Goal: Task Accomplishment & Management: Use online tool/utility

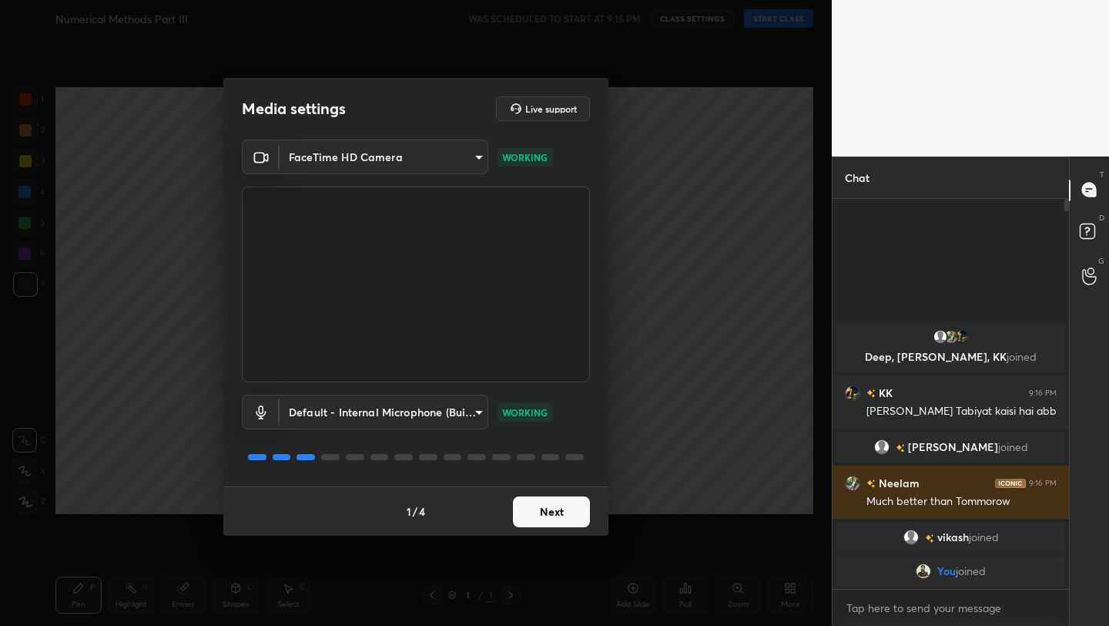
click at [562, 515] on button "Next" at bounding box center [551, 511] width 77 height 31
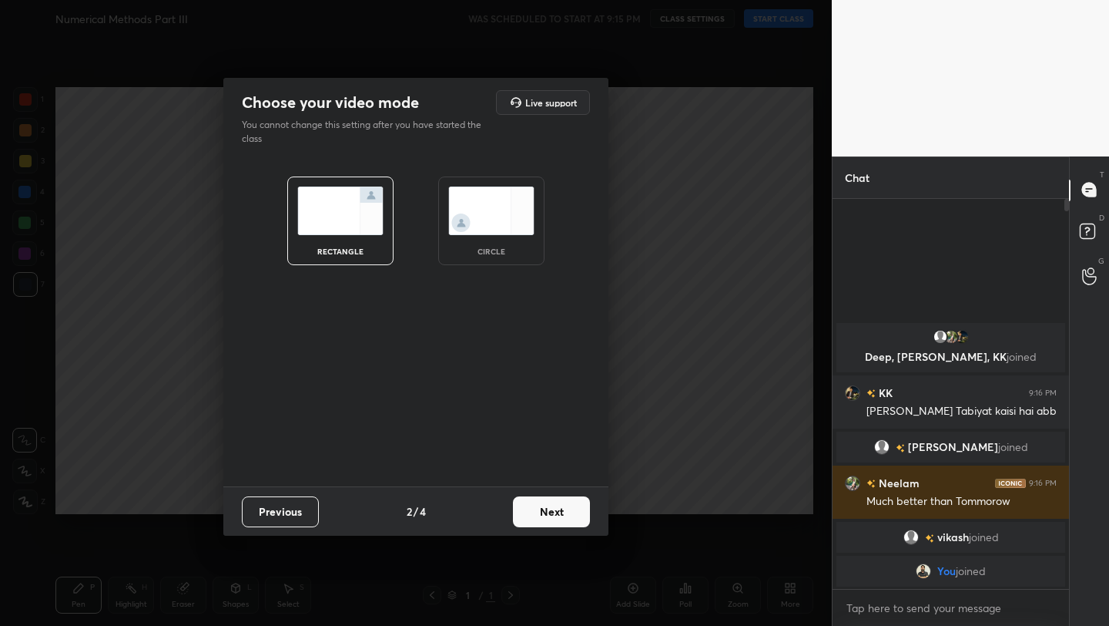
click at [562, 515] on button "Next" at bounding box center [551, 511] width 77 height 31
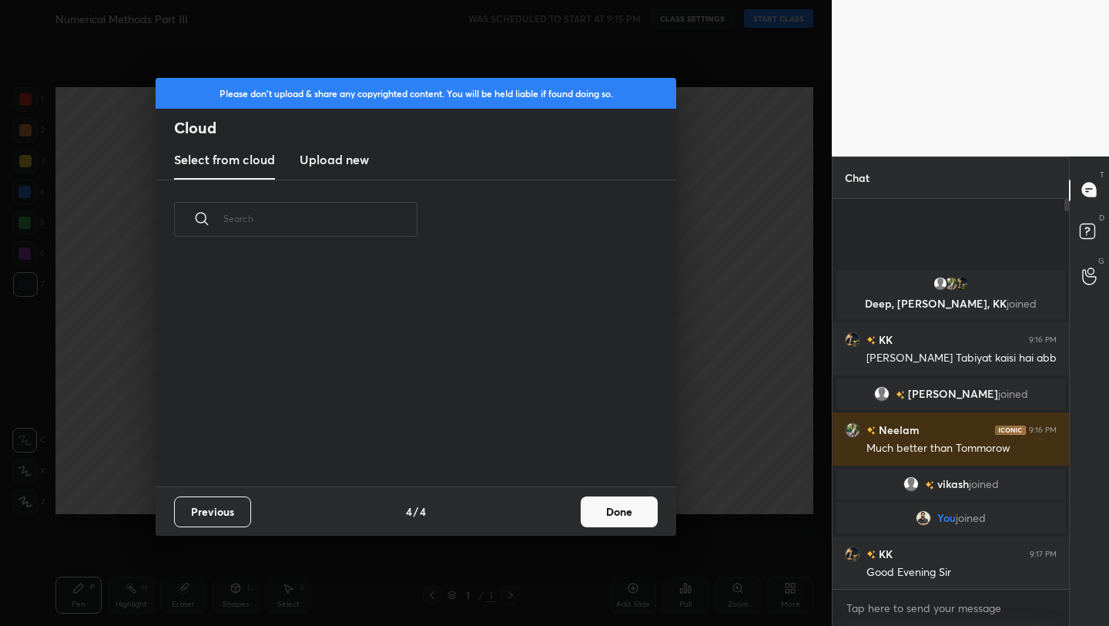
click at [562, 515] on div "Previous 4 / 4 Done" at bounding box center [416, 510] width 521 height 49
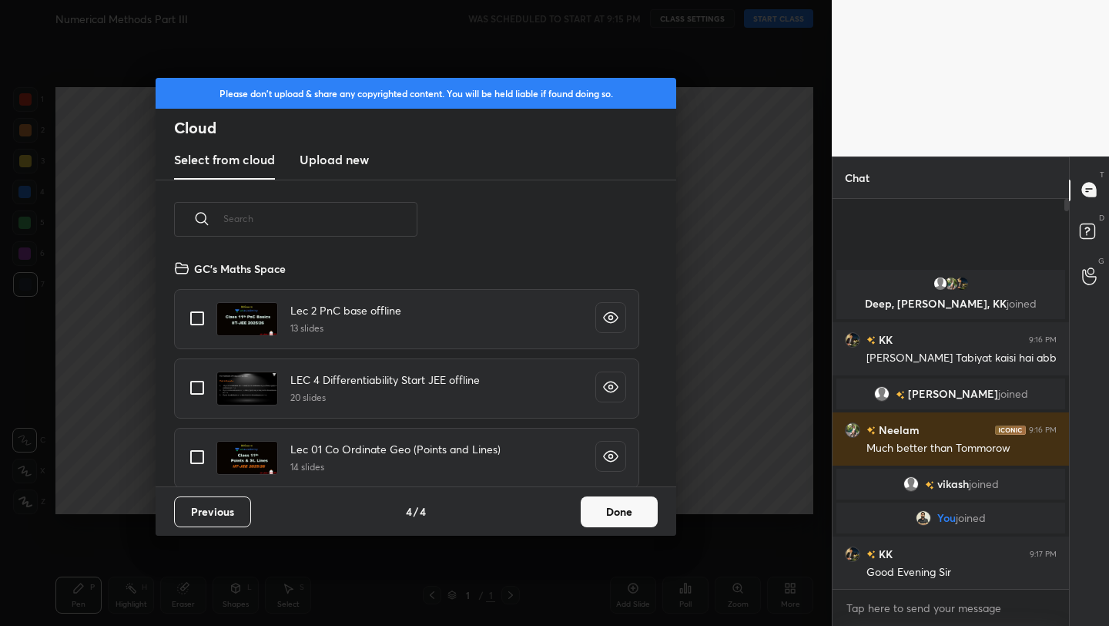
scroll to position [227, 495]
click at [633, 512] on button "Done" at bounding box center [619, 511] width 77 height 31
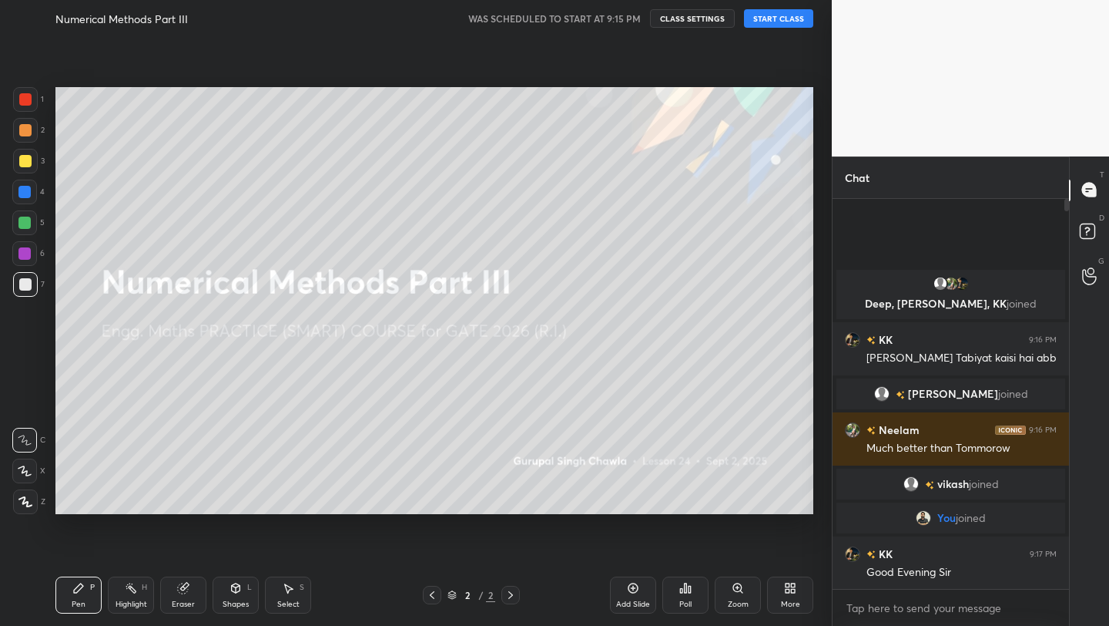
click at [782, 21] on button "START CLASS" at bounding box center [778, 18] width 69 height 18
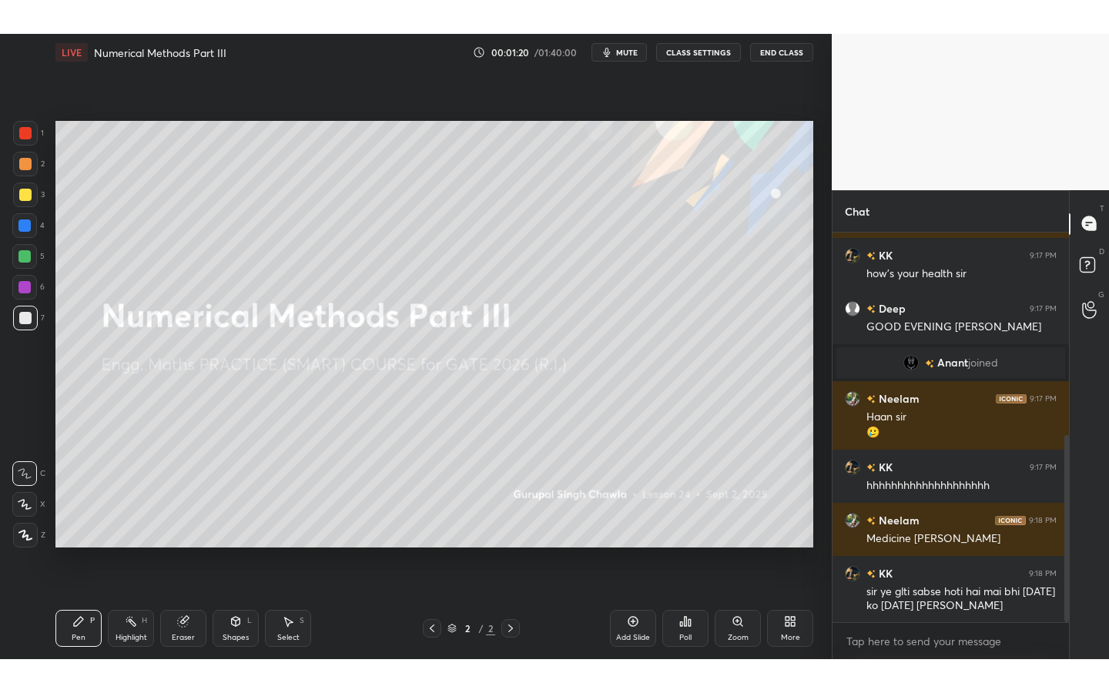
scroll to position [424, 0]
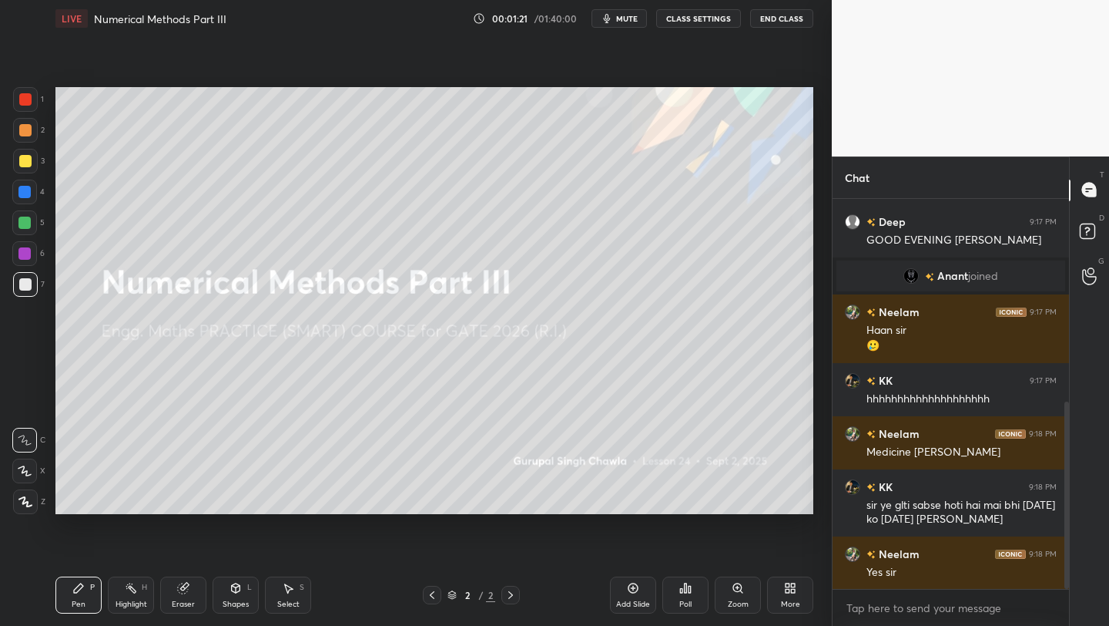
click at [797, 588] on div "More" at bounding box center [790, 594] width 46 height 37
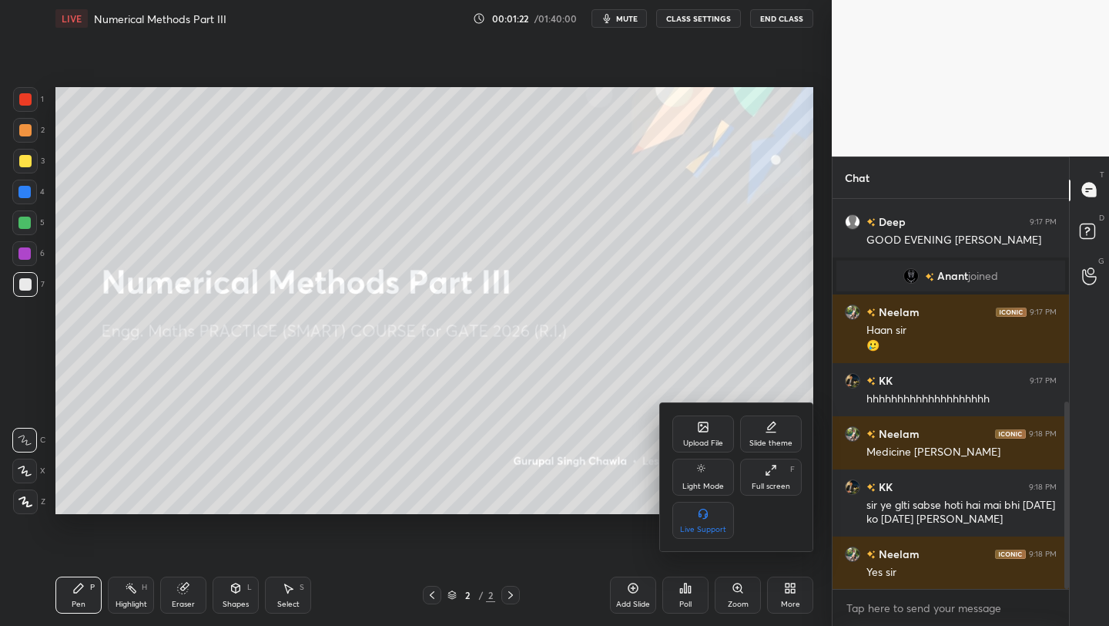
click at [790, 487] on div "Full screen F" at bounding box center [771, 476] width 62 height 37
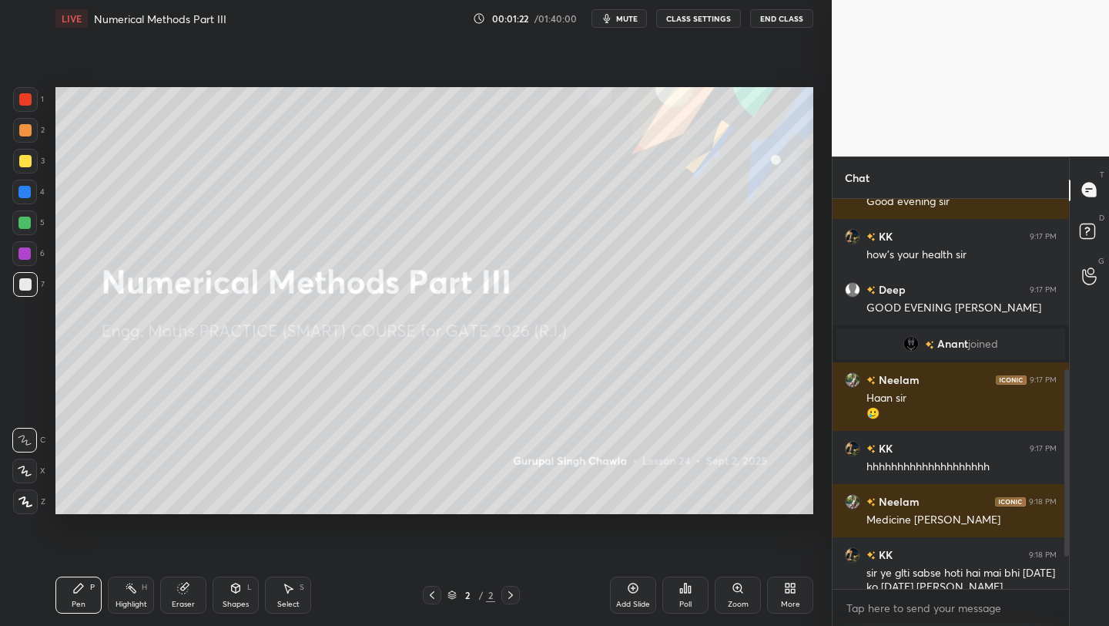
type textarea "x"
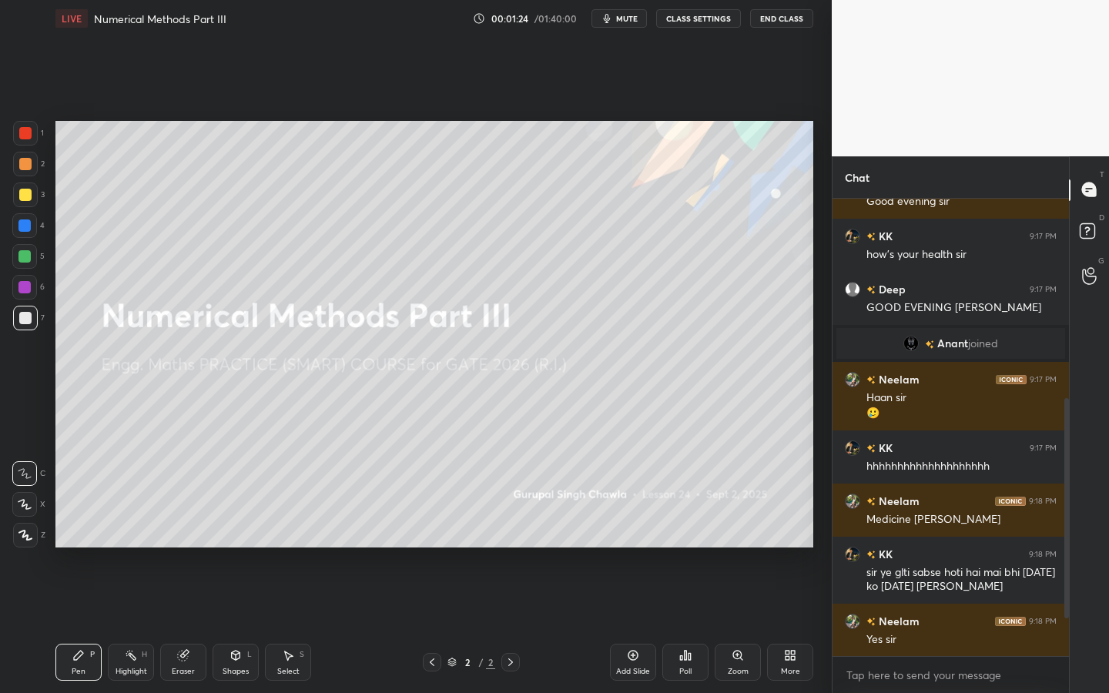
scroll to position [409, 0]
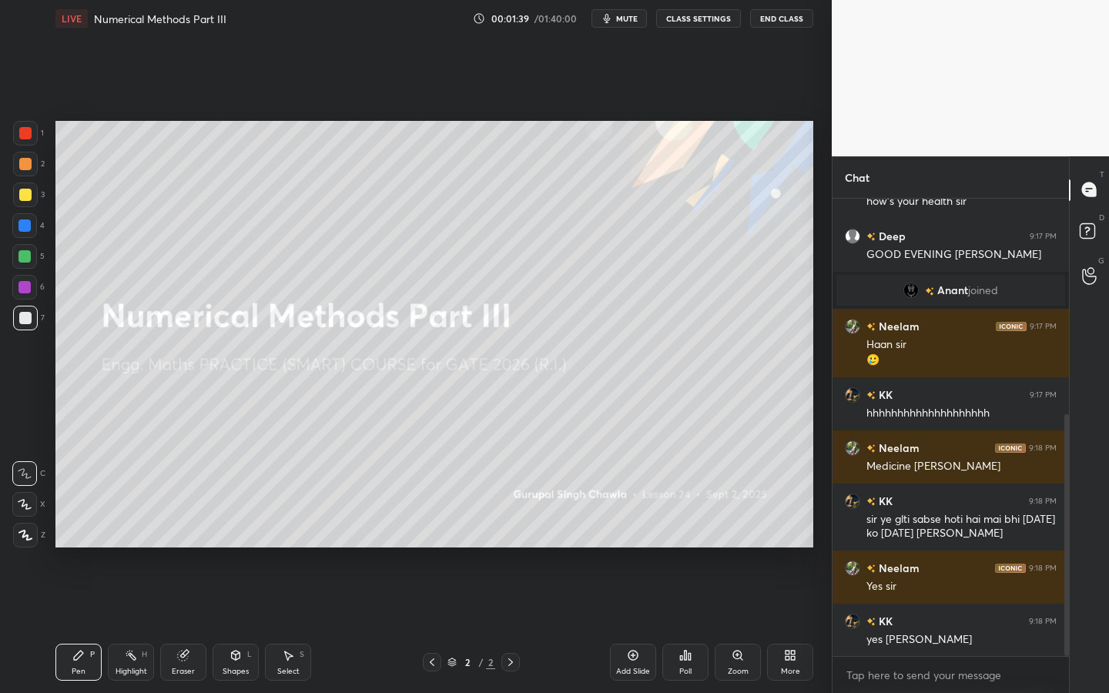
drag, startPoint x: 632, startPoint y: 660, endPoint x: 641, endPoint y: 653, distance: 11.1
click at [631, 625] on icon at bounding box center [633, 656] width 12 height 12
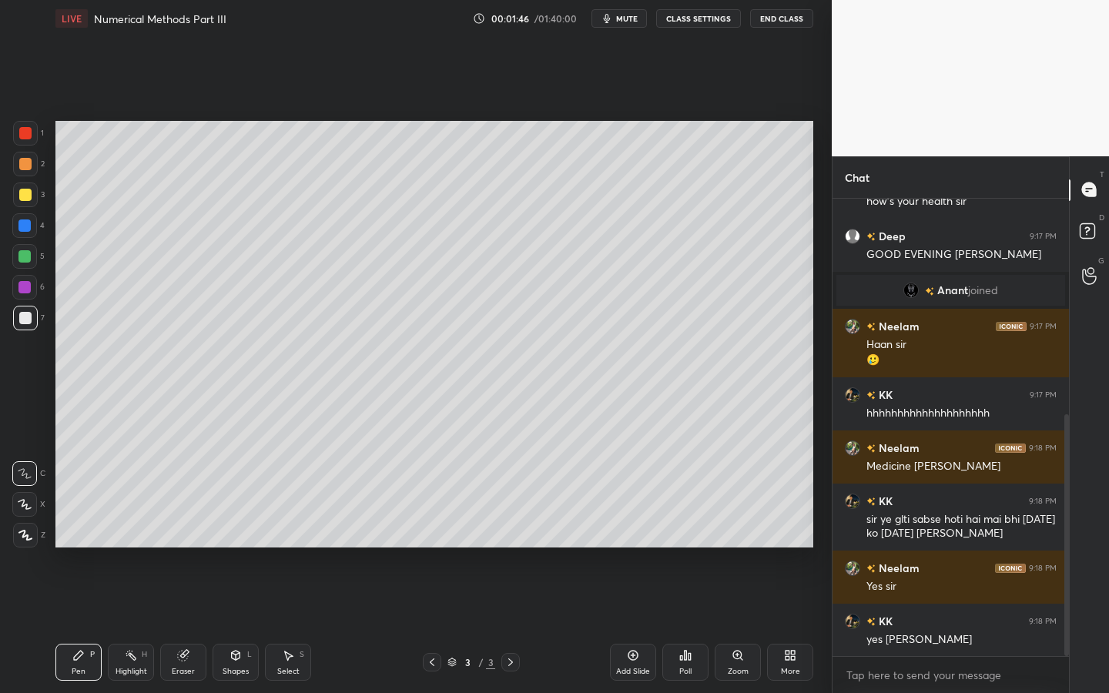
click at [27, 255] on div at bounding box center [24, 256] width 12 height 12
click at [28, 315] on div at bounding box center [25, 318] width 12 height 12
click at [89, 625] on div "Pen P" at bounding box center [78, 662] width 46 height 37
click at [24, 510] on div at bounding box center [24, 504] width 25 height 25
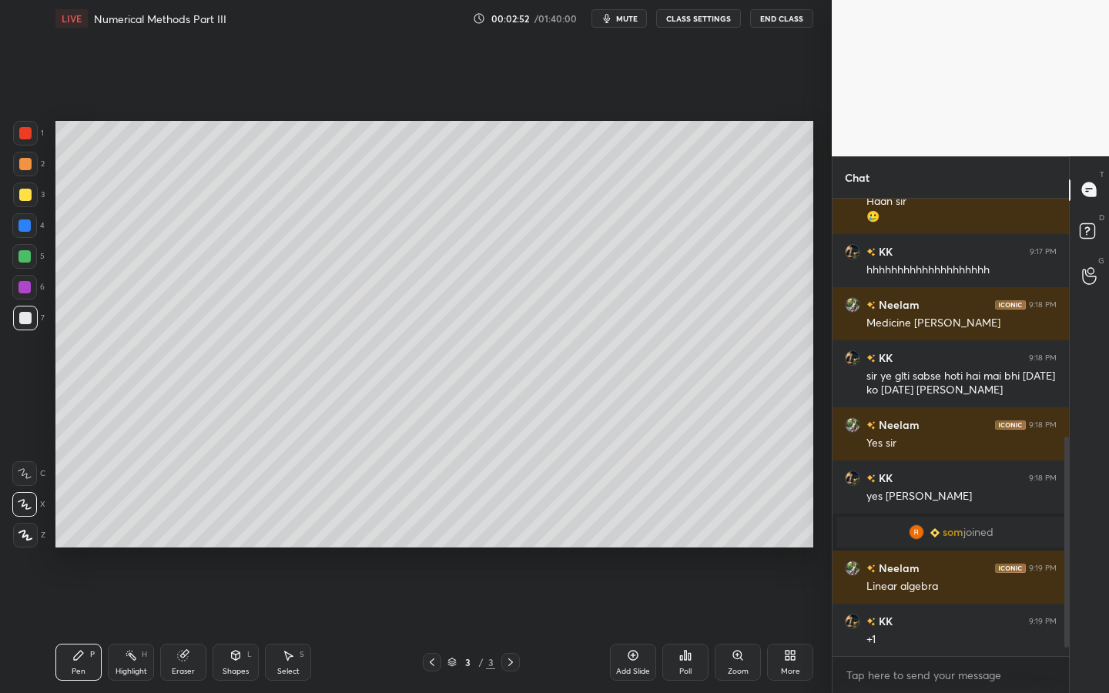
scroll to position [536, 0]
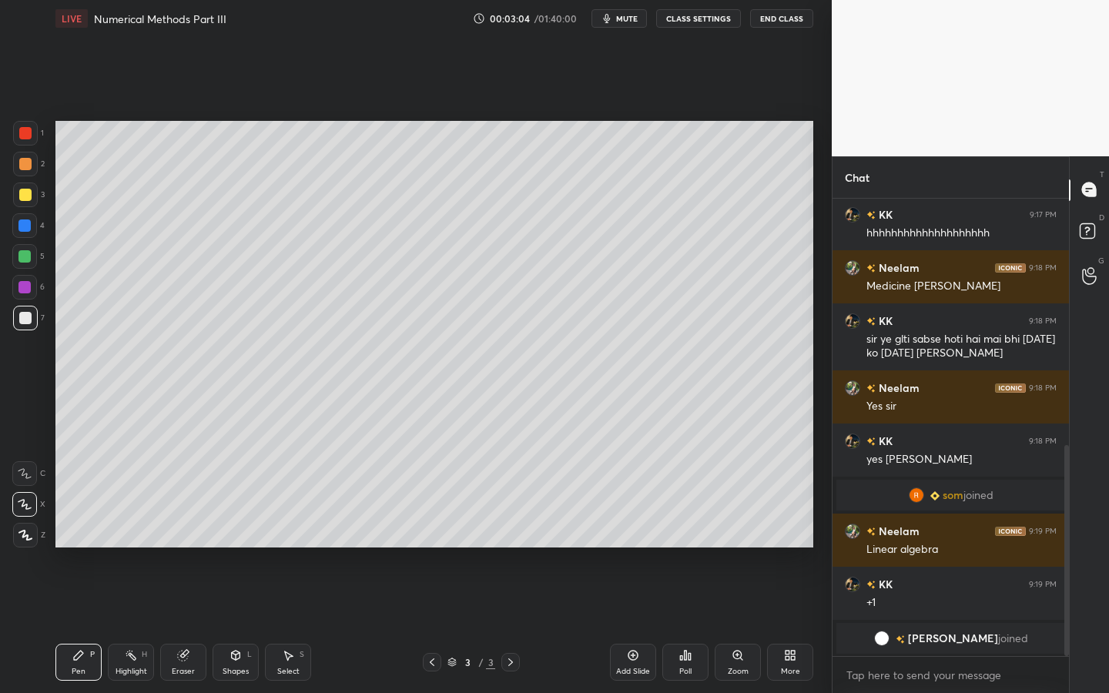
drag, startPoint x: 25, startPoint y: 259, endPoint x: 35, endPoint y: 250, distance: 13.6
click at [25, 259] on div at bounding box center [24, 256] width 12 height 12
click at [29, 251] on div at bounding box center [24, 256] width 12 height 12
click at [26, 253] on div at bounding box center [24, 256] width 25 height 25
click at [27, 495] on div at bounding box center [24, 504] width 25 height 25
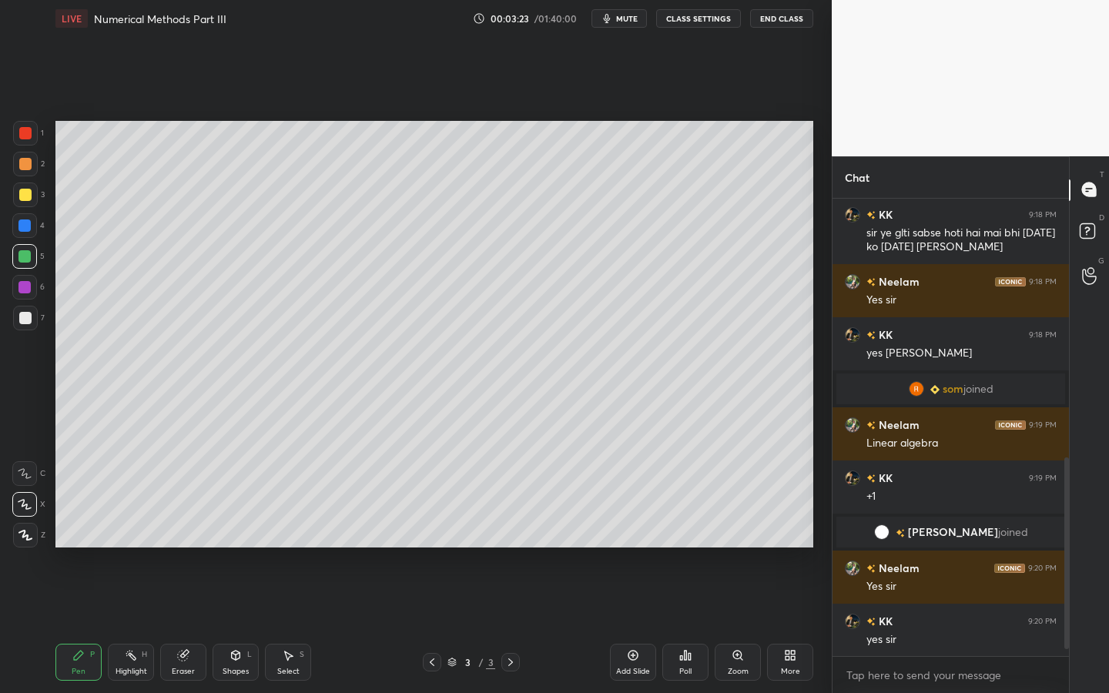
scroll to position [652, 0]
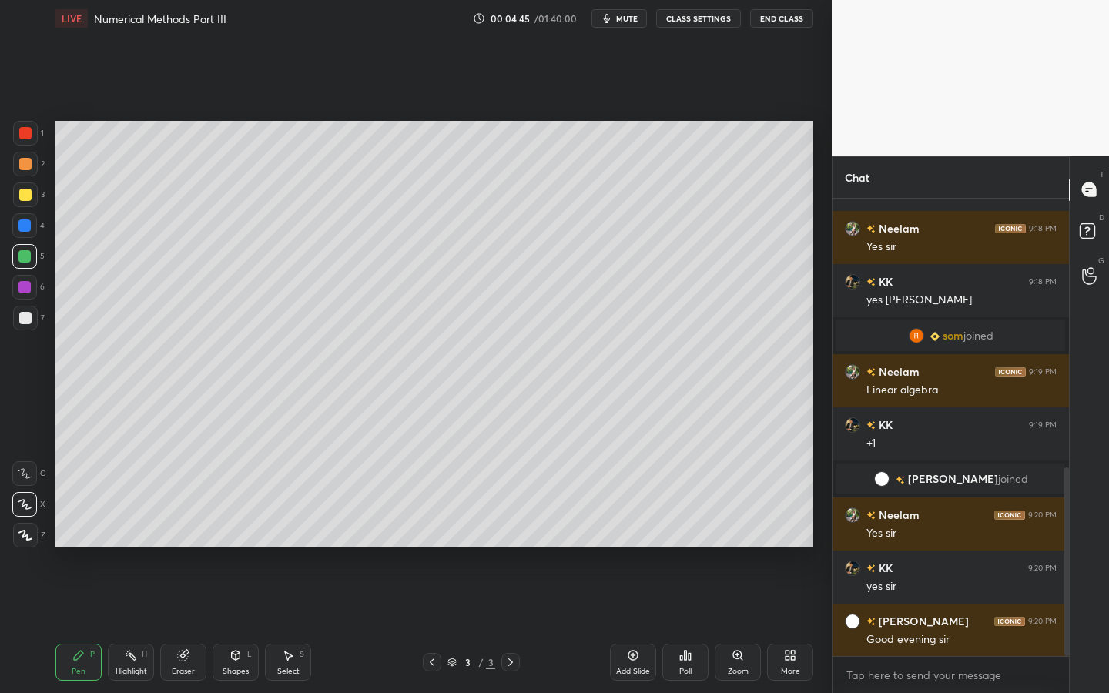
click at [32, 499] on div at bounding box center [24, 504] width 25 height 25
click at [30, 194] on div at bounding box center [25, 195] width 12 height 12
click at [24, 195] on div at bounding box center [25, 195] width 12 height 12
click at [26, 499] on icon at bounding box center [25, 504] width 14 height 11
click at [29, 187] on div at bounding box center [25, 195] width 25 height 25
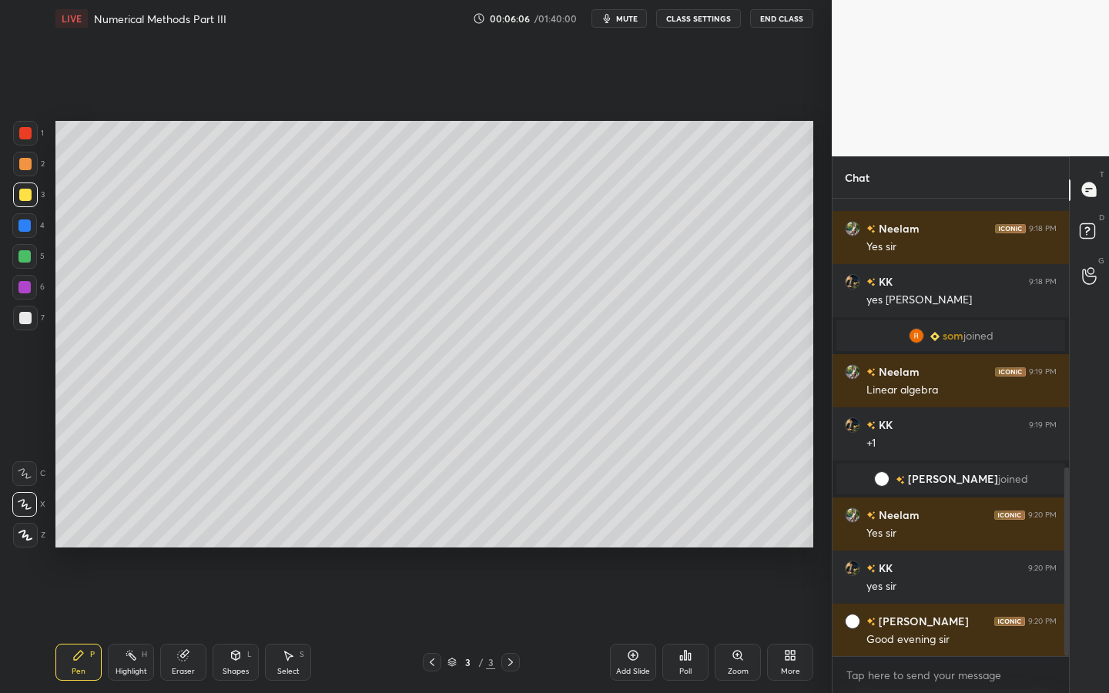
click at [243, 625] on div "Shapes L" at bounding box center [236, 662] width 46 height 37
click at [72, 625] on div "Pen P" at bounding box center [78, 662] width 46 height 37
click at [22, 323] on div at bounding box center [25, 318] width 12 height 12
drag, startPoint x: 39, startPoint y: 257, endPoint x: 42, endPoint y: 239, distance: 18.0
click at [39, 257] on div "5" at bounding box center [28, 256] width 32 height 25
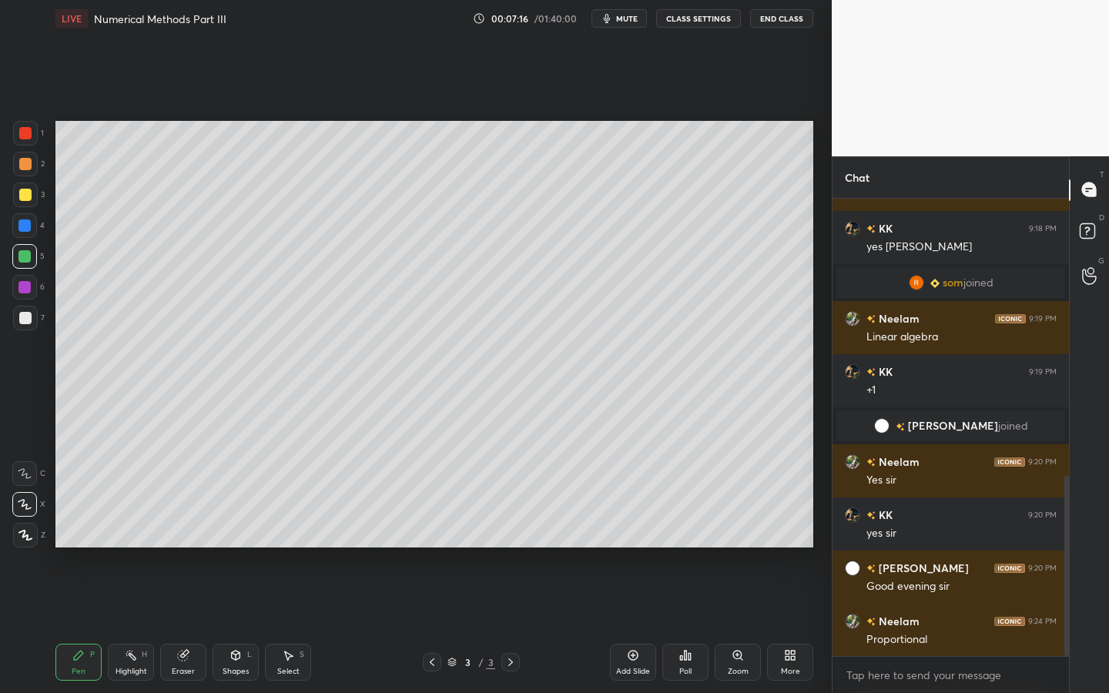
scroll to position [758, 0]
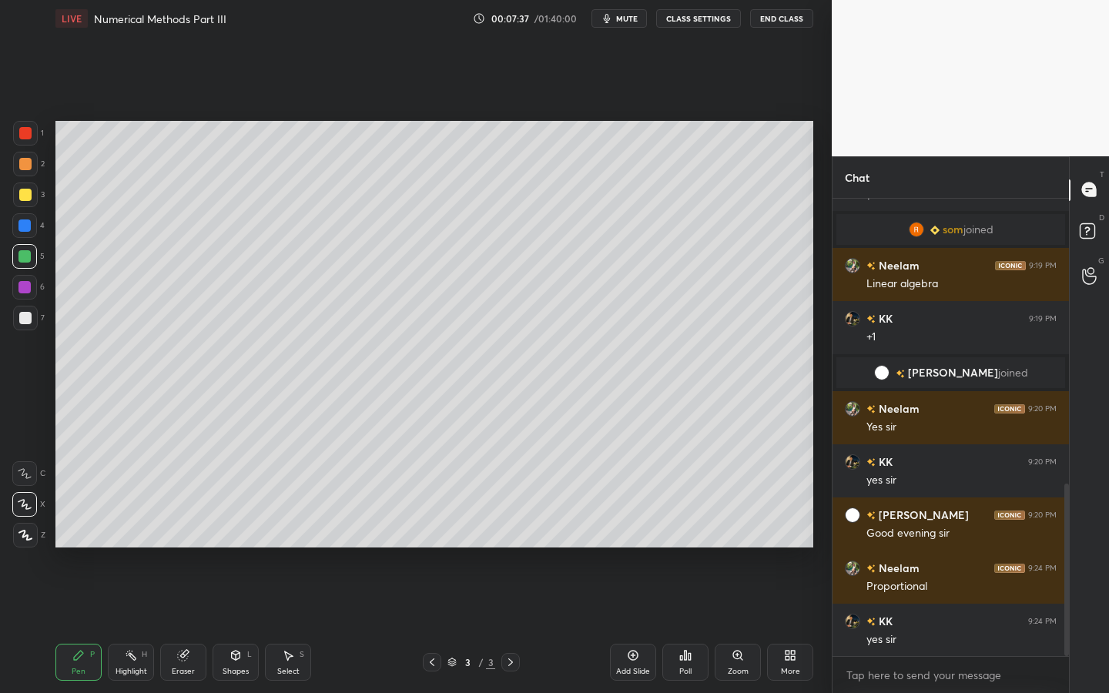
drag, startPoint x: 236, startPoint y: 650, endPoint x: 227, endPoint y: 646, distance: 9.0
click at [236, 625] on icon at bounding box center [236, 656] width 12 height 12
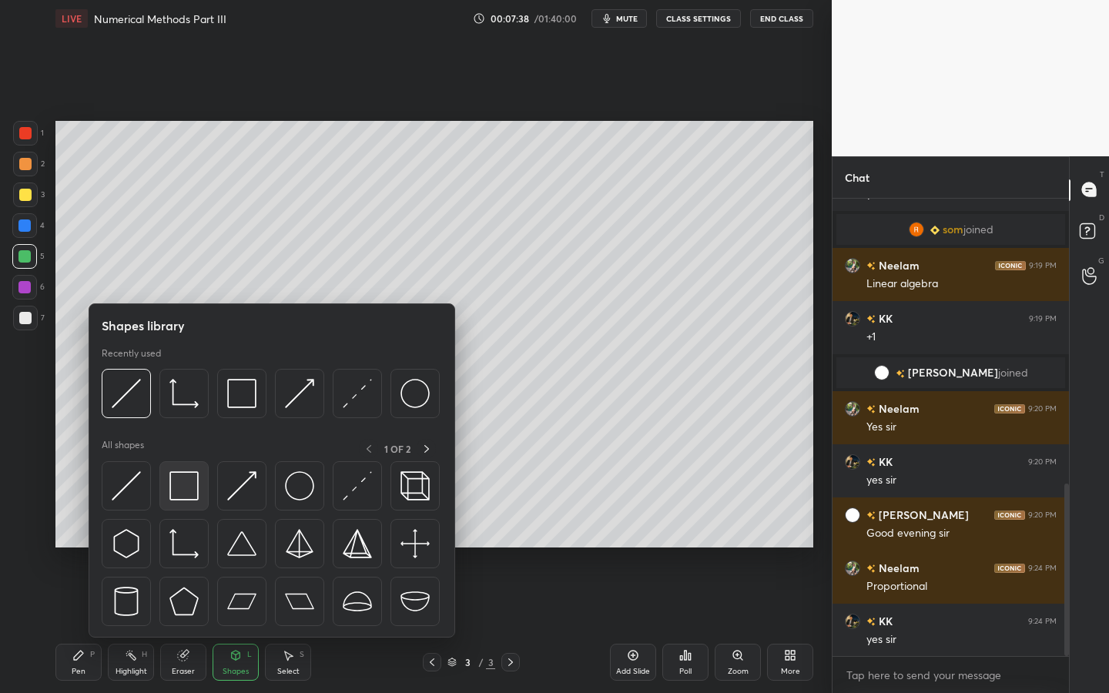
click at [197, 487] on img at bounding box center [184, 486] width 29 height 29
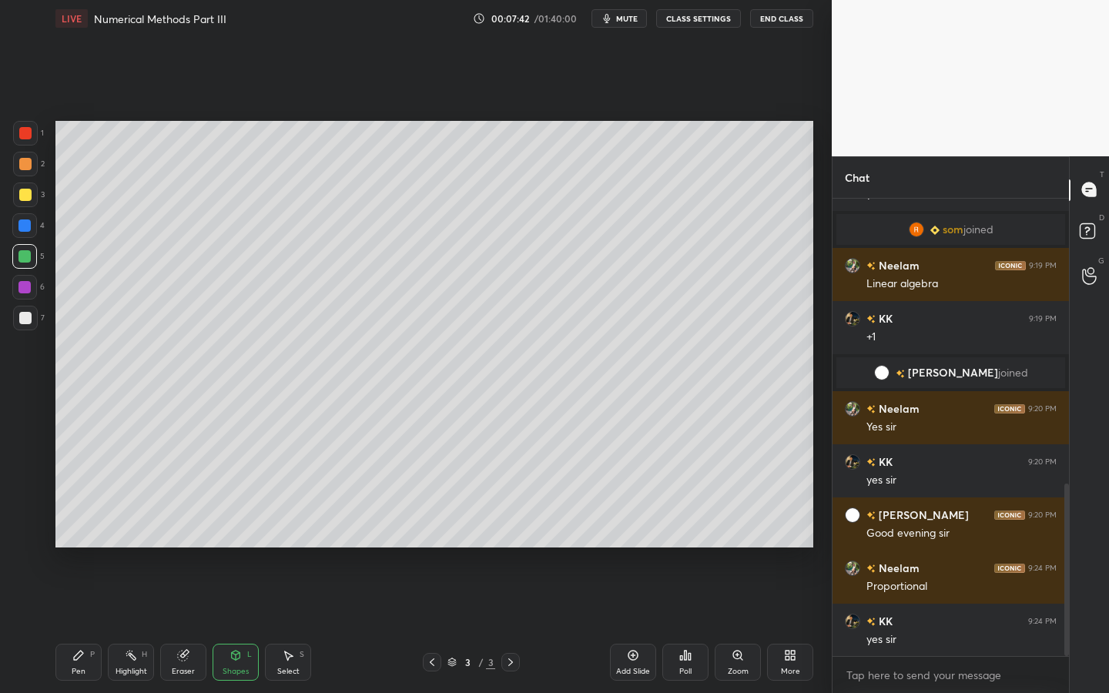
click at [85, 625] on div "Pen P" at bounding box center [78, 662] width 46 height 37
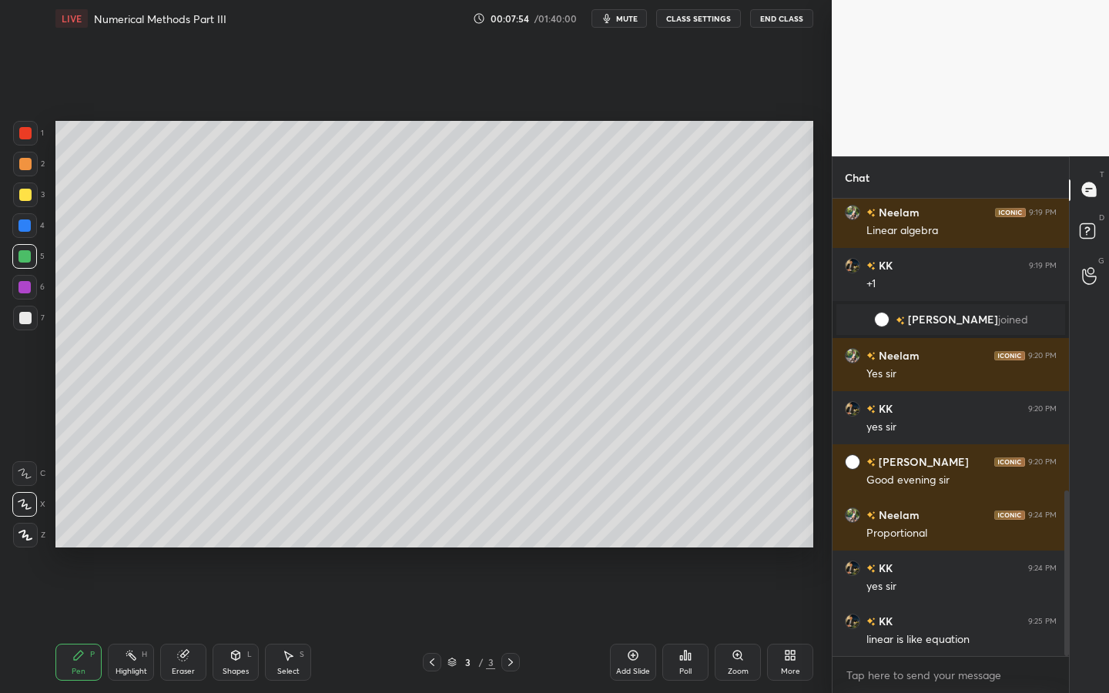
drag, startPoint x: 26, startPoint y: 288, endPoint x: 52, endPoint y: 277, distance: 27.6
click at [25, 290] on div at bounding box center [24, 287] width 12 height 12
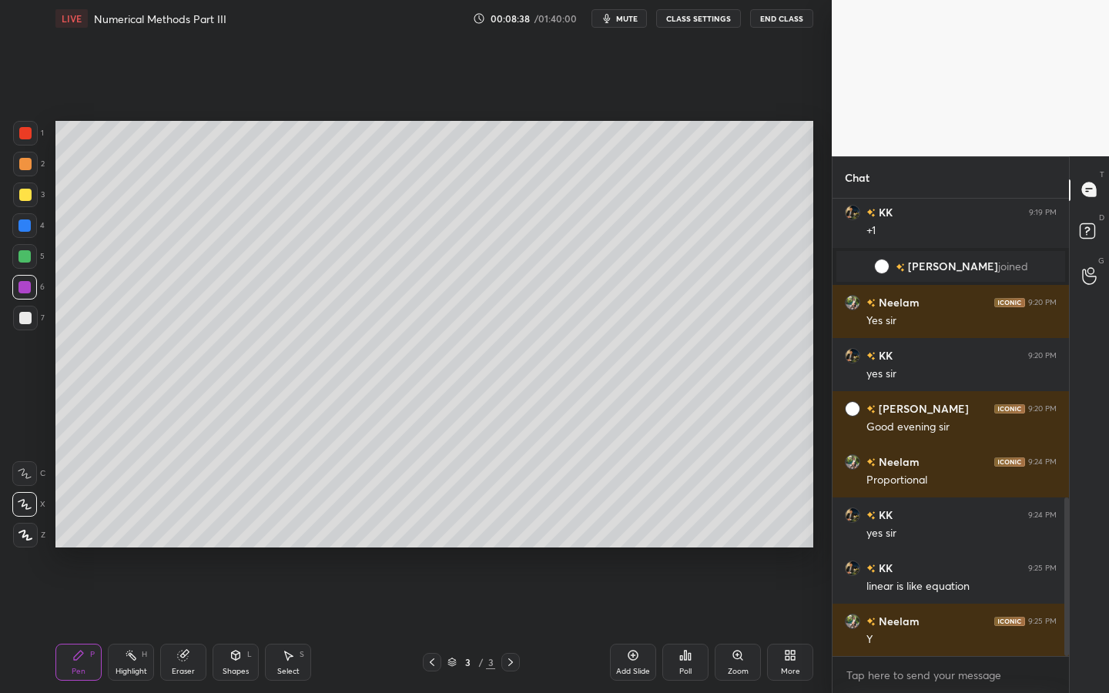
click at [19, 317] on div "7" at bounding box center [29, 318] width 32 height 25
click at [234, 625] on div "Shapes L" at bounding box center [236, 662] width 46 height 37
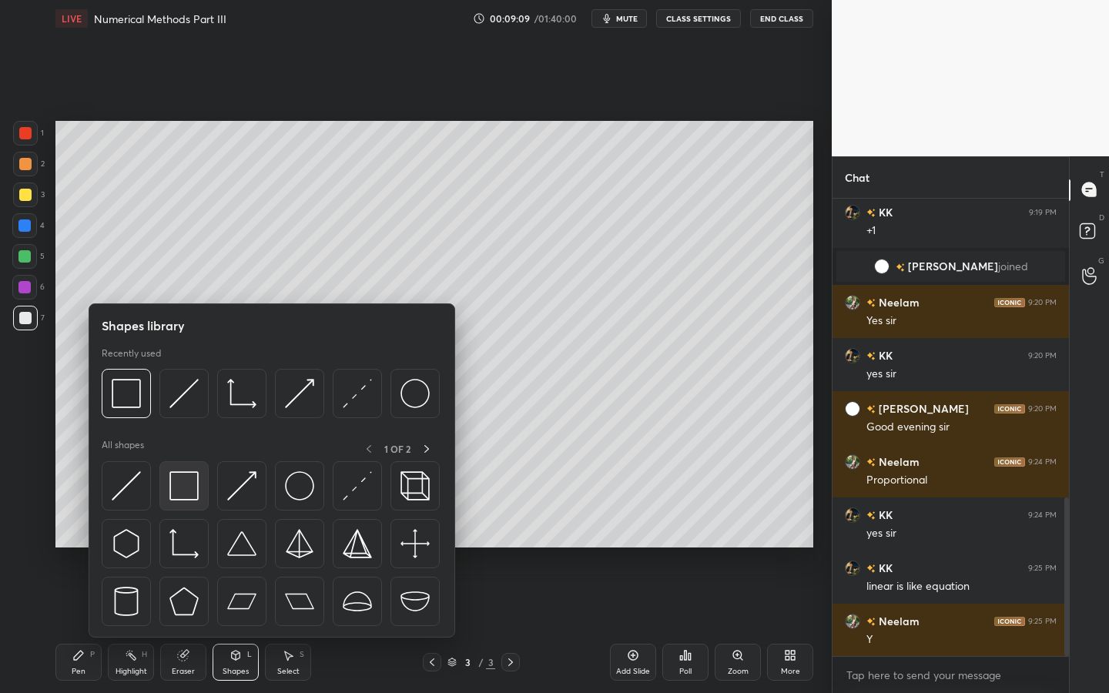
click at [193, 488] on img at bounding box center [184, 486] width 29 height 29
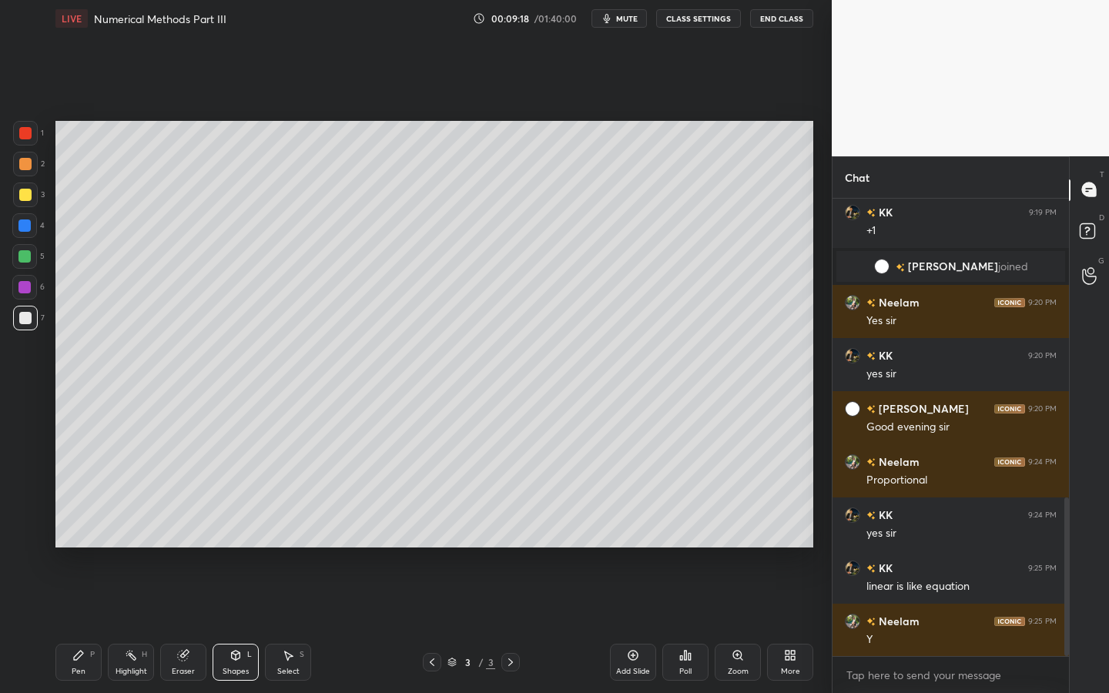
click at [70, 625] on div "Pen P" at bounding box center [78, 662] width 46 height 37
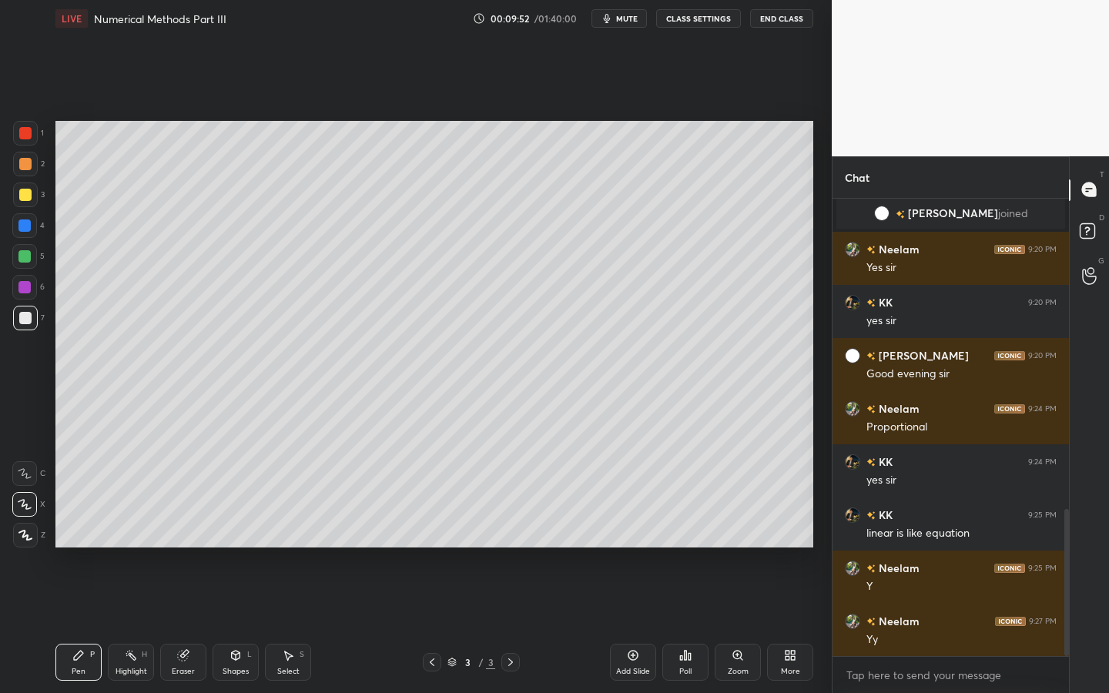
scroll to position [971, 0]
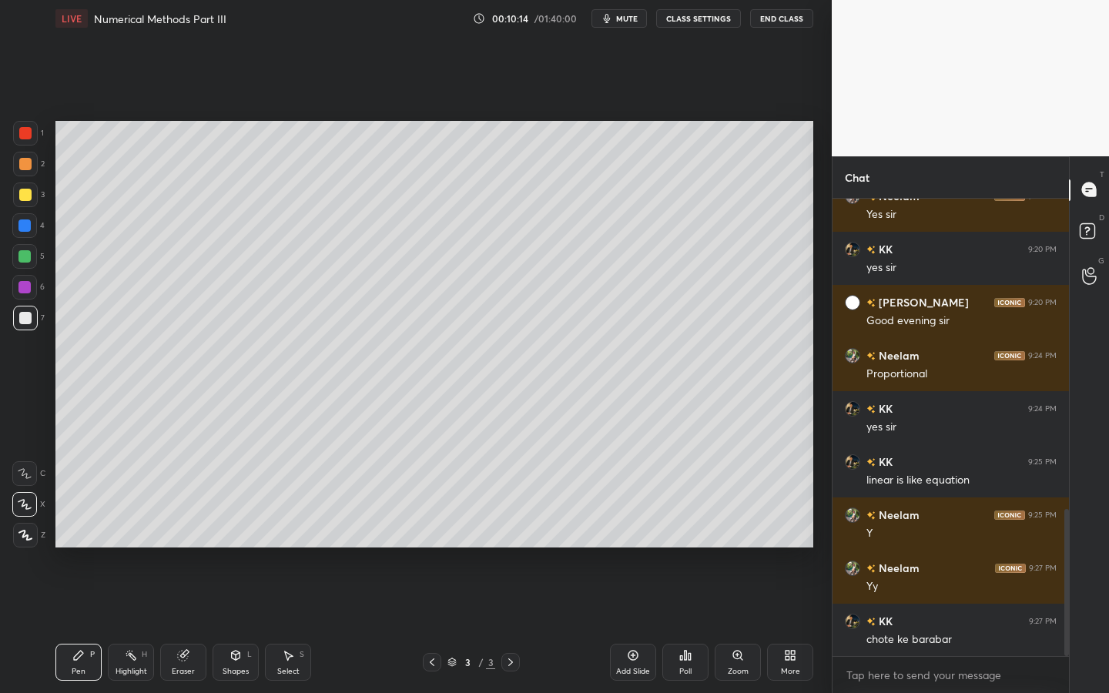
click at [627, 625] on icon at bounding box center [633, 656] width 12 height 12
click at [32, 200] on div at bounding box center [25, 195] width 25 height 25
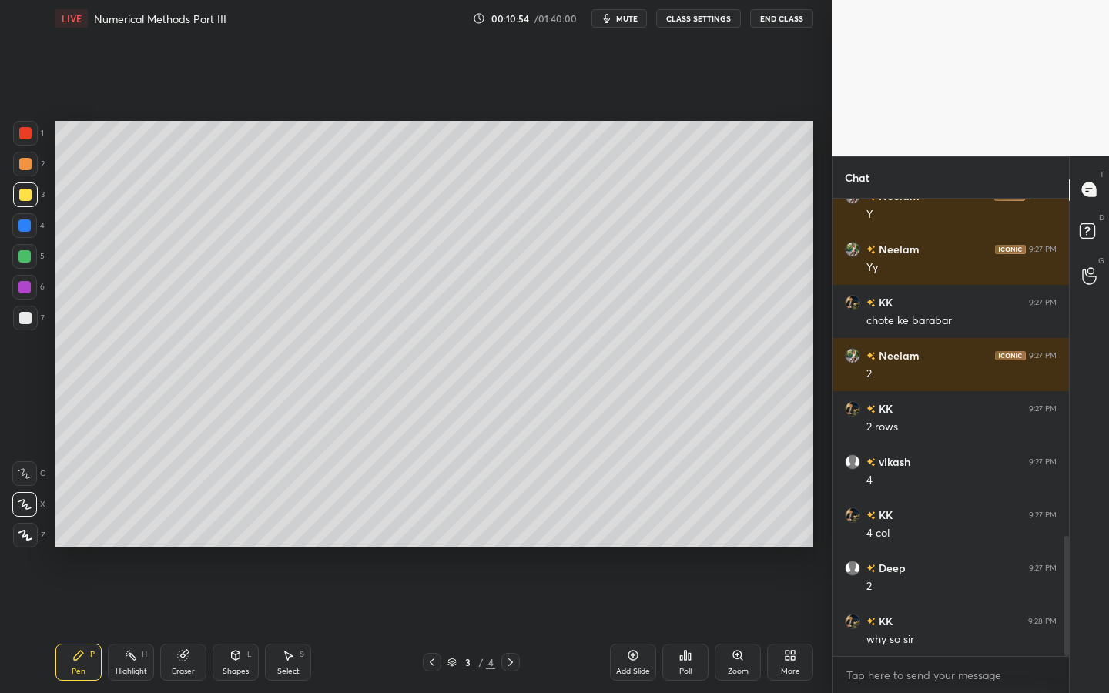
scroll to position [1343, 0]
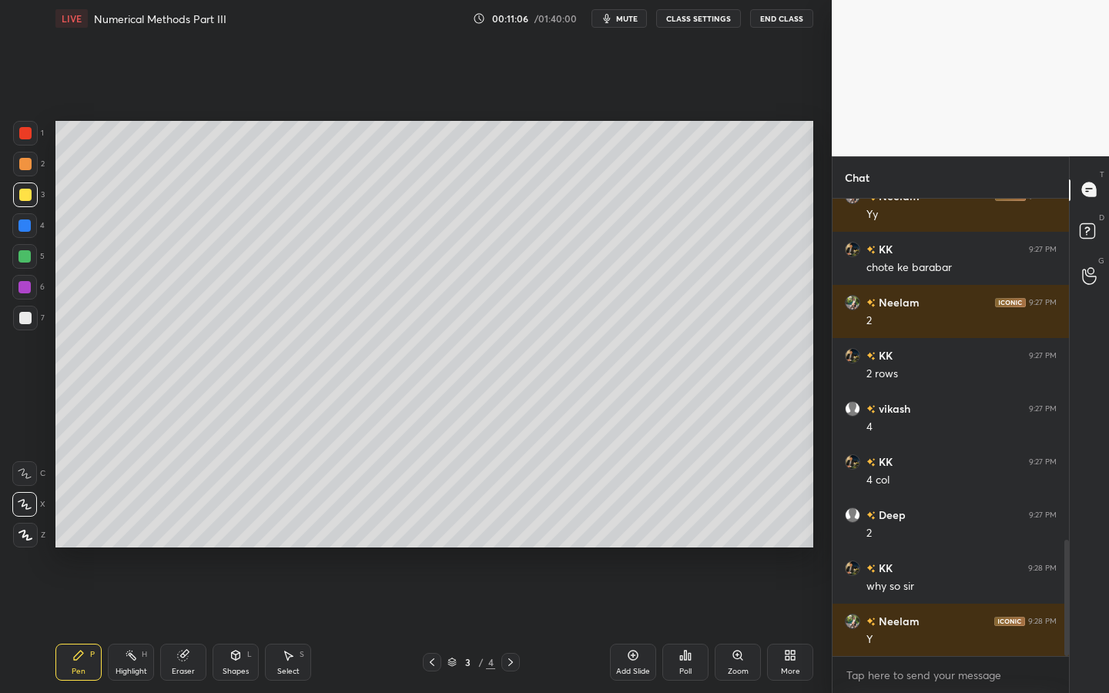
click at [231, 625] on div "Shapes L" at bounding box center [236, 662] width 46 height 37
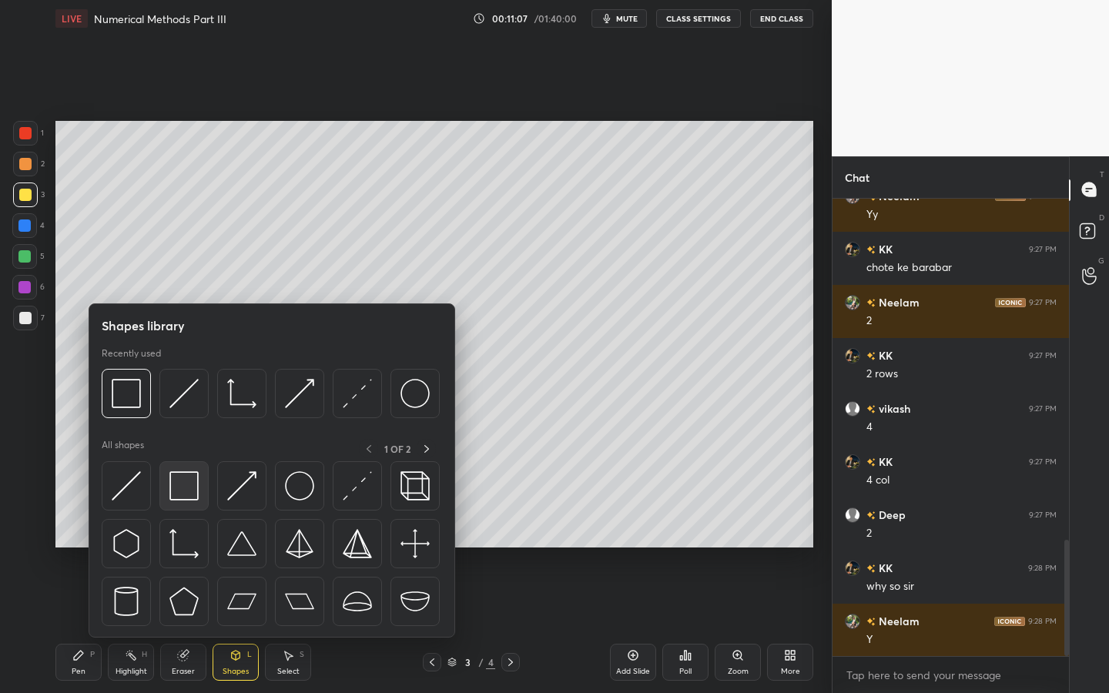
click at [188, 478] on img at bounding box center [184, 486] width 29 height 29
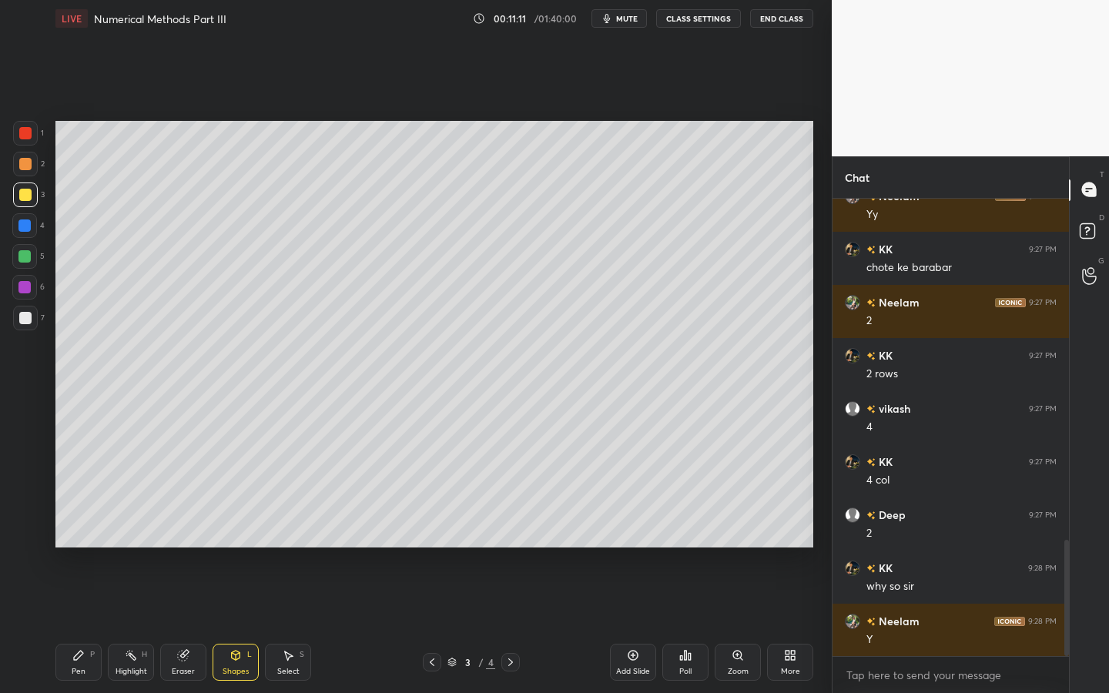
click at [70, 625] on div "Pen P" at bounding box center [78, 662] width 46 height 37
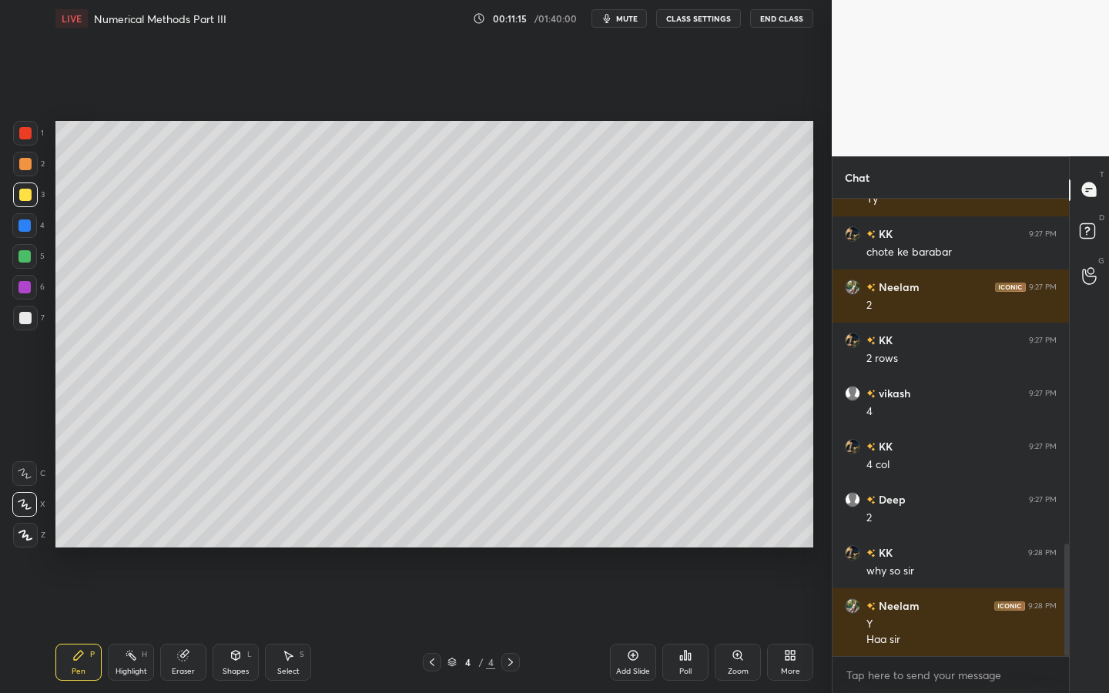
scroll to position [1412, 0]
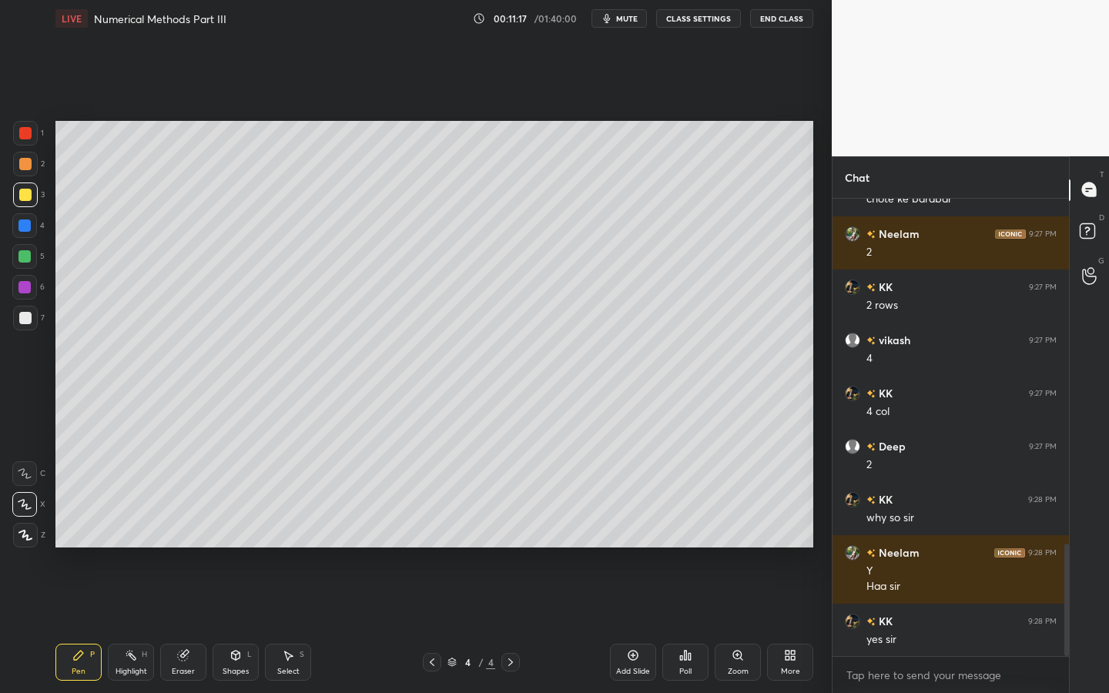
click at [27, 316] on div at bounding box center [25, 318] width 12 height 12
click at [236, 625] on div "Shapes L" at bounding box center [236, 662] width 46 height 37
drag, startPoint x: 175, startPoint y: 656, endPoint x: 206, endPoint y: 590, distance: 73.1
click at [175, 625] on div "Eraser" at bounding box center [183, 662] width 46 height 37
click at [82, 625] on icon at bounding box center [78, 656] width 12 height 12
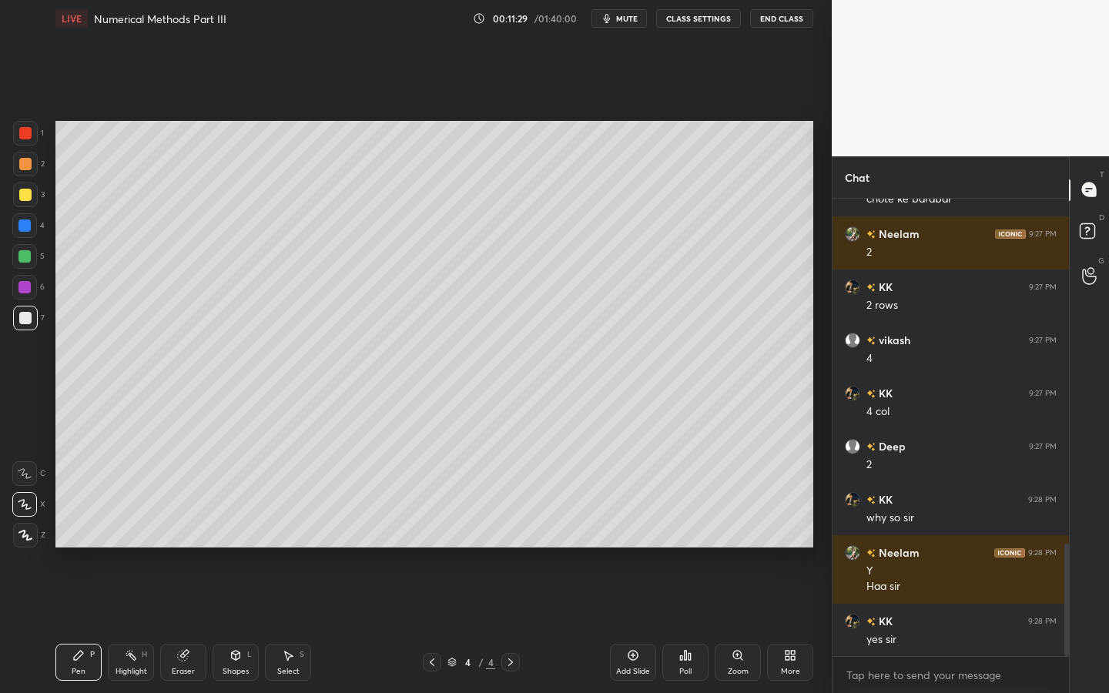
drag, startPoint x: 25, startPoint y: 221, endPoint x: 15, endPoint y: 220, distance: 10.0
click at [25, 221] on div at bounding box center [24, 226] width 12 height 12
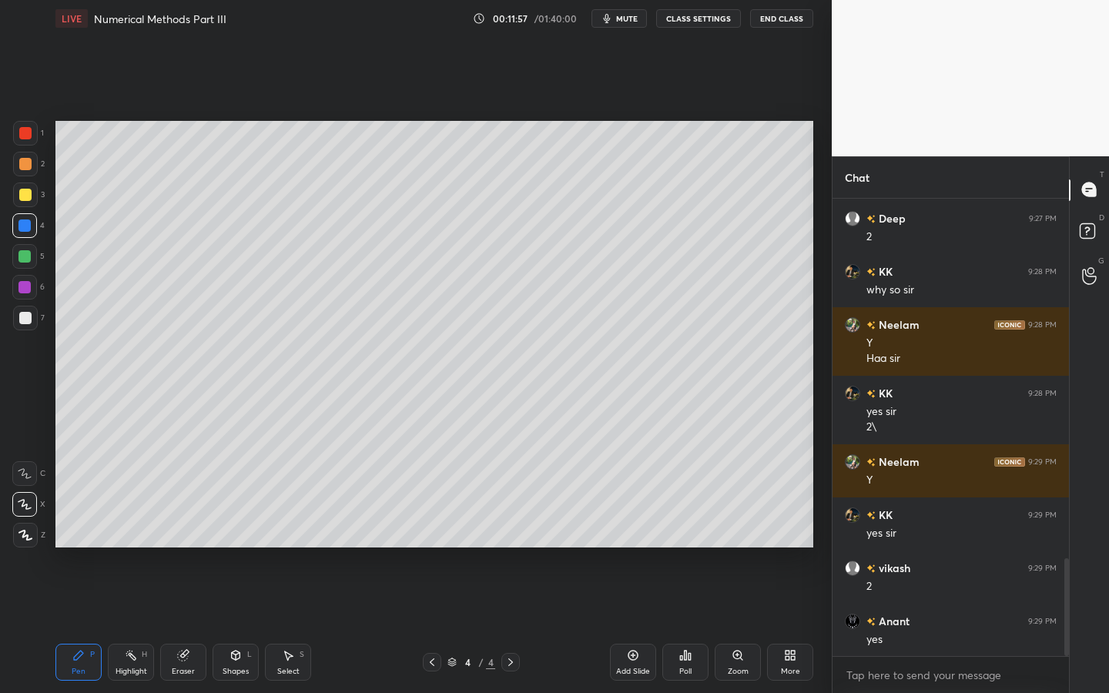
scroll to position [1693, 0]
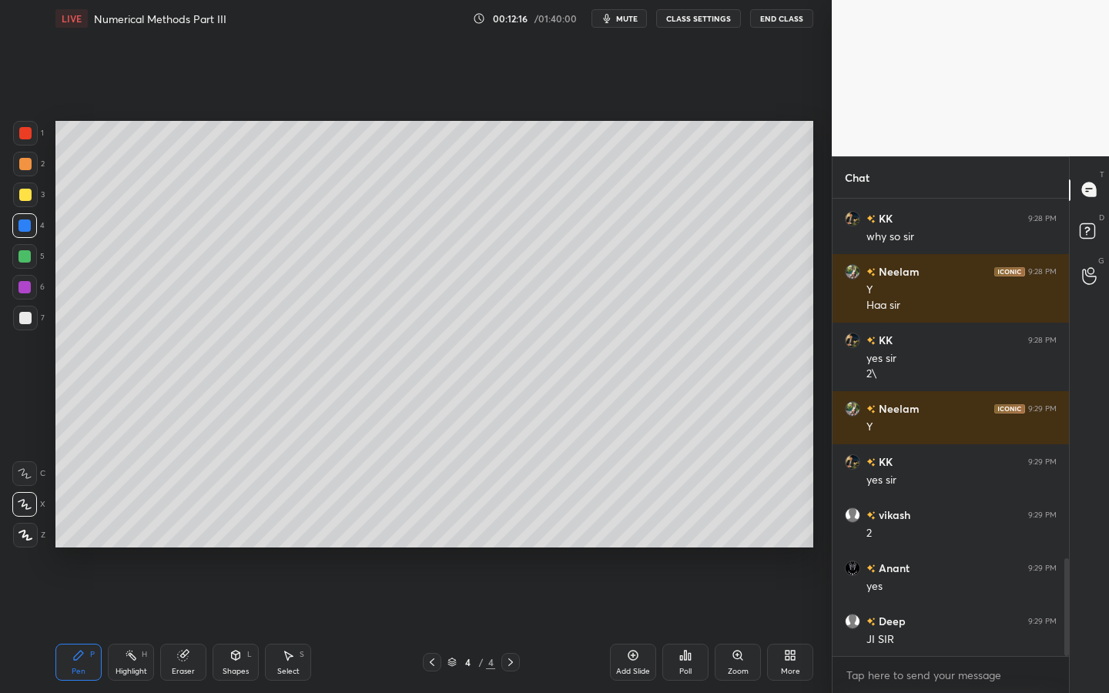
drag, startPoint x: 23, startPoint y: 321, endPoint x: 46, endPoint y: 307, distance: 27.0
click at [22, 320] on div at bounding box center [25, 318] width 12 height 12
drag, startPoint x: 236, startPoint y: 649, endPoint x: 228, endPoint y: 648, distance: 7.7
click at [236, 625] on icon at bounding box center [236, 656] width 12 height 12
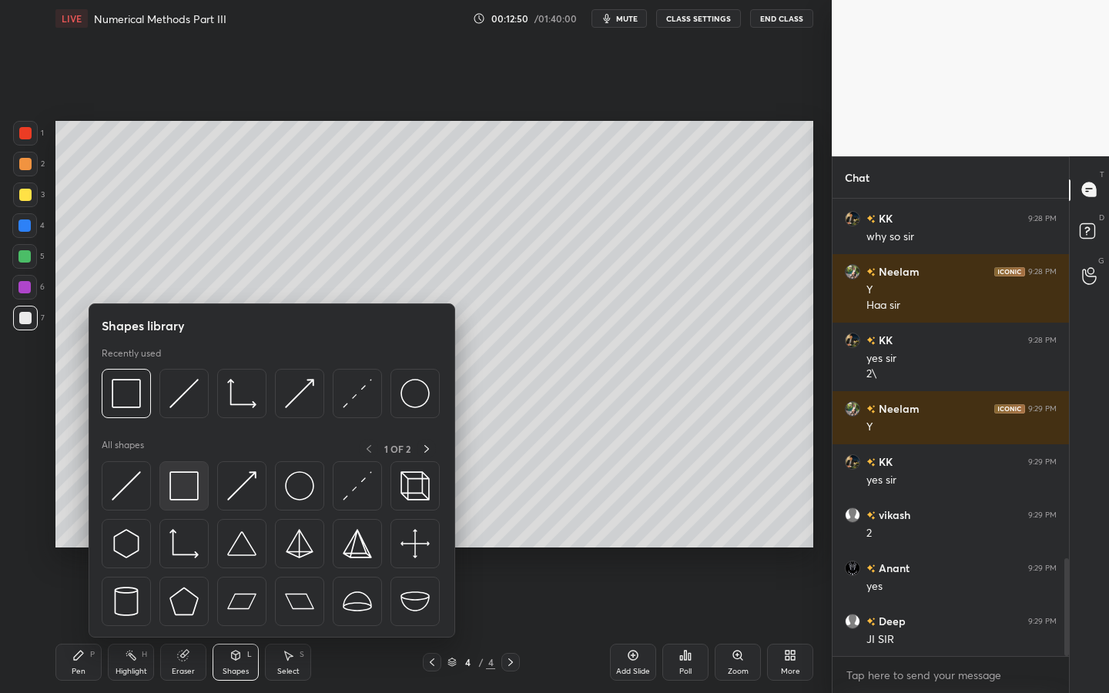
click at [194, 497] on img at bounding box center [184, 486] width 29 height 29
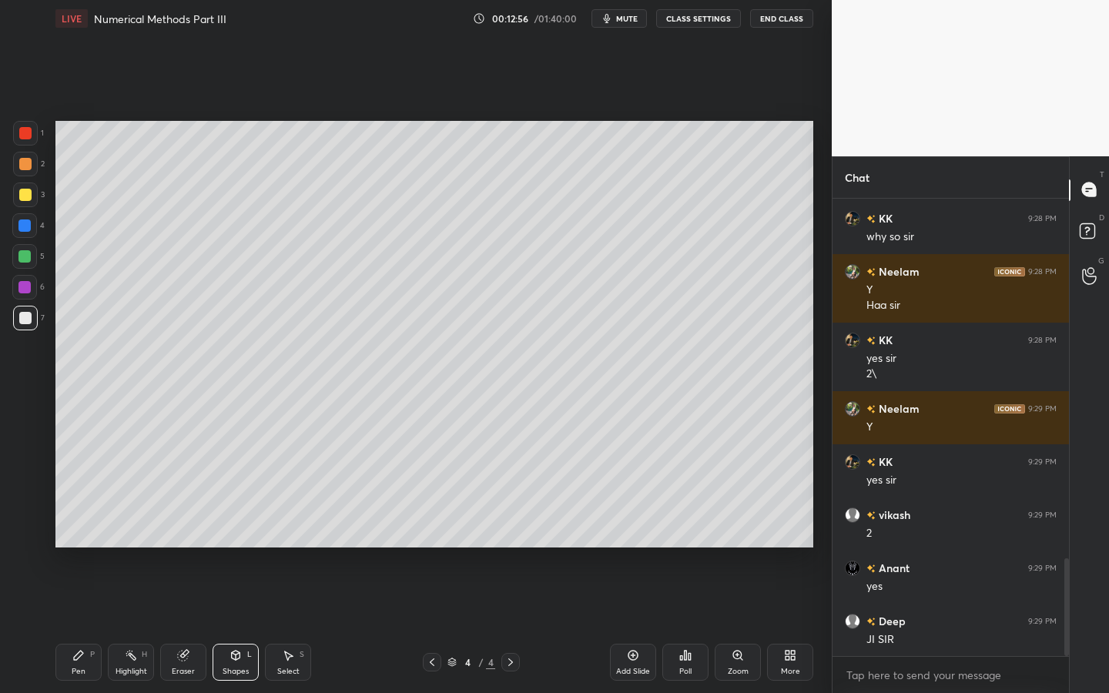
drag, startPoint x: 72, startPoint y: 657, endPoint x: 76, endPoint y: 646, distance: 11.5
click at [75, 625] on icon at bounding box center [78, 656] width 12 height 12
click at [22, 290] on div at bounding box center [24, 287] width 12 height 12
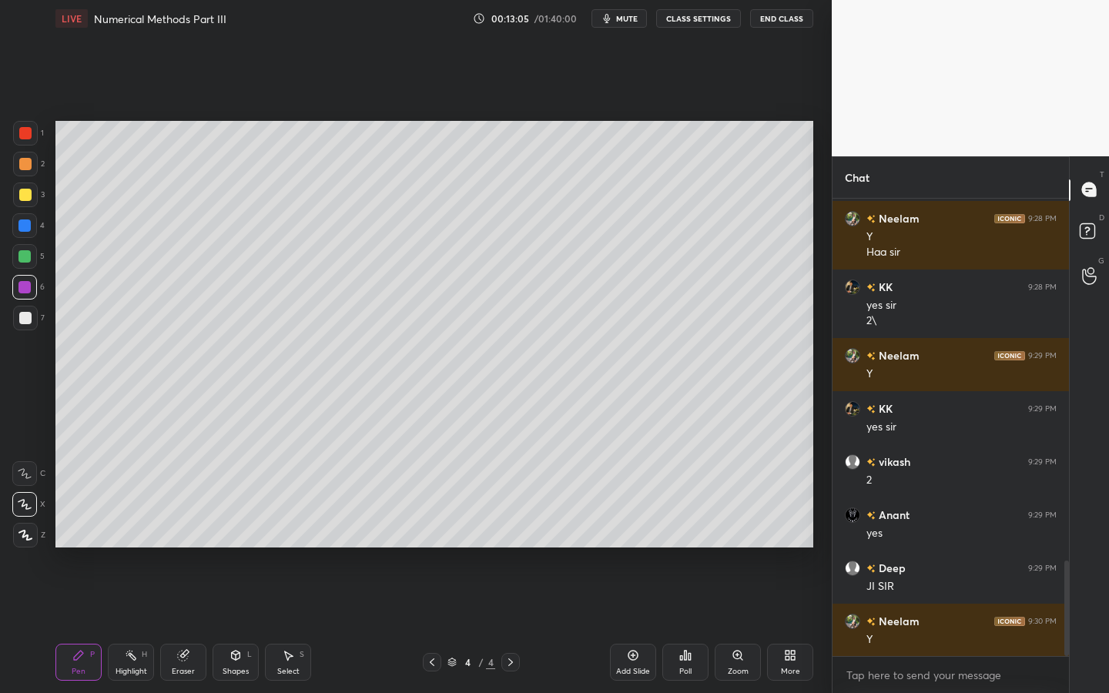
scroll to position [1799, 0]
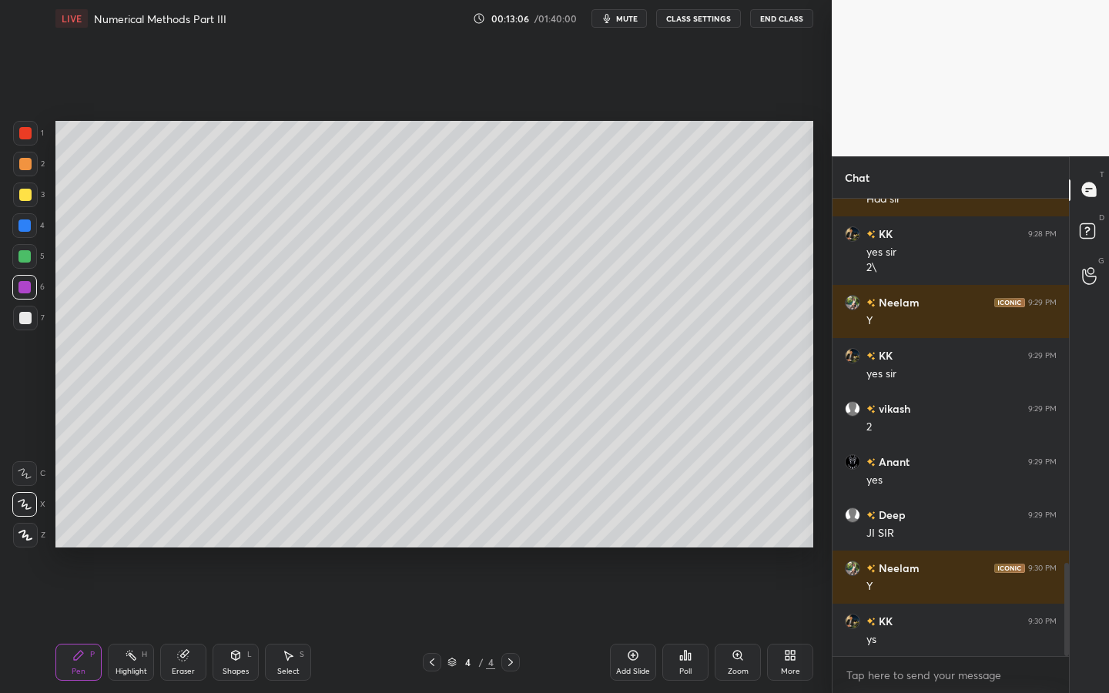
click at [26, 258] on div at bounding box center [24, 256] width 12 height 12
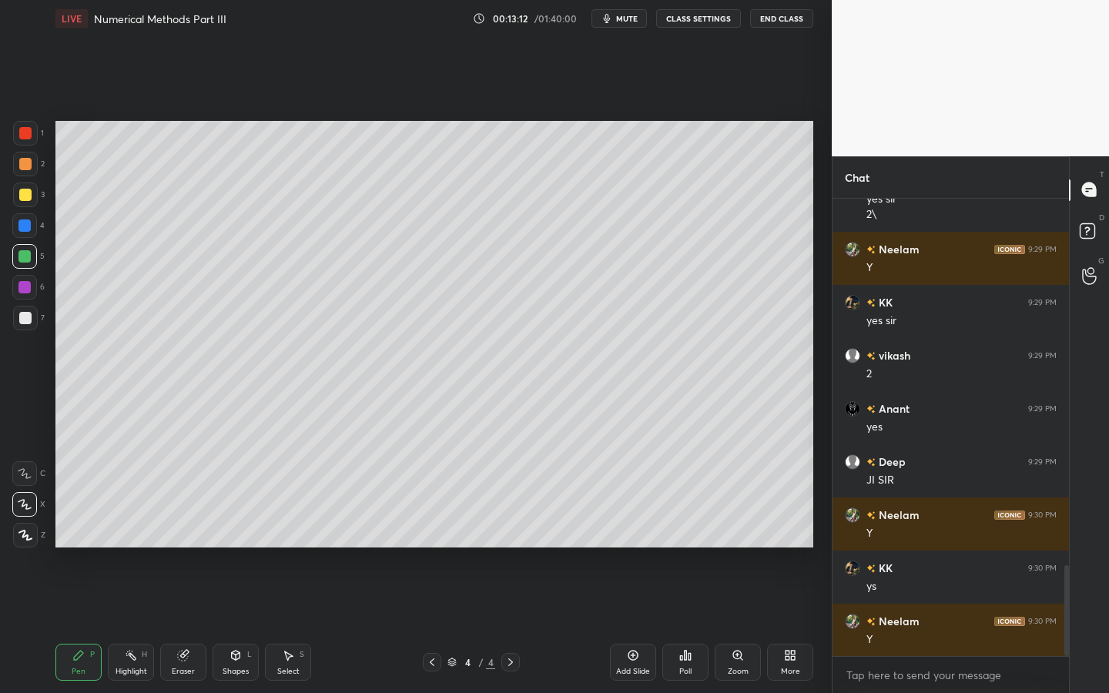
click at [28, 233] on div at bounding box center [24, 225] width 25 height 25
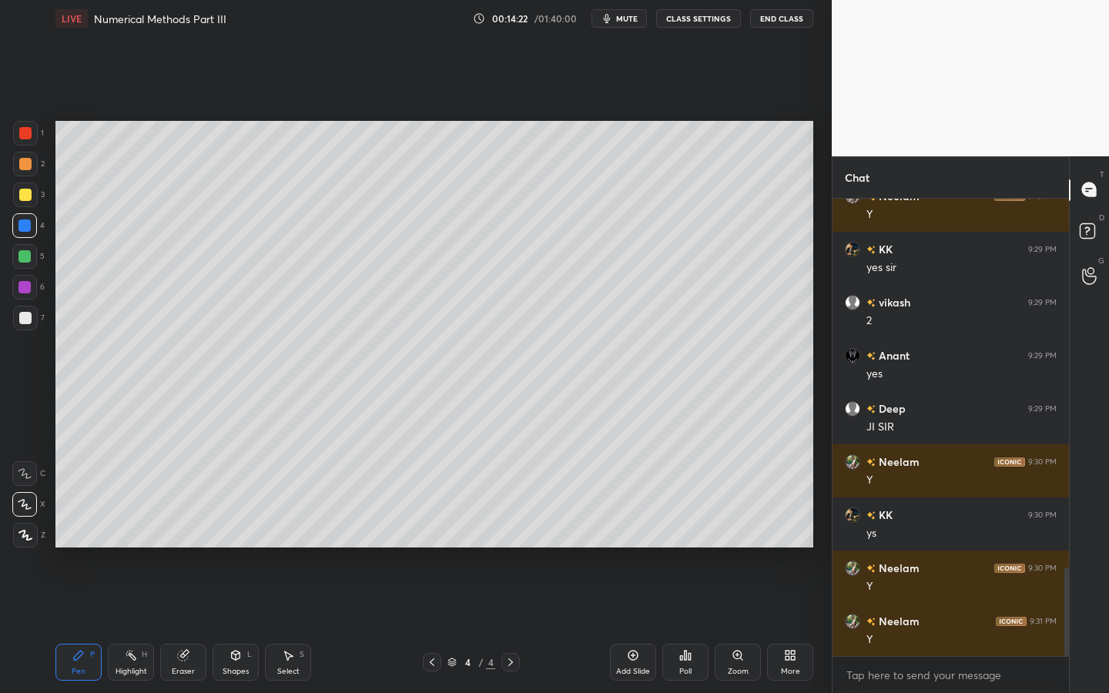
click at [26, 320] on div at bounding box center [25, 318] width 12 height 12
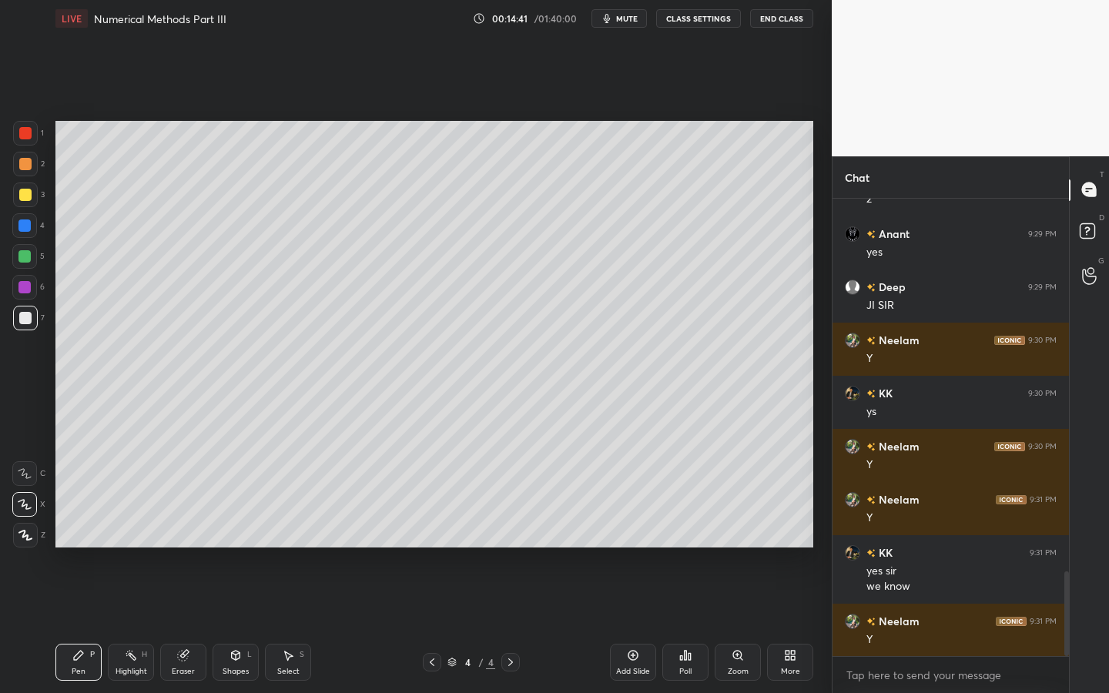
scroll to position [2080, 0]
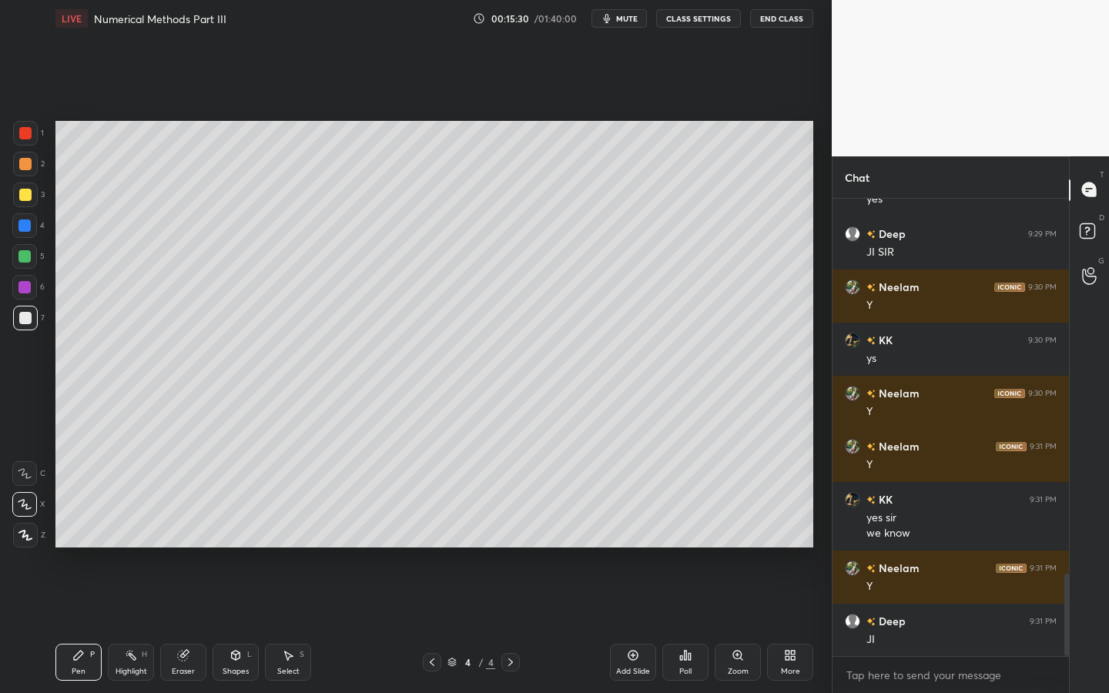
click at [25, 287] on div at bounding box center [24, 287] width 12 height 12
click at [18, 326] on div at bounding box center [25, 318] width 25 height 25
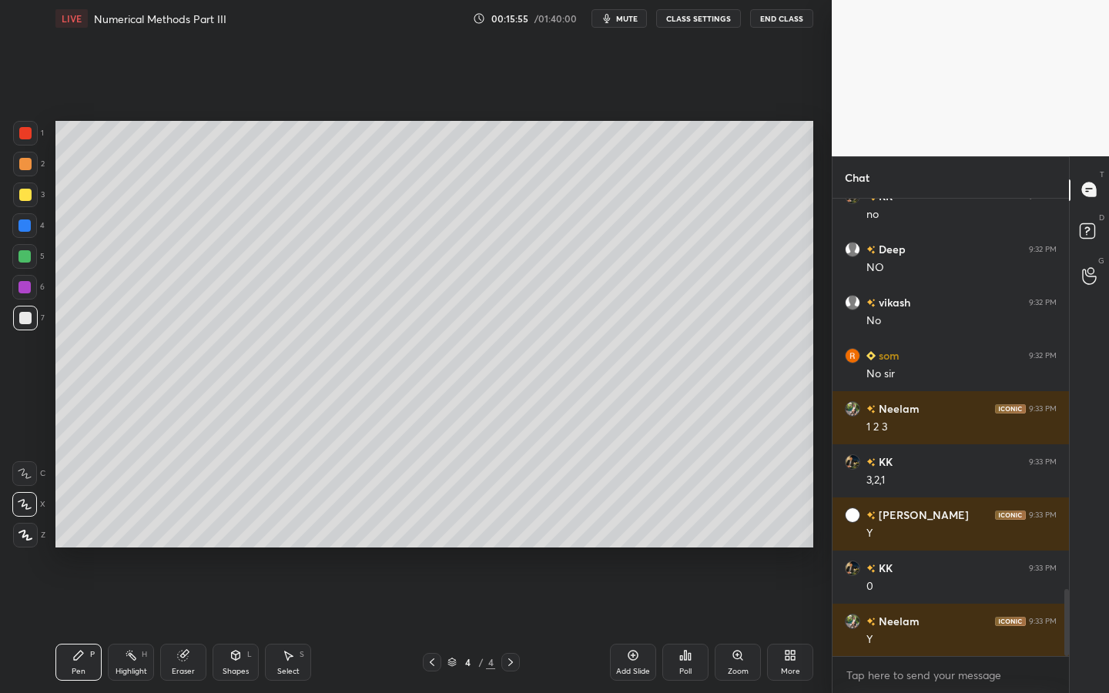
scroll to position [2734, 0]
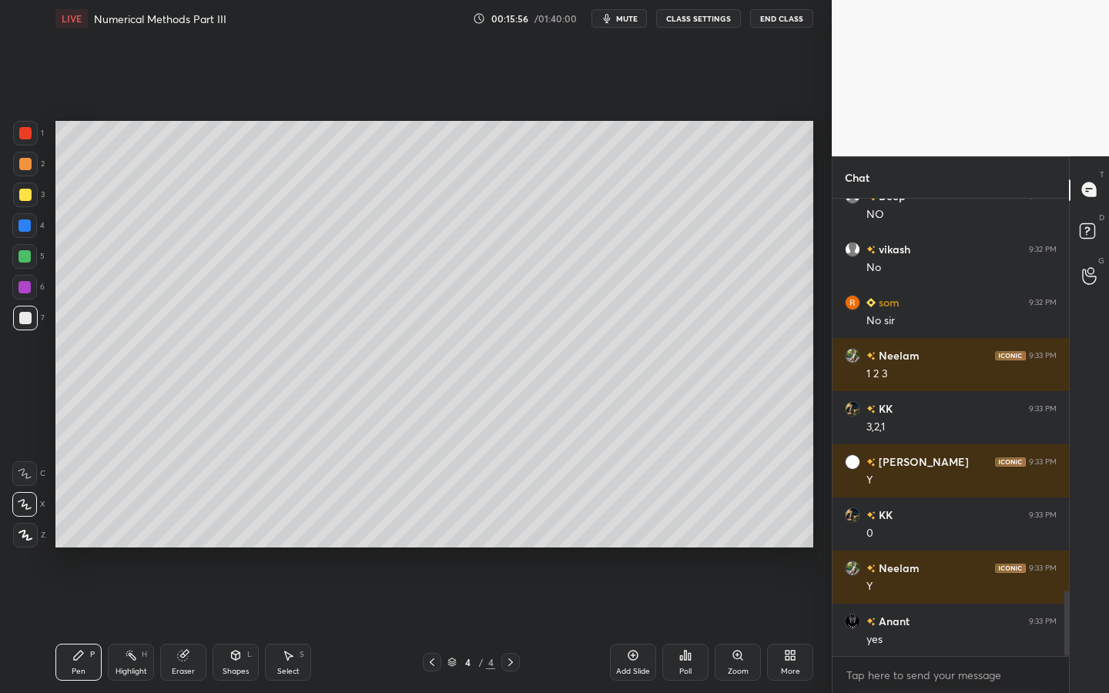
drag, startPoint x: 29, startPoint y: 286, endPoint x: 52, endPoint y: 286, distance: 22.3
click at [29, 286] on div at bounding box center [24, 287] width 12 height 12
click at [219, 625] on div "Shapes L" at bounding box center [236, 662] width 46 height 37
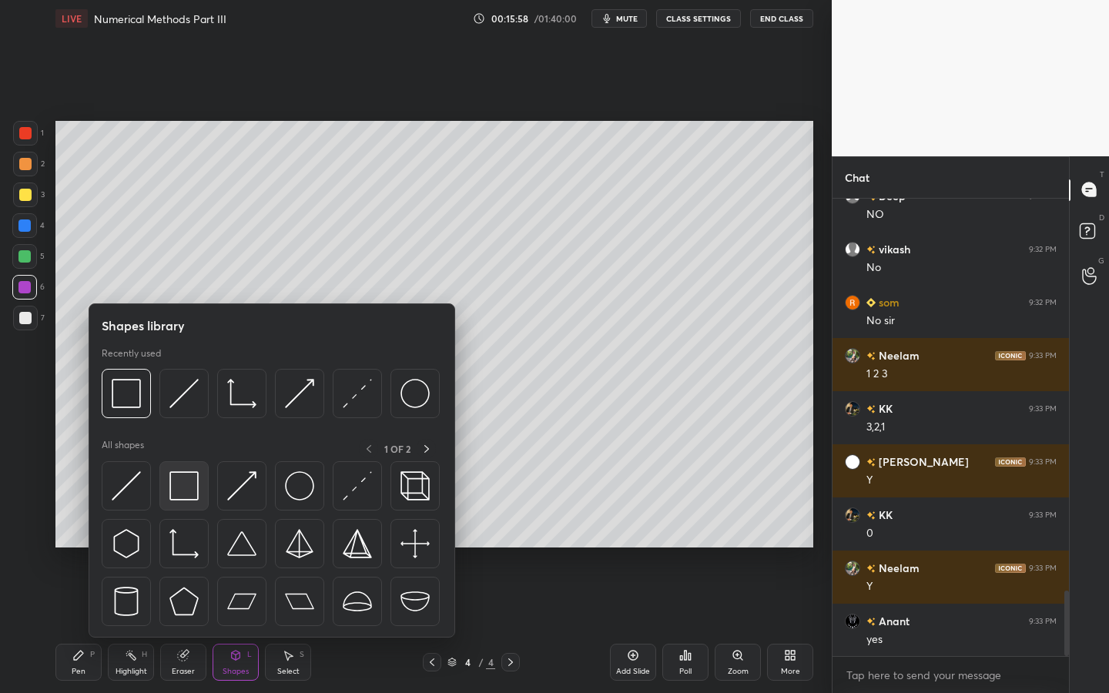
click at [192, 493] on img at bounding box center [184, 486] width 29 height 29
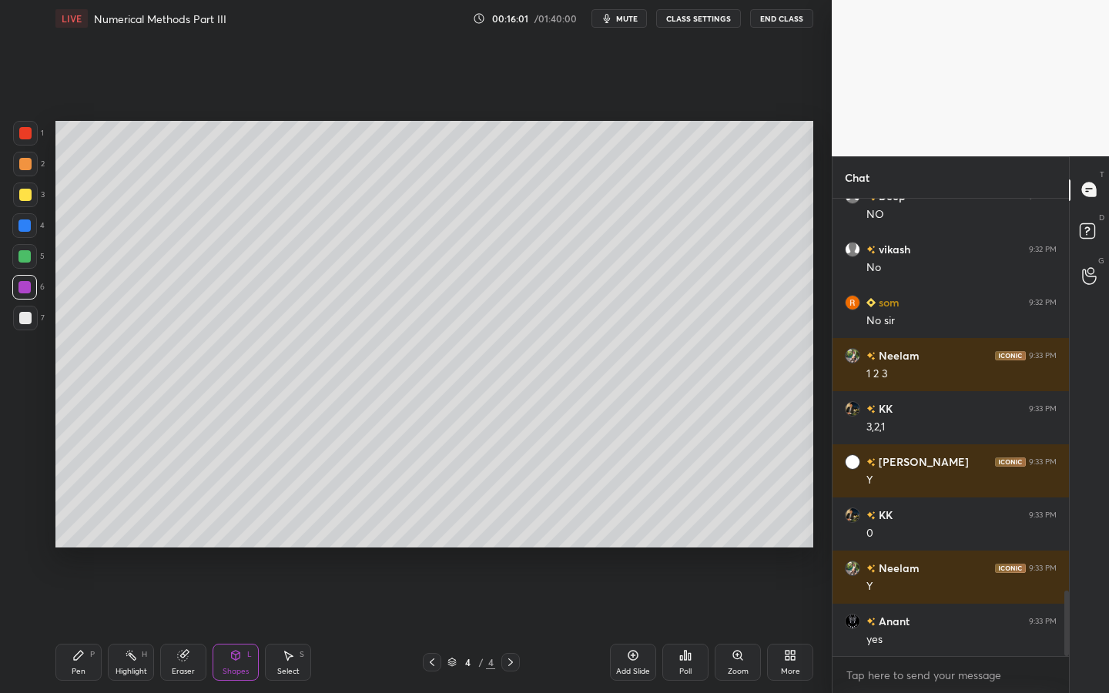
click at [90, 625] on div "Pen P" at bounding box center [78, 662] width 46 height 37
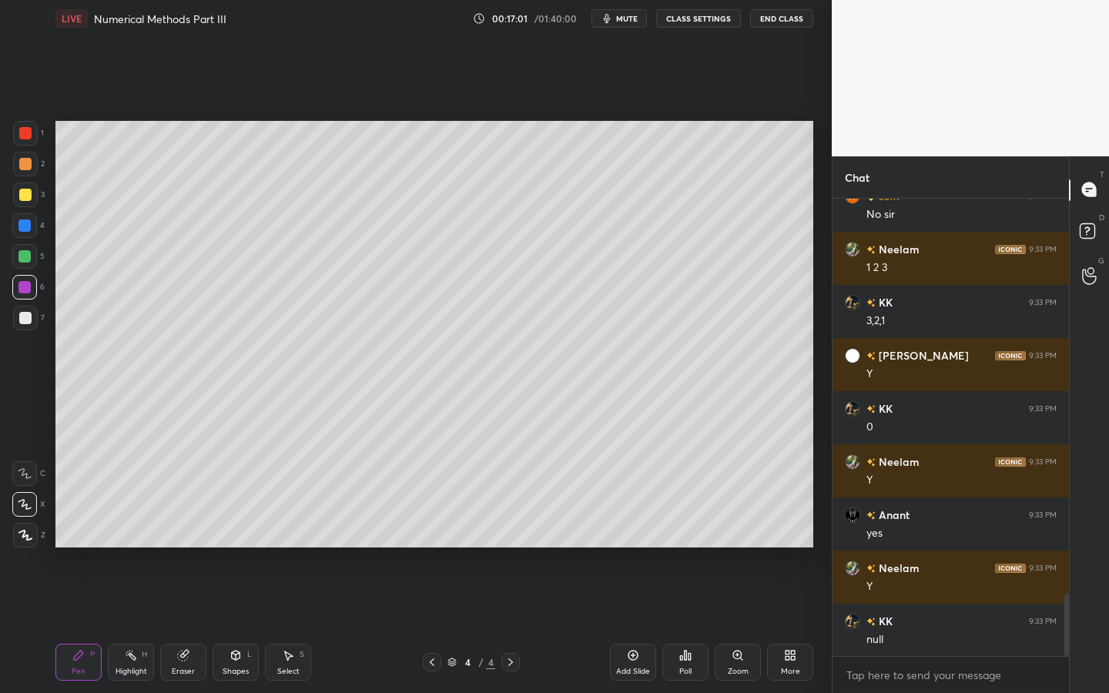
scroll to position [2893, 0]
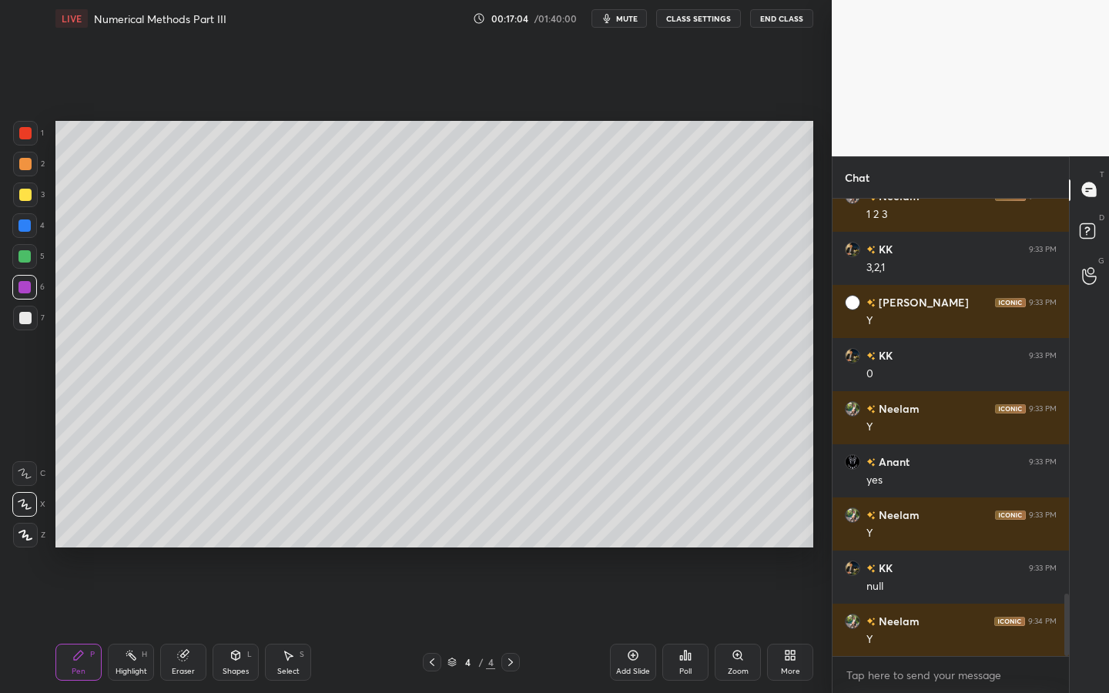
drag, startPoint x: 629, startPoint y: 656, endPoint x: 653, endPoint y: 643, distance: 26.9
click at [629, 625] on icon at bounding box center [634, 656] width 10 height 10
click at [19, 320] on div at bounding box center [25, 318] width 25 height 25
click at [227, 625] on div "Shapes L" at bounding box center [236, 662] width 46 height 37
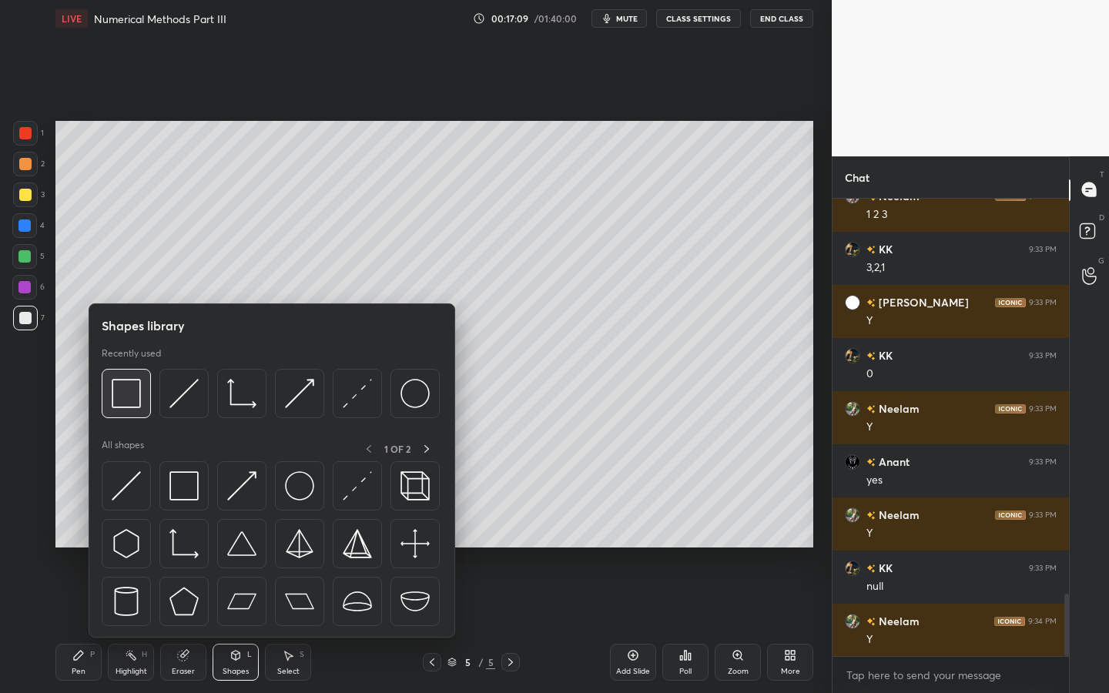
click at [141, 414] on div at bounding box center [126, 393] width 49 height 49
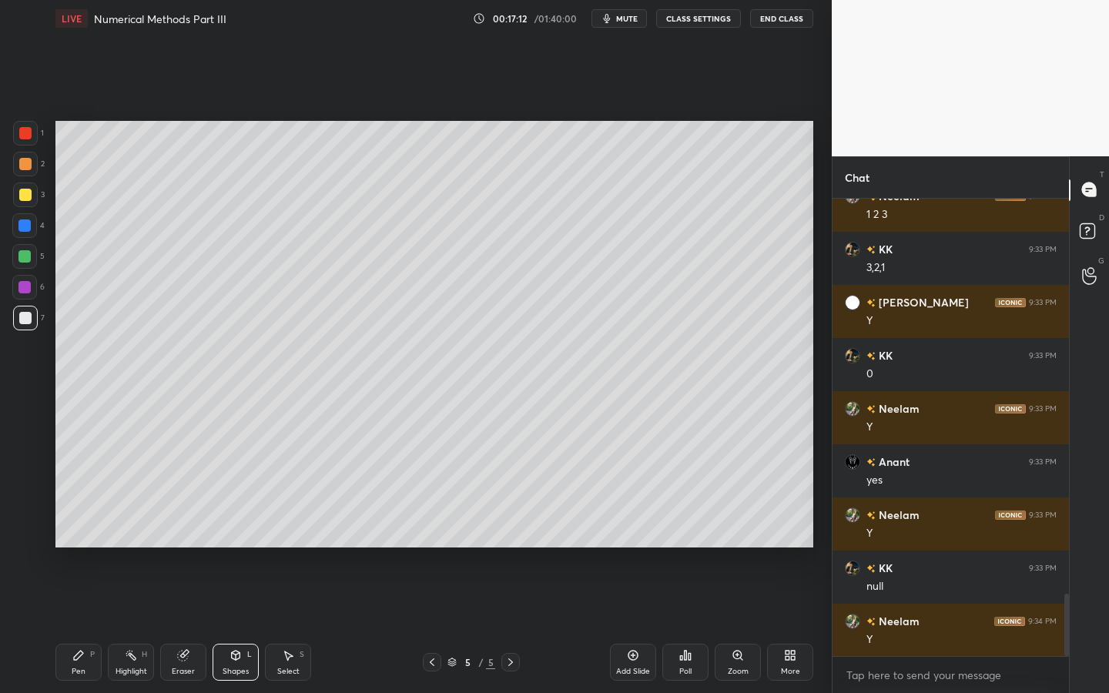
click at [184, 625] on icon at bounding box center [183, 656] width 10 height 10
click at [72, 625] on div "Pen P" at bounding box center [78, 662] width 46 height 37
click at [28, 259] on div at bounding box center [24, 256] width 12 height 12
click at [181, 625] on div "Eraser" at bounding box center [183, 662] width 46 height 37
drag, startPoint x: 67, startPoint y: 667, endPoint x: 86, endPoint y: 623, distance: 47.7
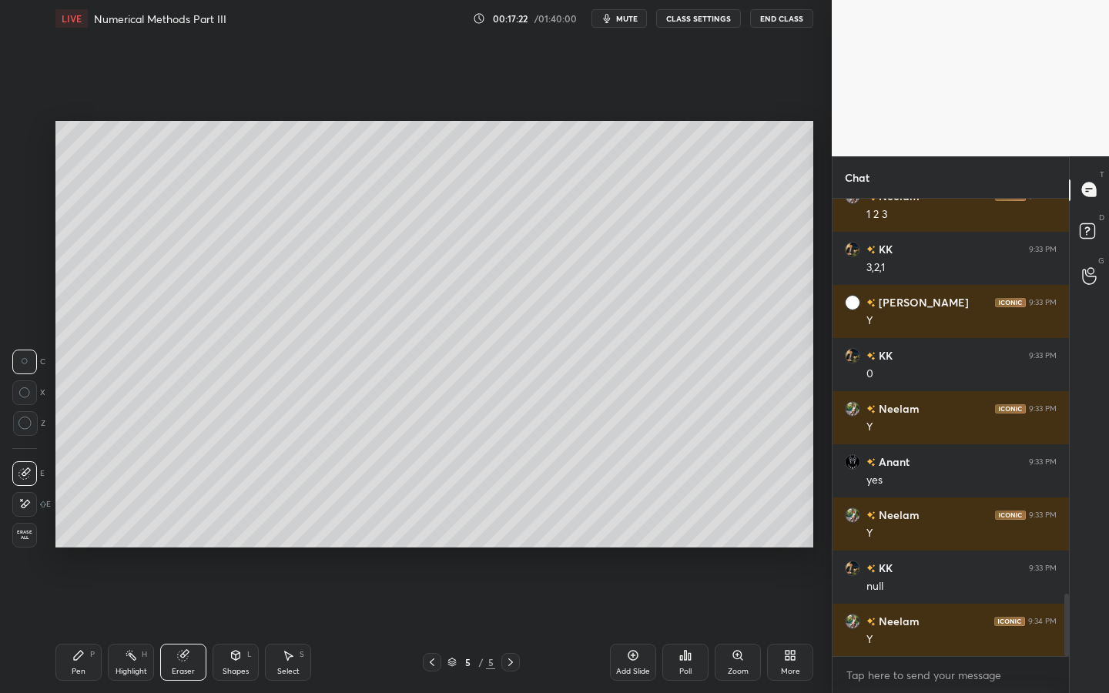
click at [59, 625] on div "Pen P" at bounding box center [78, 662] width 46 height 37
drag, startPoint x: 627, startPoint y: 18, endPoint x: 652, endPoint y: 25, distance: 25.6
click at [627, 18] on span "mute" at bounding box center [627, 18] width 22 height 11
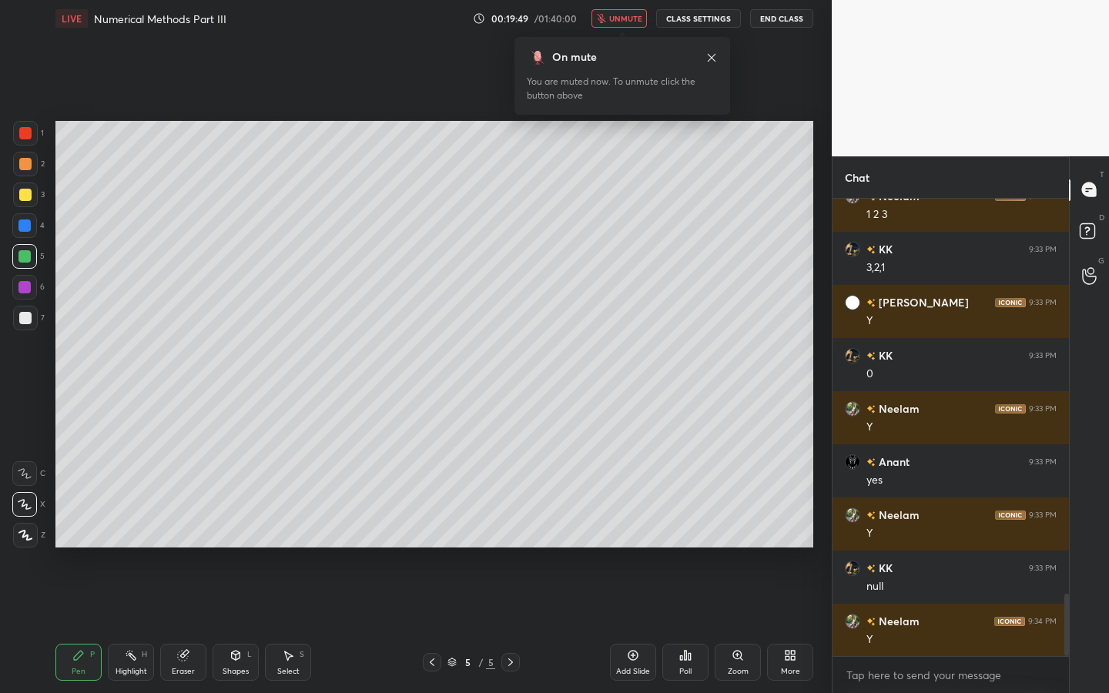
scroll to position [2946, 0]
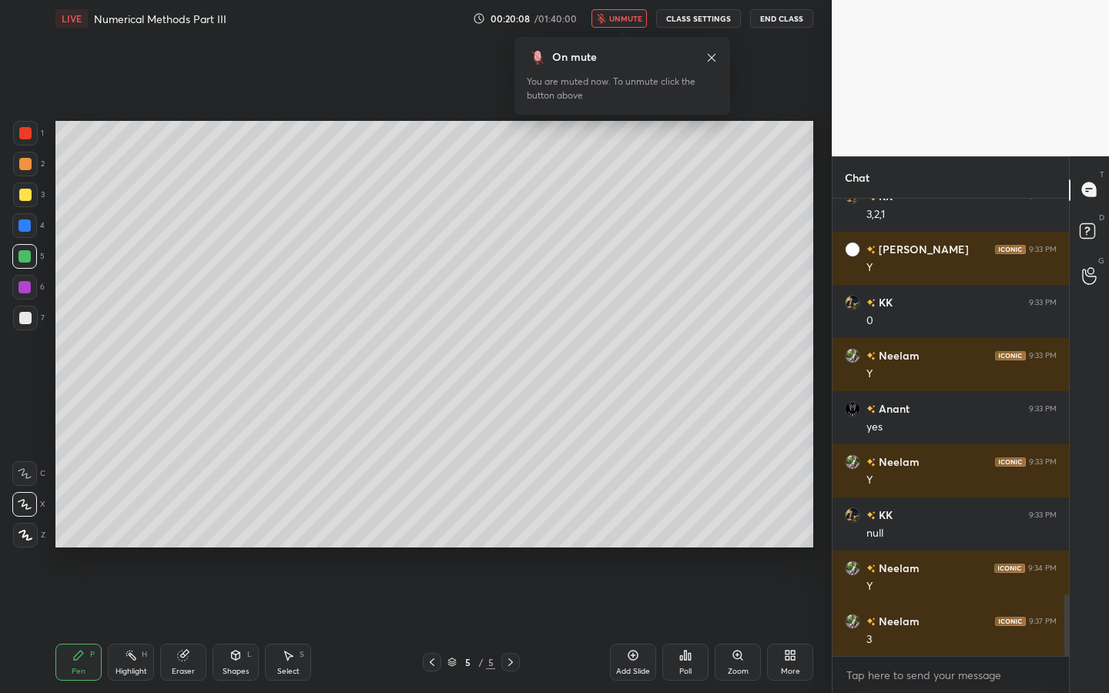
drag, startPoint x: 633, startPoint y: 7, endPoint x: 643, endPoint y: 20, distance: 16.5
click at [635, 10] on div "LIVE Numerical Methods Part III 00:20:08 / 01:40:00 unmute CLASS SETTINGS End C…" at bounding box center [434, 18] width 758 height 37
click at [635, 18] on span "unmute" at bounding box center [625, 18] width 33 height 11
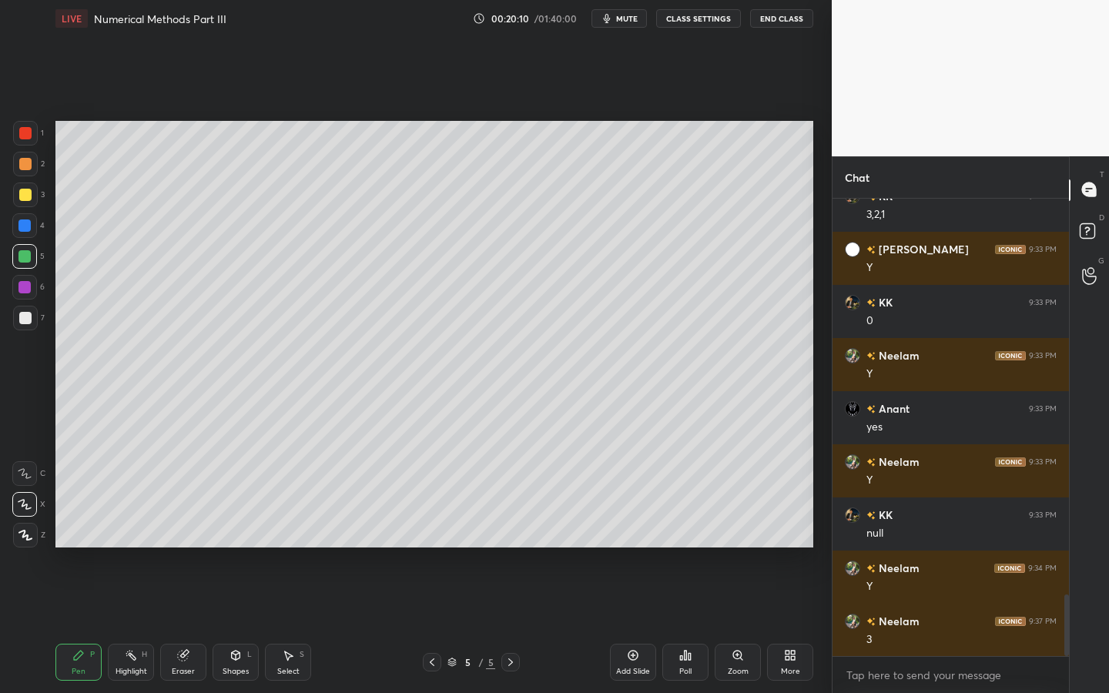
drag, startPoint x: 17, startPoint y: 200, endPoint x: 44, endPoint y: 183, distance: 32.3
click at [18, 200] on div at bounding box center [25, 195] width 25 height 25
drag, startPoint x: 26, startPoint y: 224, endPoint x: 54, endPoint y: 217, distance: 28.6
click at [26, 224] on div at bounding box center [24, 226] width 12 height 12
drag, startPoint x: 223, startPoint y: 664, endPoint x: 237, endPoint y: 646, distance: 23.1
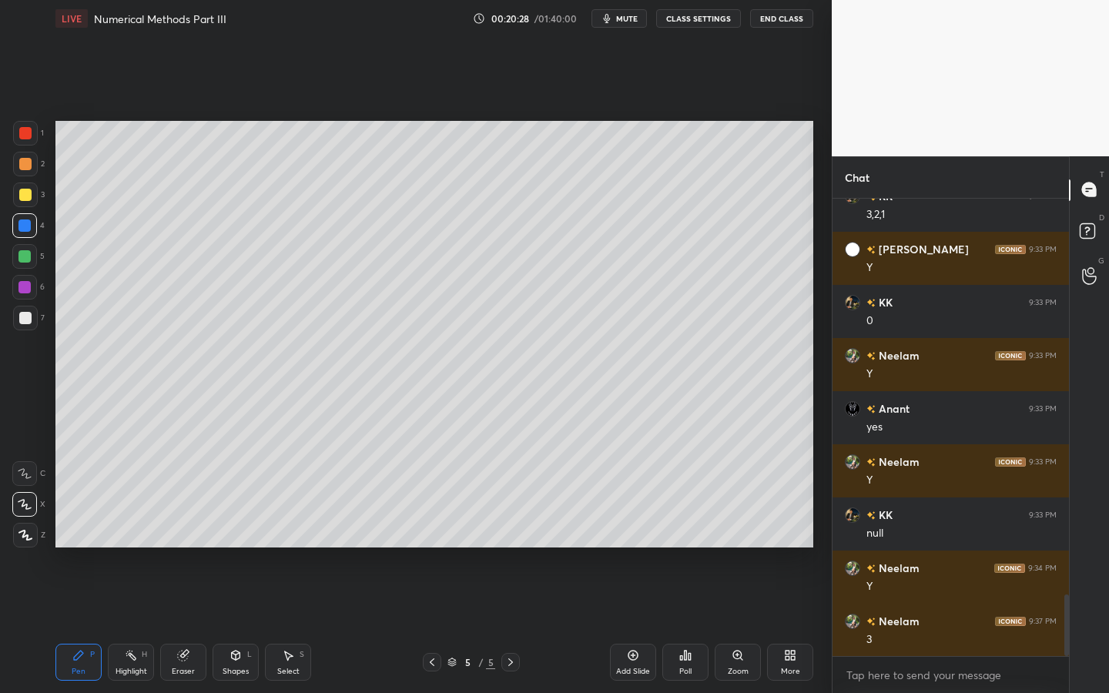
click at [227, 625] on div "Shapes L" at bounding box center [236, 662] width 46 height 37
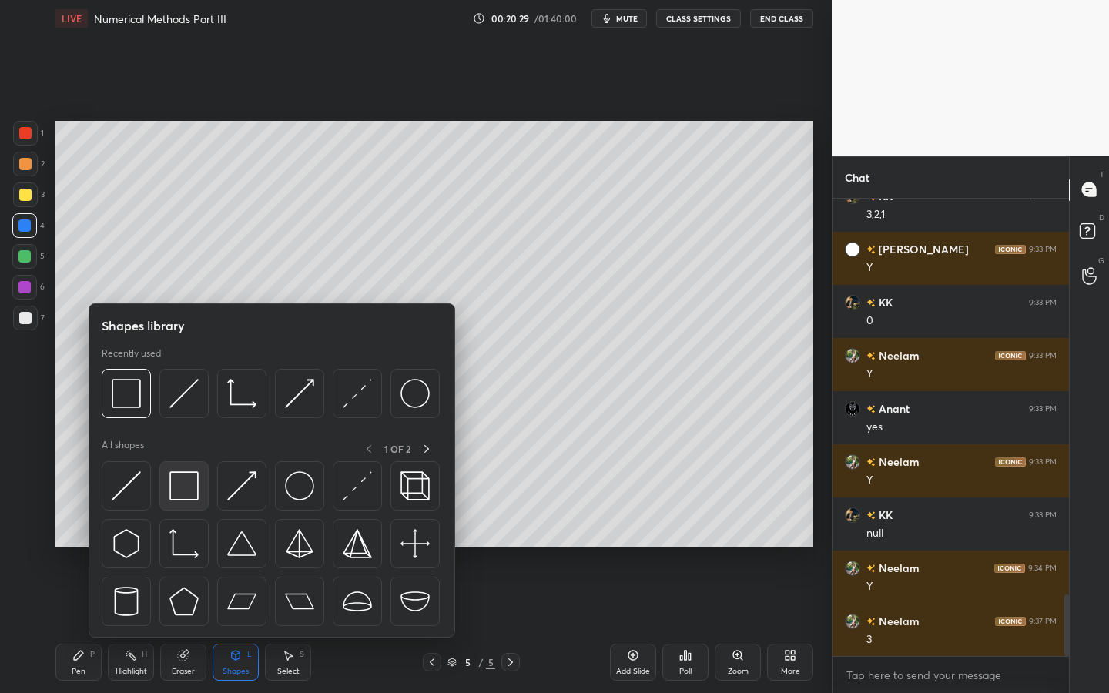
click at [183, 489] on img at bounding box center [184, 486] width 29 height 29
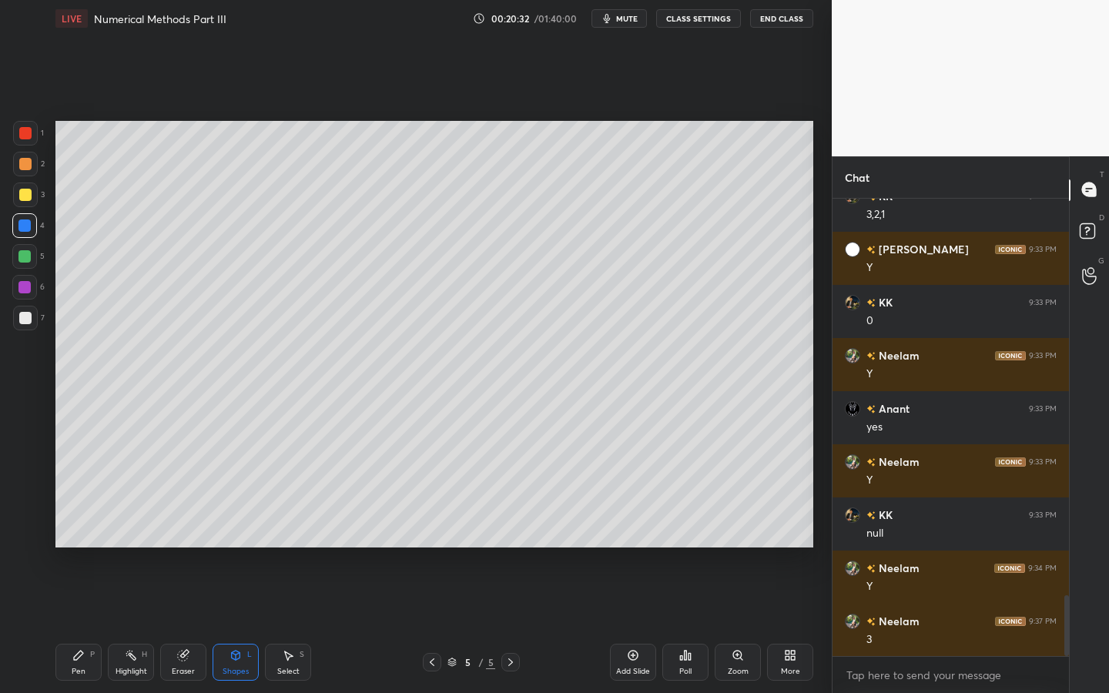
scroll to position [2999, 0]
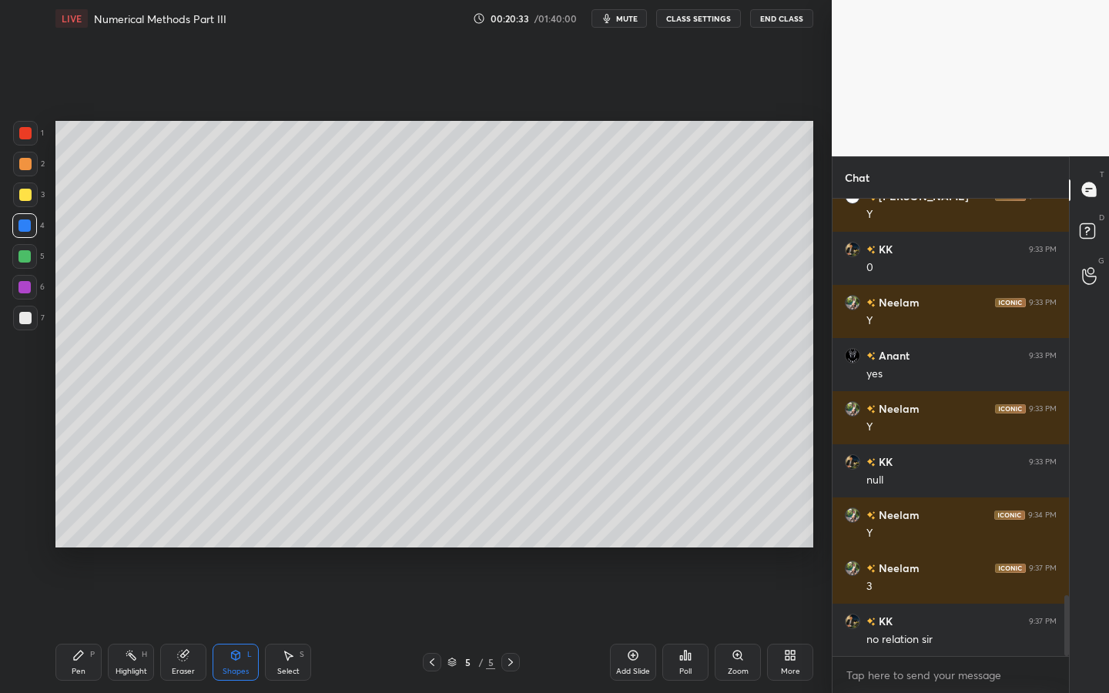
click at [80, 625] on div "Pen" at bounding box center [79, 672] width 14 height 8
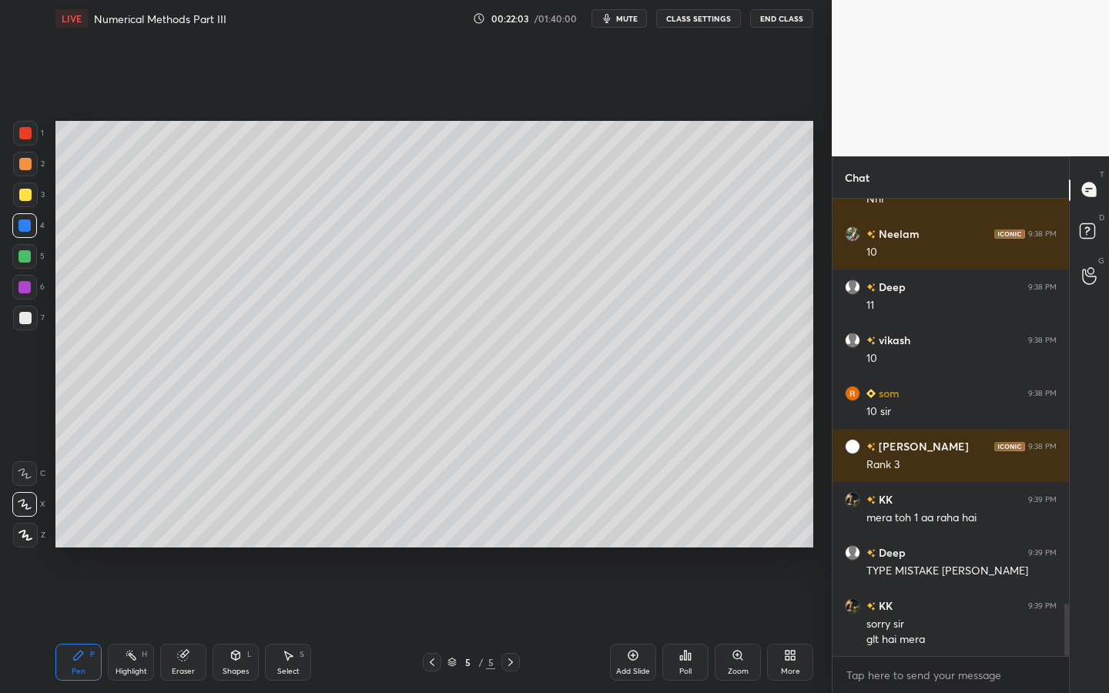
scroll to position [3546, 0]
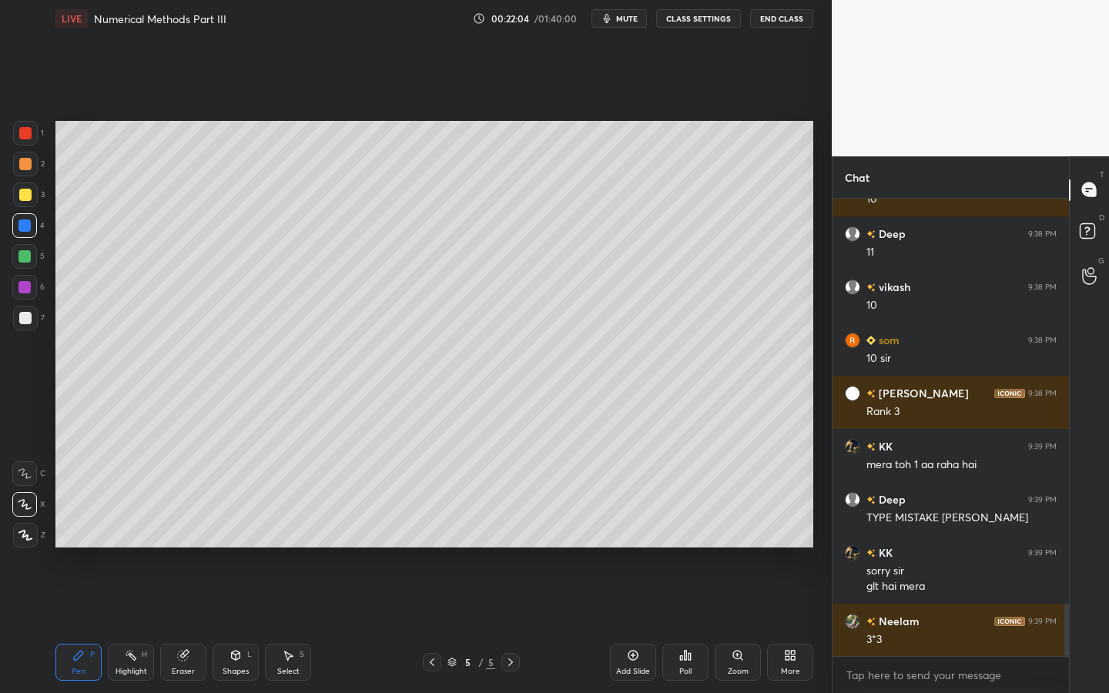
click at [213, 625] on div "Pen P Highlight H Eraser Shapes L Select S 5 / 5 Add Slide Poll Zoom More" at bounding box center [434, 663] width 758 height 62
click at [227, 625] on div "Shapes L" at bounding box center [236, 662] width 46 height 37
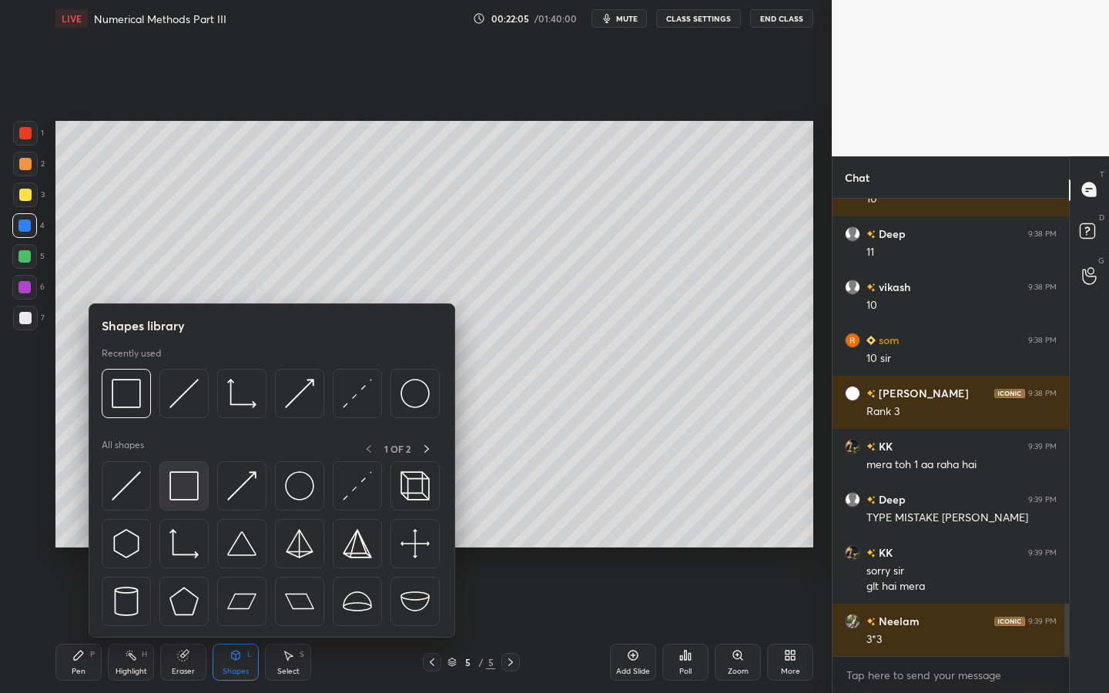
click at [200, 502] on div at bounding box center [183, 486] width 49 height 49
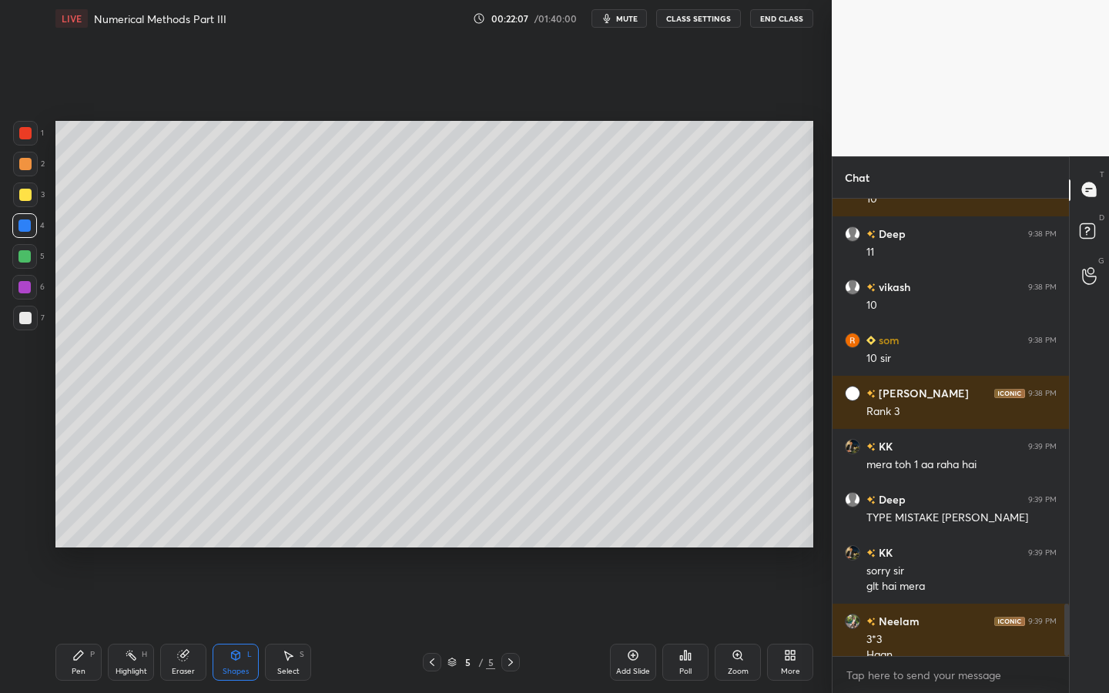
scroll to position [3562, 0]
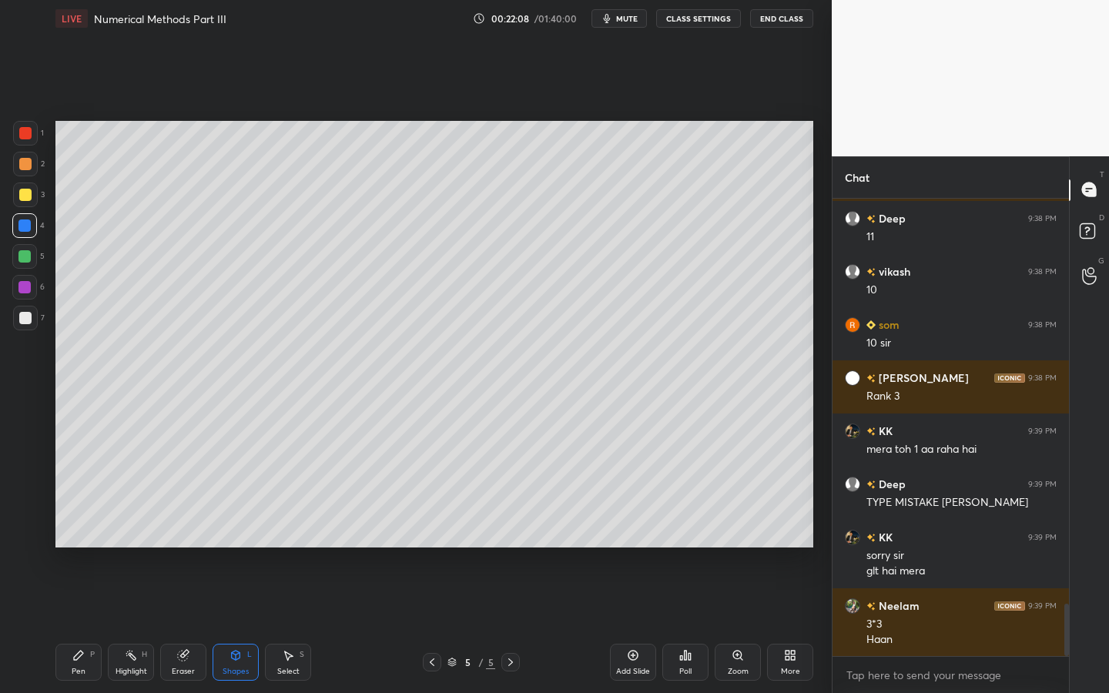
click at [176, 625] on div "Eraser" at bounding box center [183, 662] width 46 height 37
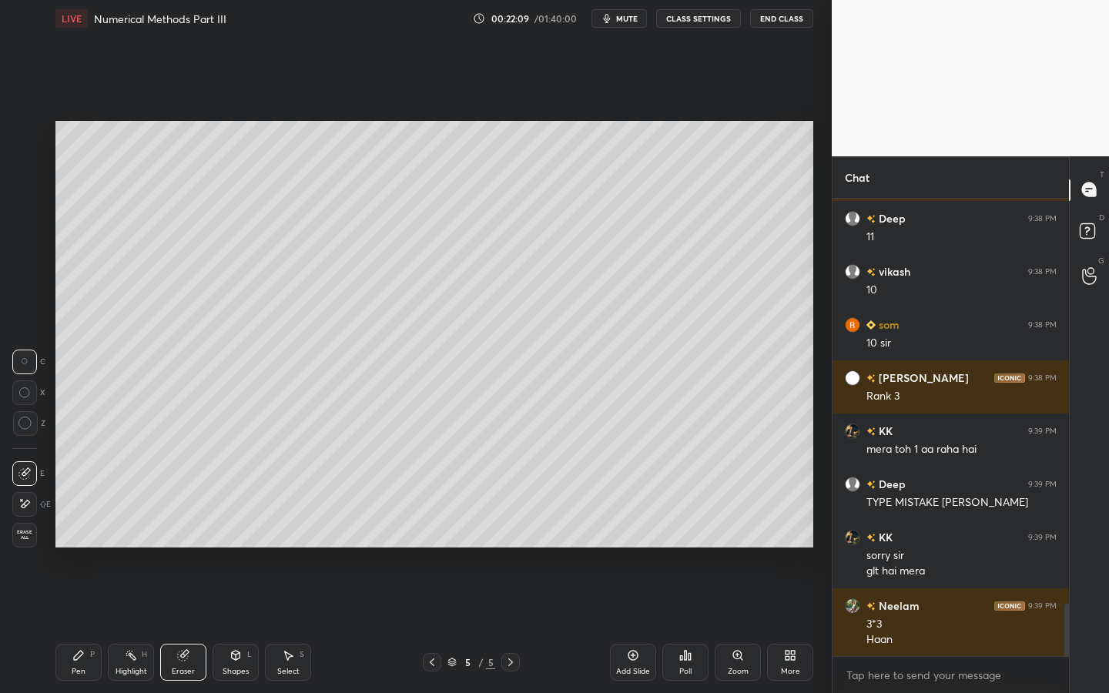
drag, startPoint x: 29, startPoint y: 500, endPoint x: 49, endPoint y: 482, distance: 27.3
click at [37, 501] on div "E" at bounding box center [31, 504] width 39 height 25
click at [28, 473] on icon at bounding box center [24, 474] width 12 height 12
click at [29, 420] on icon at bounding box center [25, 424] width 14 height 14
click at [79, 625] on div "Pen P" at bounding box center [78, 662] width 46 height 37
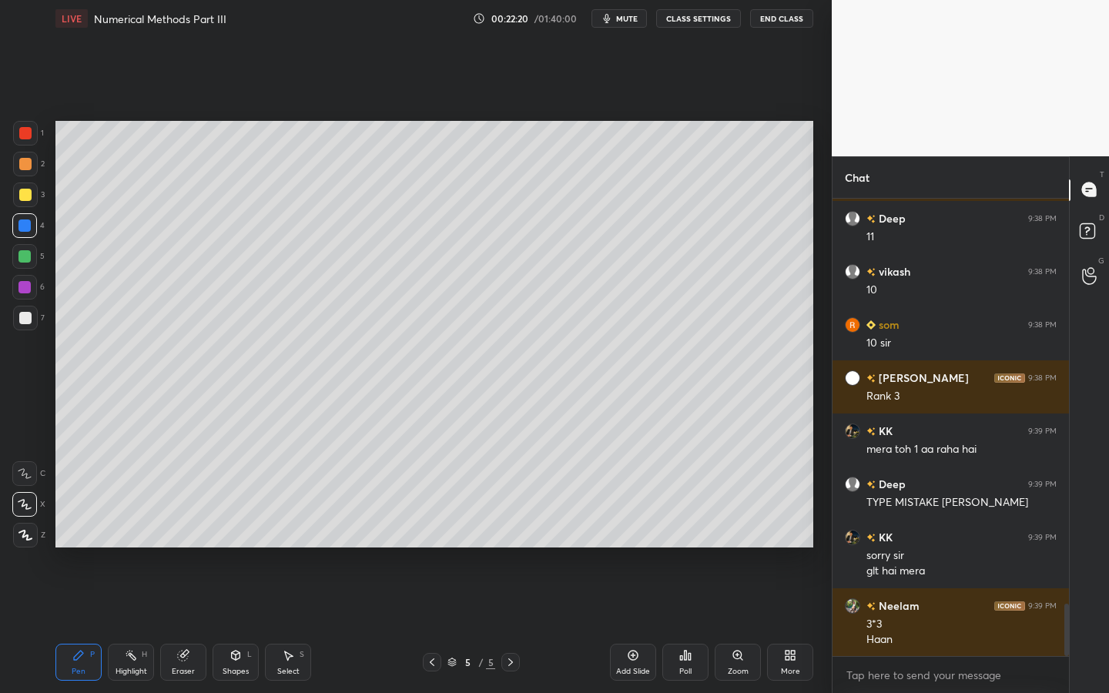
drag, startPoint x: 33, startPoint y: 321, endPoint x: 52, endPoint y: 313, distance: 20.3
click at [33, 321] on div at bounding box center [25, 318] width 25 height 25
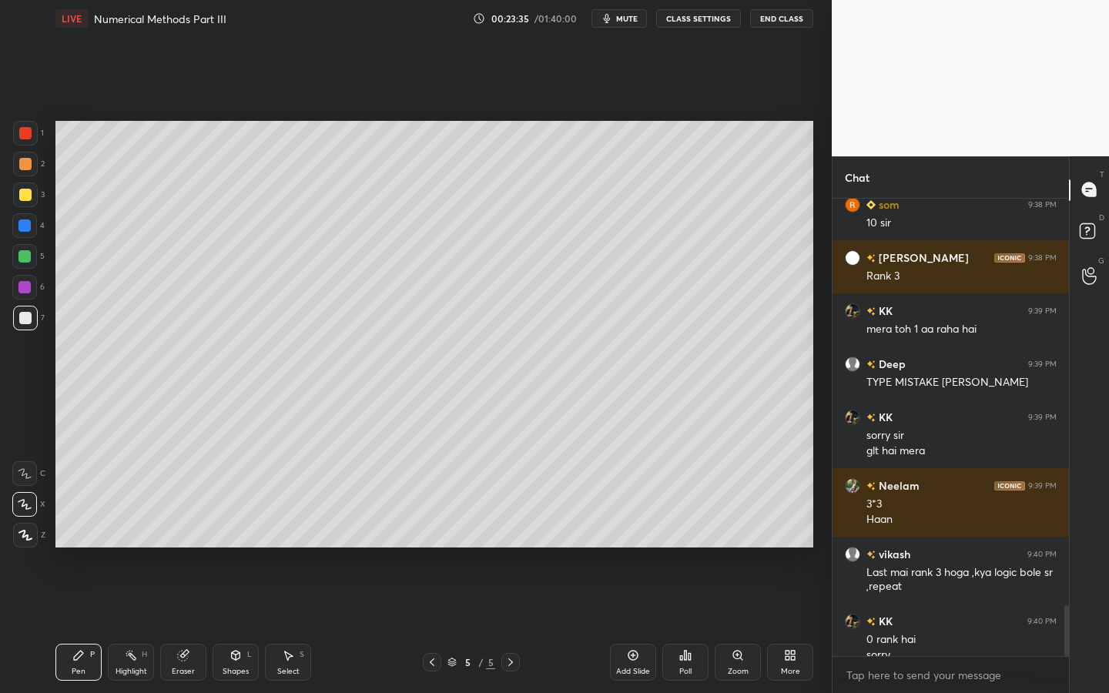
scroll to position [3698, 0]
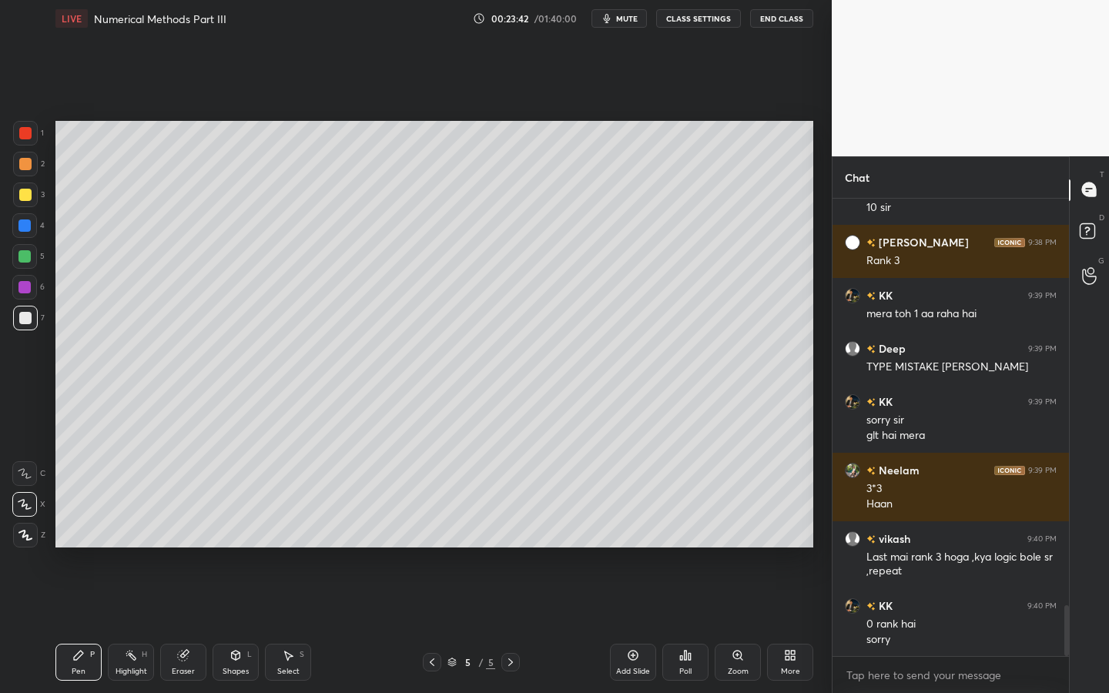
drag, startPoint x: 23, startPoint y: 286, endPoint x: 54, endPoint y: 277, distance: 32.2
click at [23, 286] on div at bounding box center [24, 287] width 12 height 12
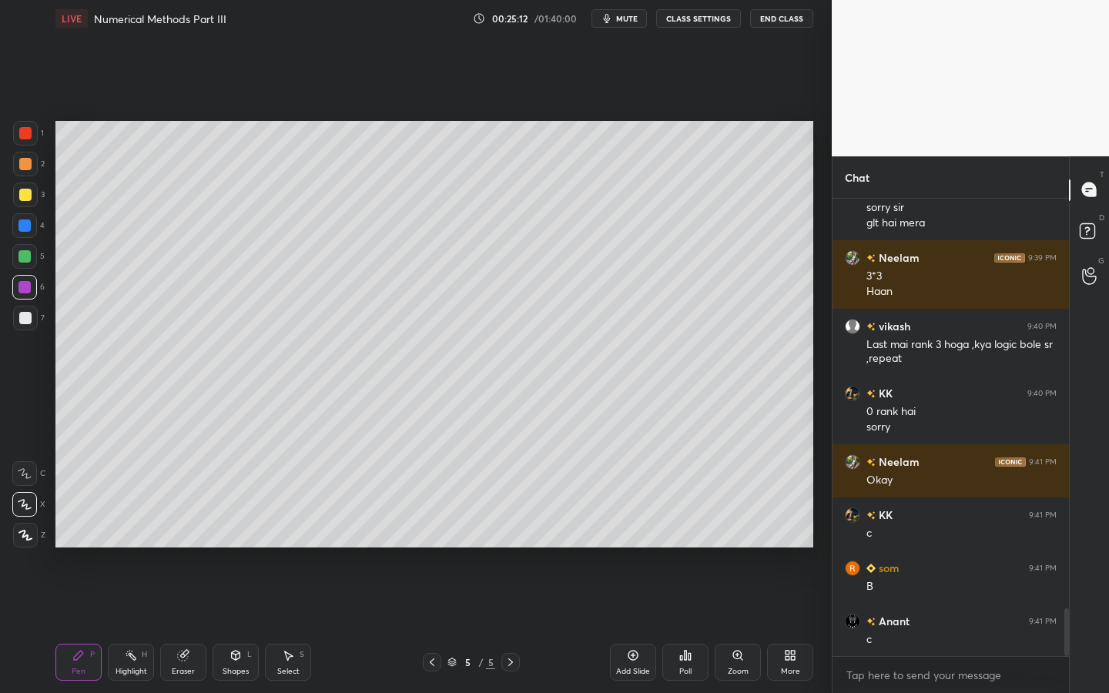
scroll to position [3963, 0]
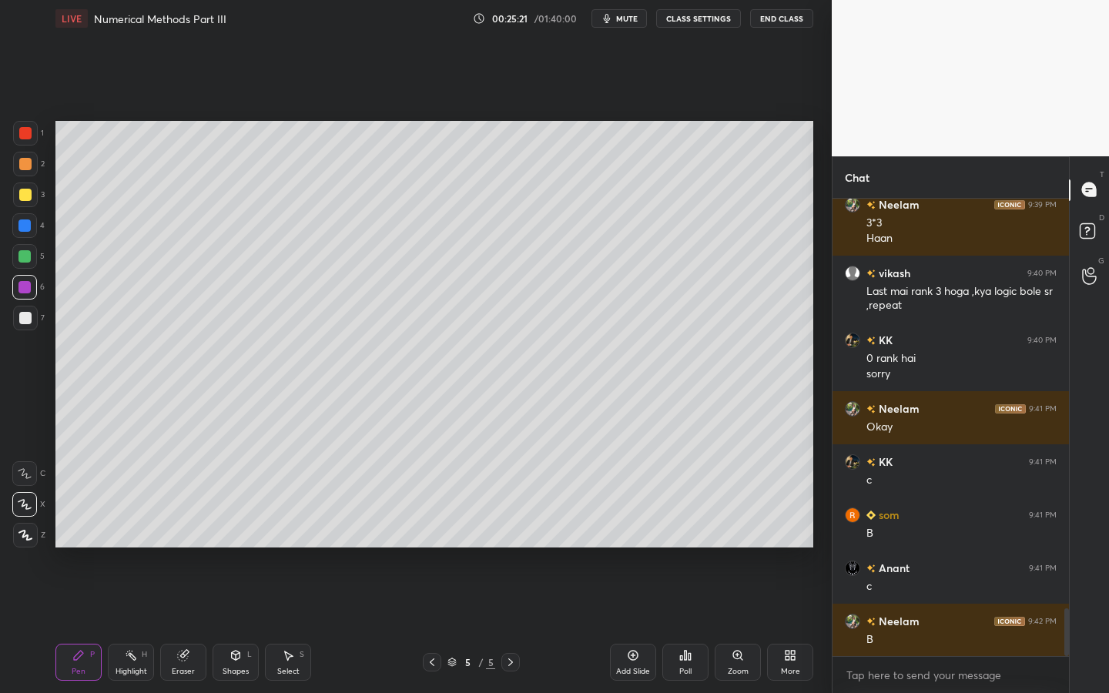
click at [33, 227] on div at bounding box center [24, 225] width 25 height 25
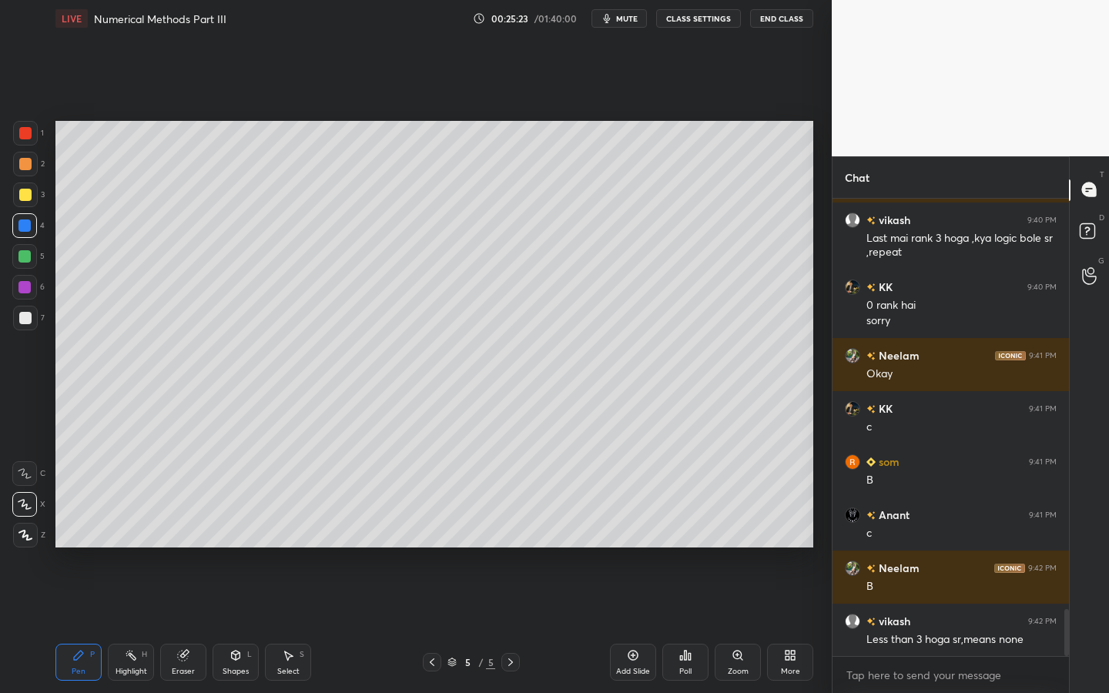
click at [32, 129] on div at bounding box center [25, 133] width 25 height 25
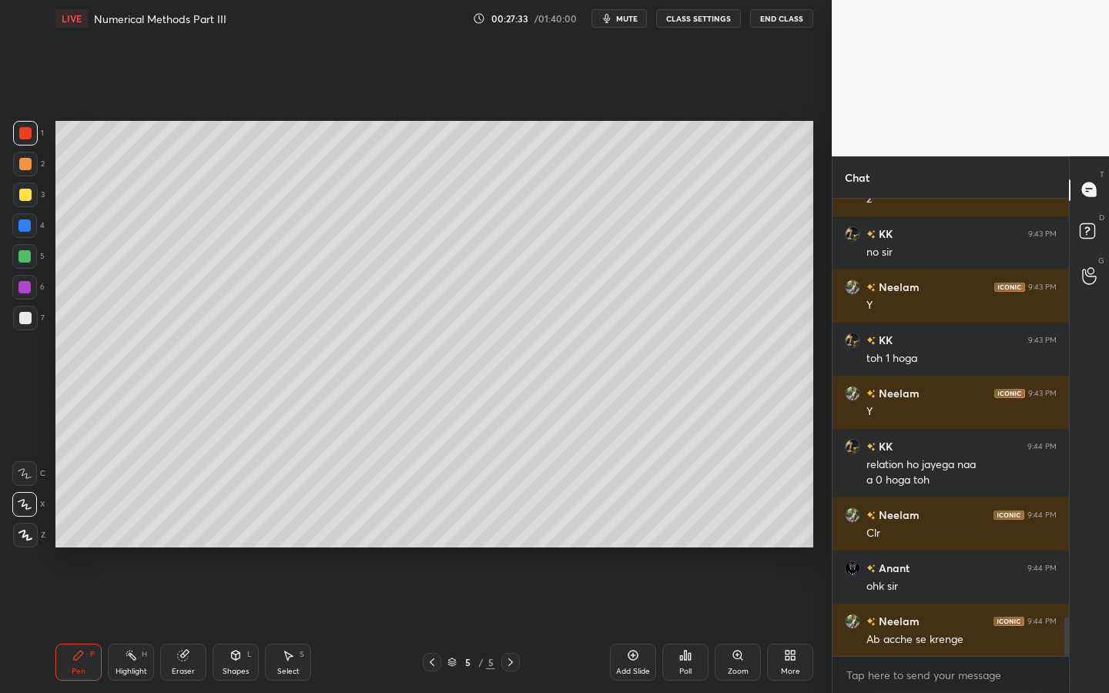
scroll to position [4936, 0]
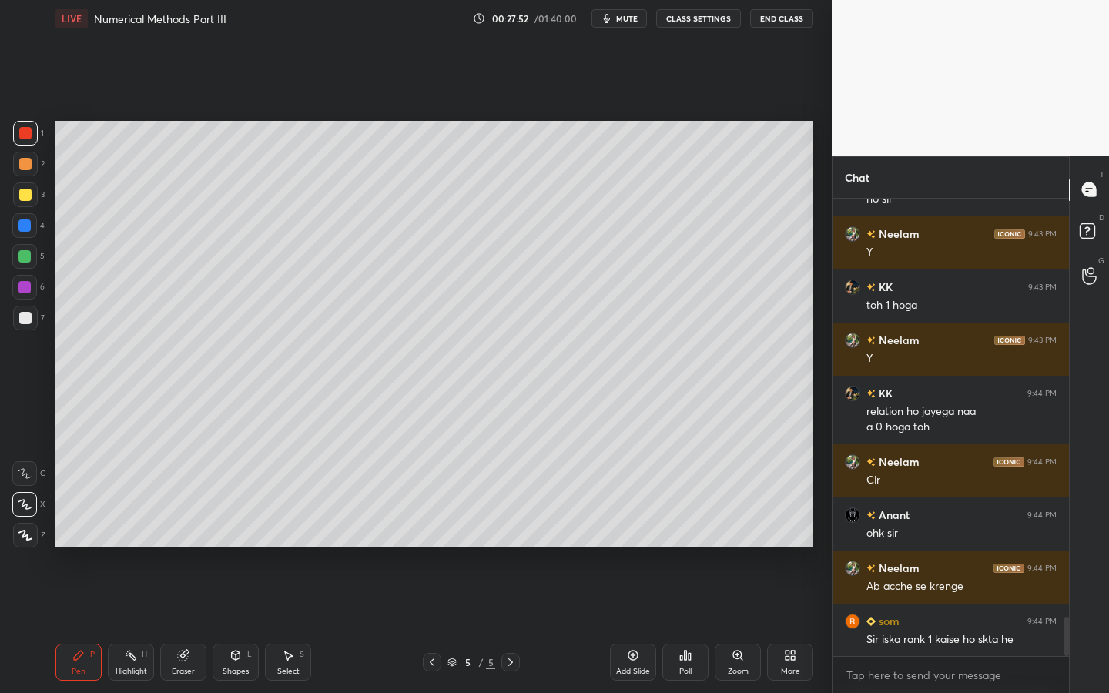
click at [243, 625] on div "Shapes L" at bounding box center [236, 662] width 46 height 37
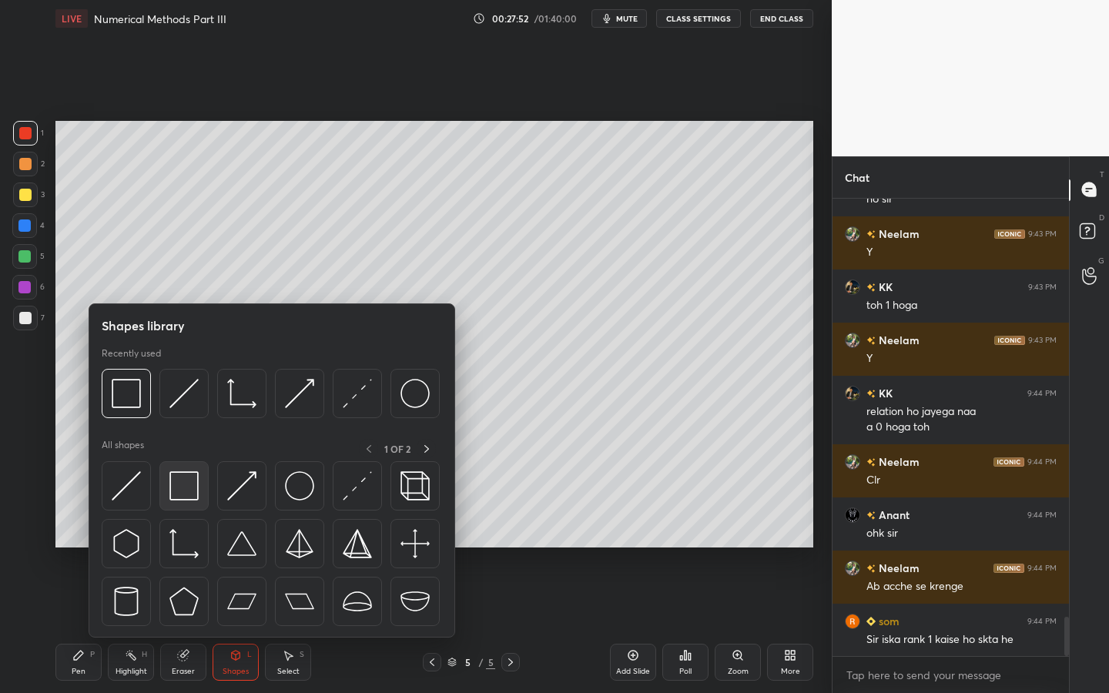
click at [183, 481] on img at bounding box center [184, 486] width 29 height 29
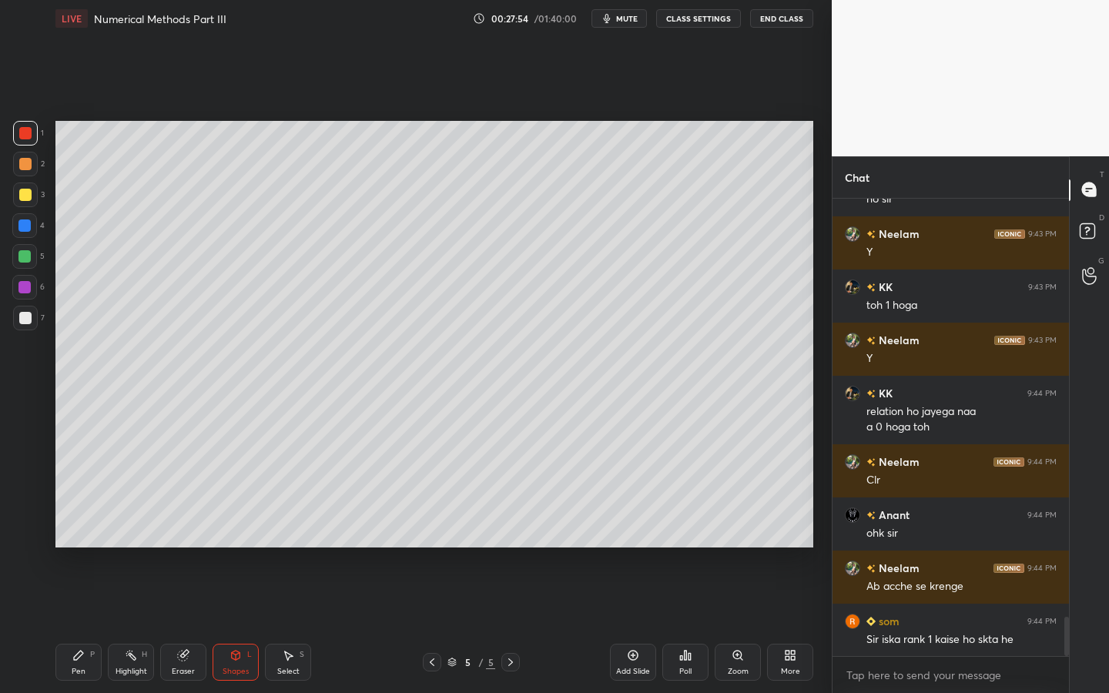
drag, startPoint x: 36, startPoint y: 260, endPoint x: 46, endPoint y: 260, distance: 10.0
click at [35, 261] on div at bounding box center [24, 256] width 25 height 25
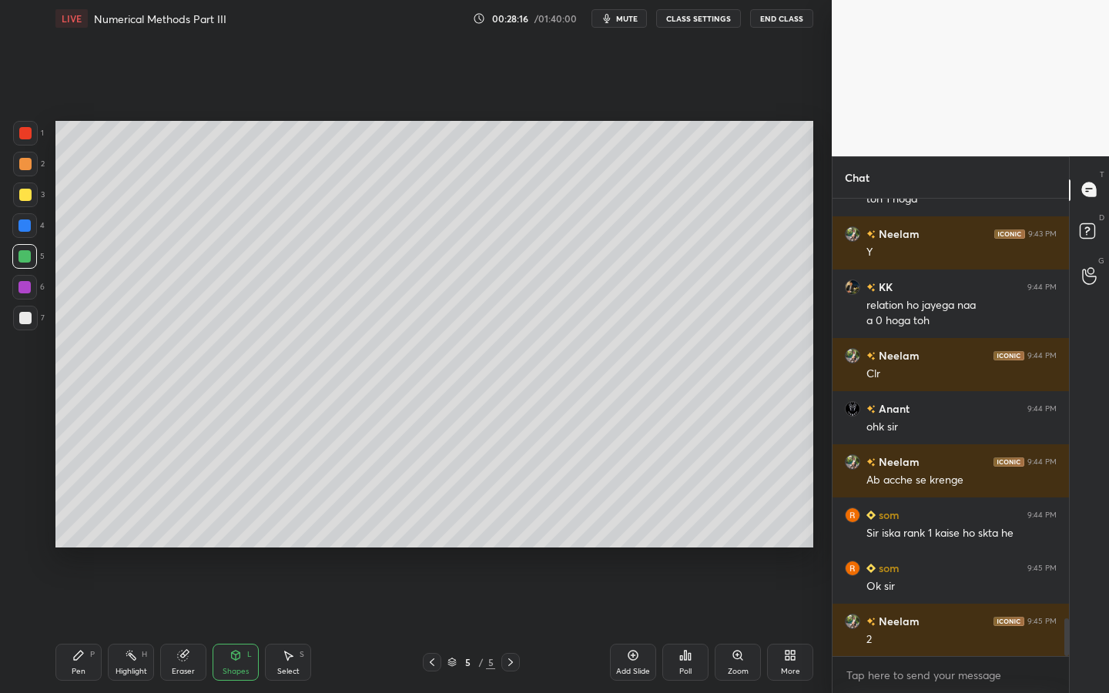
scroll to position [5095, 0]
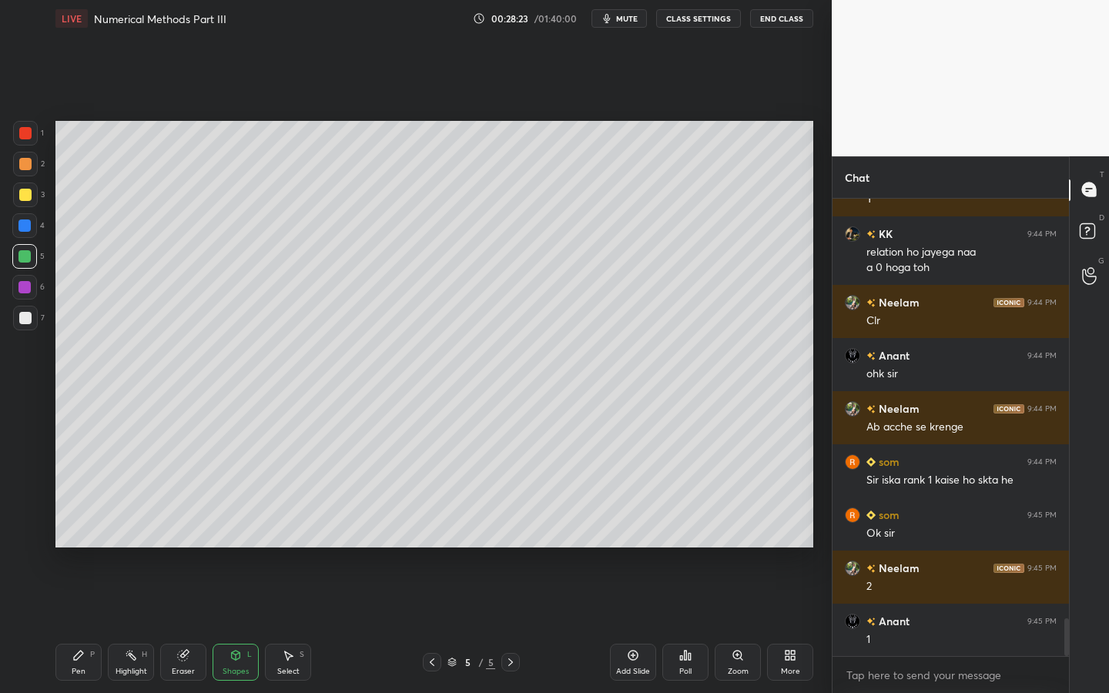
click at [616, 30] on div "LIVE Numerical Methods Part III 00:28:23 / 01:40:00 mute CLASS SETTINGS End Cla…" at bounding box center [434, 18] width 758 height 37
drag, startPoint x: 624, startPoint y: 19, endPoint x: 642, endPoint y: 19, distance: 17.7
click at [621, 18] on span "mute" at bounding box center [627, 18] width 22 height 11
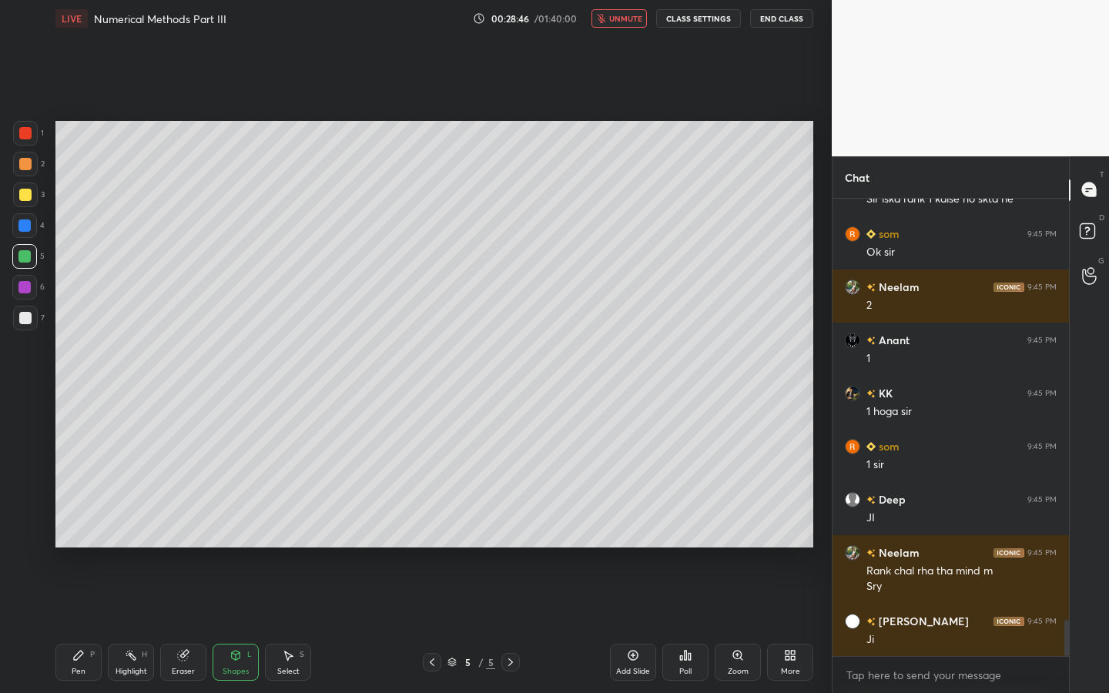
scroll to position [5443, 0]
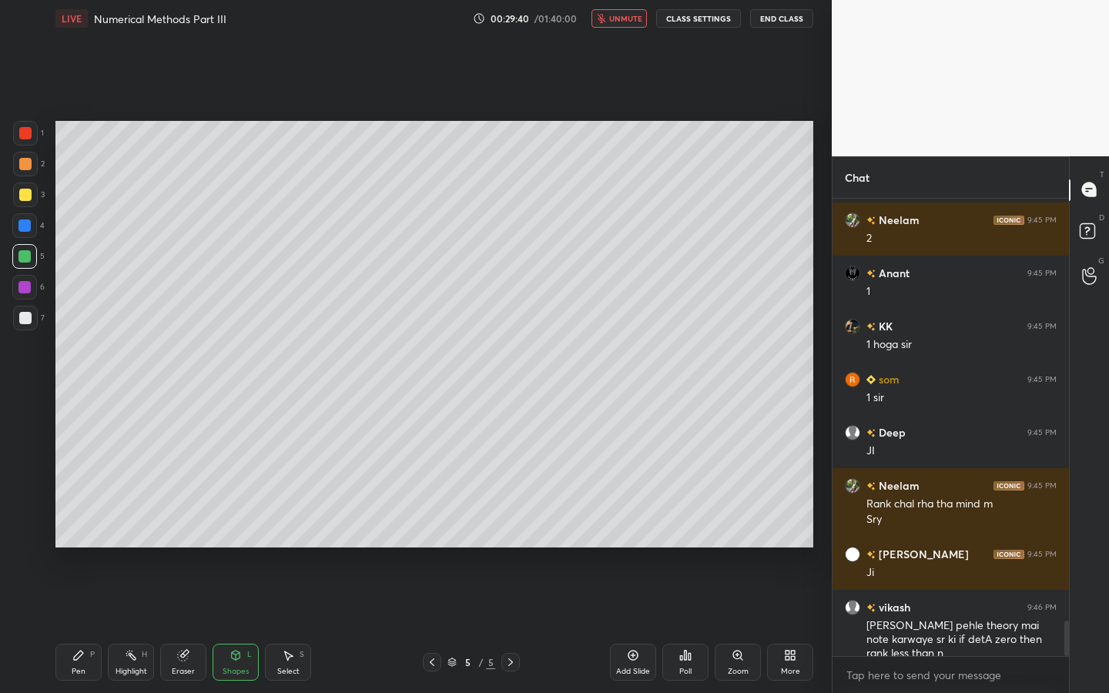
click at [621, 22] on span "unmute" at bounding box center [625, 18] width 33 height 11
click at [83, 625] on icon at bounding box center [78, 656] width 12 height 12
click at [629, 625] on icon at bounding box center [633, 656] width 12 height 12
click at [433, 625] on icon at bounding box center [432, 662] width 12 height 12
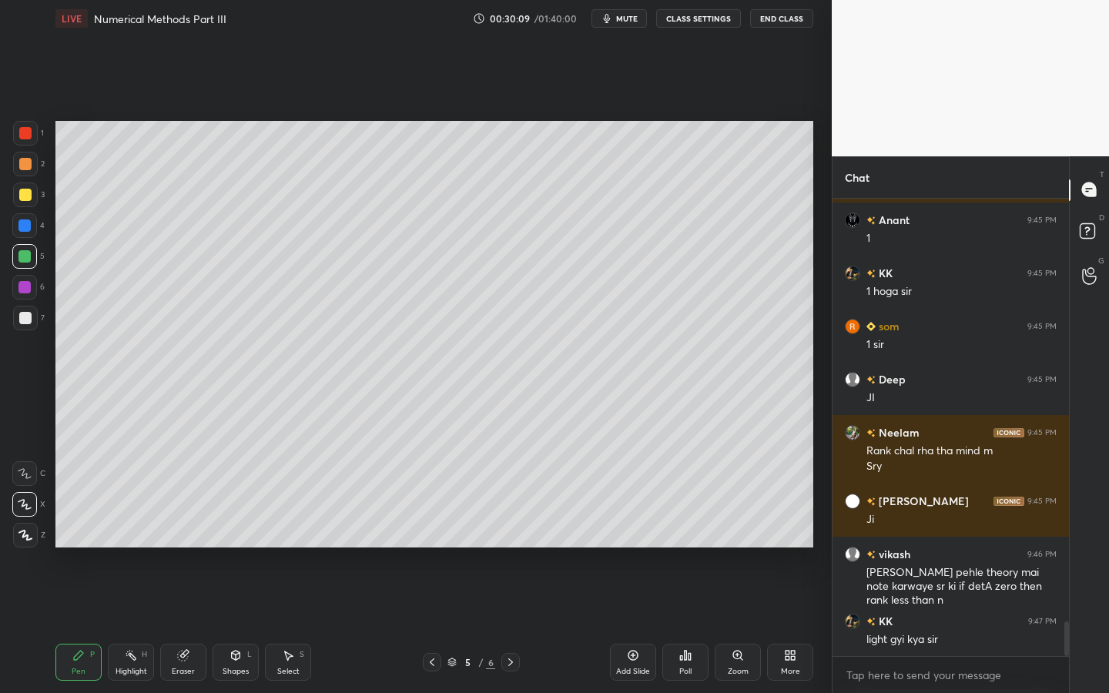
scroll to position [5550, 0]
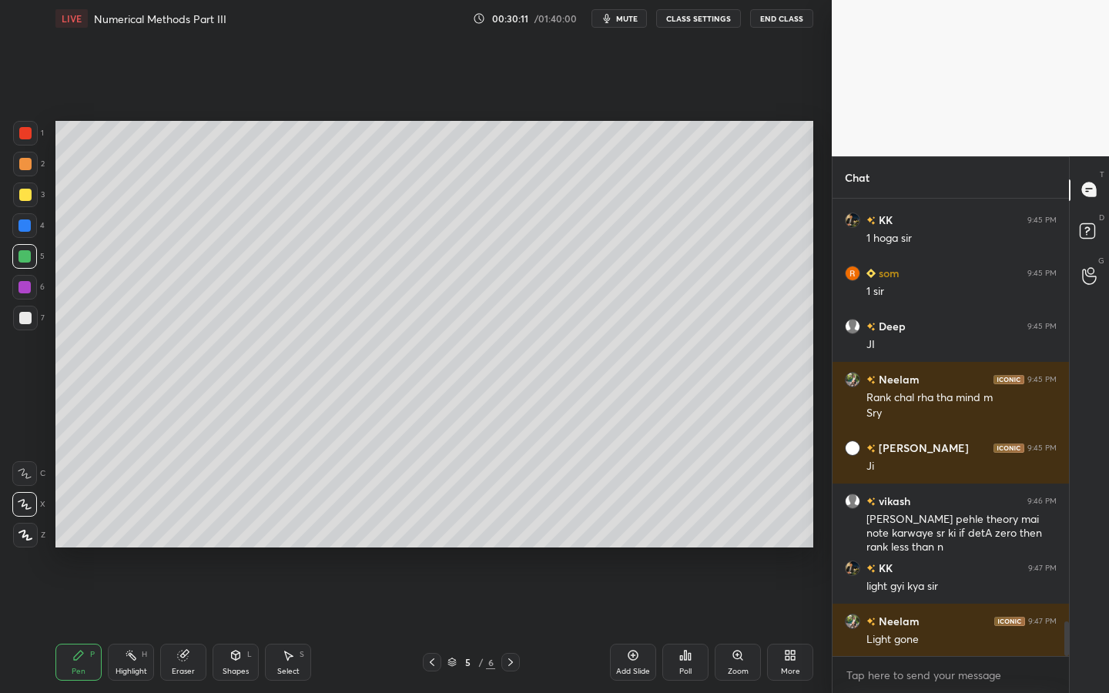
click at [515, 625] on icon at bounding box center [511, 662] width 12 height 12
click at [436, 625] on icon at bounding box center [432, 662] width 12 height 12
click at [514, 625] on icon at bounding box center [511, 662] width 12 height 12
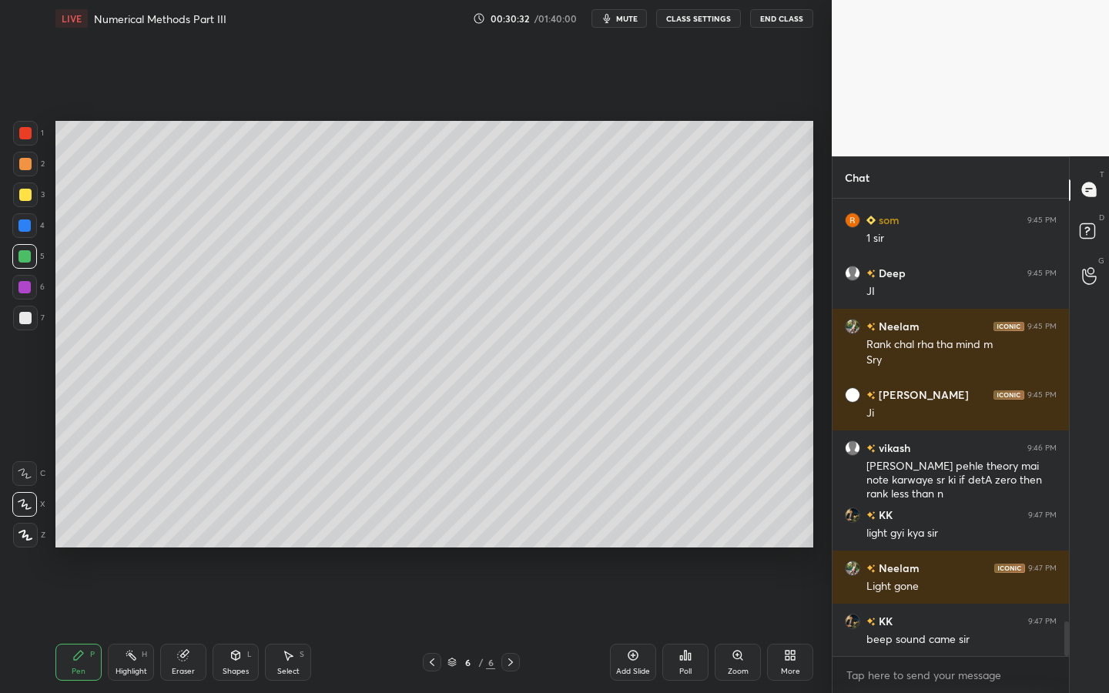
drag, startPoint x: 26, startPoint y: 187, endPoint x: 52, endPoint y: 188, distance: 26.2
click at [32, 190] on div at bounding box center [25, 195] width 25 height 25
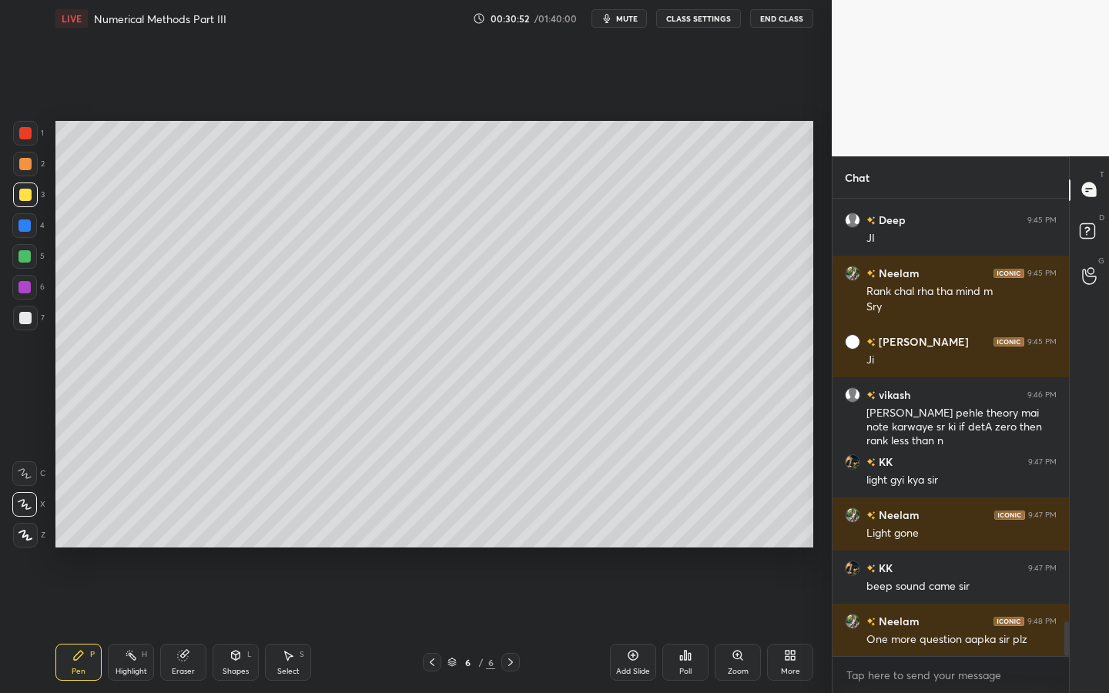
click at [29, 252] on div at bounding box center [24, 256] width 12 height 12
drag, startPoint x: 435, startPoint y: 657, endPoint x: 455, endPoint y: 655, distance: 19.4
click at [435, 625] on icon at bounding box center [432, 662] width 12 height 12
click at [510, 625] on icon at bounding box center [511, 662] width 12 height 12
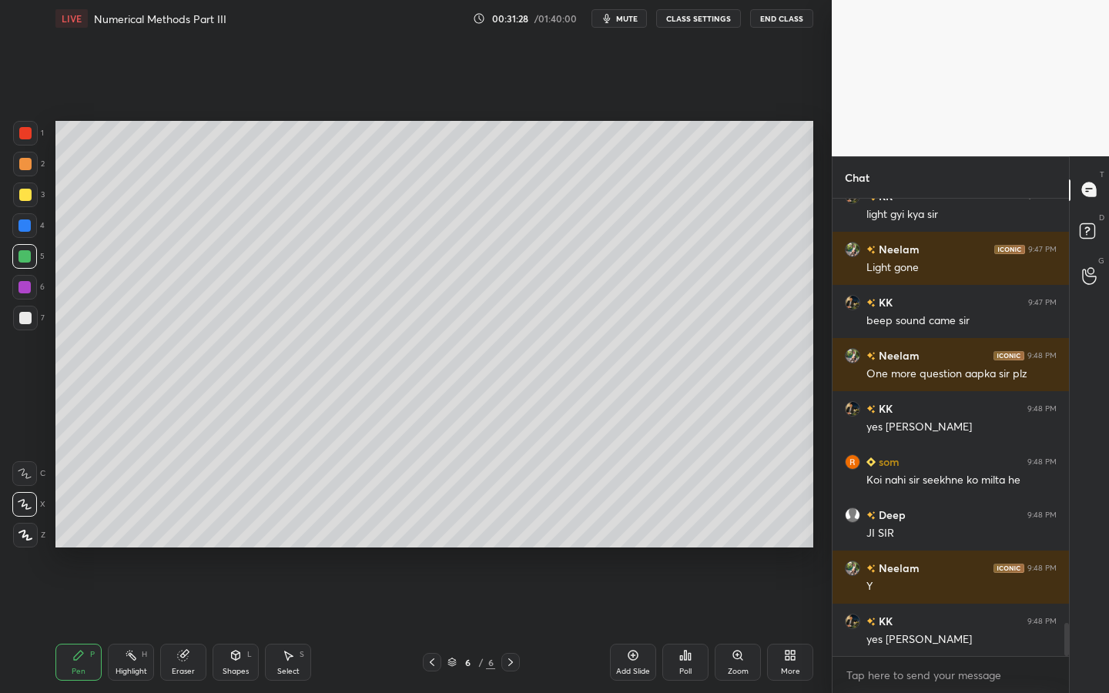
scroll to position [5975, 0]
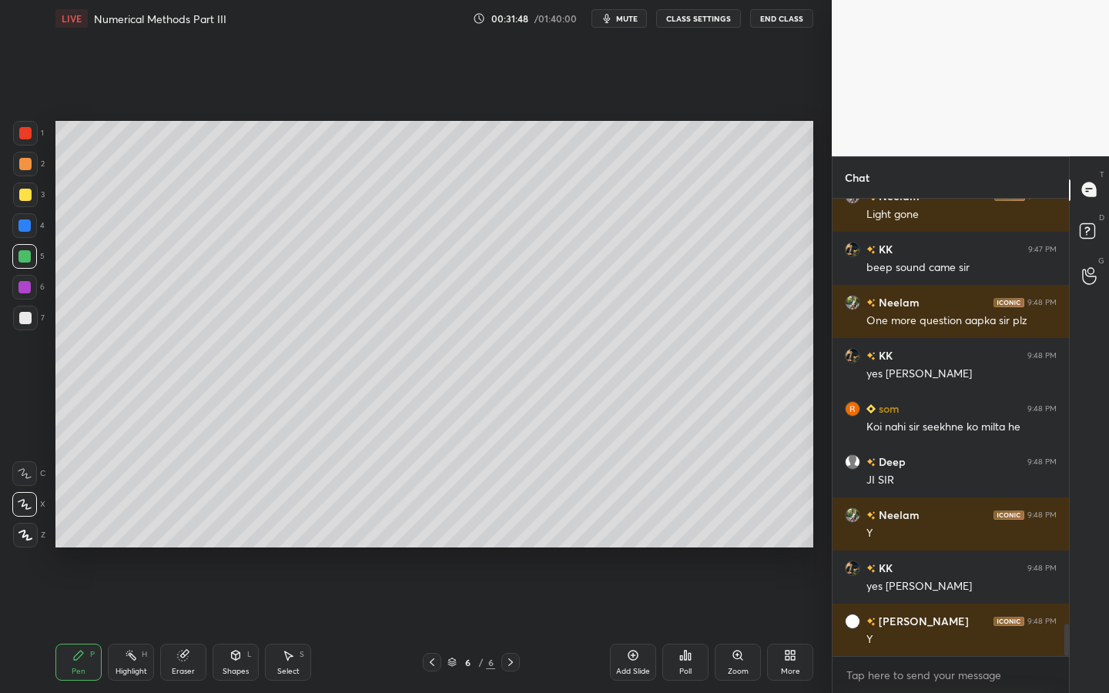
click at [33, 188] on div at bounding box center [25, 195] width 25 height 25
click at [28, 321] on div at bounding box center [25, 318] width 12 height 12
drag, startPoint x: 26, startPoint y: 202, endPoint x: 38, endPoint y: 200, distance: 11.8
click at [27, 203] on div at bounding box center [25, 195] width 25 height 25
click at [25, 318] on div at bounding box center [25, 318] width 12 height 12
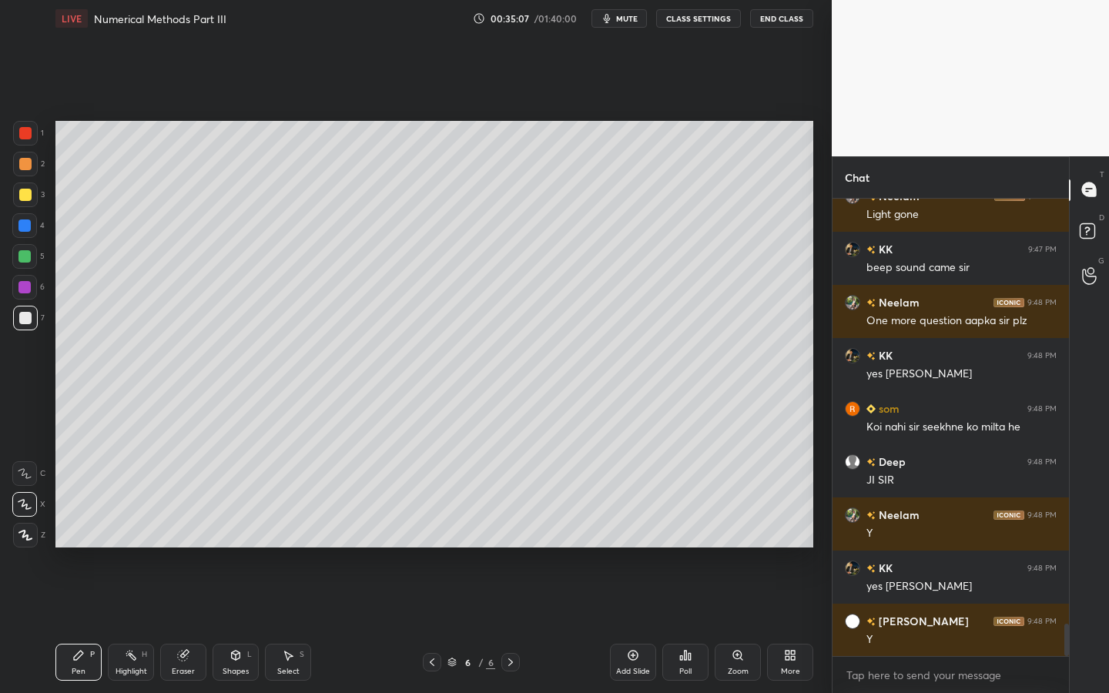
scroll to position [6028, 0]
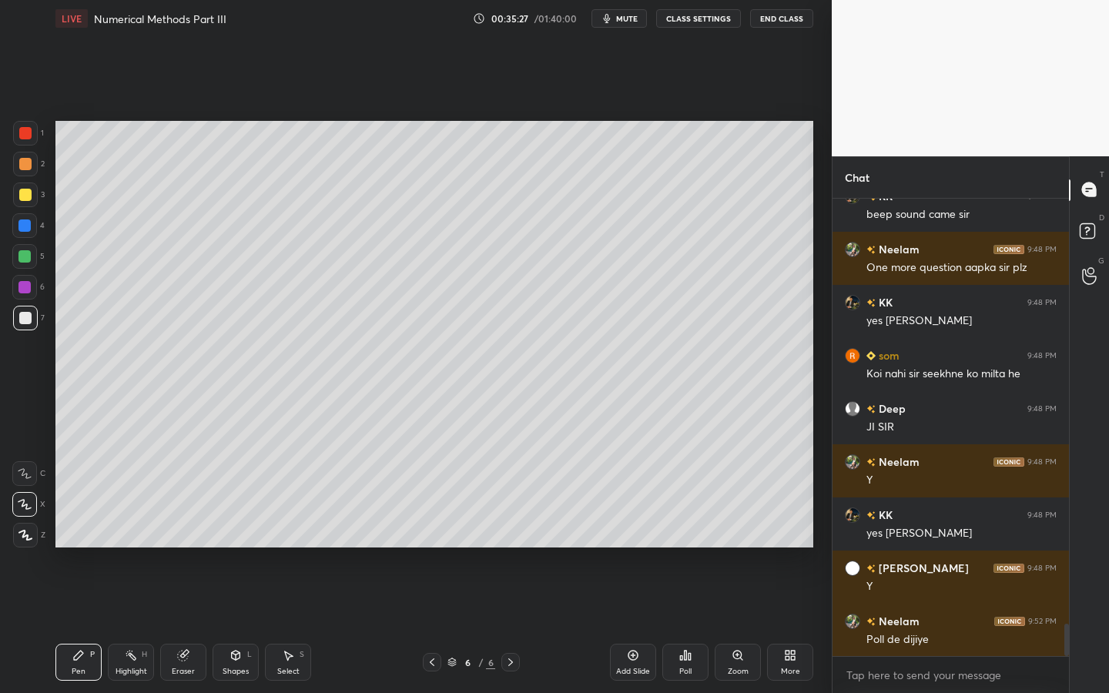
click at [690, 625] on div "Poll" at bounding box center [686, 662] width 46 height 37
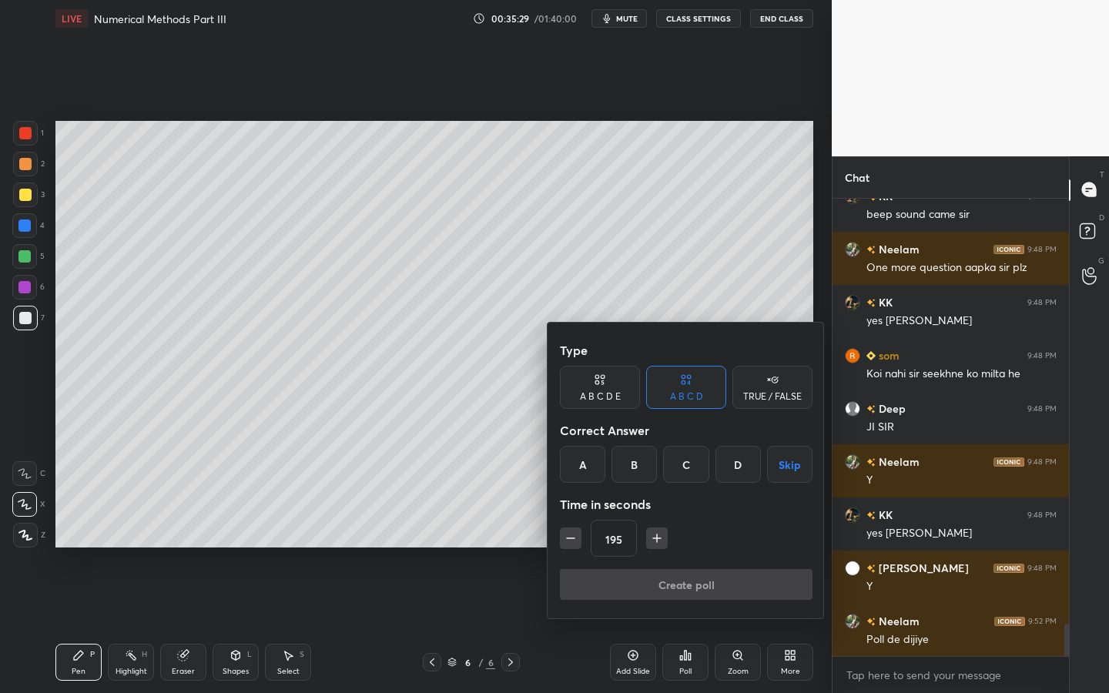
drag, startPoint x: 555, startPoint y: 542, endPoint x: 563, endPoint y: 542, distance: 8.5
click at [555, 542] on div "Type A B C D E A B C D TRUE / FALSE Correct Answer A B C D Skip Time in seconds…" at bounding box center [686, 471] width 277 height 296
click at [566, 540] on icon "button" at bounding box center [570, 538] width 15 height 15
click at [572, 535] on icon "button" at bounding box center [570, 538] width 15 height 15
click at [573, 537] on icon "button" at bounding box center [570, 538] width 15 height 15
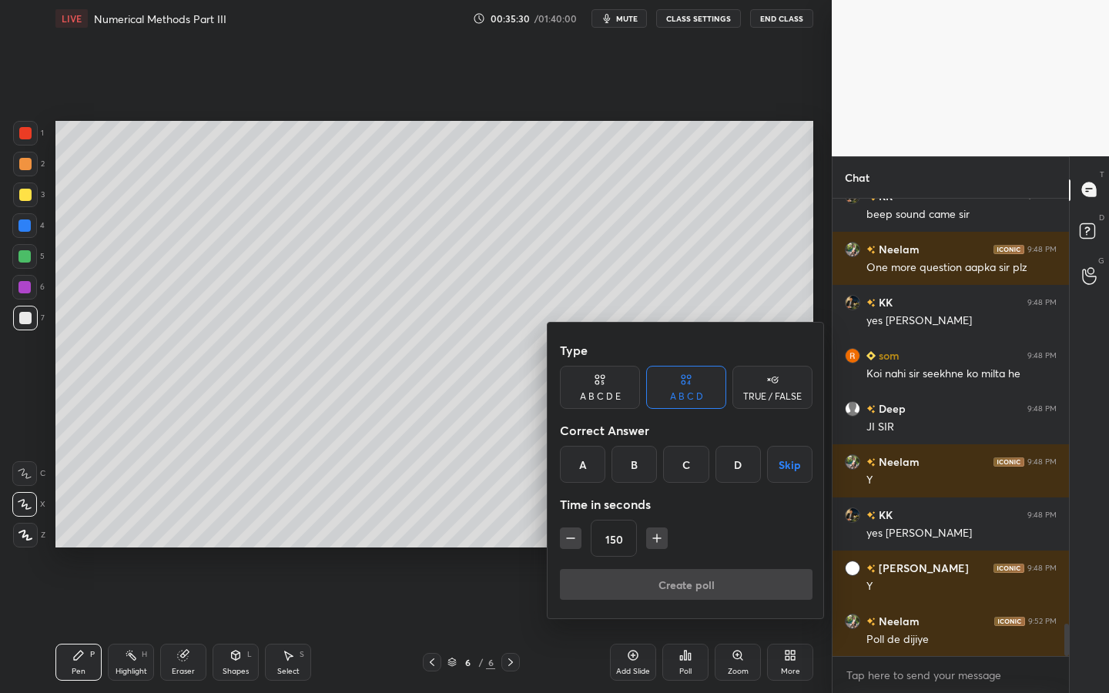
click at [578, 535] on icon "button" at bounding box center [570, 538] width 15 height 15
type input "135"
click at [632, 476] on div "B" at bounding box center [634, 464] width 45 height 37
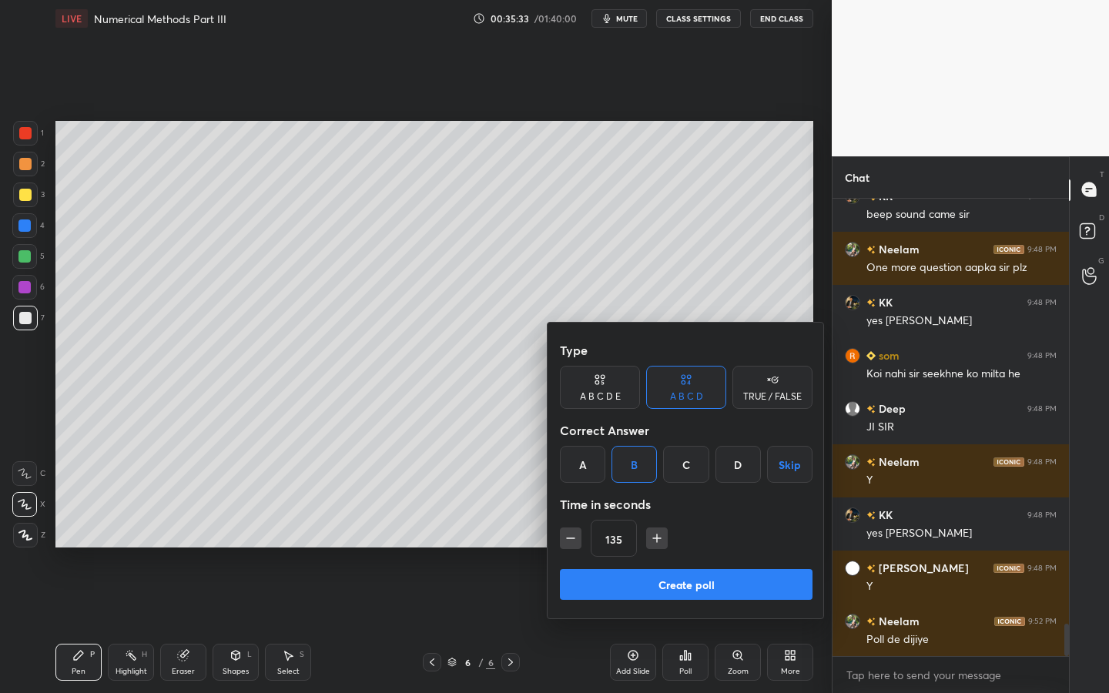
drag, startPoint x: 683, startPoint y: 580, endPoint x: 699, endPoint y: 559, distance: 25.9
click at [683, 580] on button "Create poll" at bounding box center [686, 584] width 253 height 31
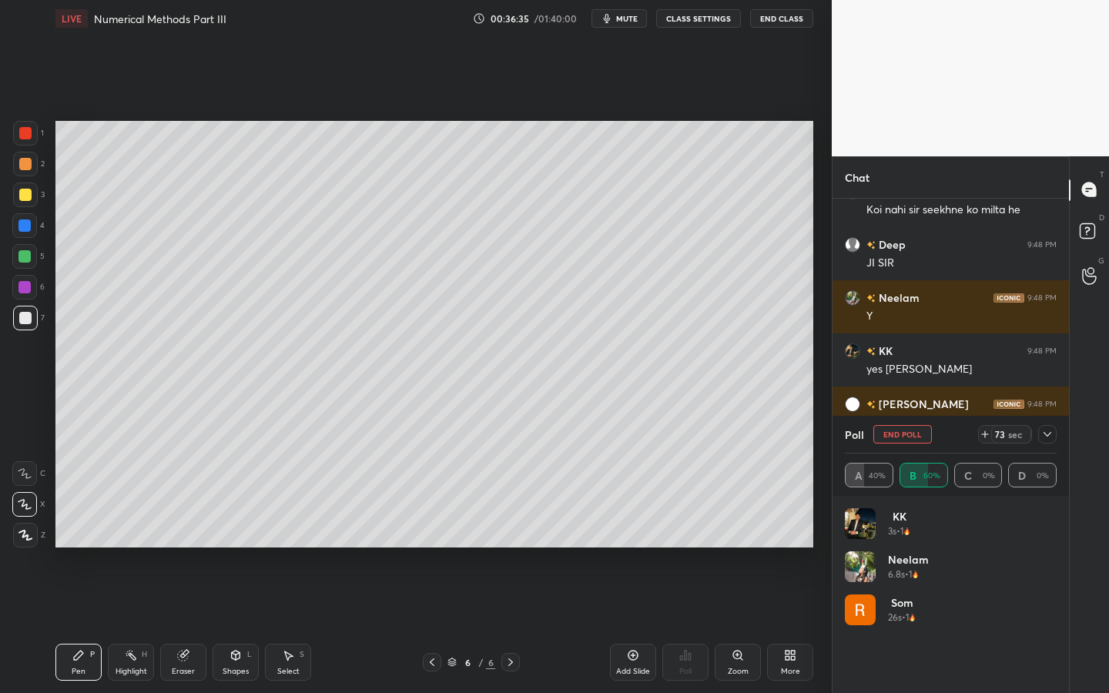
scroll to position [6245, 0]
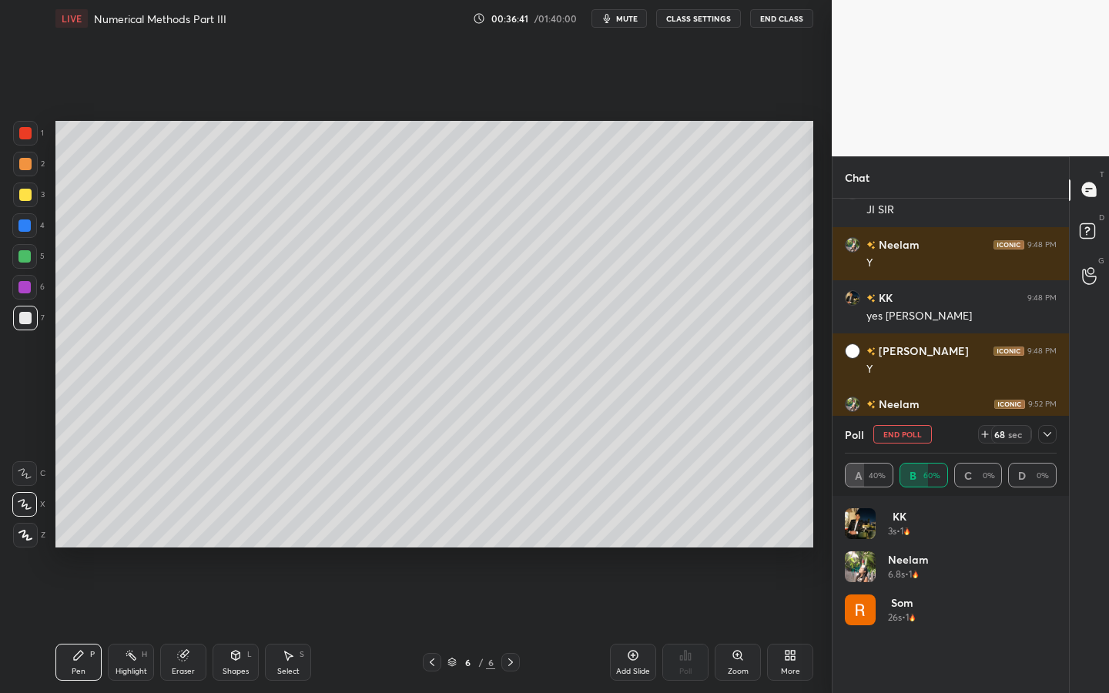
click at [1044, 436] on icon at bounding box center [1048, 434] width 12 height 12
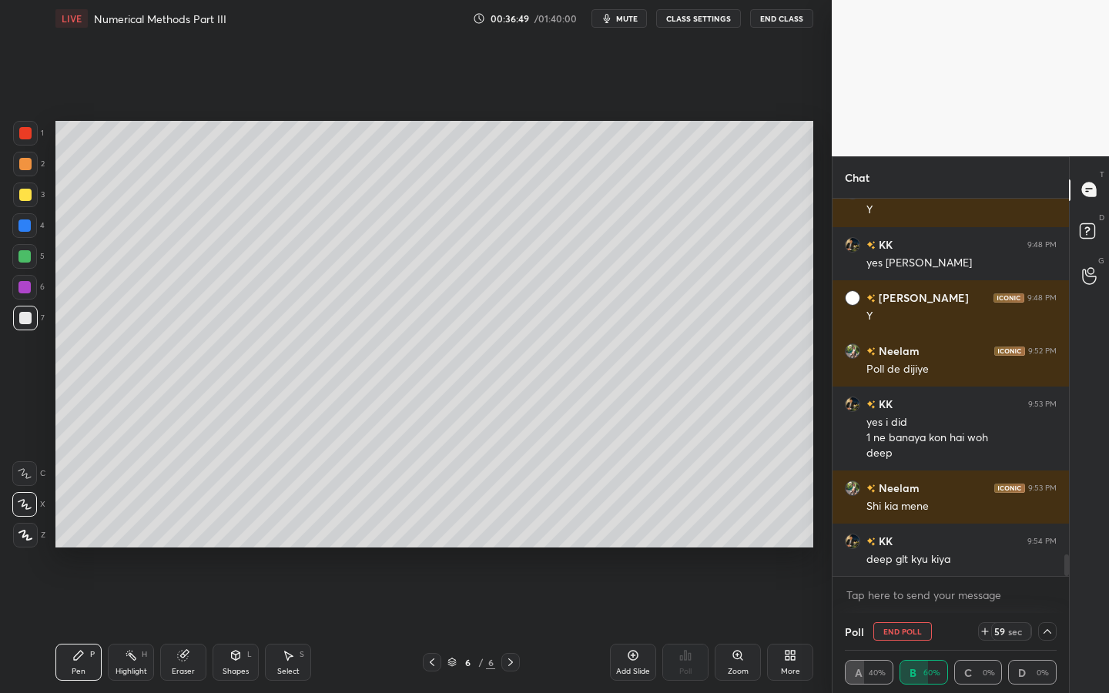
scroll to position [6352, 0]
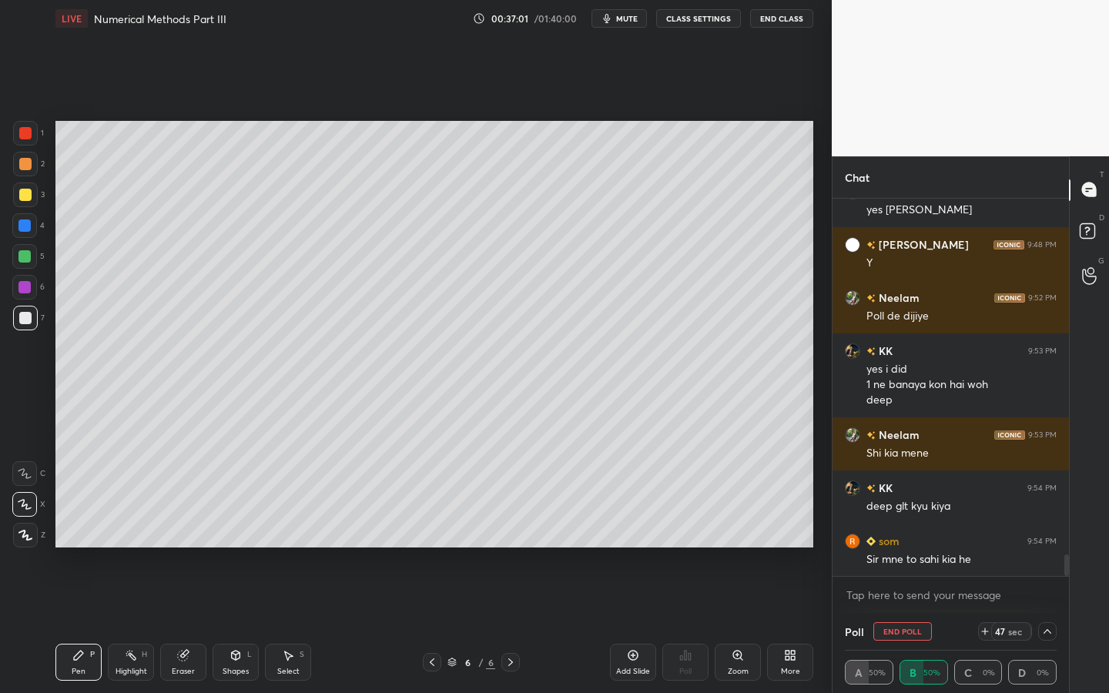
click at [1049, 625] on icon at bounding box center [1048, 632] width 12 height 12
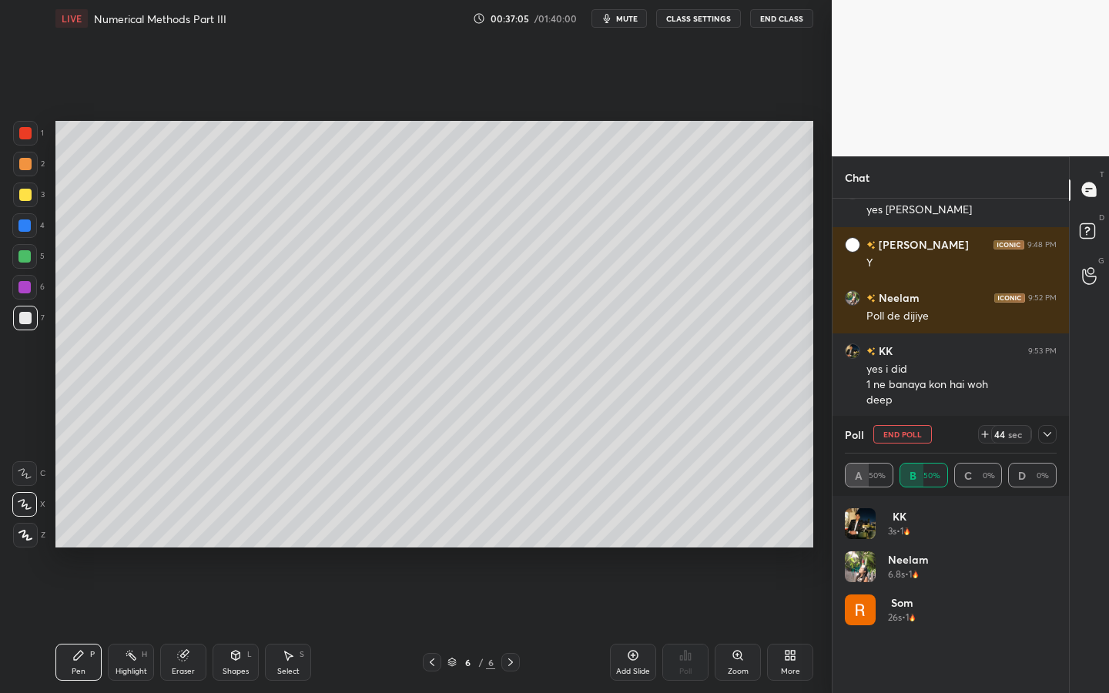
scroll to position [6405, 0]
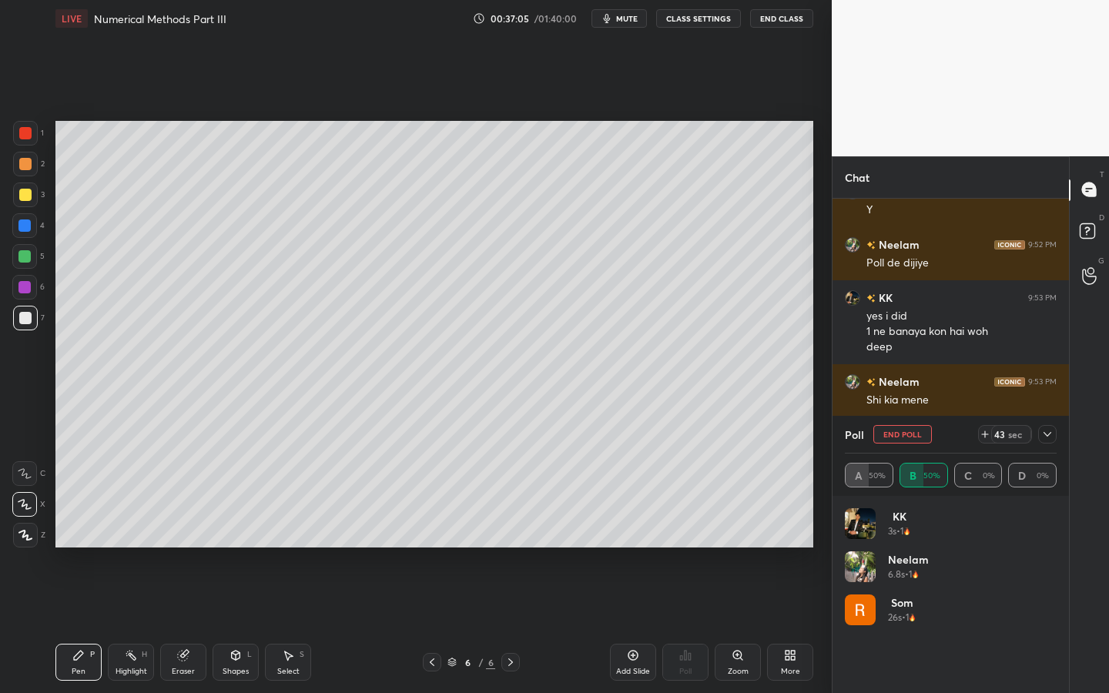
click at [1048, 439] on icon at bounding box center [1048, 434] width 12 height 12
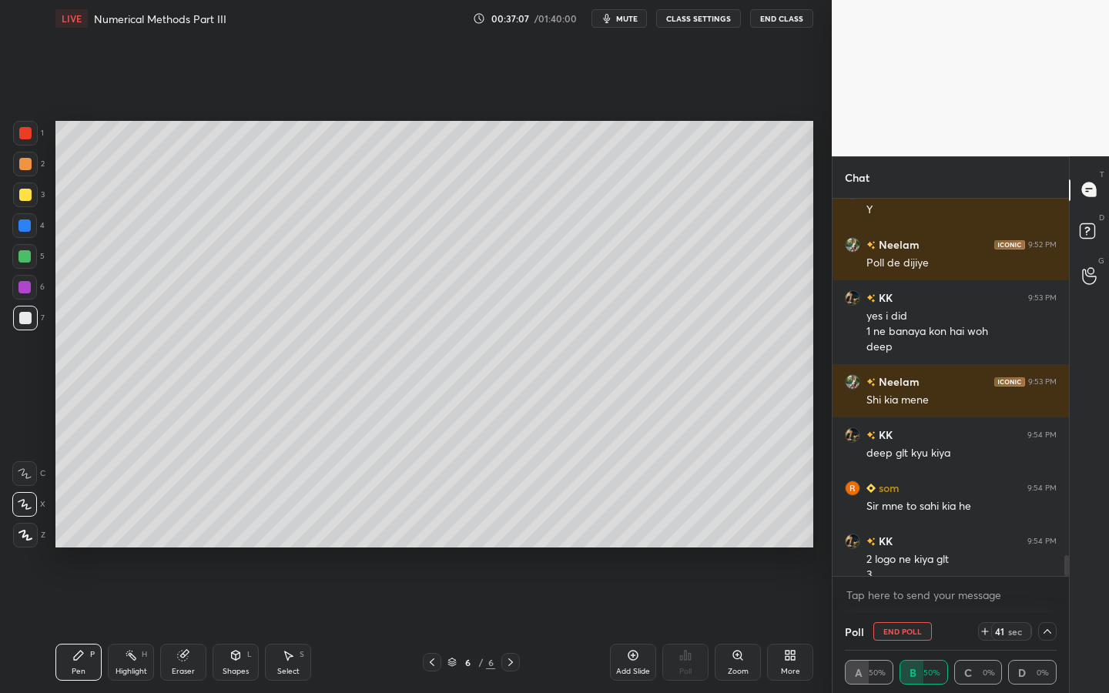
scroll to position [6420, 0]
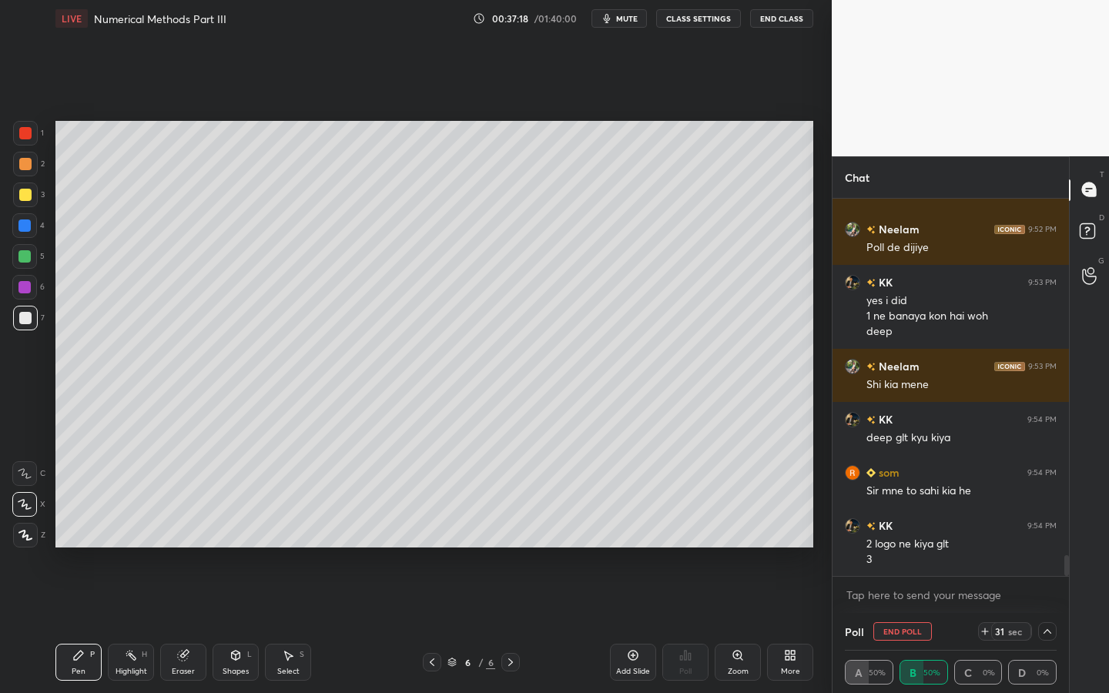
click at [39, 223] on div "4" at bounding box center [28, 225] width 32 height 25
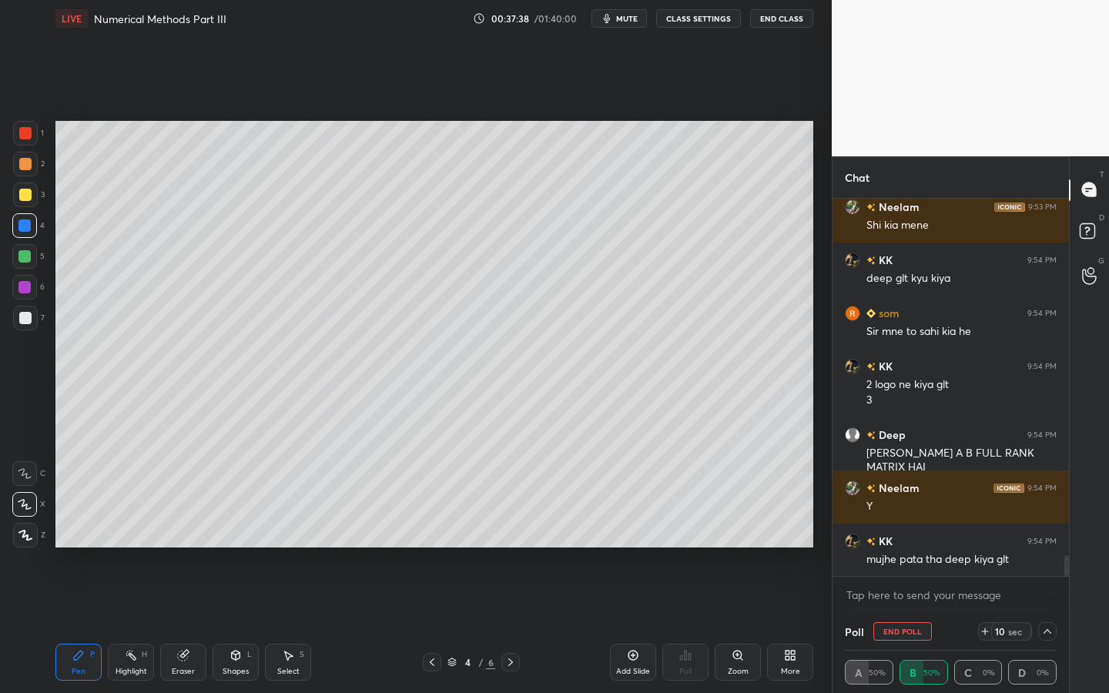
scroll to position [6633, 0]
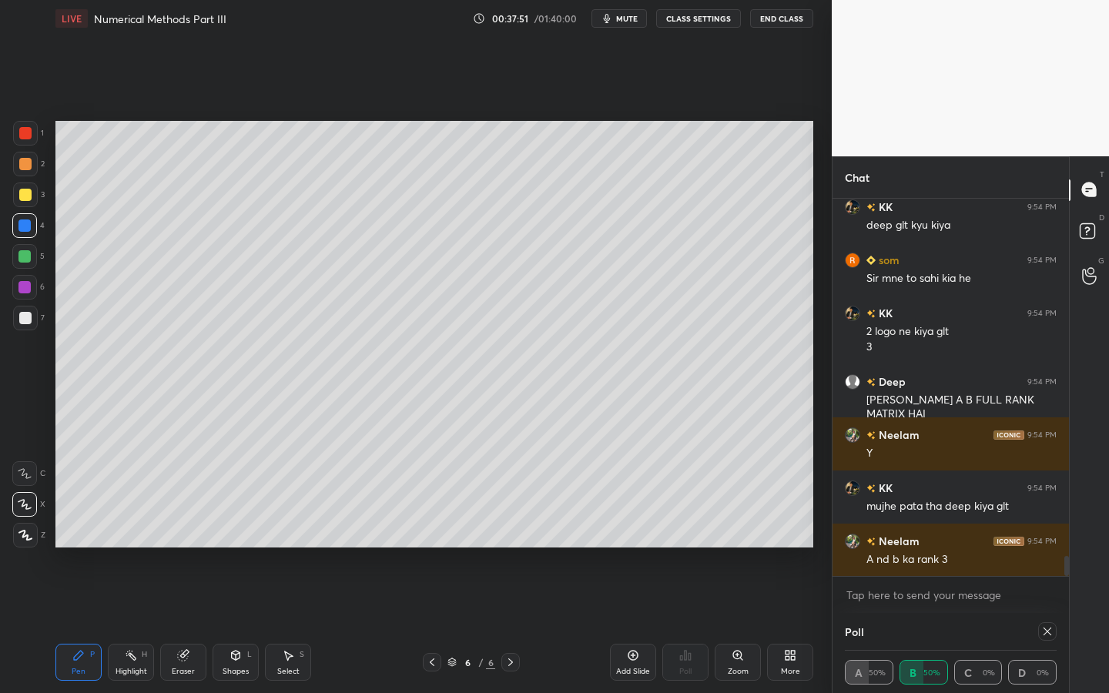
drag, startPoint x: 1052, startPoint y: 634, endPoint x: 1052, endPoint y: 626, distance: 8.5
click at [1052, 625] on icon at bounding box center [1048, 632] width 12 height 12
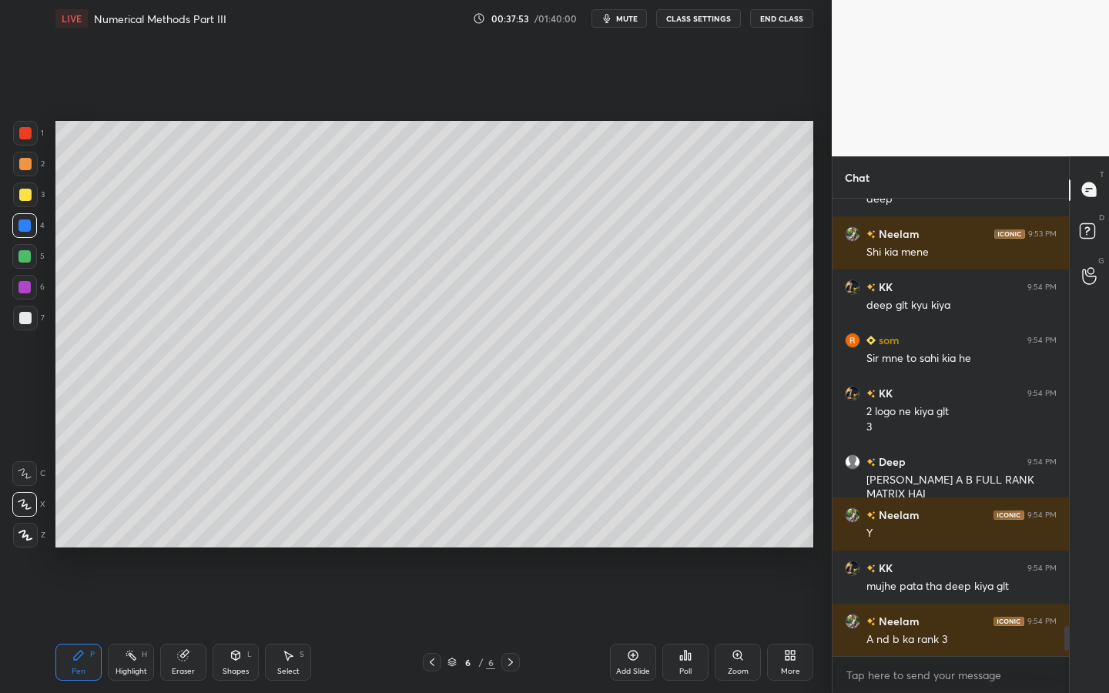
scroll to position [6606, 0]
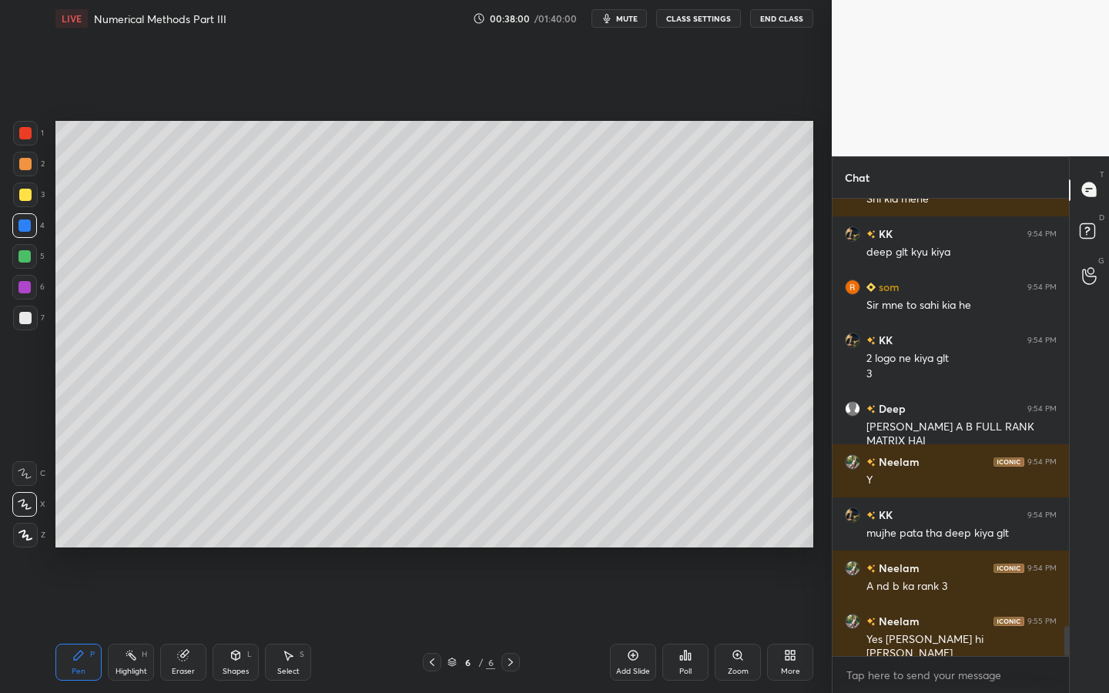
click at [790, 625] on icon at bounding box center [790, 656] width 12 height 12
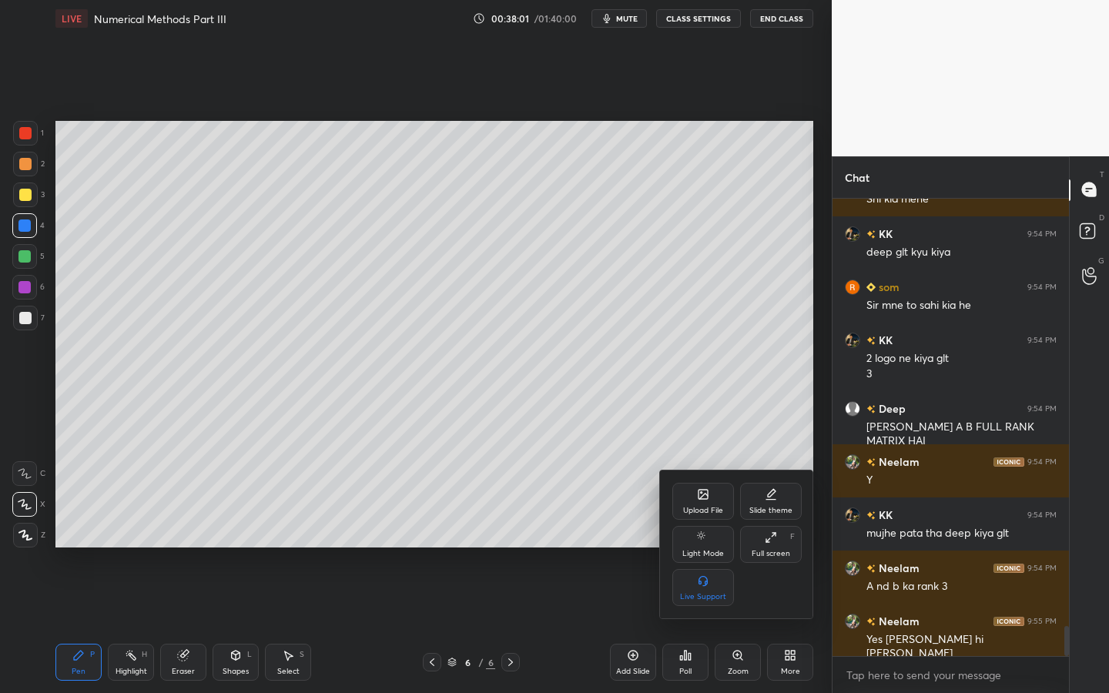
click at [706, 485] on div "Upload File" at bounding box center [704, 501] width 62 height 37
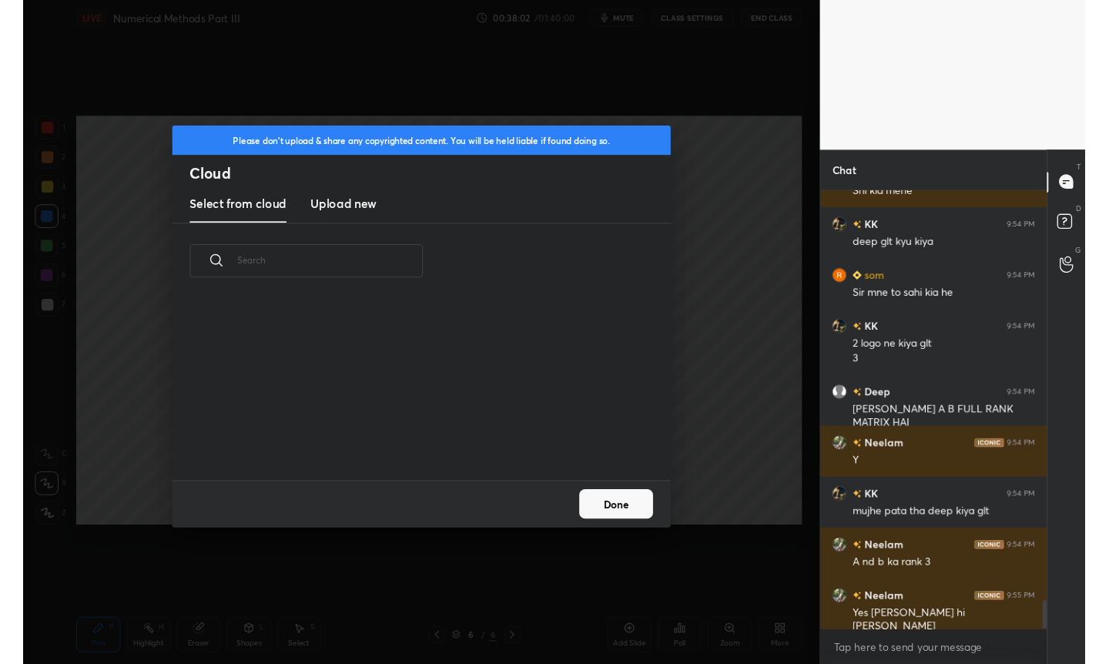
scroll to position [190, 495]
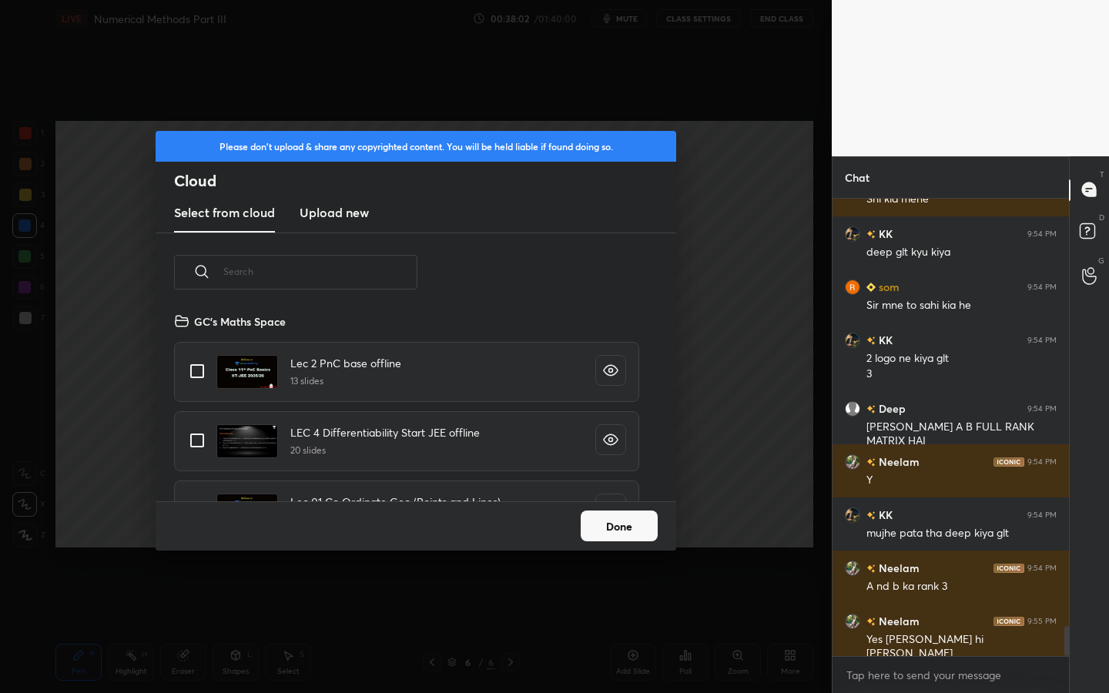
click at [347, 211] on h3 "Upload new" at bounding box center [334, 212] width 69 height 18
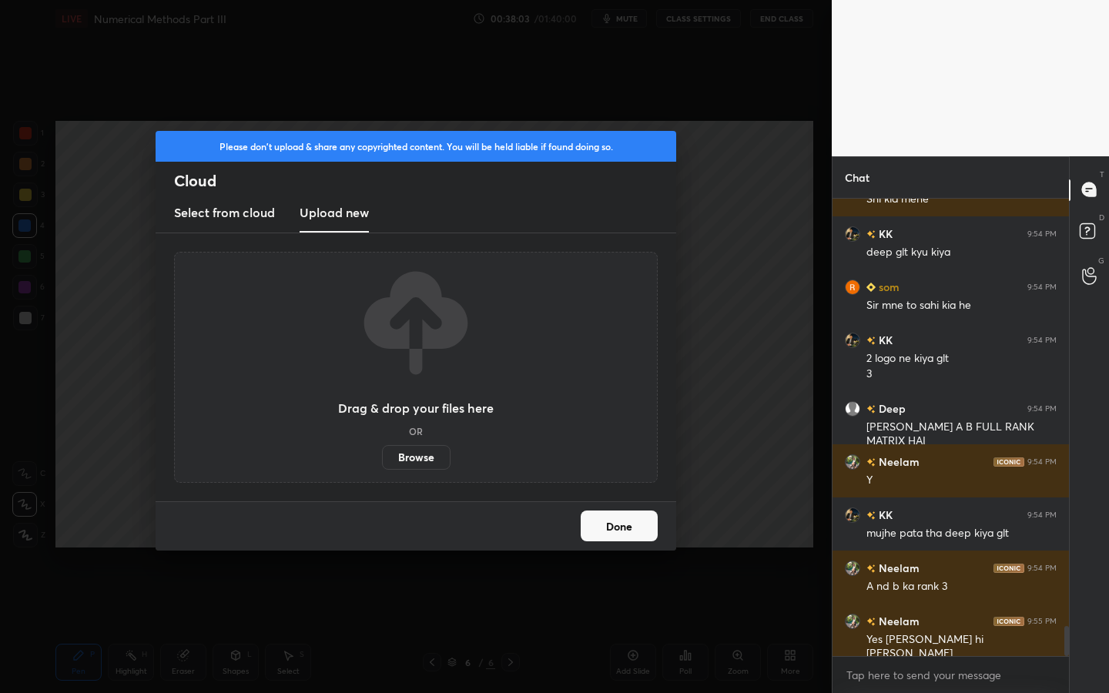
click at [432, 457] on label "Browse" at bounding box center [416, 457] width 69 height 25
click at [382, 457] on input "Browse" at bounding box center [382, 457] width 0 height 25
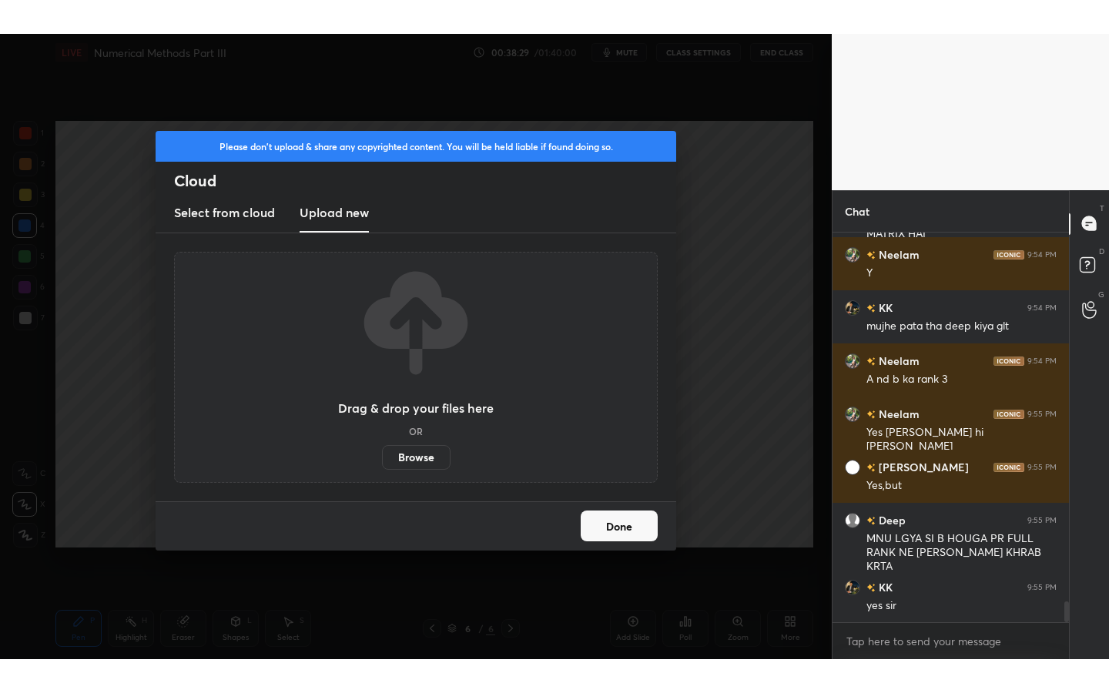
scroll to position [6900, 0]
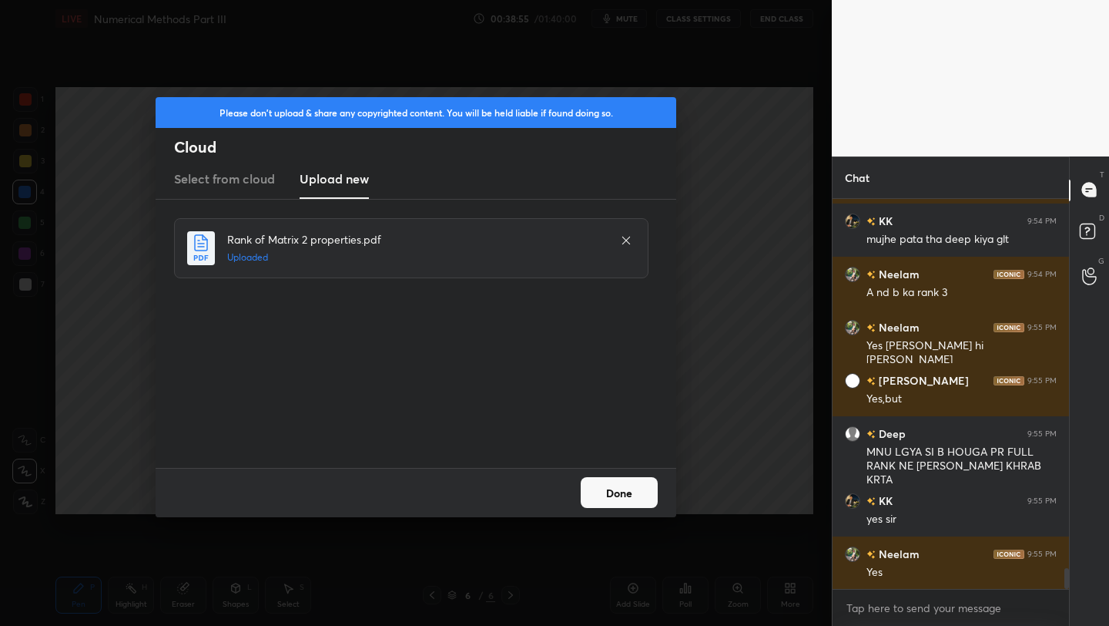
click at [611, 483] on button "Done" at bounding box center [619, 492] width 77 height 31
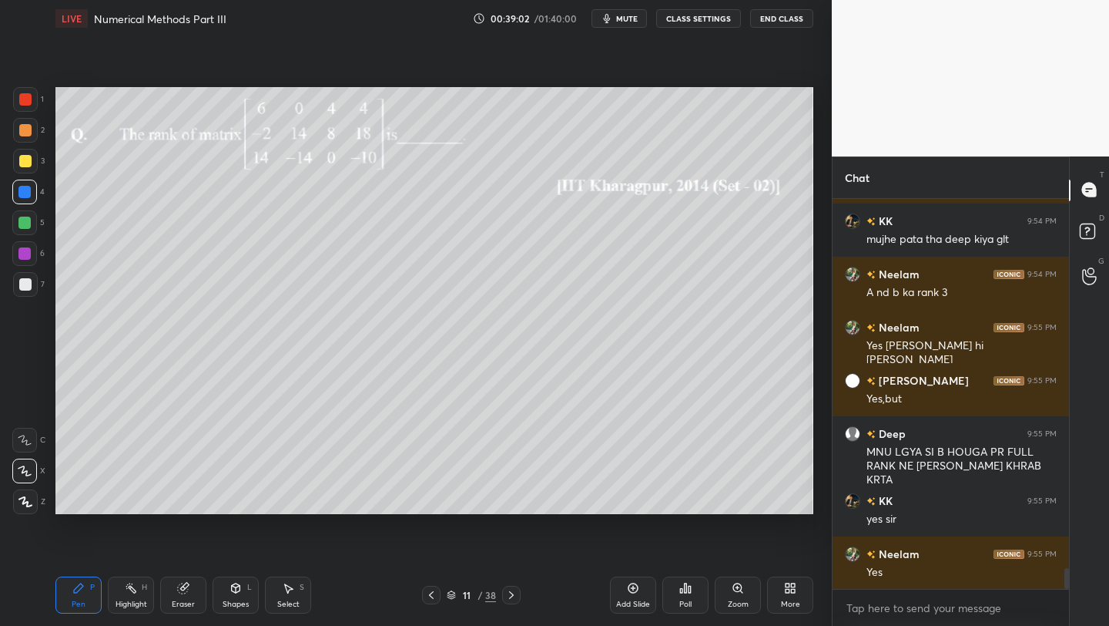
drag, startPoint x: 25, startPoint y: 99, endPoint x: 49, endPoint y: 99, distance: 23.9
click at [27, 102] on div at bounding box center [25, 99] width 12 height 12
click at [10, 213] on div "1 2 3 4 5 6 7 C X Z C X Z E E Erase all H H" at bounding box center [24, 300] width 49 height 427
drag, startPoint x: 21, startPoint y: 220, endPoint x: 47, endPoint y: 175, distance: 52.5
click at [21, 220] on div at bounding box center [24, 223] width 12 height 12
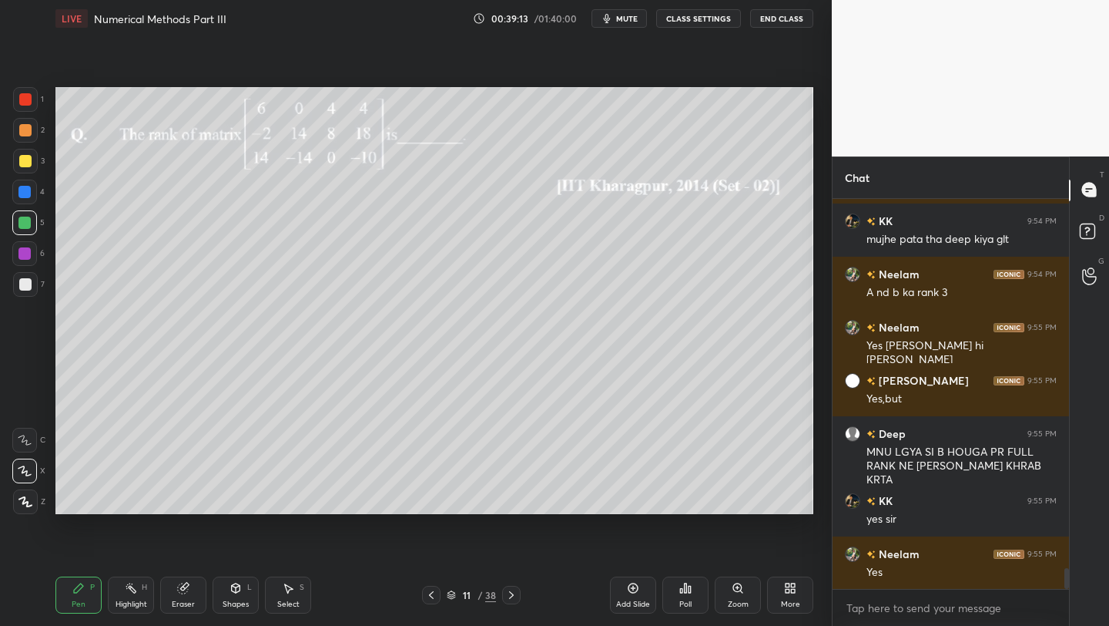
click at [35, 156] on div at bounding box center [25, 161] width 25 height 25
click at [801, 595] on div "More" at bounding box center [790, 594] width 46 height 37
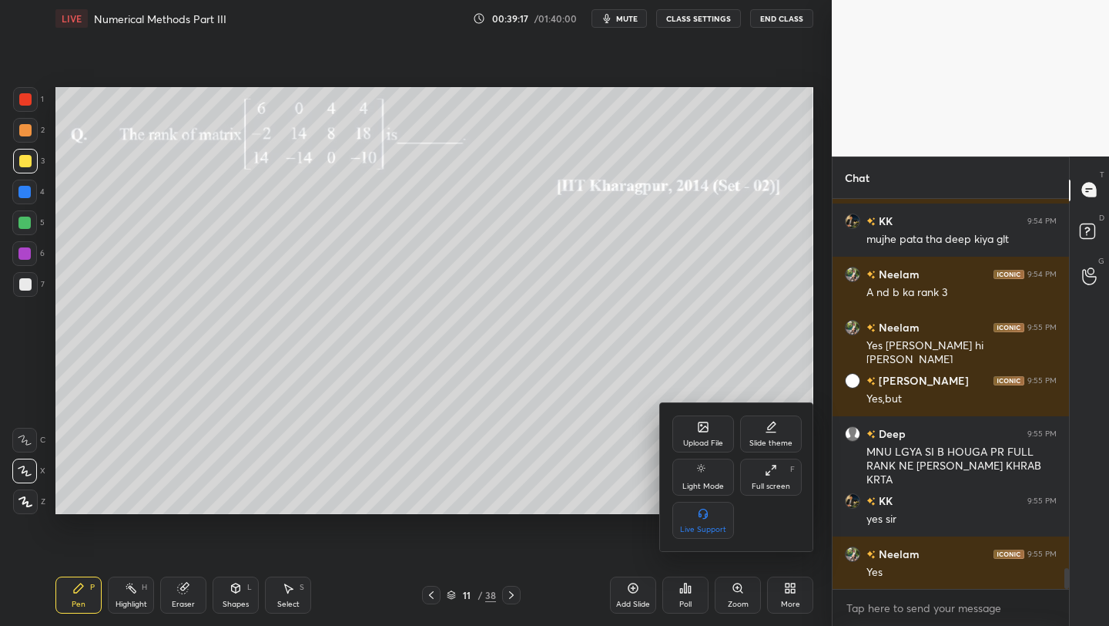
click at [779, 473] on div "Full screen F" at bounding box center [771, 476] width 62 height 37
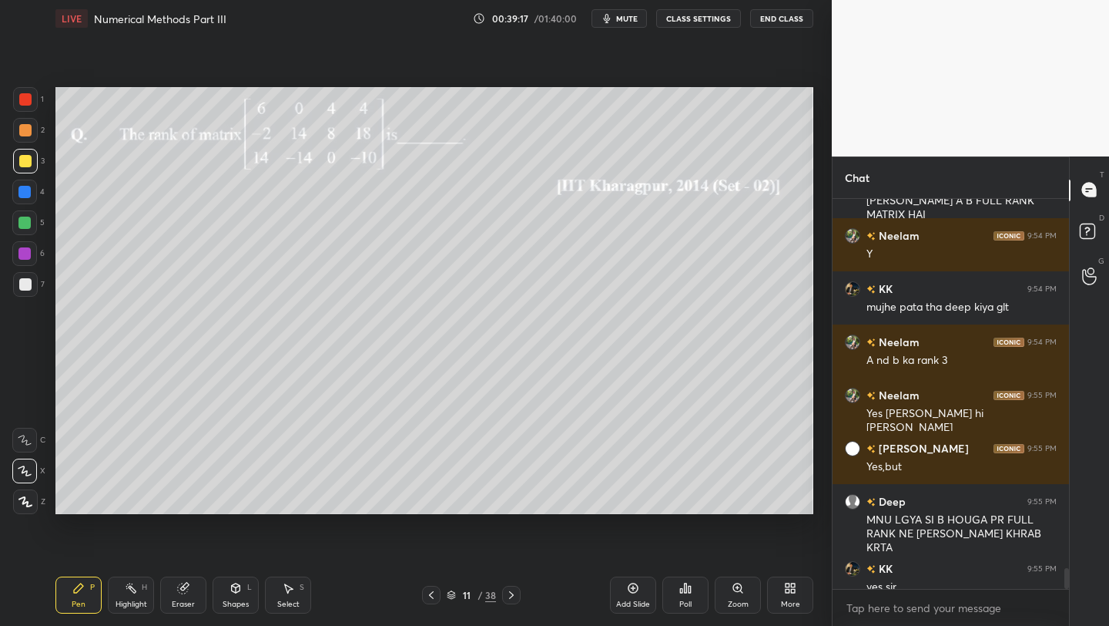
type textarea "x"
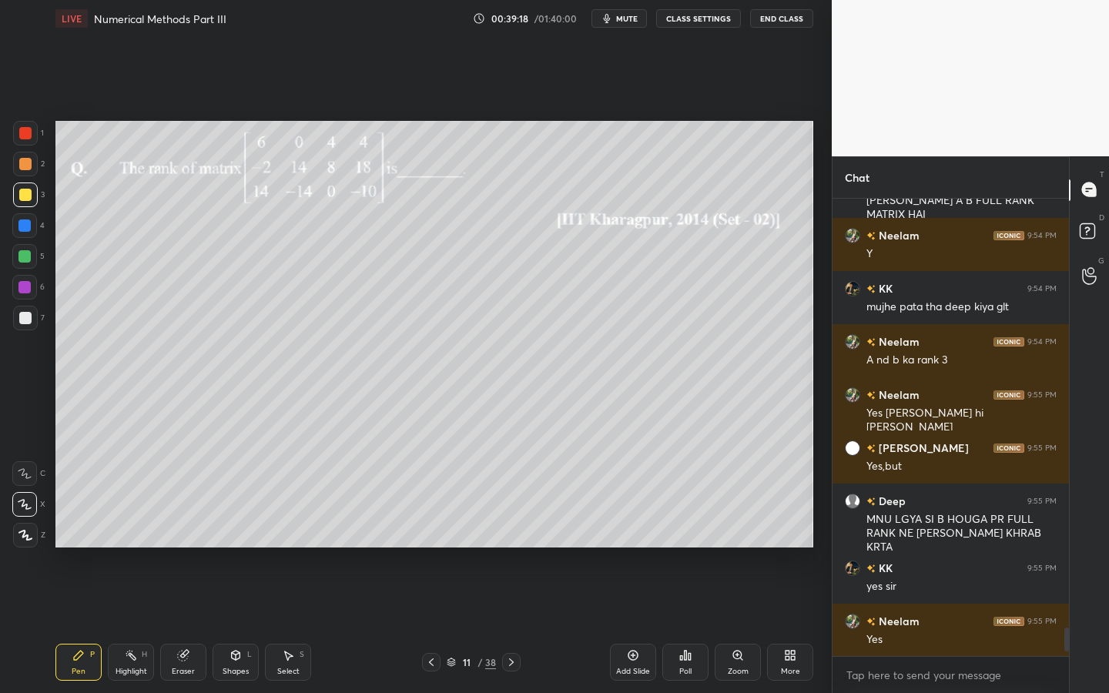
scroll to position [6833, 0]
click at [247, 625] on div "Shapes L" at bounding box center [236, 662] width 46 height 37
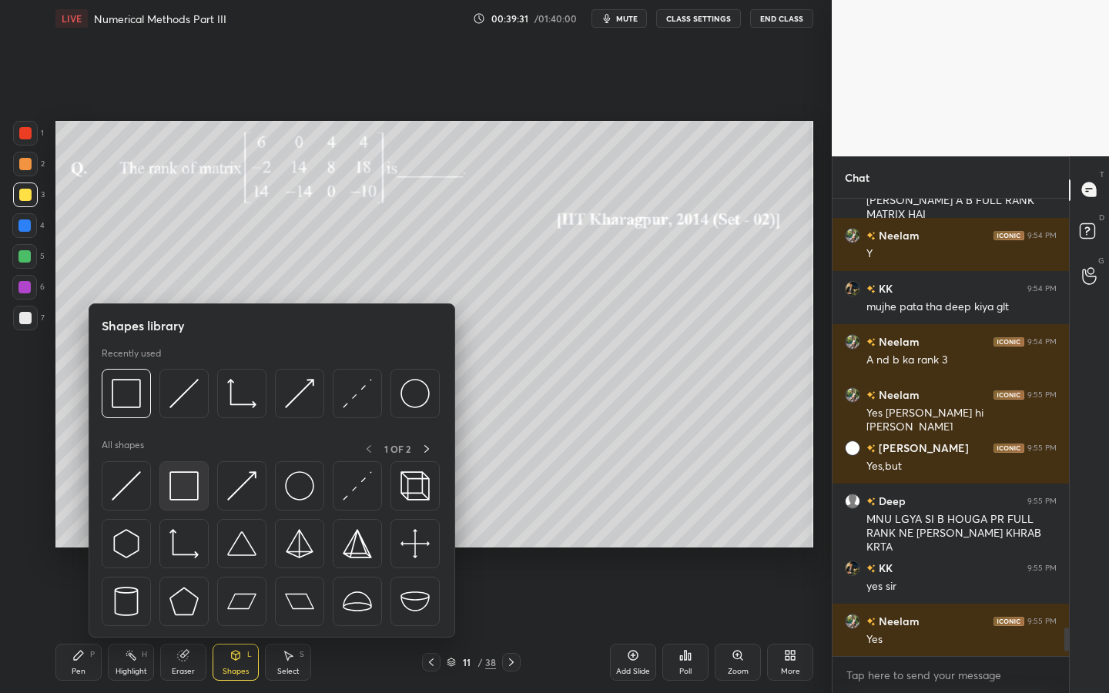
click at [192, 490] on img at bounding box center [184, 486] width 29 height 29
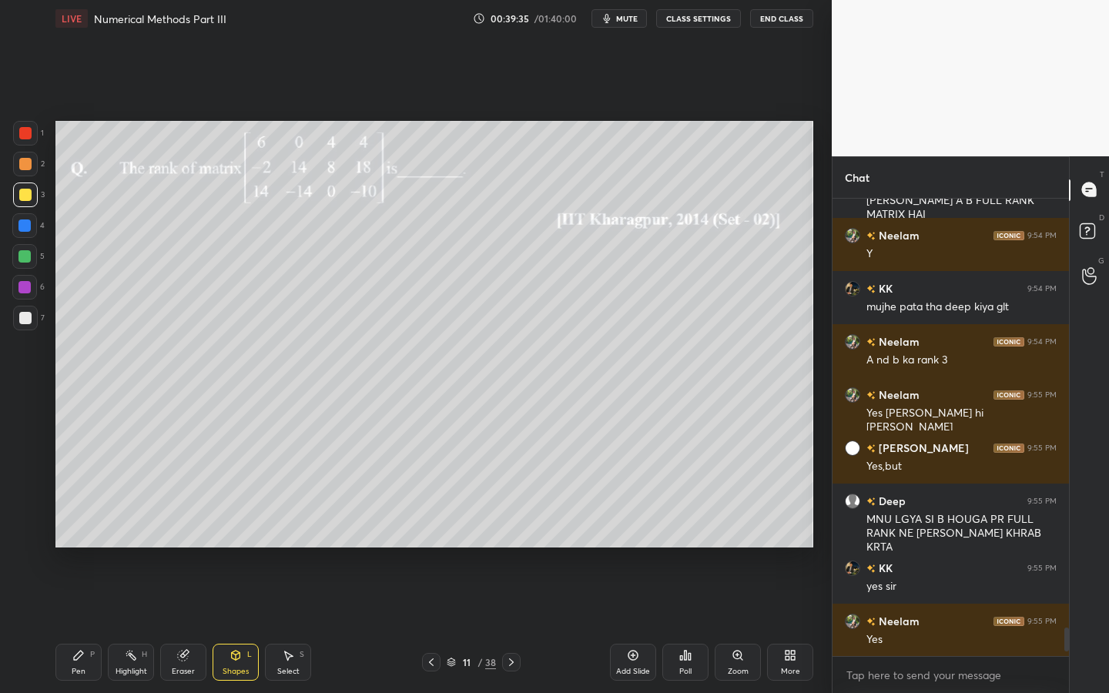
click at [72, 625] on icon at bounding box center [78, 656] width 12 height 12
drag, startPoint x: 183, startPoint y: 661, endPoint x: 177, endPoint y: 656, distance: 8.2
click at [179, 625] on icon at bounding box center [183, 656] width 12 height 12
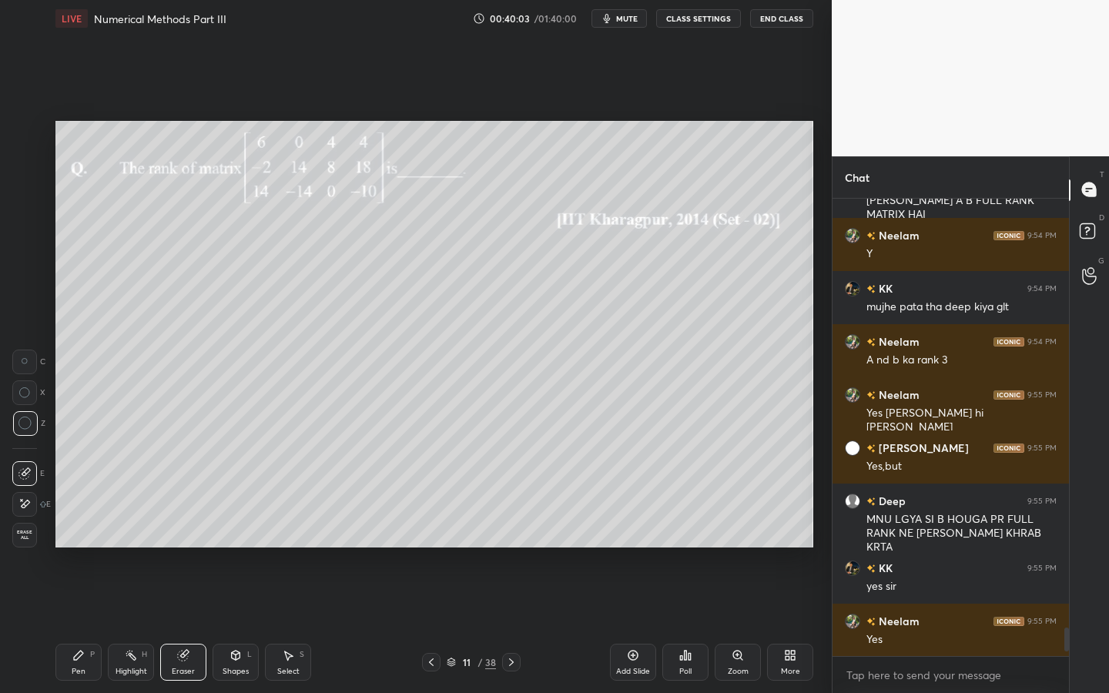
click at [25, 364] on icon at bounding box center [25, 361] width 7 height 7
click at [84, 625] on div "Pen P" at bounding box center [78, 662] width 46 height 37
click at [30, 195] on div at bounding box center [25, 195] width 12 height 12
drag, startPoint x: 223, startPoint y: 649, endPoint x: 231, endPoint y: 638, distance: 13.3
click at [225, 625] on div "Shapes L" at bounding box center [236, 662] width 46 height 37
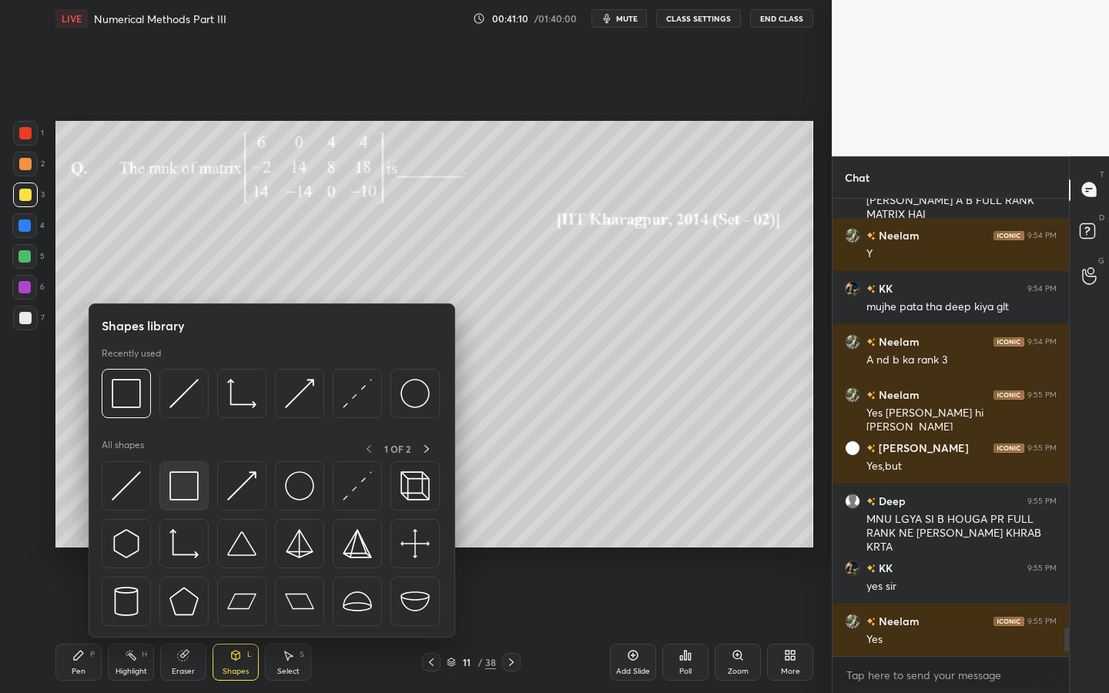
click at [192, 486] on img at bounding box center [184, 486] width 29 height 29
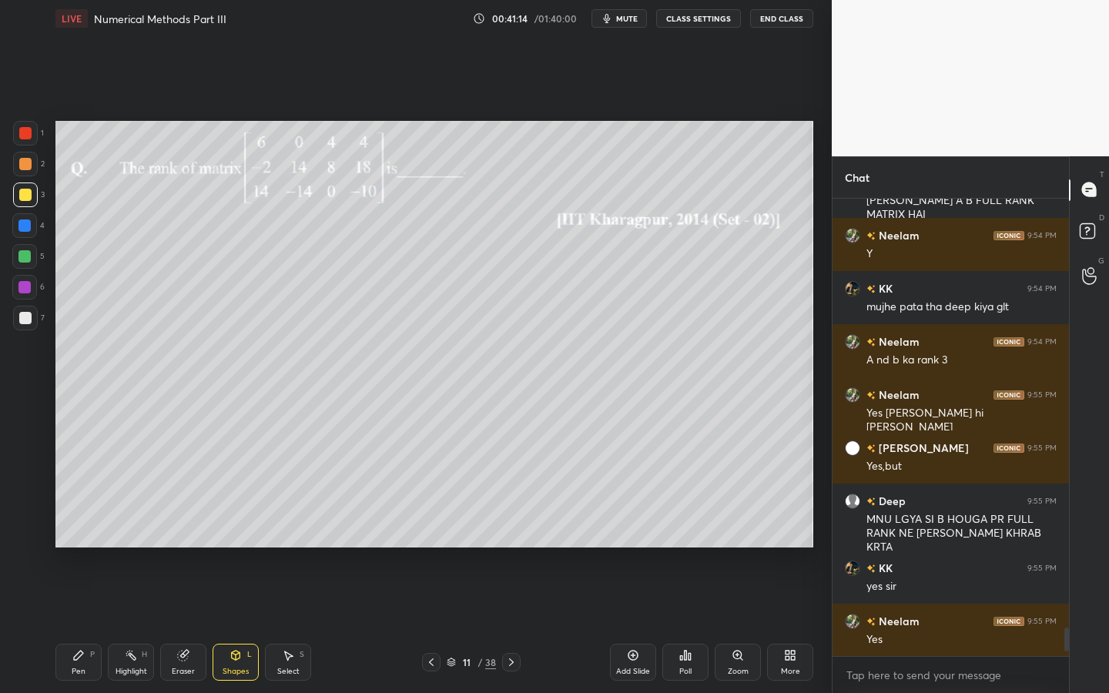
click at [175, 625] on div "Eraser" at bounding box center [183, 662] width 46 height 37
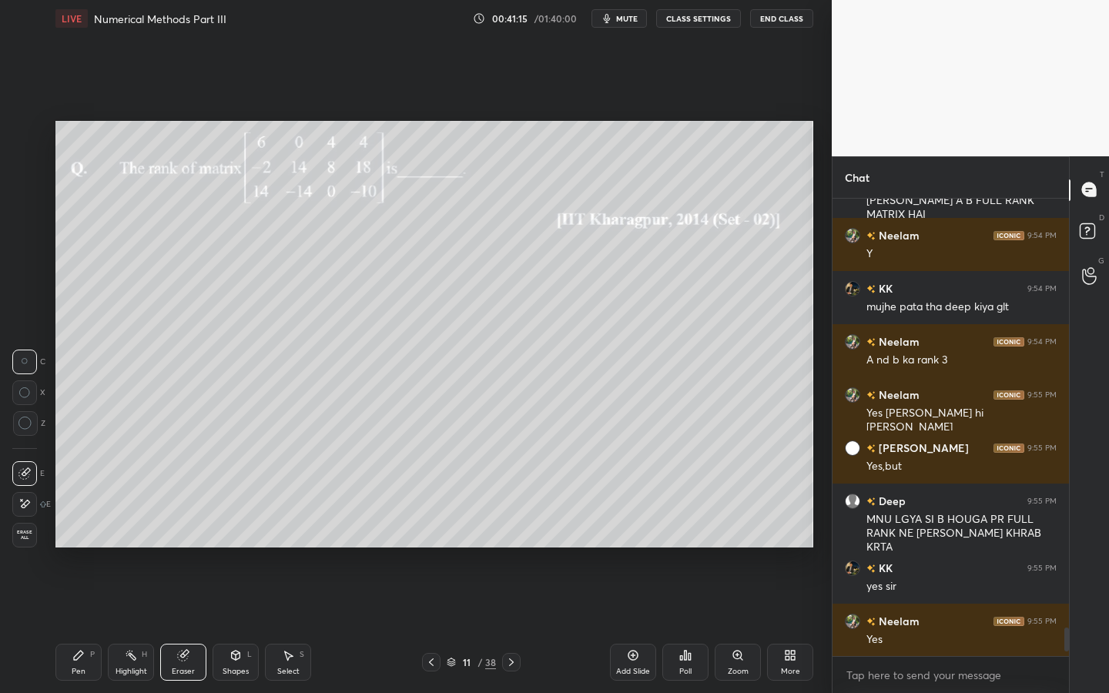
click at [26, 503] on icon at bounding box center [24, 504] width 12 height 13
click at [31, 486] on div "E" at bounding box center [31, 501] width 39 height 31
click at [28, 471] on icon at bounding box center [24, 474] width 12 height 12
click at [31, 421] on icon at bounding box center [25, 424] width 14 height 14
click at [78, 625] on icon at bounding box center [78, 656] width 12 height 12
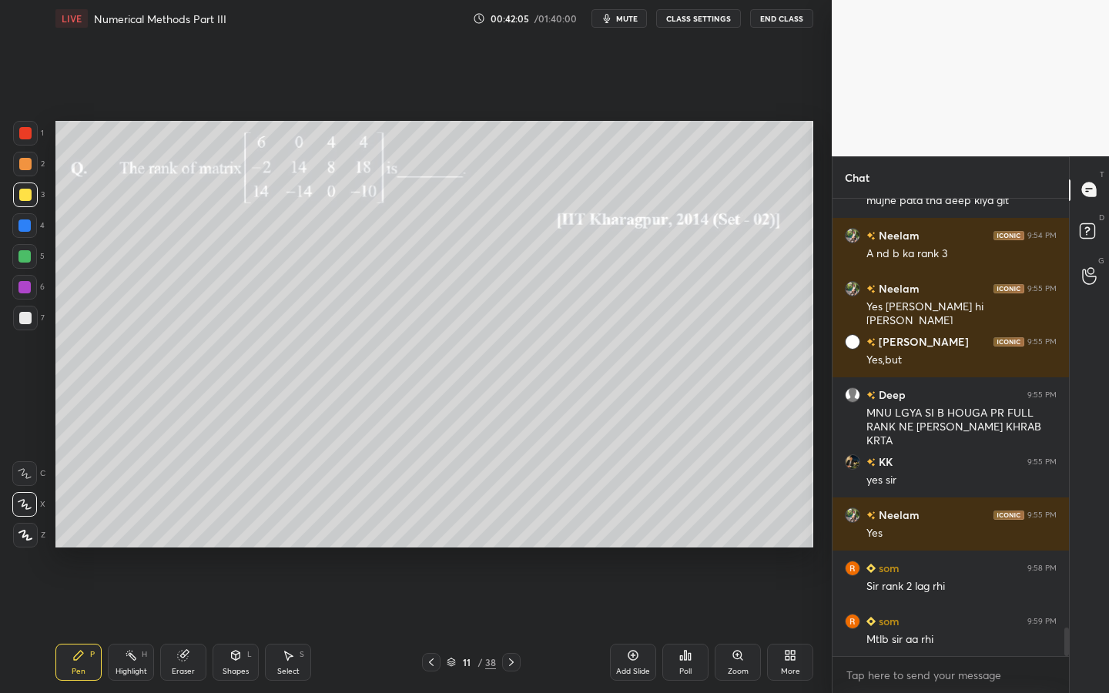
scroll to position [6992, 0]
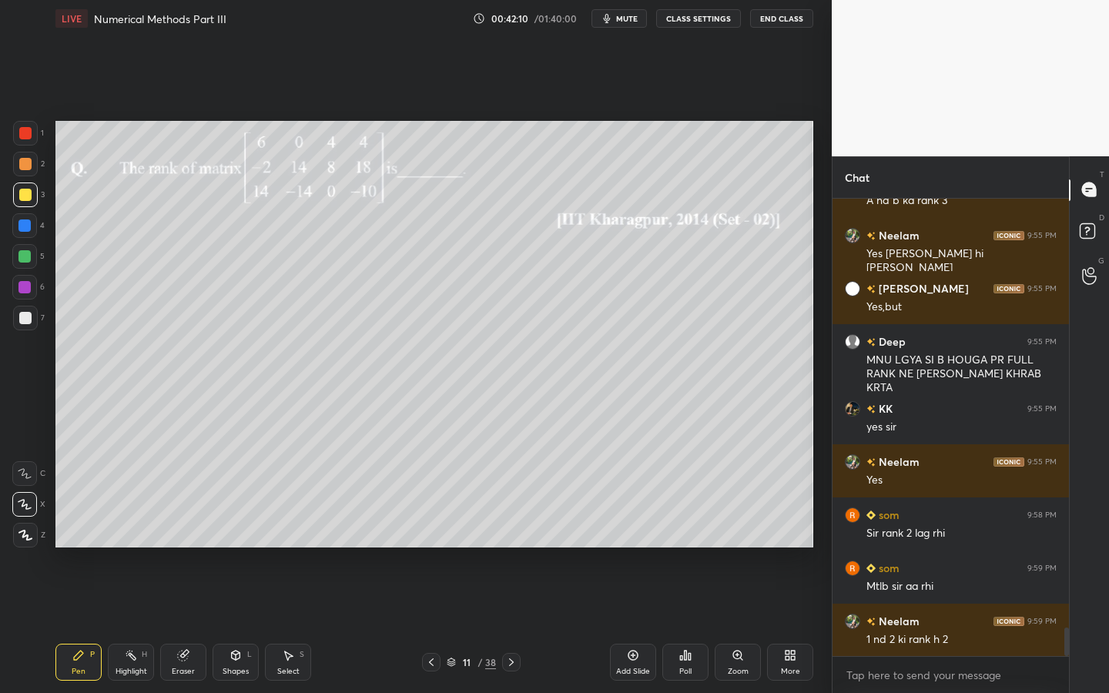
click at [25, 158] on div at bounding box center [25, 164] width 25 height 25
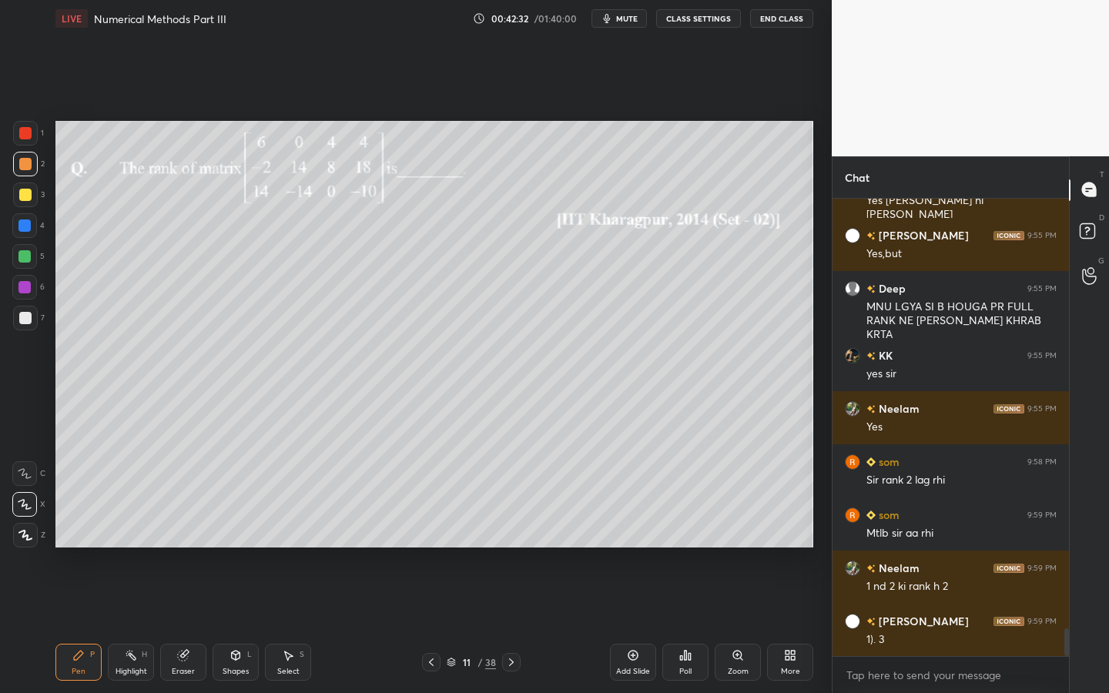
scroll to position [7098, 0]
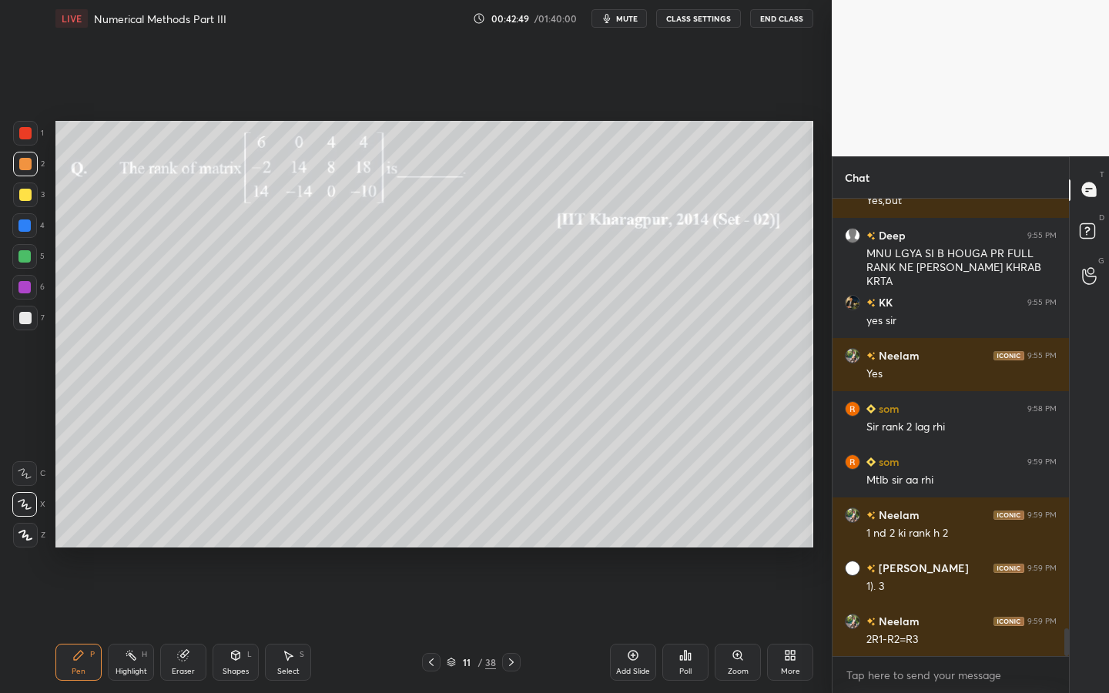
click at [215, 625] on div "Shapes L" at bounding box center [236, 662] width 46 height 37
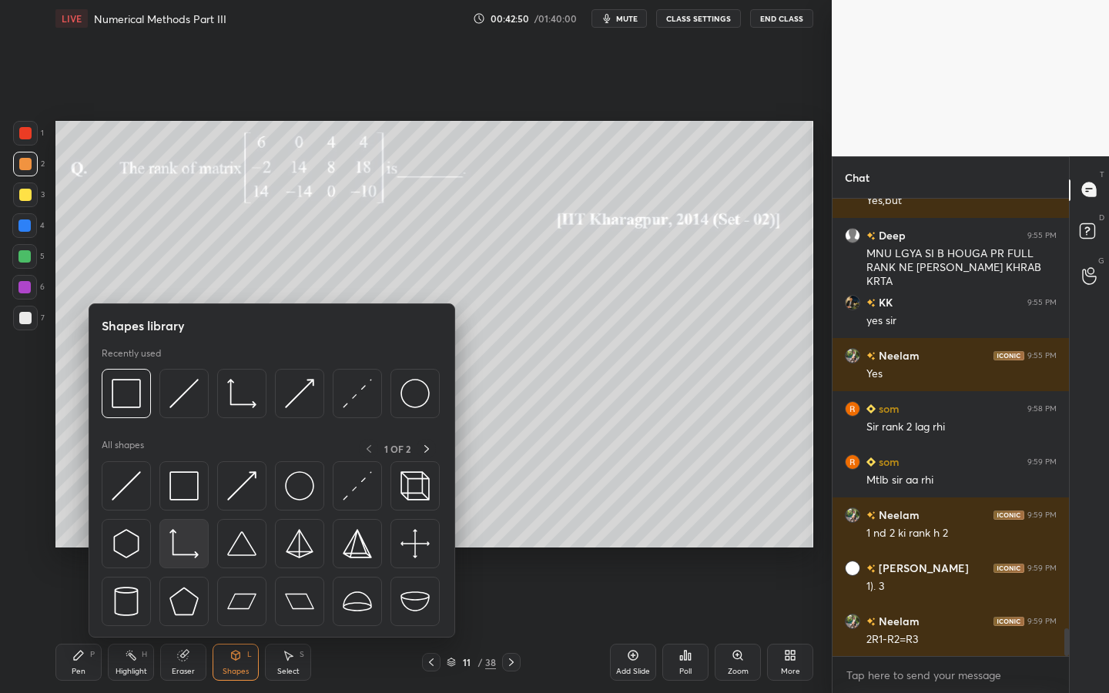
click at [179, 537] on img at bounding box center [184, 543] width 29 height 29
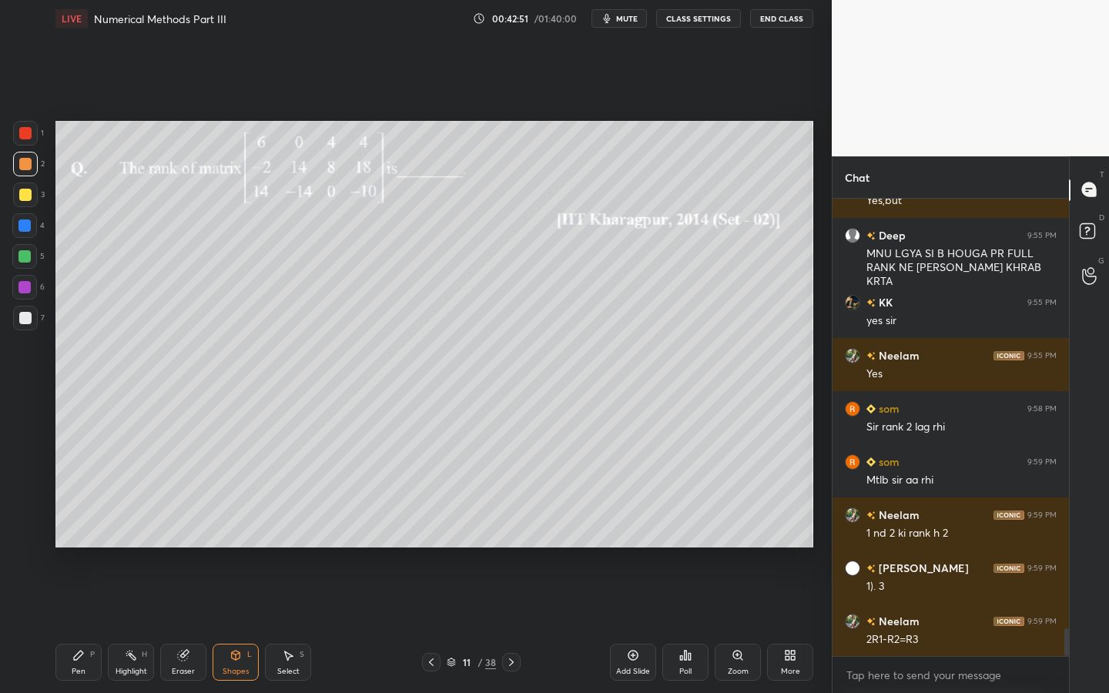
click at [235, 625] on div "Shapes L" at bounding box center [236, 662] width 46 height 37
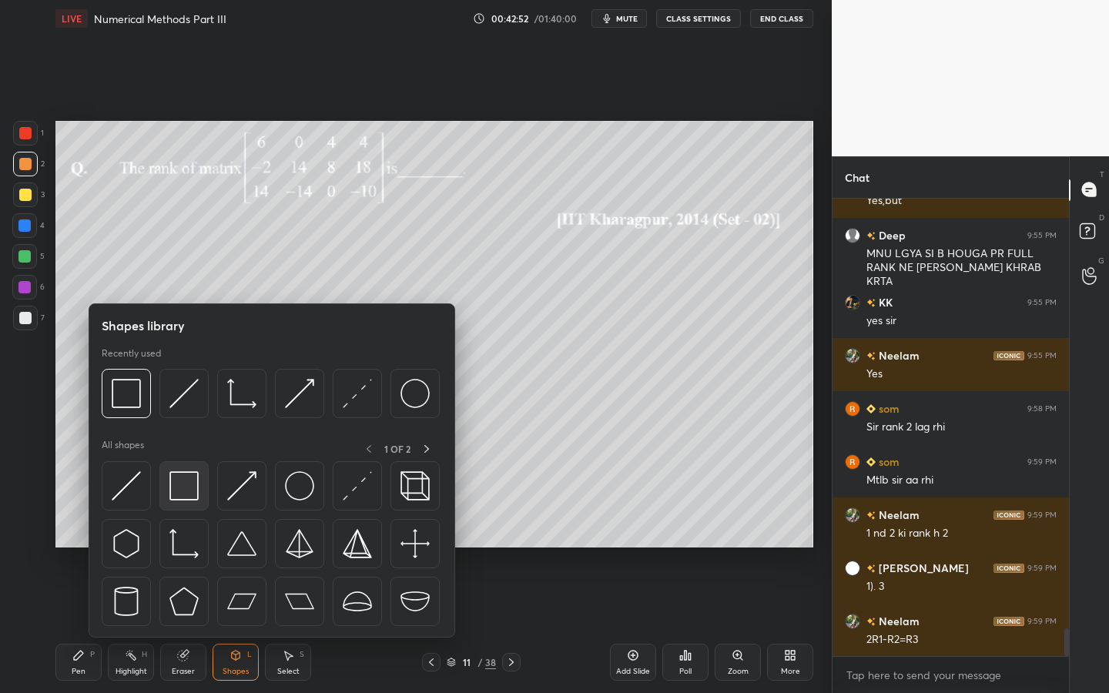
click at [185, 475] on img at bounding box center [184, 486] width 29 height 29
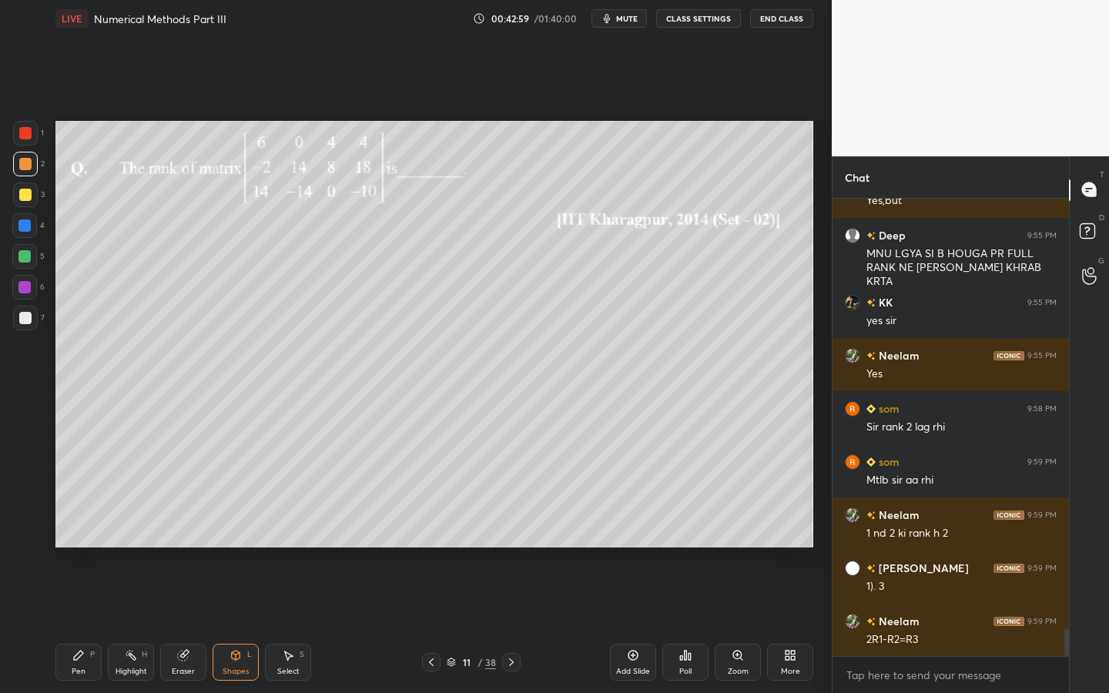
click at [77, 625] on div "Pen P" at bounding box center [78, 662] width 46 height 37
click at [27, 262] on div at bounding box center [24, 256] width 12 height 12
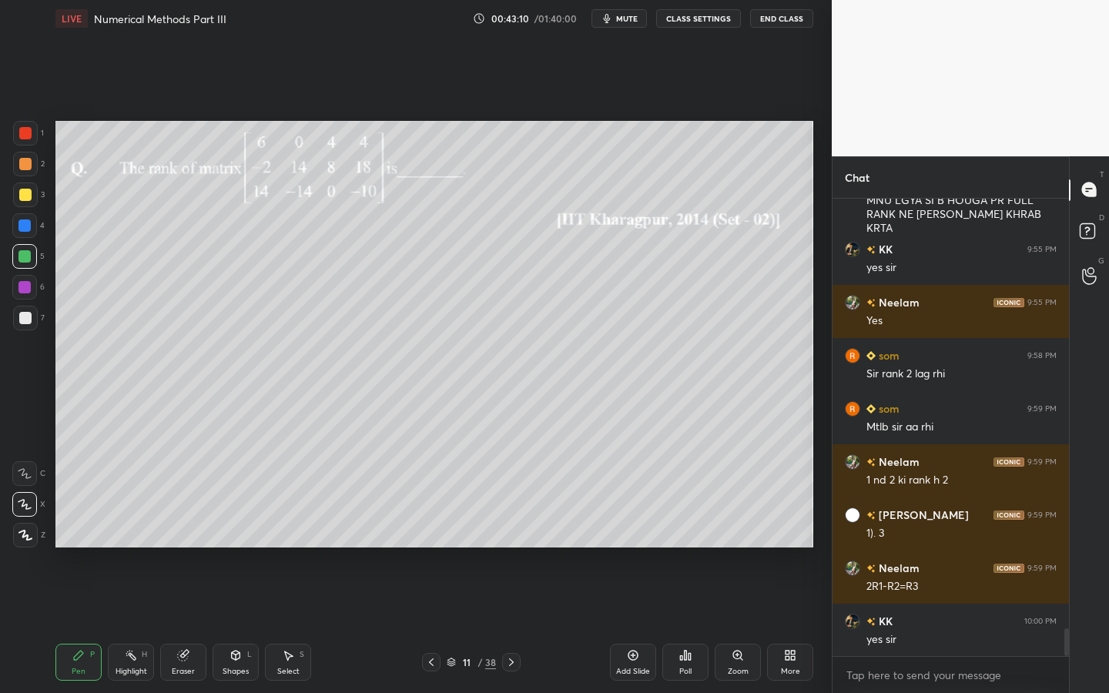
click at [12, 255] on div at bounding box center [24, 256] width 25 height 25
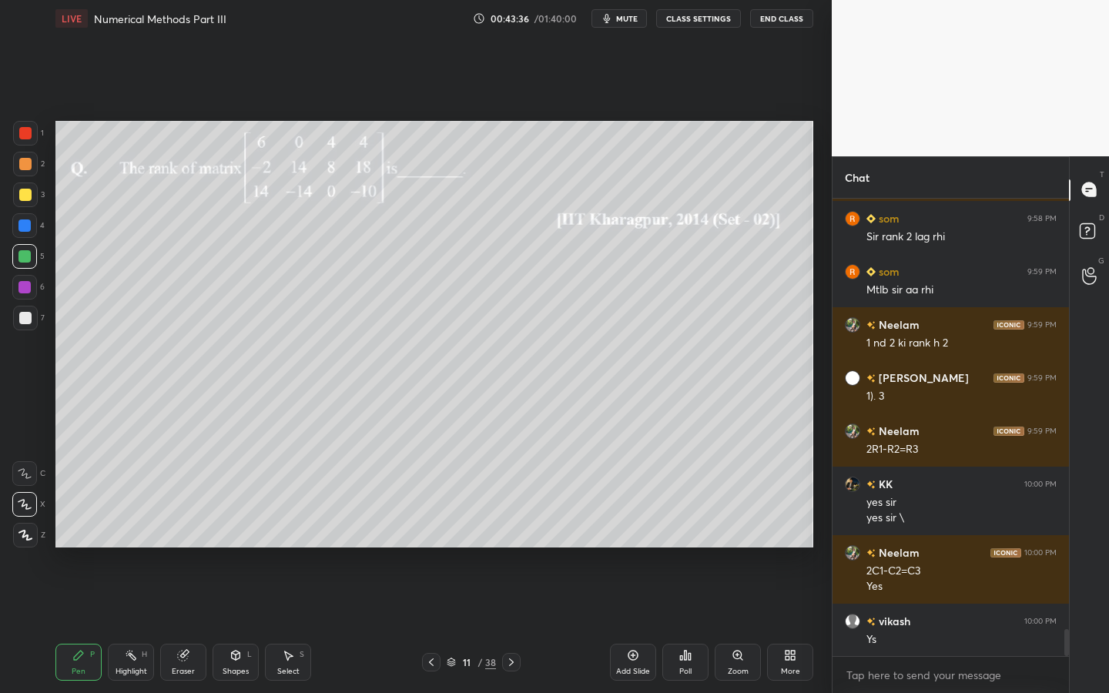
scroll to position [7342, 0]
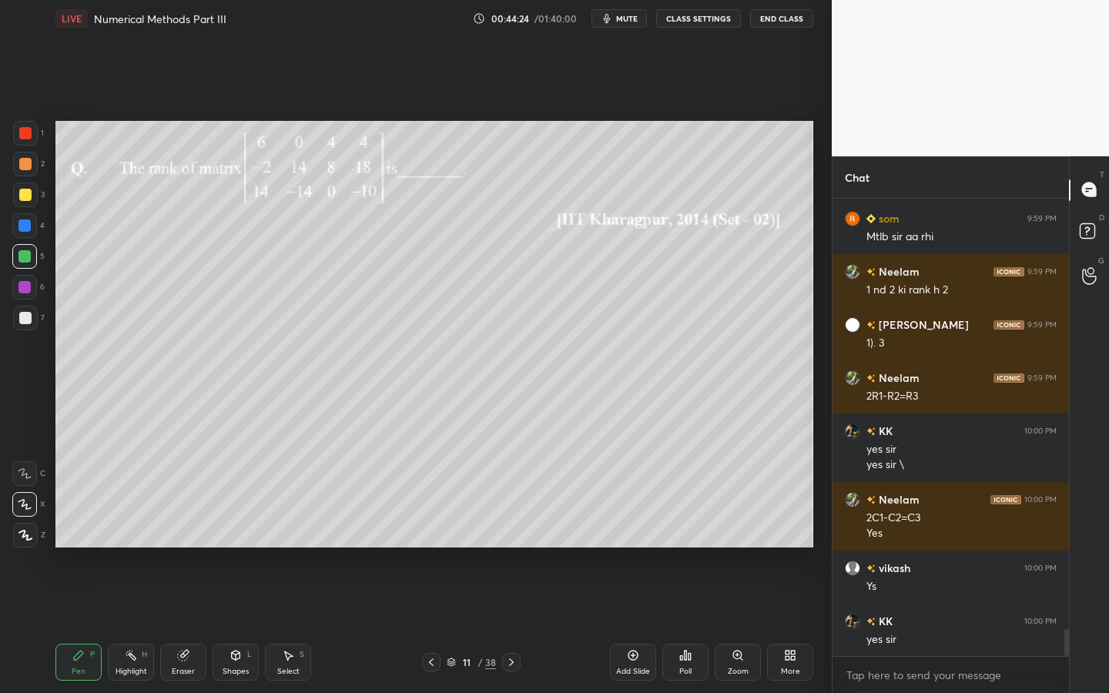
click at [687, 625] on div "Poll" at bounding box center [686, 662] width 46 height 37
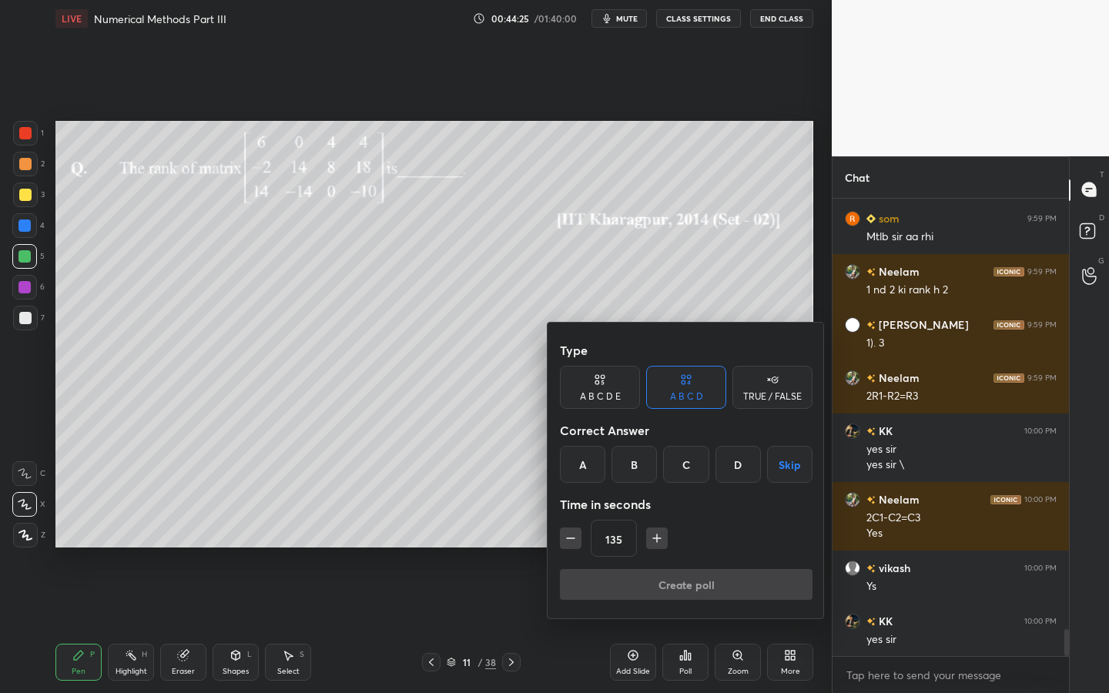
click at [686, 480] on div "C" at bounding box center [685, 464] width 45 height 37
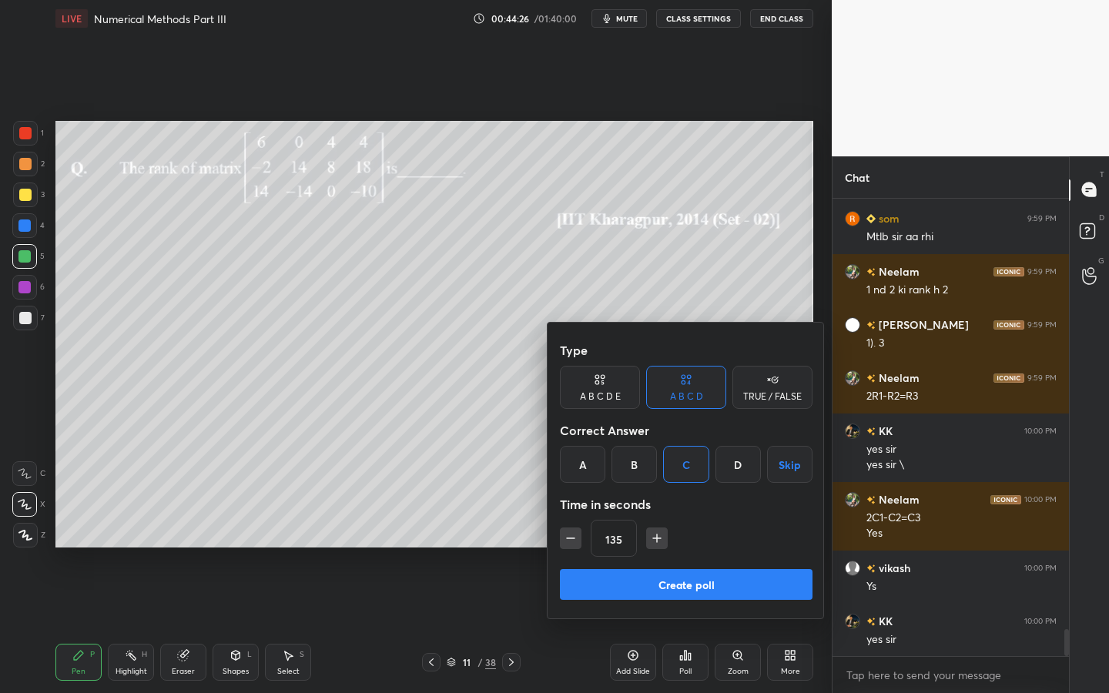
click at [574, 542] on icon "button" at bounding box center [570, 538] width 15 height 15
type input "120"
drag, startPoint x: 613, startPoint y: 586, endPoint x: 622, endPoint y: 571, distance: 18.0
click at [613, 586] on button "Create poll" at bounding box center [686, 584] width 253 height 31
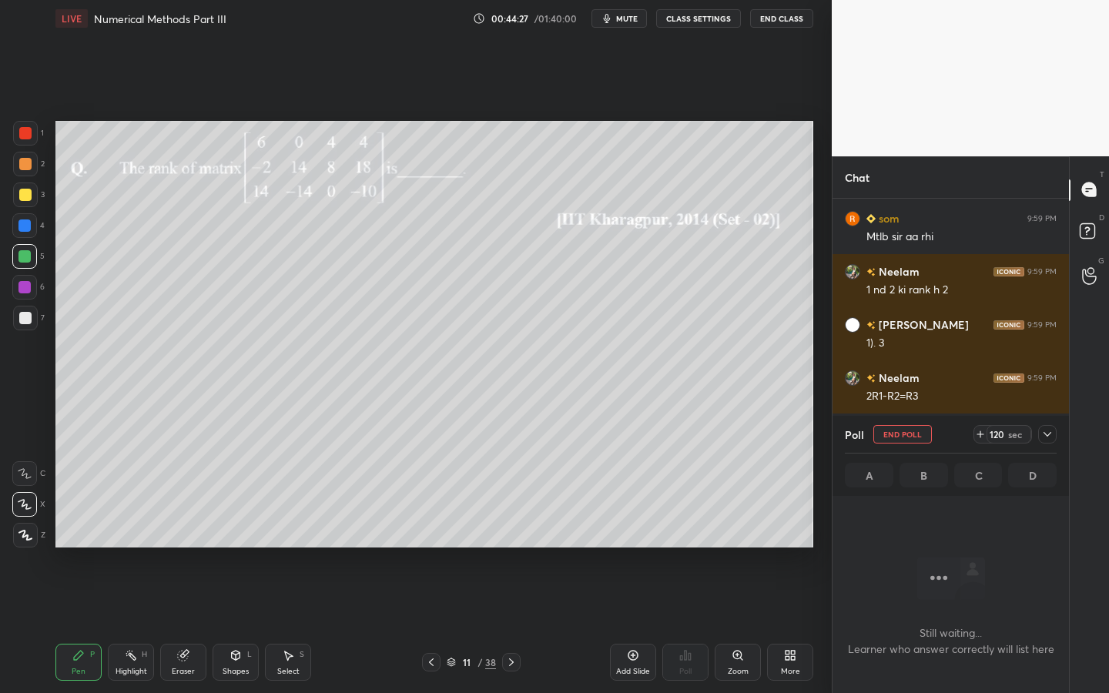
scroll to position [410, 232]
click at [619, 26] on button "mute" at bounding box center [619, 18] width 55 height 18
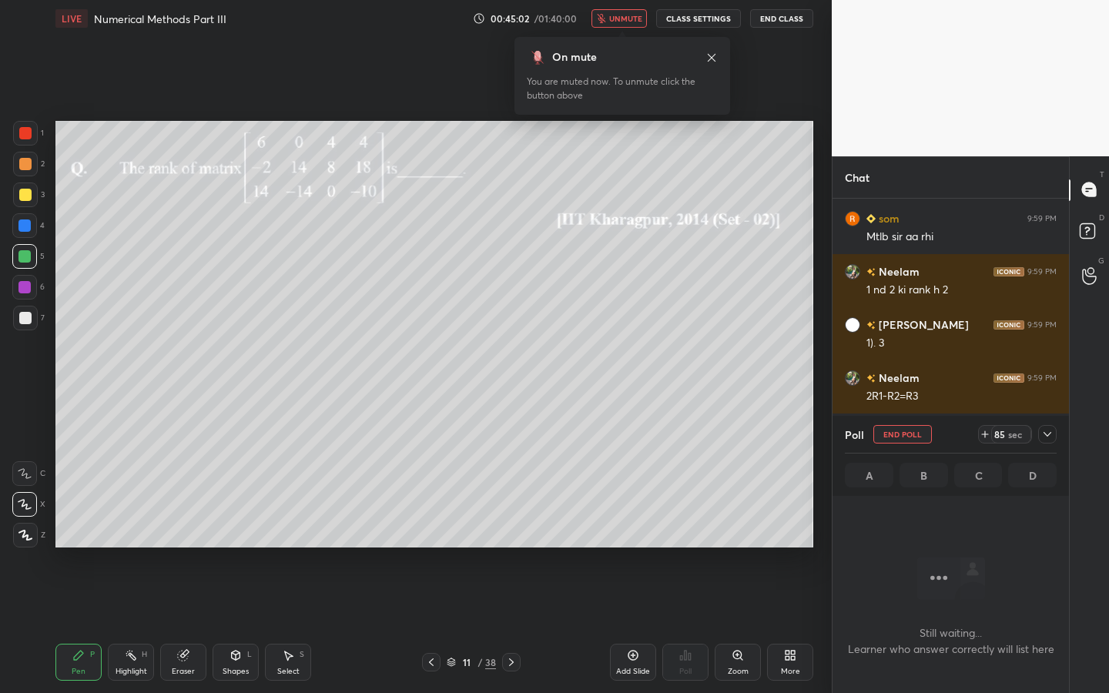
drag, startPoint x: 614, startPoint y: 9, endPoint x: 624, endPoint y: 9, distance: 10.0
click at [616, 10] on button "unmute" at bounding box center [619, 18] width 55 height 18
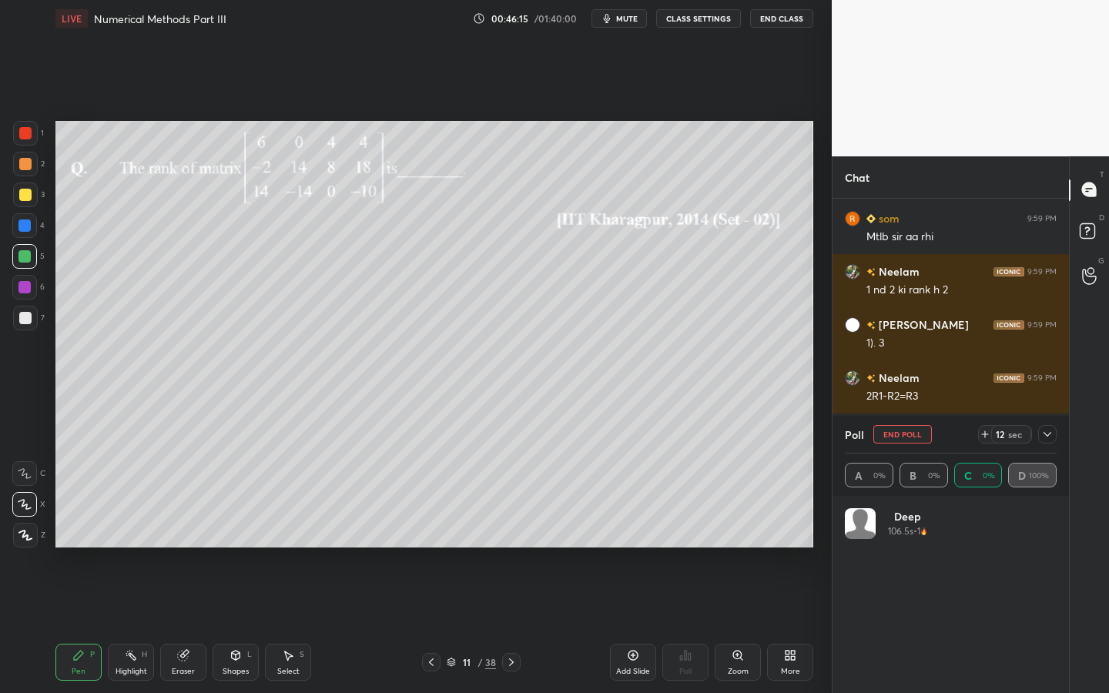
scroll to position [180, 207]
click at [1051, 436] on icon at bounding box center [1048, 434] width 12 height 12
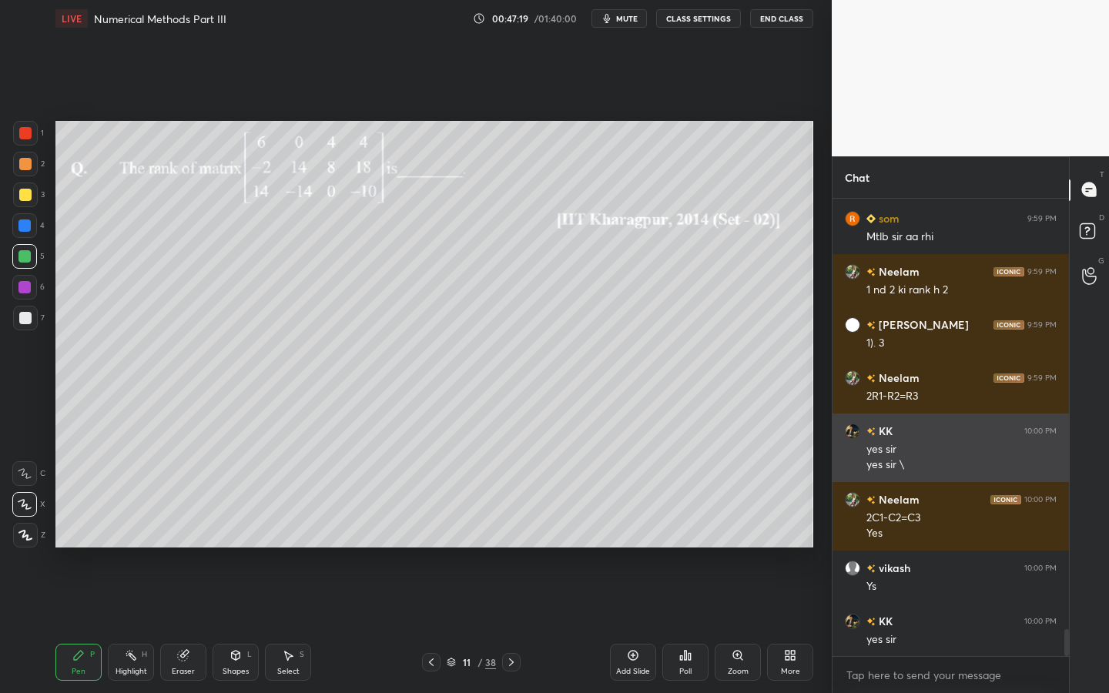
scroll to position [490, 232]
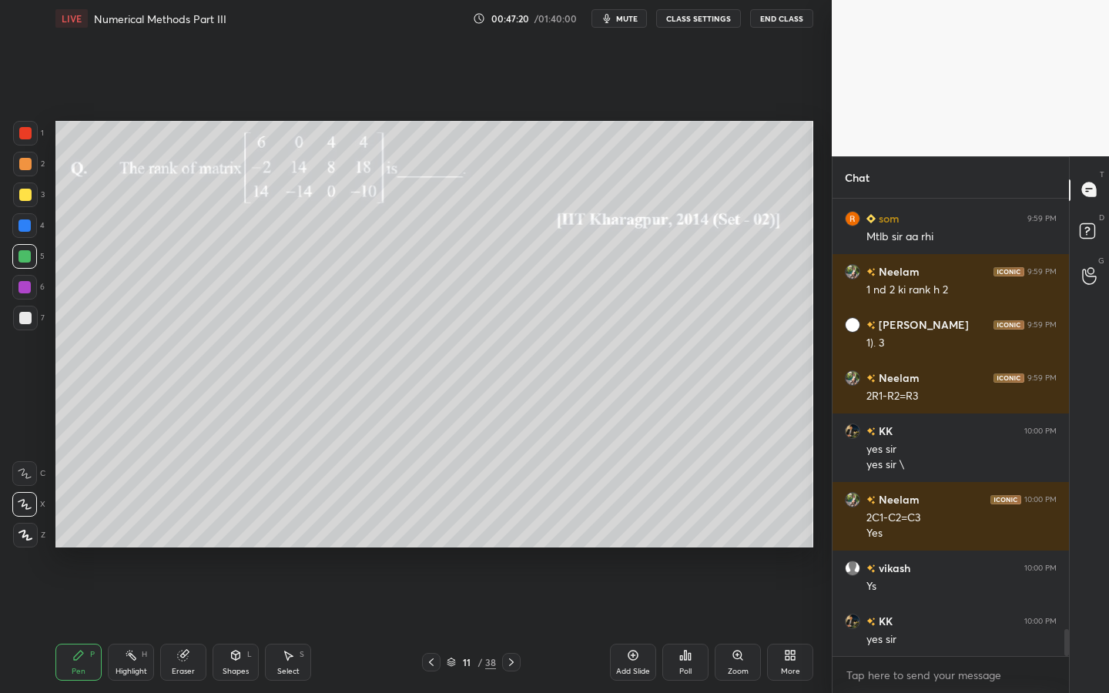
click at [23, 323] on div at bounding box center [25, 318] width 12 height 12
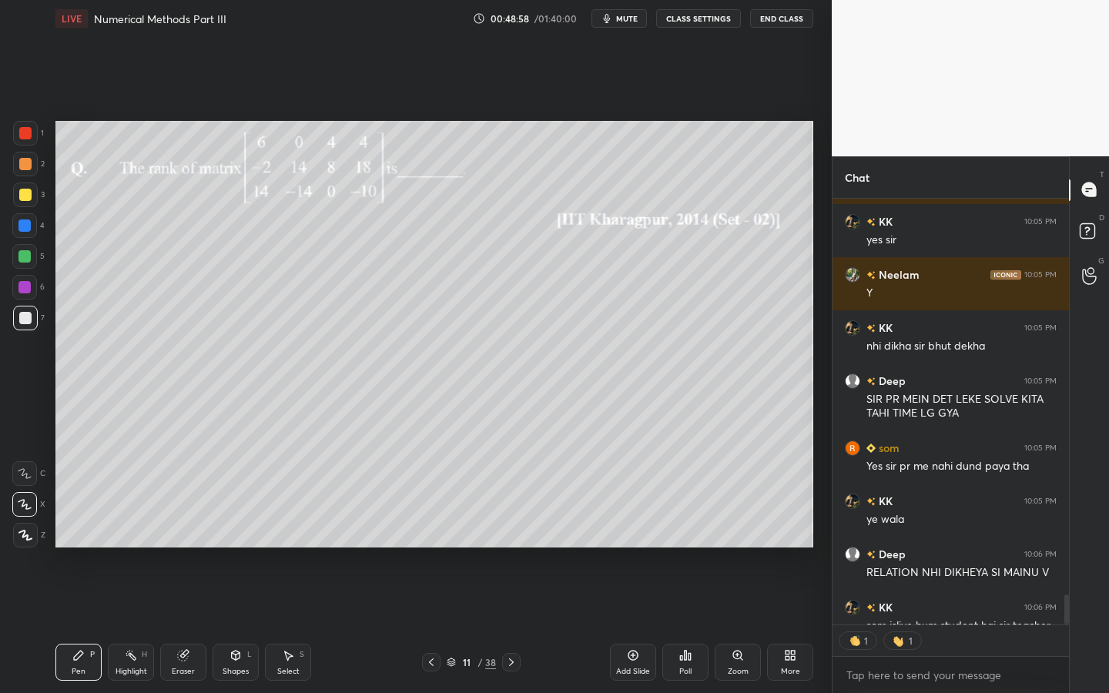
scroll to position [421, 232]
drag, startPoint x: 24, startPoint y: 180, endPoint x: 34, endPoint y: 177, distance: 10.3
click at [22, 179] on div "2" at bounding box center [29, 167] width 32 height 31
type textarea "x"
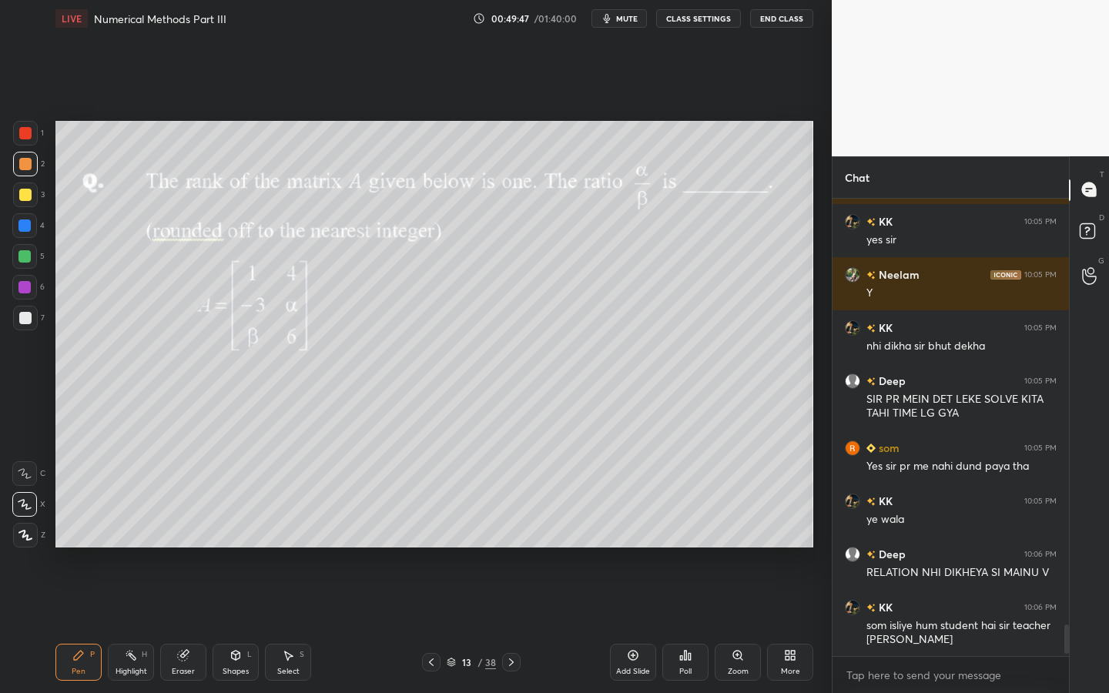
scroll to position [6177, 0]
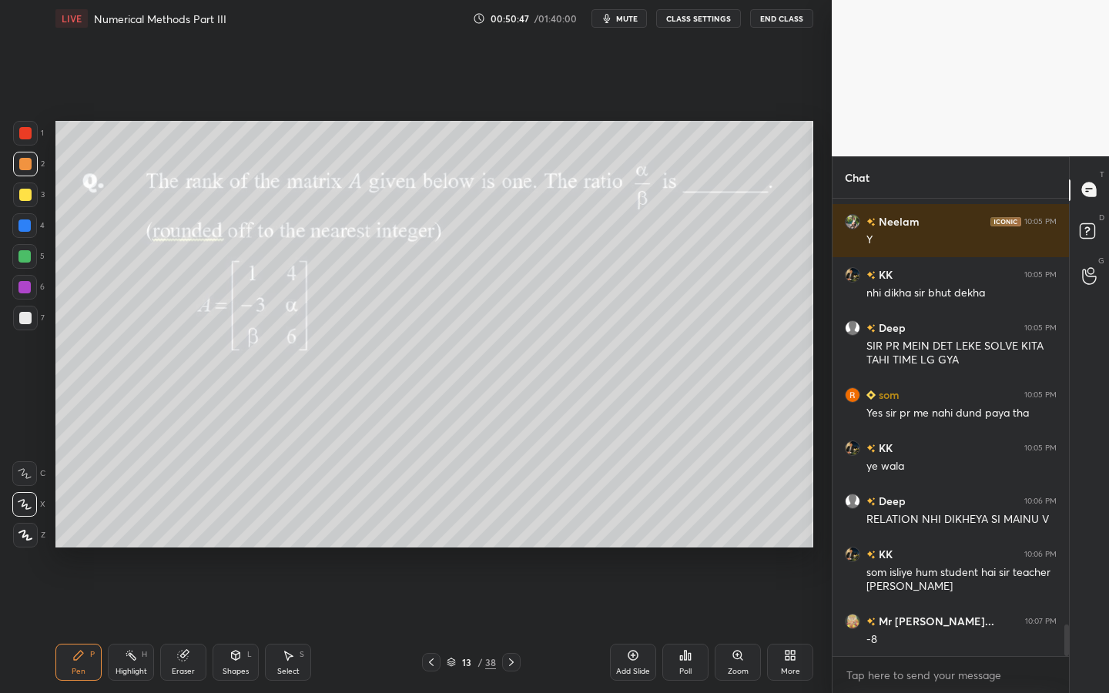
click at [35, 327] on div "7" at bounding box center [29, 318] width 32 height 25
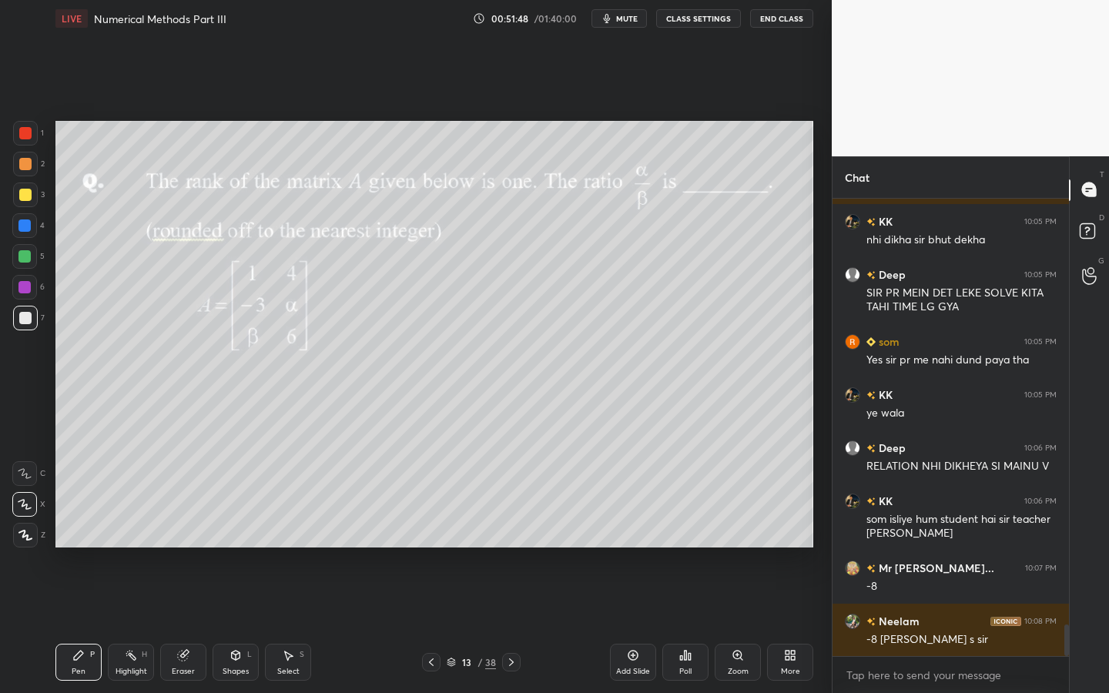
click at [183, 625] on div "Eraser" at bounding box center [183, 662] width 46 height 37
click at [75, 625] on icon at bounding box center [78, 656] width 12 height 12
drag, startPoint x: 228, startPoint y: 665, endPoint x: 227, endPoint y: 657, distance: 7.9
click at [228, 625] on div "Shapes L" at bounding box center [236, 662] width 46 height 37
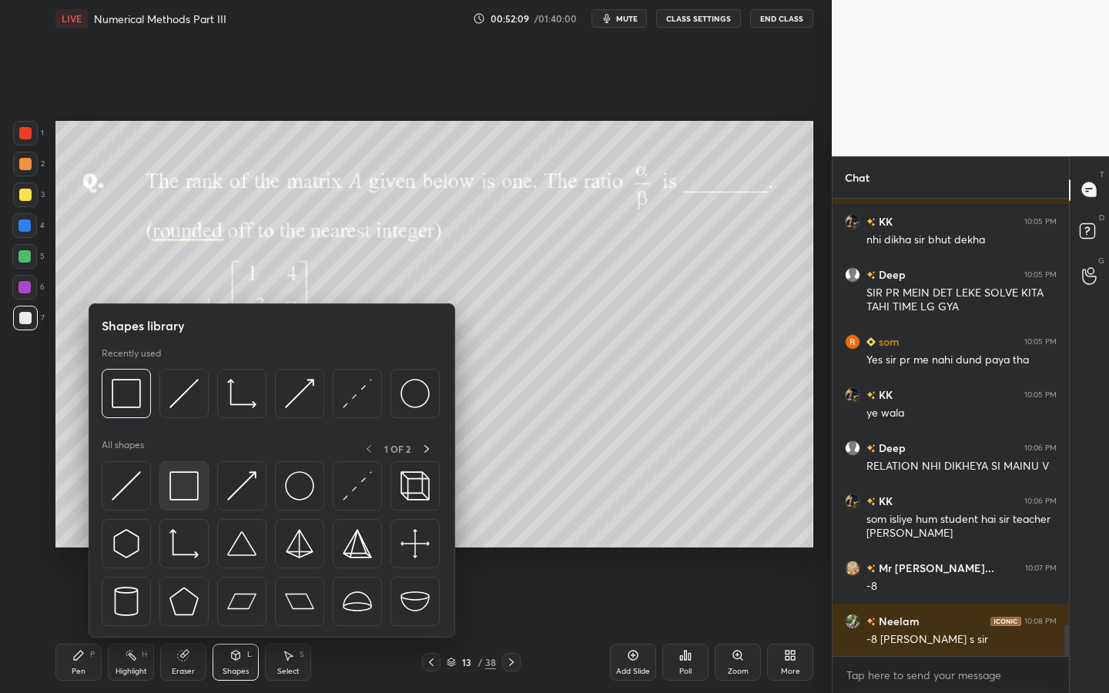
click at [180, 475] on img at bounding box center [184, 486] width 29 height 29
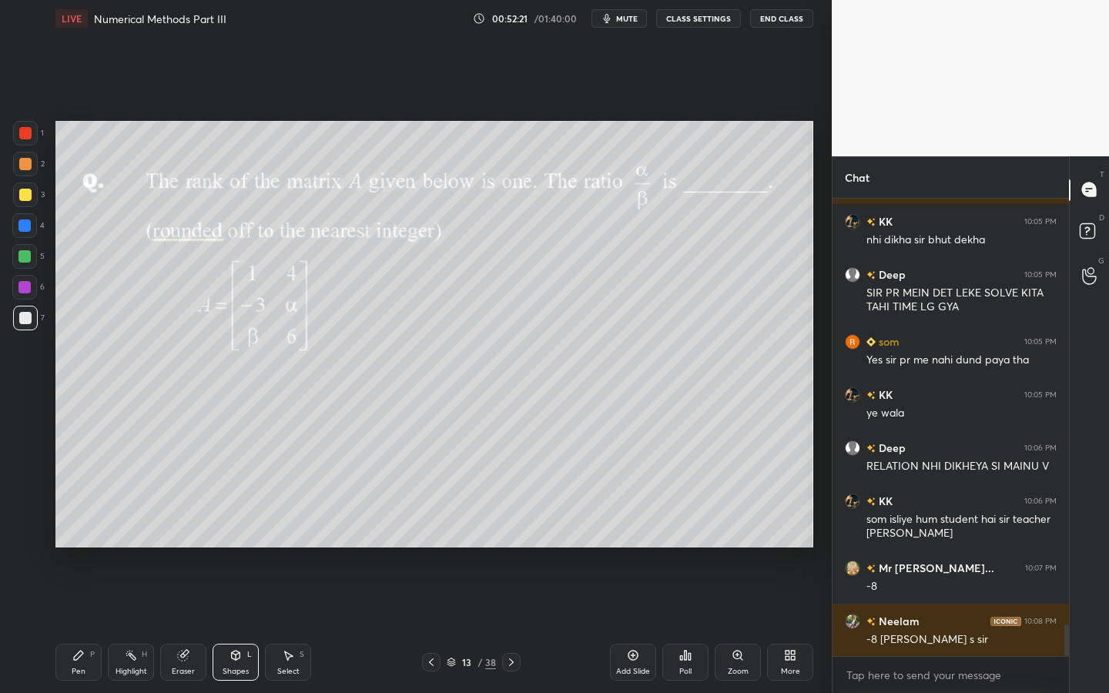
drag, startPoint x: 79, startPoint y: 660, endPoint x: 169, endPoint y: 572, distance: 125.9
click at [79, 625] on icon at bounding box center [78, 656] width 12 height 12
drag, startPoint x: 185, startPoint y: 660, endPoint x: 240, endPoint y: 580, distance: 97.5
click at [185, 625] on icon at bounding box center [183, 656] width 10 height 10
click at [96, 625] on div "Pen P" at bounding box center [78, 662] width 46 height 37
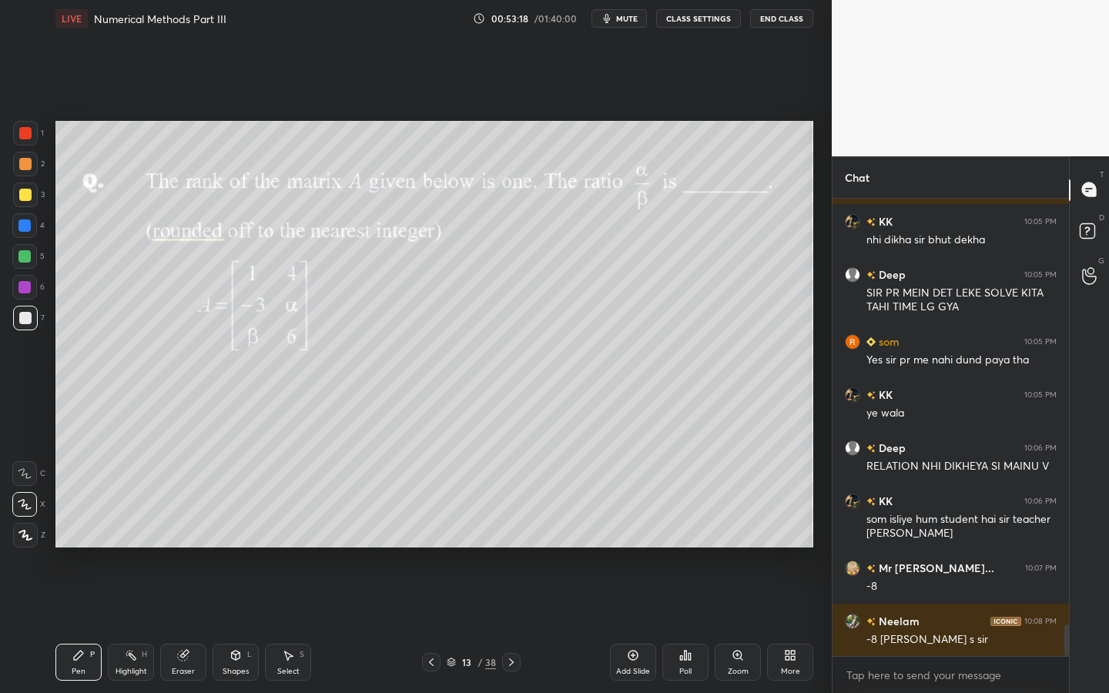
click at [32, 165] on div at bounding box center [25, 164] width 25 height 25
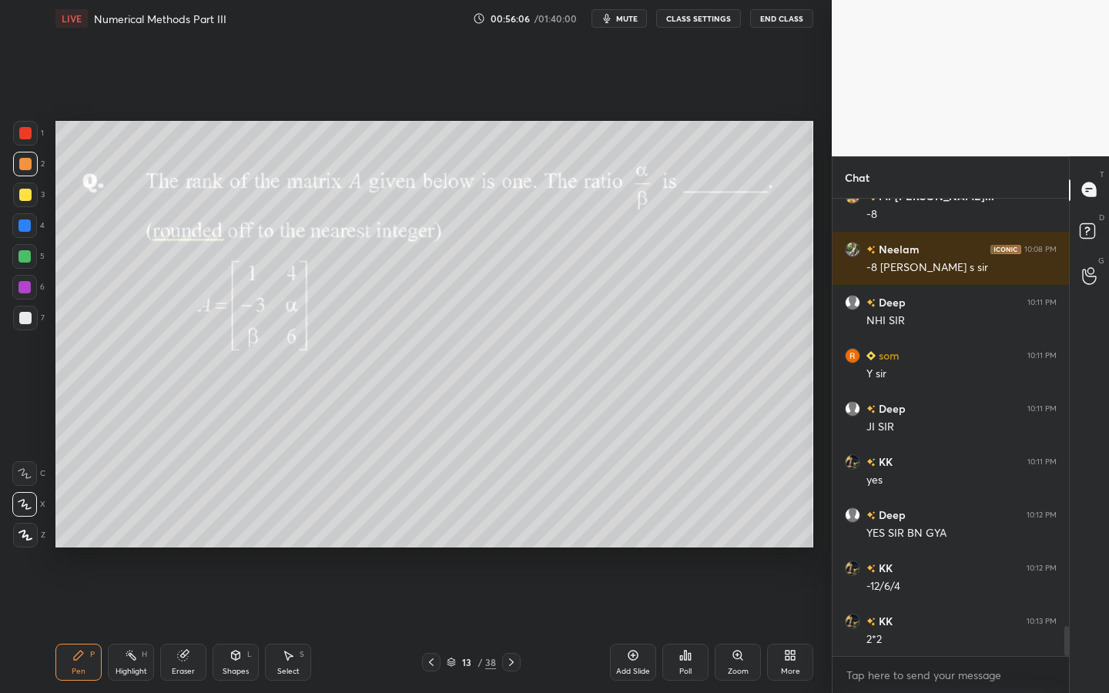
scroll to position [6655, 0]
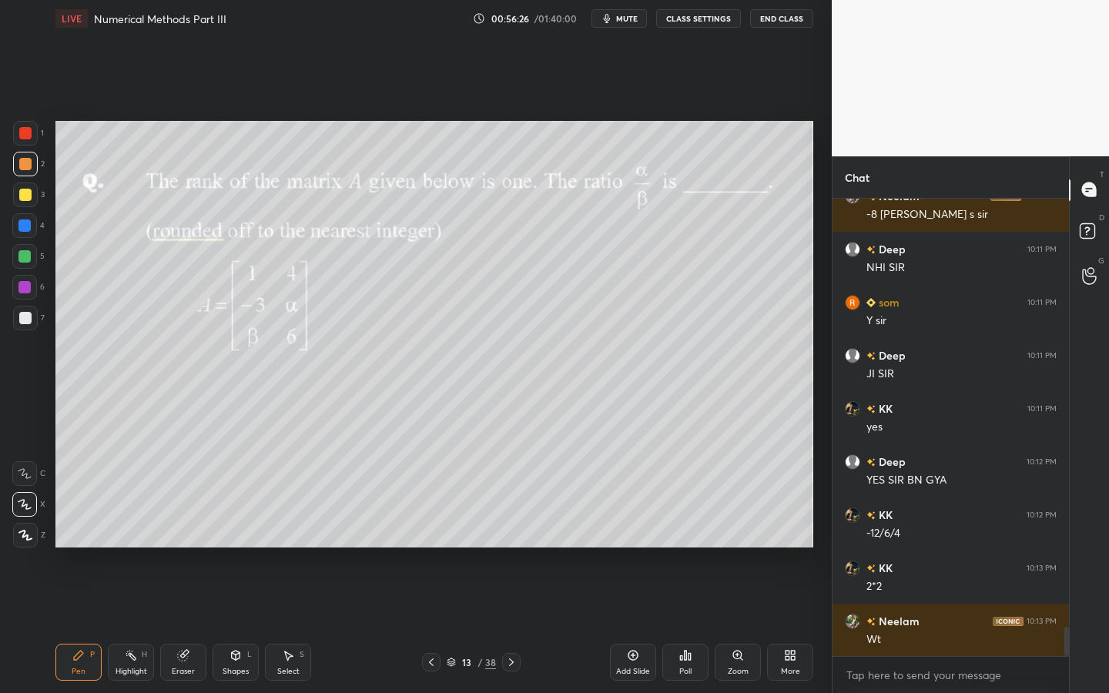
drag, startPoint x: 1068, startPoint y: 639, endPoint x: 1069, endPoint y: 619, distance: 20.1
click at [1069, 619] on div "T Messages (T) D Doubts (D) G Raise Hand (G)" at bounding box center [1089, 425] width 40 height 538
drag, startPoint x: 1062, startPoint y: 635, endPoint x: 1064, endPoint y: 621, distance: 14.0
click at [1063, 620] on div at bounding box center [1064, 428] width 9 height 458
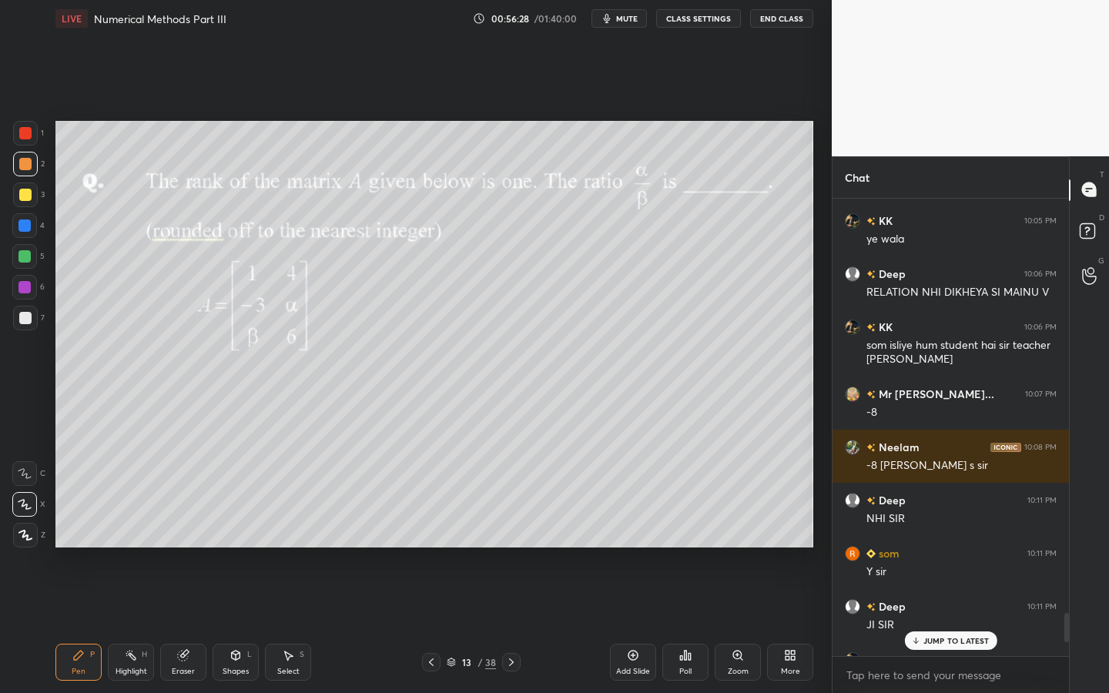
scroll to position [6380, 0]
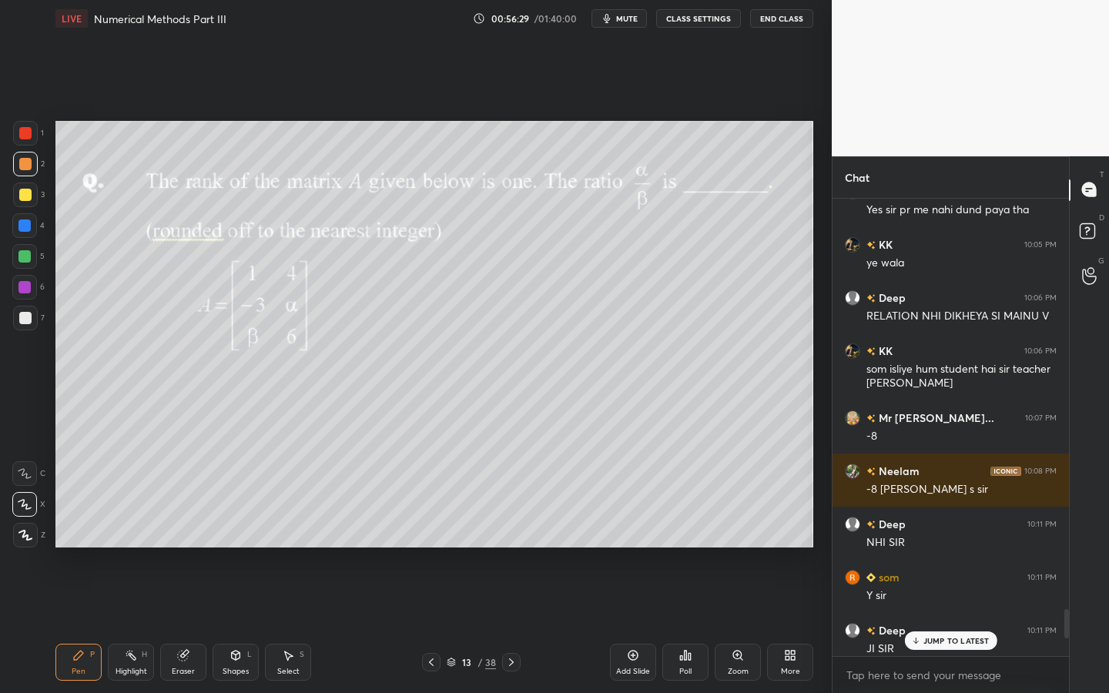
drag, startPoint x: 1065, startPoint y: 643, endPoint x: 997, endPoint y: 552, distance: 113.4
click at [1070, 625] on div "Chat KK 10:00 PM yes [PERSON_NAME] 10:04 PM Nhi dikha Deep 10:05 PM JI [PERSON_…" at bounding box center [970, 425] width 277 height 538
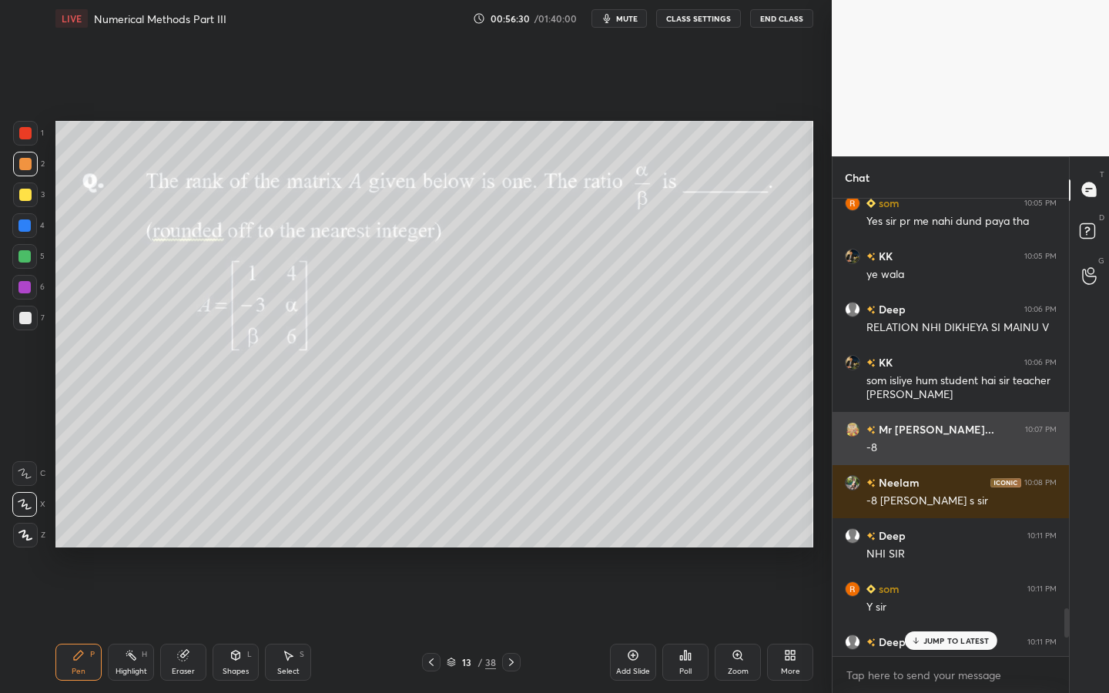
click at [919, 431] on h6 "Mr [PERSON_NAME]..." at bounding box center [935, 429] width 119 height 16
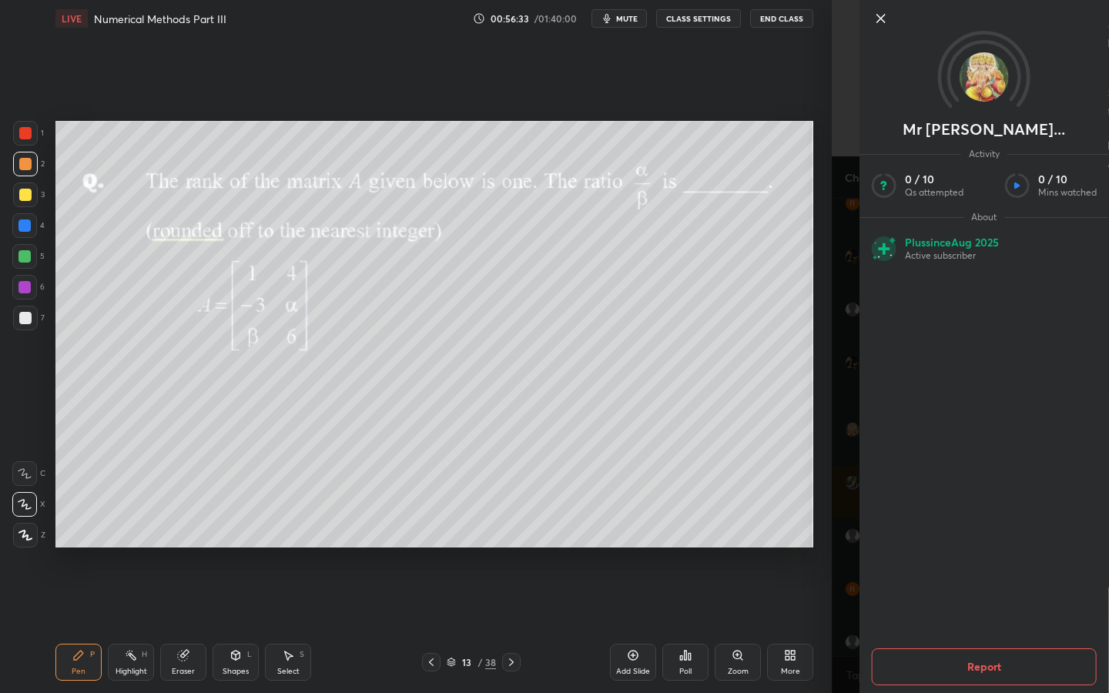
click at [856, 436] on div "Mr [PERSON_NAME]... Activity 0 / 10 Qs attempted 0 / 10 Mins watched About Plus…" at bounding box center [970, 346] width 277 height 693
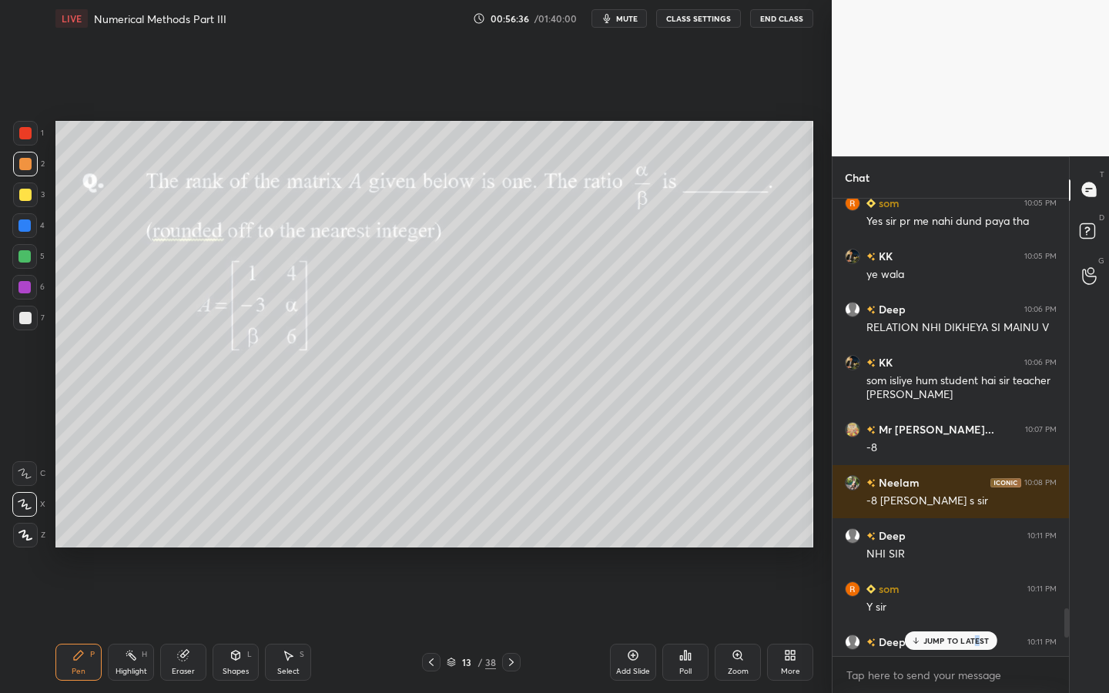
click at [979, 625] on p "JUMP TO LATEST" at bounding box center [957, 640] width 66 height 9
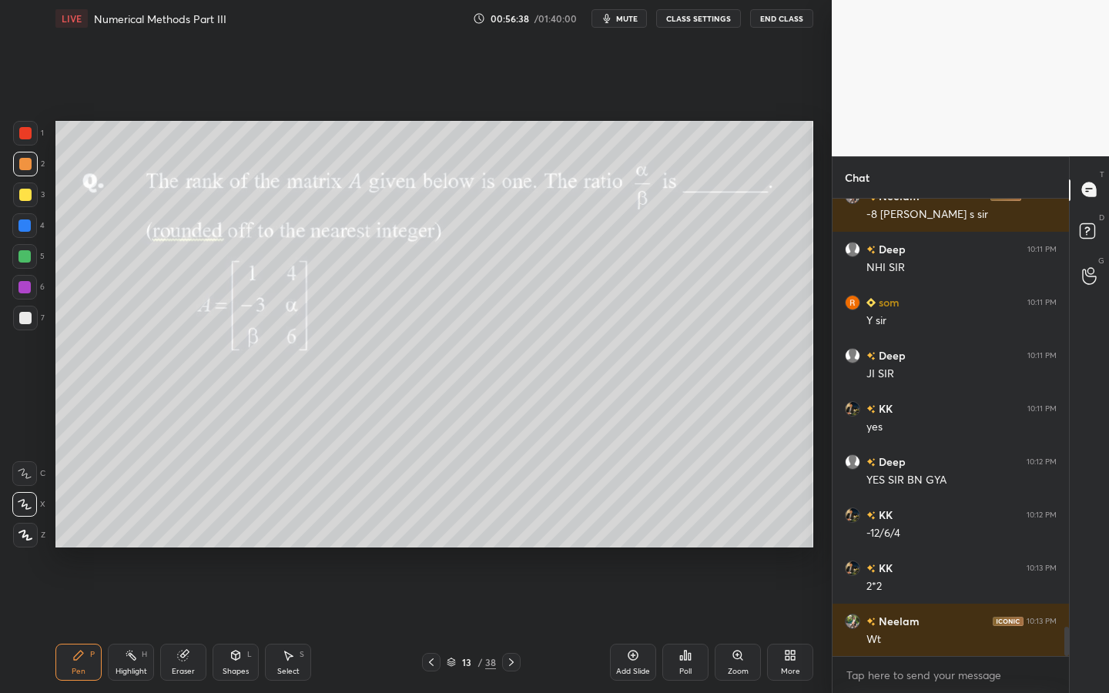
scroll to position [6709, 0]
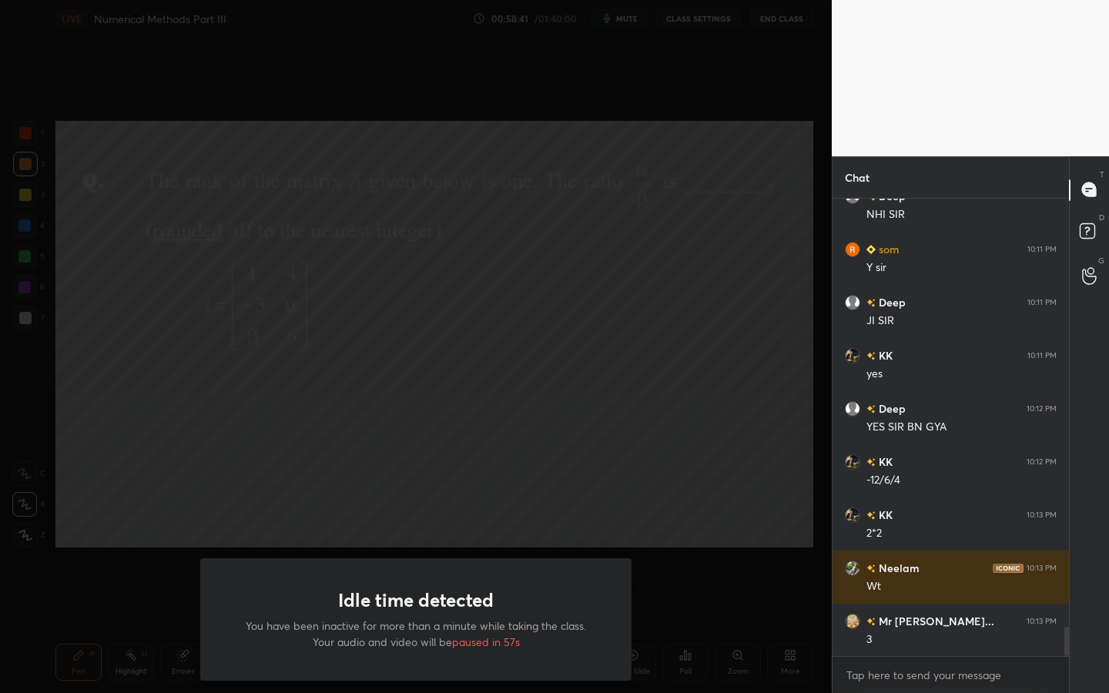
click at [270, 115] on div "Idle time detected You have been inactive for more than a minute while taking t…" at bounding box center [416, 346] width 832 height 693
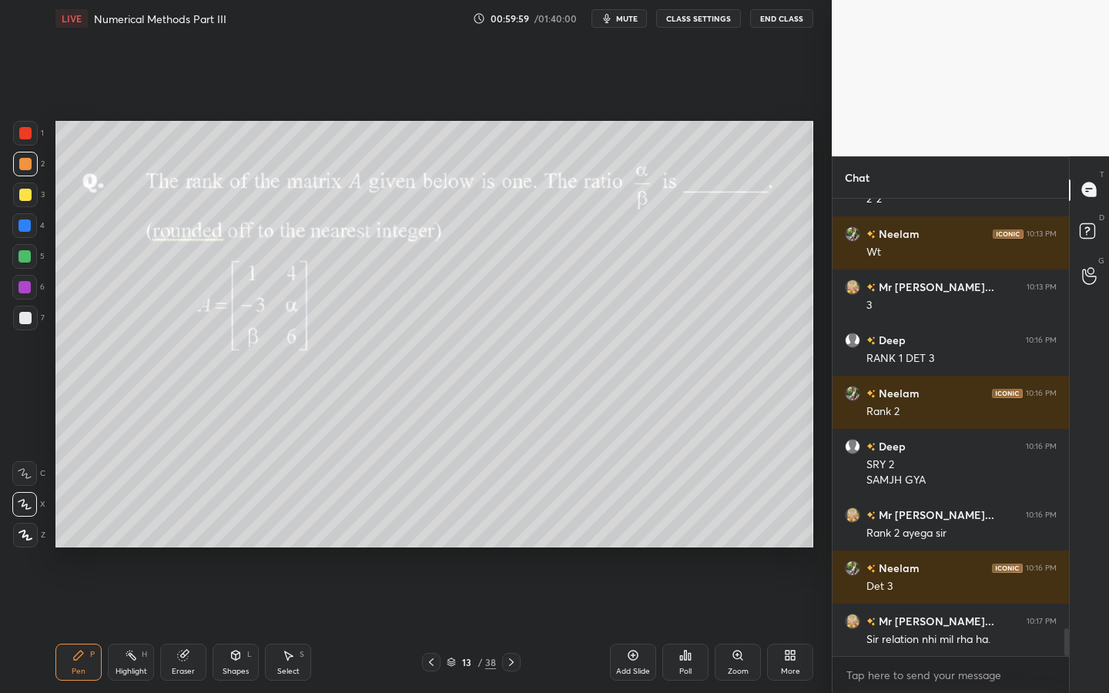
scroll to position [7096, 0]
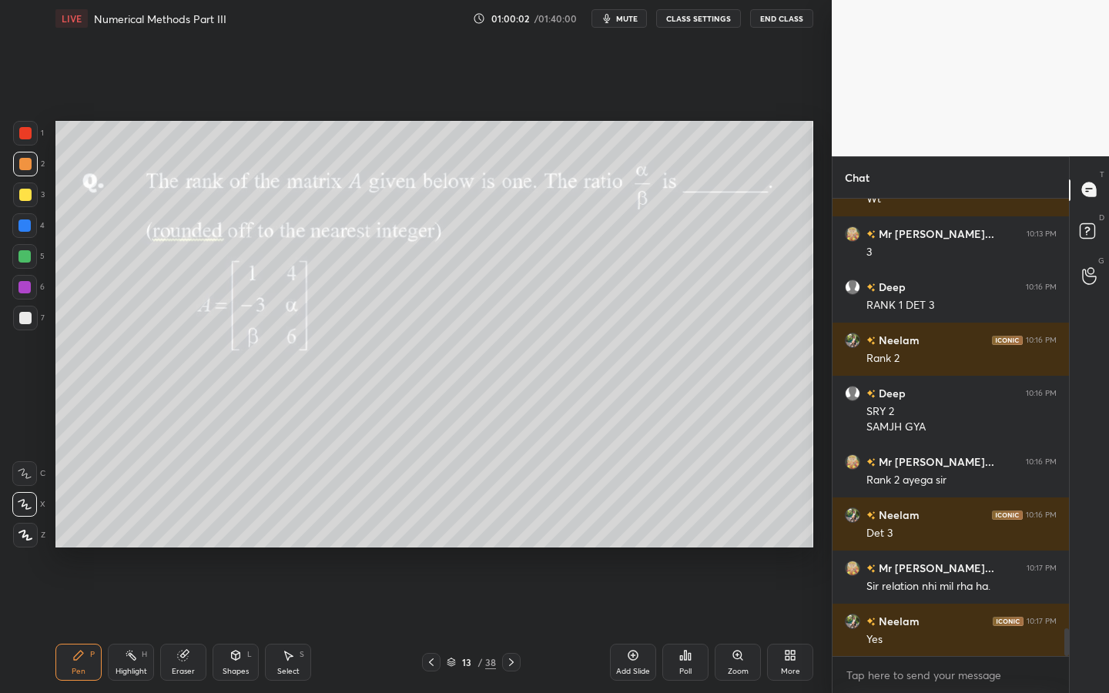
drag, startPoint x: 506, startPoint y: 662, endPoint x: 521, endPoint y: 658, distance: 15.1
click at [507, 625] on icon at bounding box center [511, 662] width 12 height 12
click at [515, 625] on icon at bounding box center [511, 662] width 12 height 12
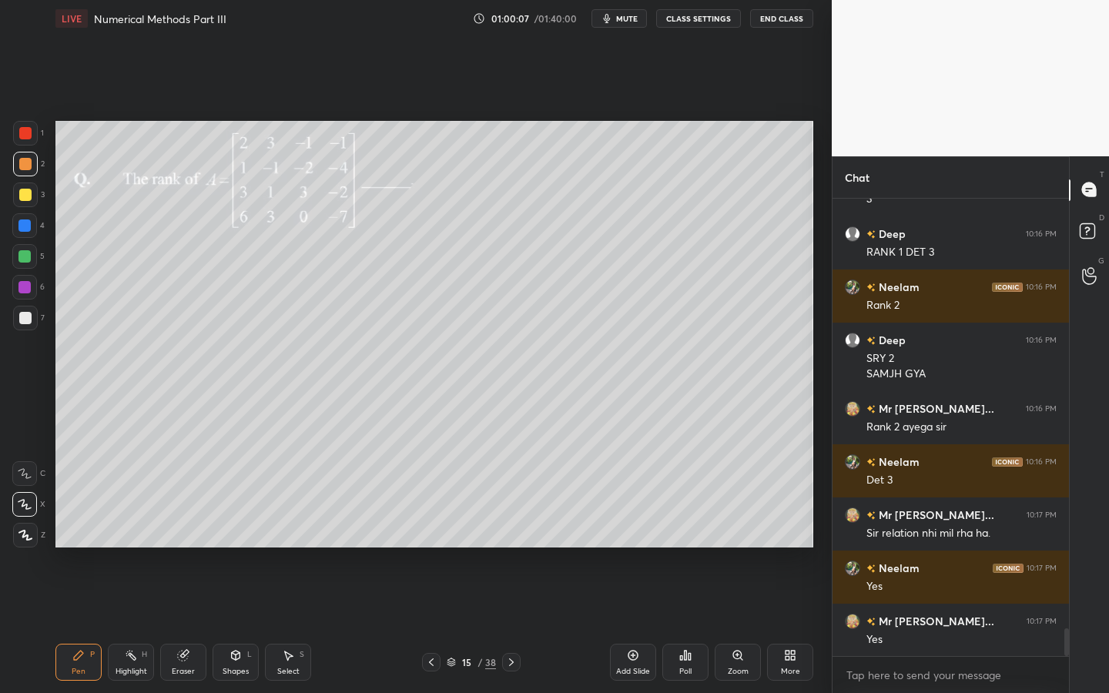
click at [31, 311] on div at bounding box center [25, 318] width 25 height 25
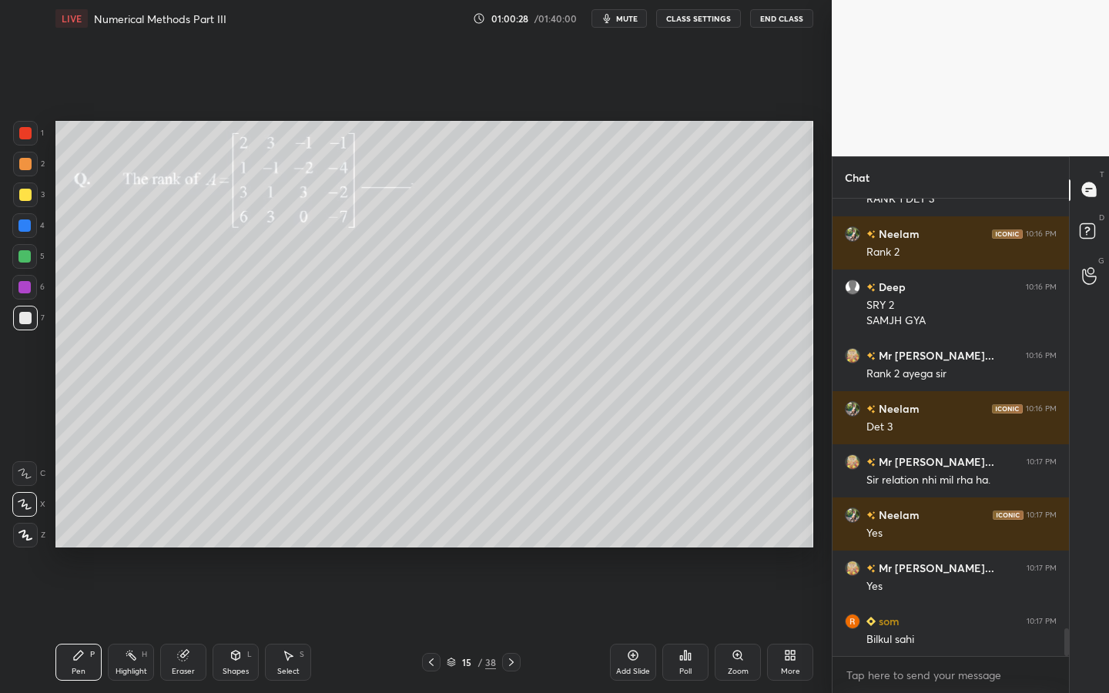
scroll to position [7256, 0]
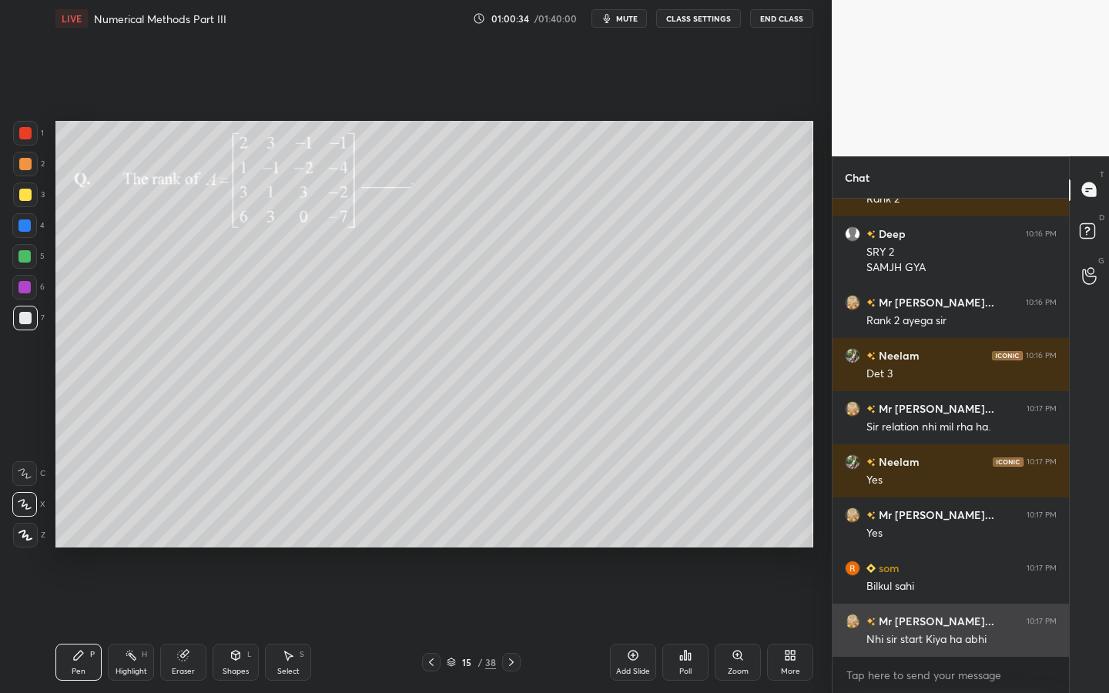
click at [913, 615] on h6 "Mr [PERSON_NAME]..." at bounding box center [935, 621] width 119 height 16
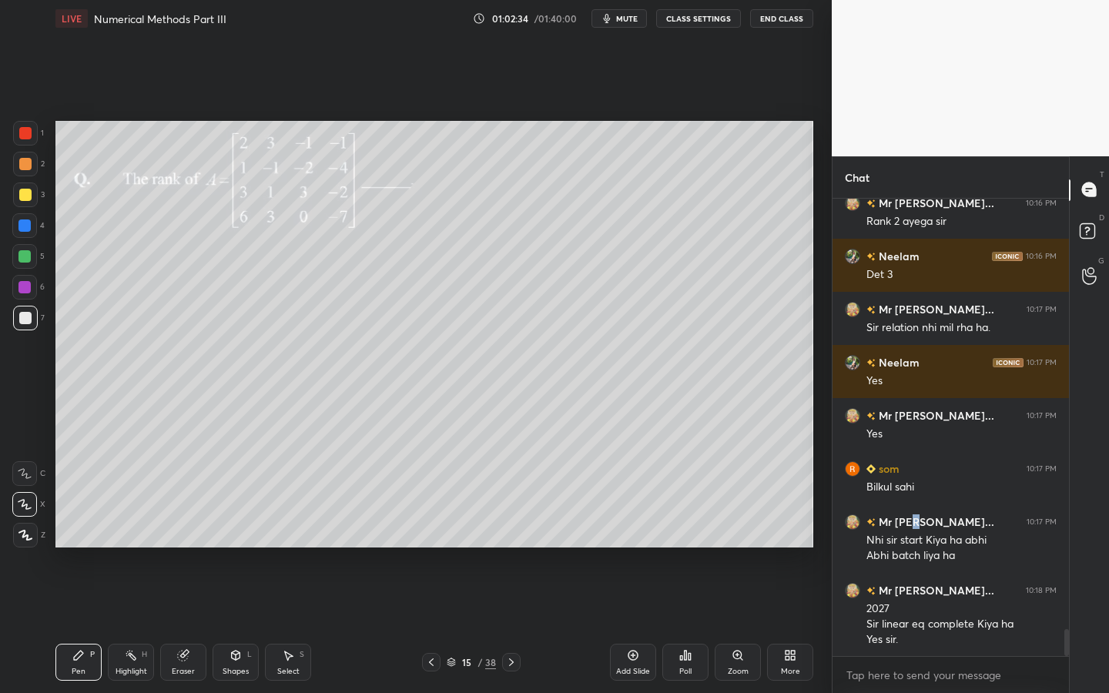
scroll to position [7408, 0]
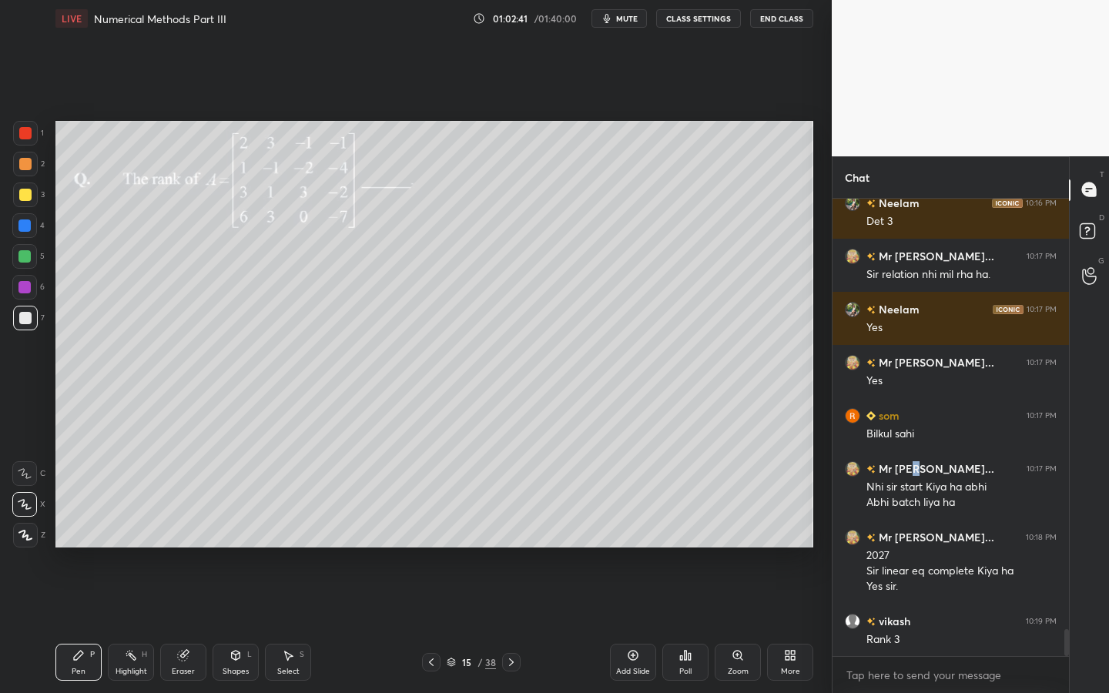
click at [183, 625] on icon at bounding box center [183, 656] width 10 height 10
click at [24, 530] on span "Erase all" at bounding box center [24, 535] width 23 height 11
drag, startPoint x: 88, startPoint y: 662, endPoint x: 105, endPoint y: 624, distance: 41.4
click at [84, 625] on div "Pen P" at bounding box center [78, 662] width 46 height 37
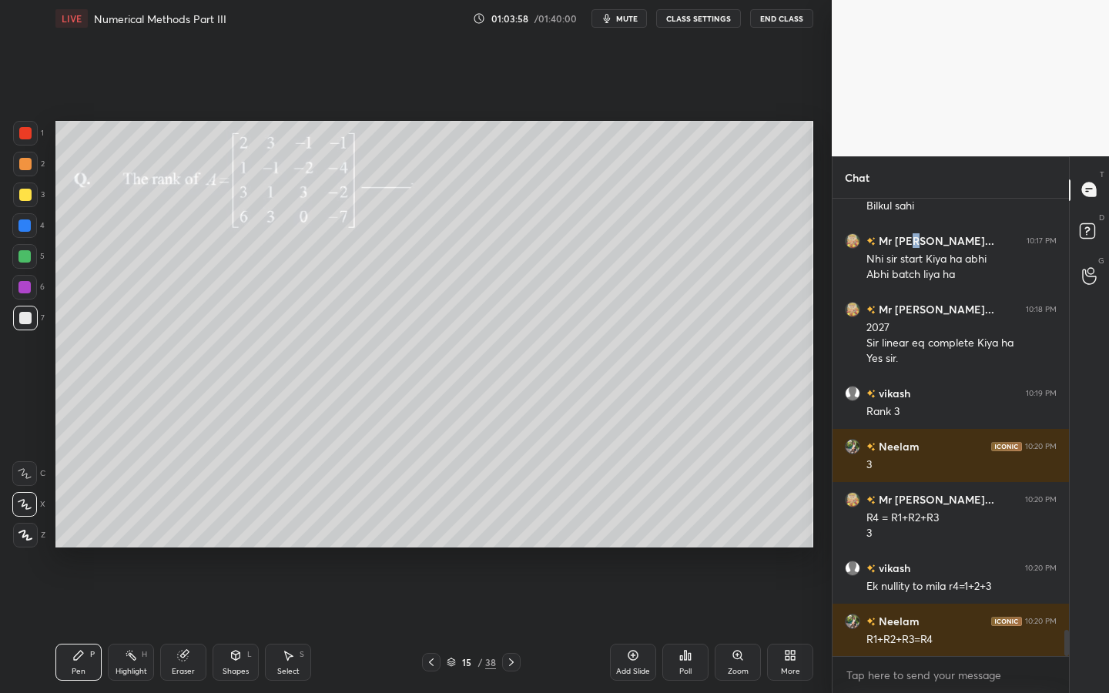
scroll to position [7689, 0]
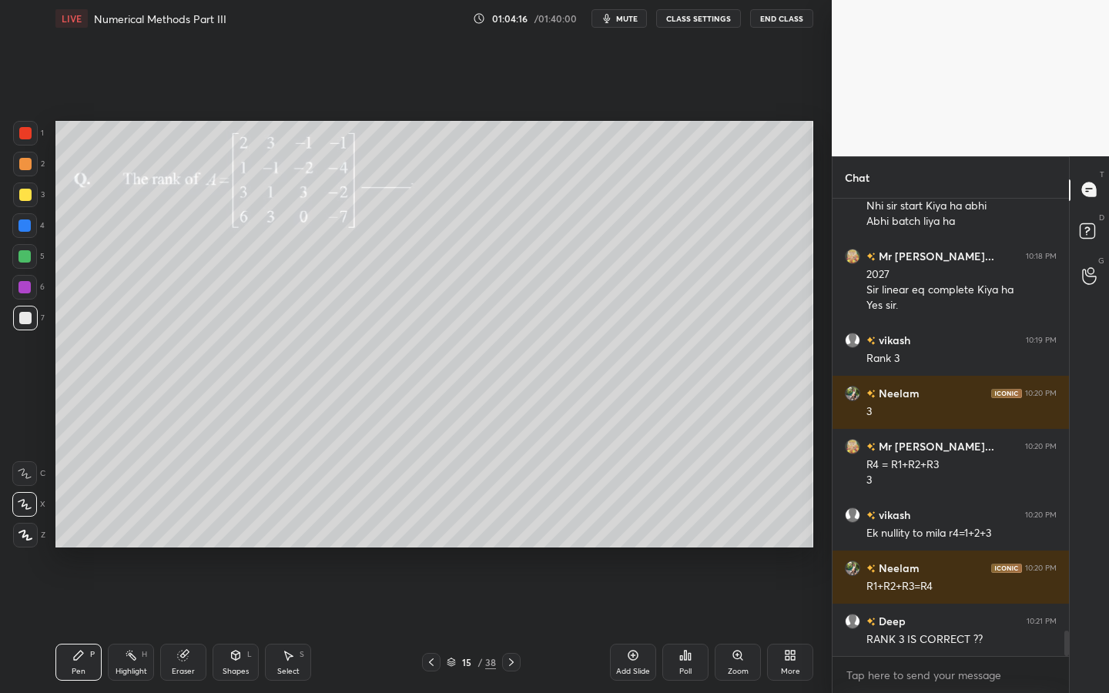
click at [21, 291] on div at bounding box center [24, 287] width 12 height 12
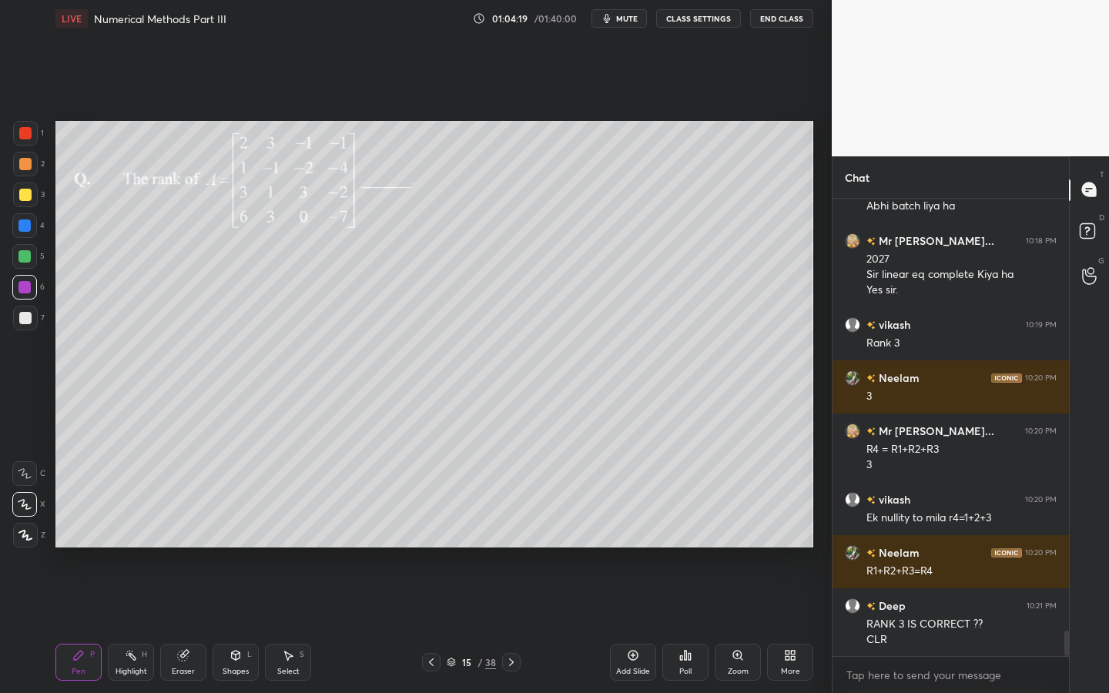
scroll to position [7758, 0]
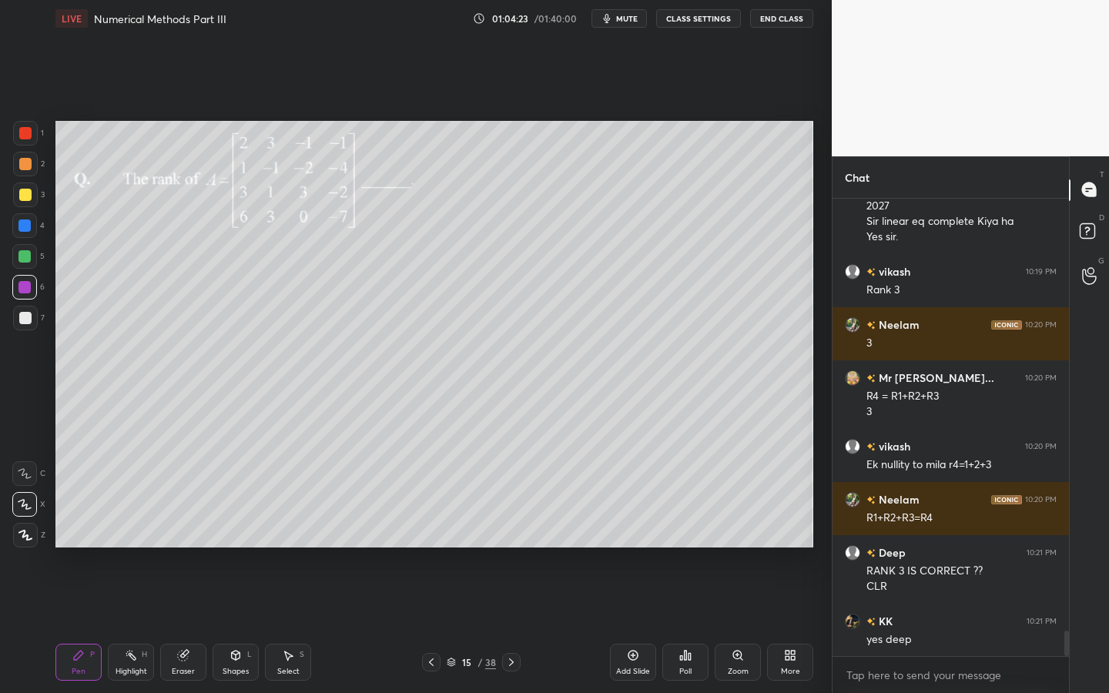
click at [25, 283] on div at bounding box center [24, 287] width 12 height 12
click at [25, 284] on div at bounding box center [24, 287] width 12 height 12
click at [28, 284] on div at bounding box center [24, 287] width 12 height 12
click at [31, 286] on div at bounding box center [24, 287] width 25 height 25
drag, startPoint x: 32, startPoint y: 284, endPoint x: 43, endPoint y: 279, distance: 11.7
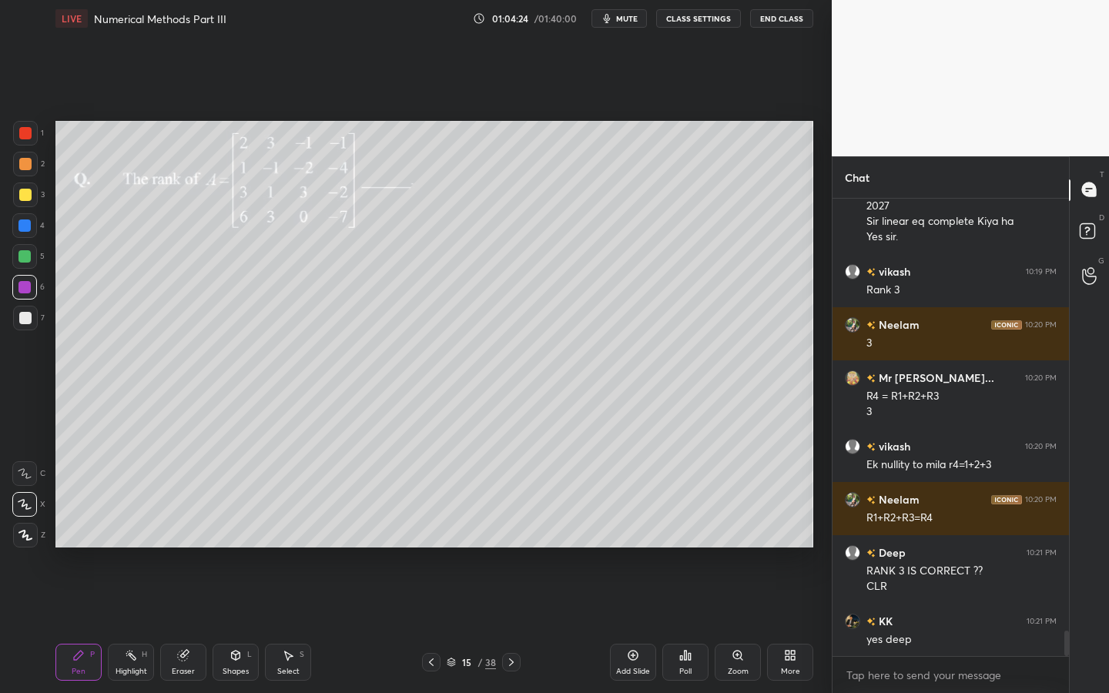
click at [32, 283] on div at bounding box center [24, 287] width 25 height 25
click at [33, 284] on div at bounding box center [24, 287] width 25 height 25
click at [35, 284] on div at bounding box center [24, 287] width 25 height 25
click at [39, 284] on div "1 2 3 4 5 6 7 C X Z C X Z E E Erase all H H" at bounding box center [24, 334] width 49 height 427
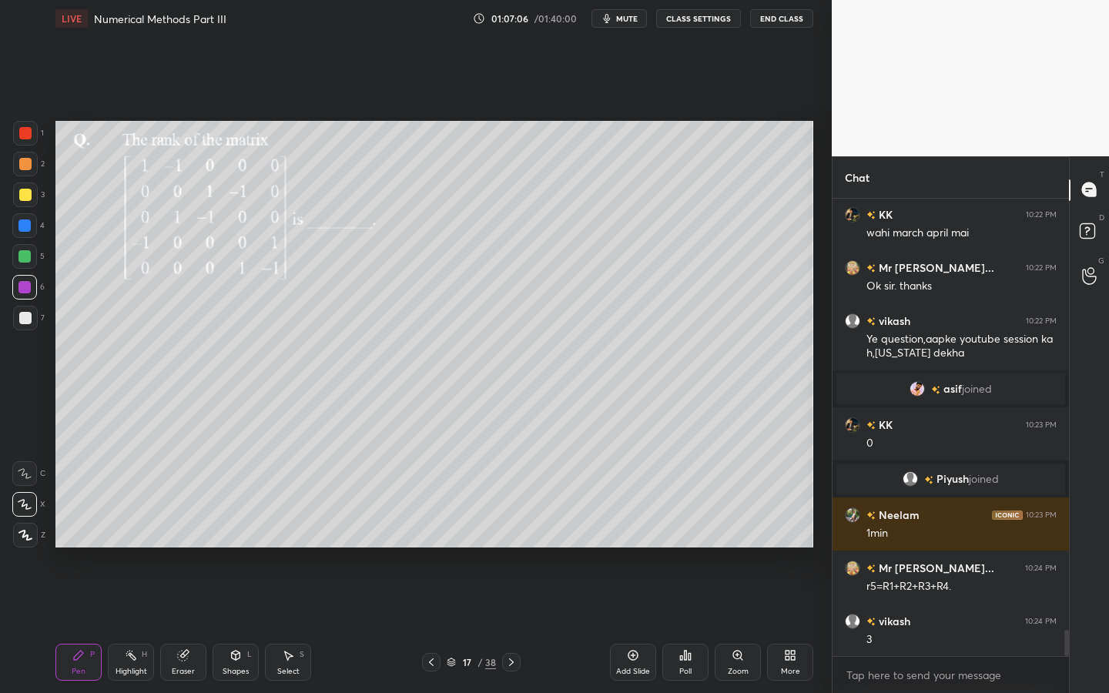
scroll to position [7661, 0]
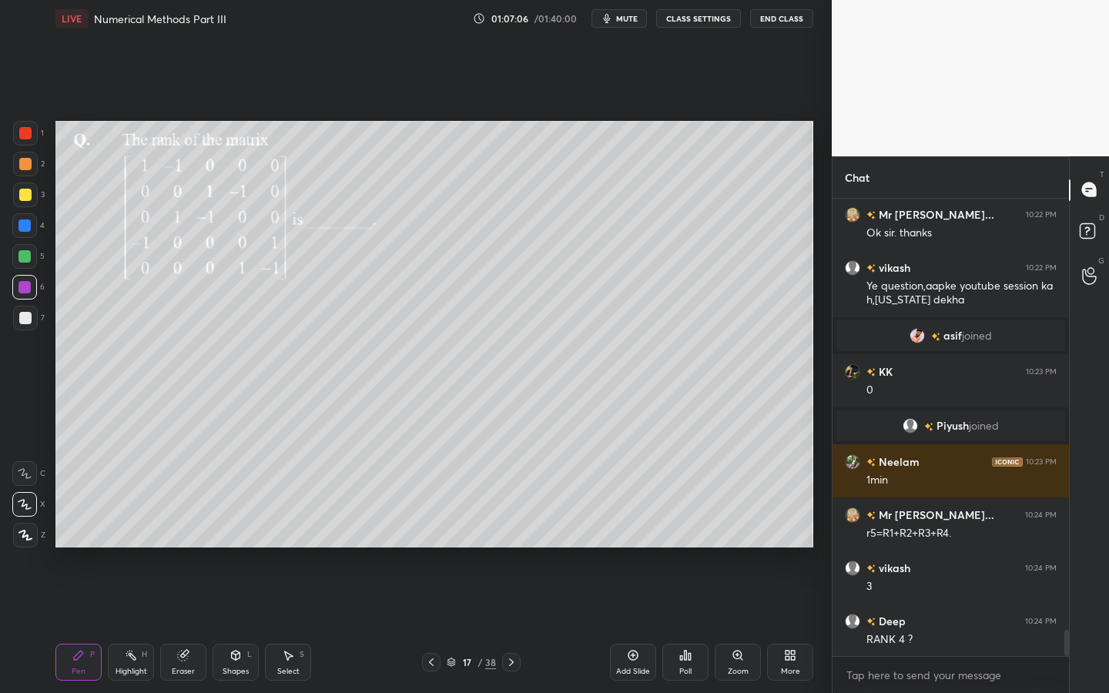
click at [28, 262] on div at bounding box center [24, 256] width 25 height 25
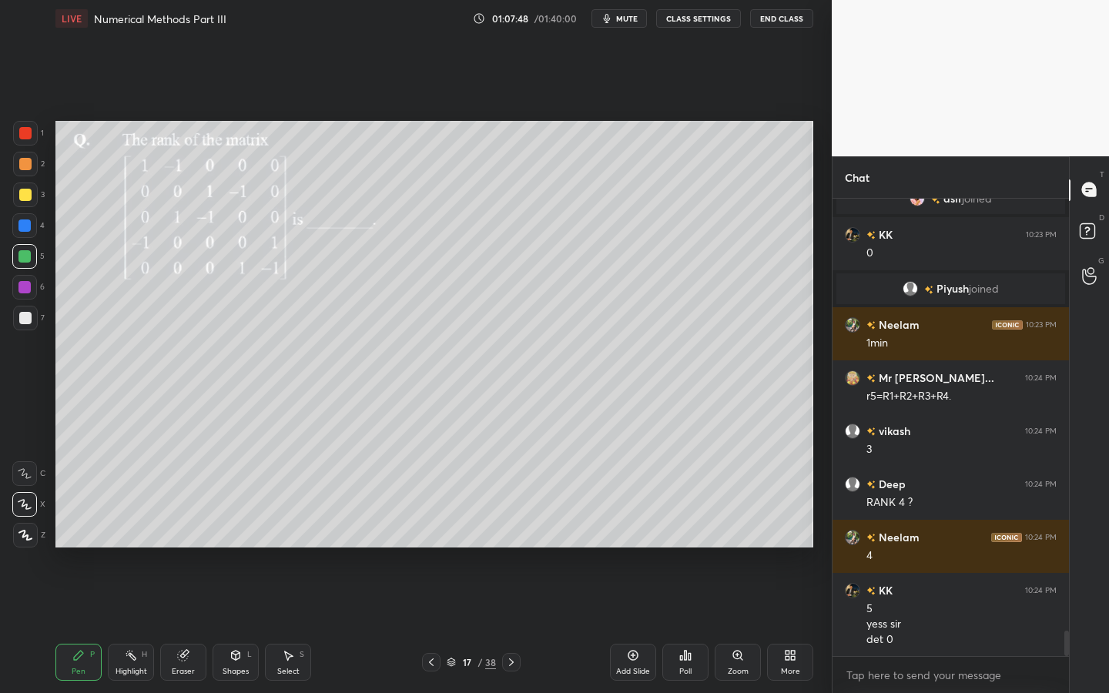
scroll to position [7865, 0]
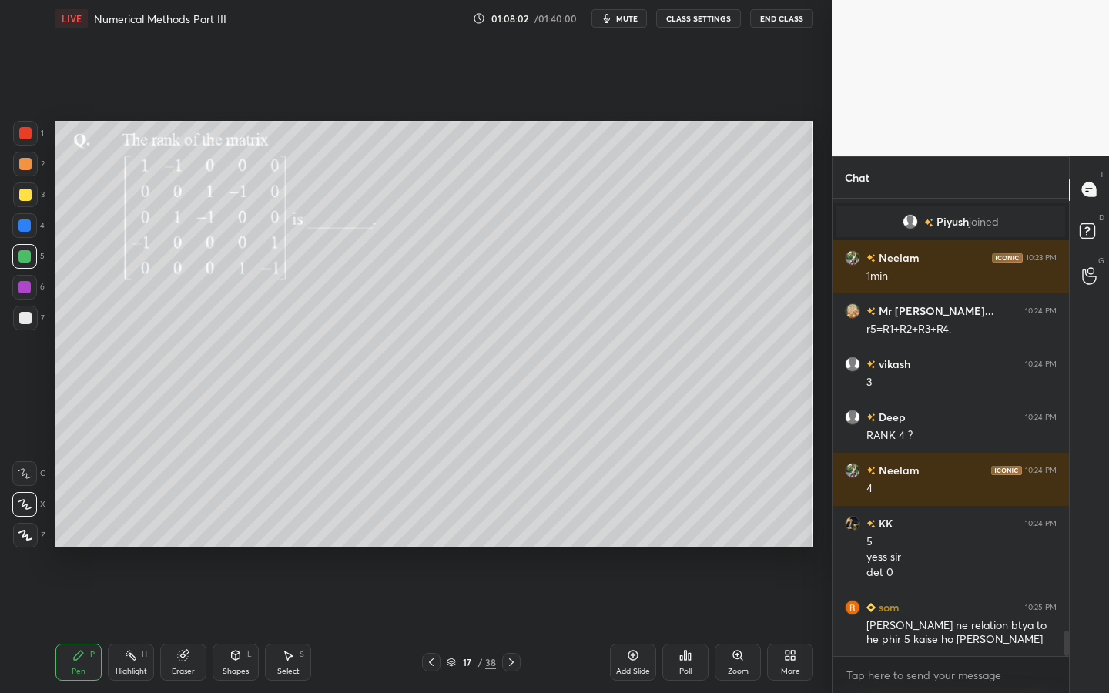
click at [230, 625] on icon at bounding box center [236, 656] width 12 height 12
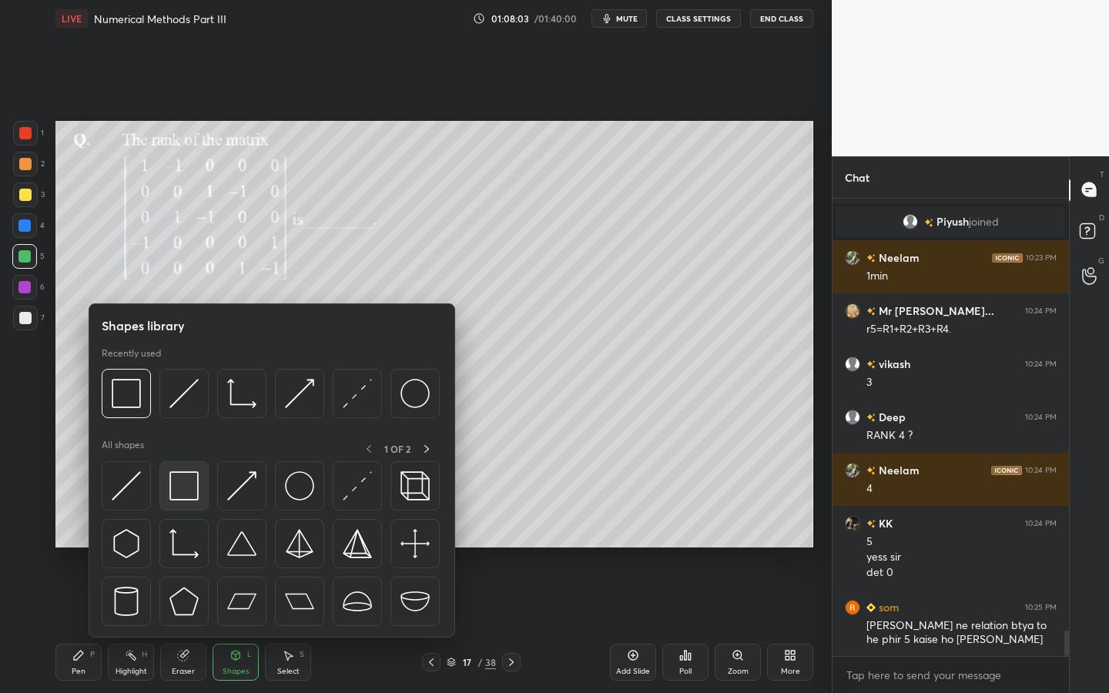
click at [187, 478] on img at bounding box center [184, 486] width 29 height 29
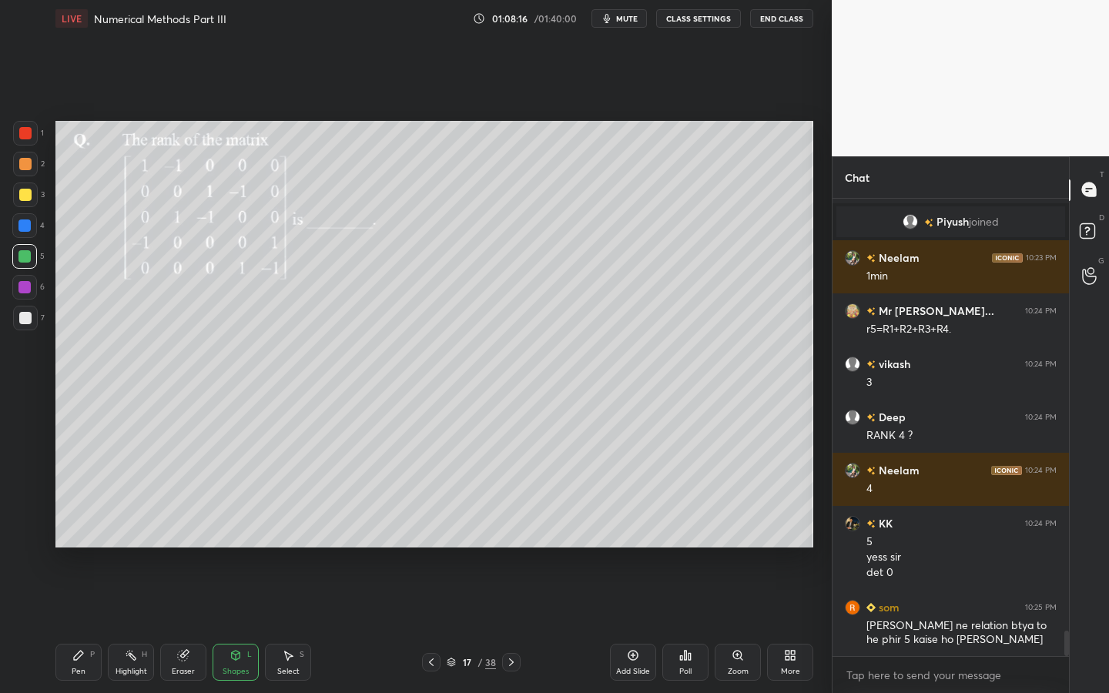
drag, startPoint x: 23, startPoint y: 166, endPoint x: 51, endPoint y: 166, distance: 27.7
click at [22, 168] on div at bounding box center [25, 164] width 12 height 12
click at [23, 223] on div at bounding box center [24, 226] width 12 height 12
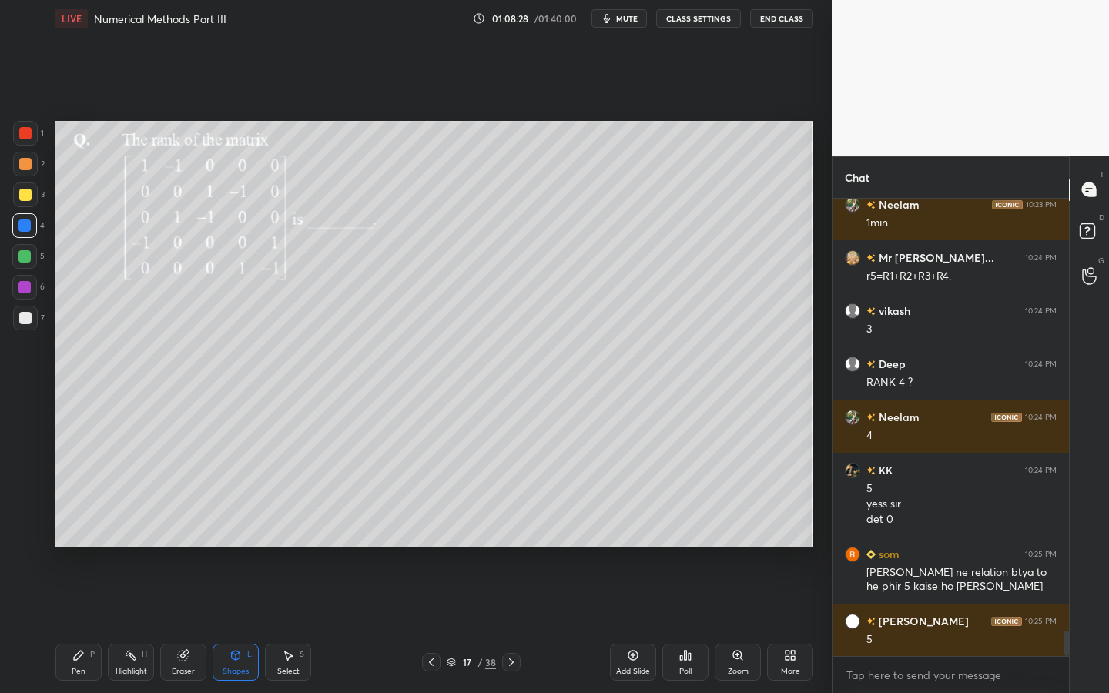
click at [70, 625] on div "Pen P" at bounding box center [78, 662] width 46 height 37
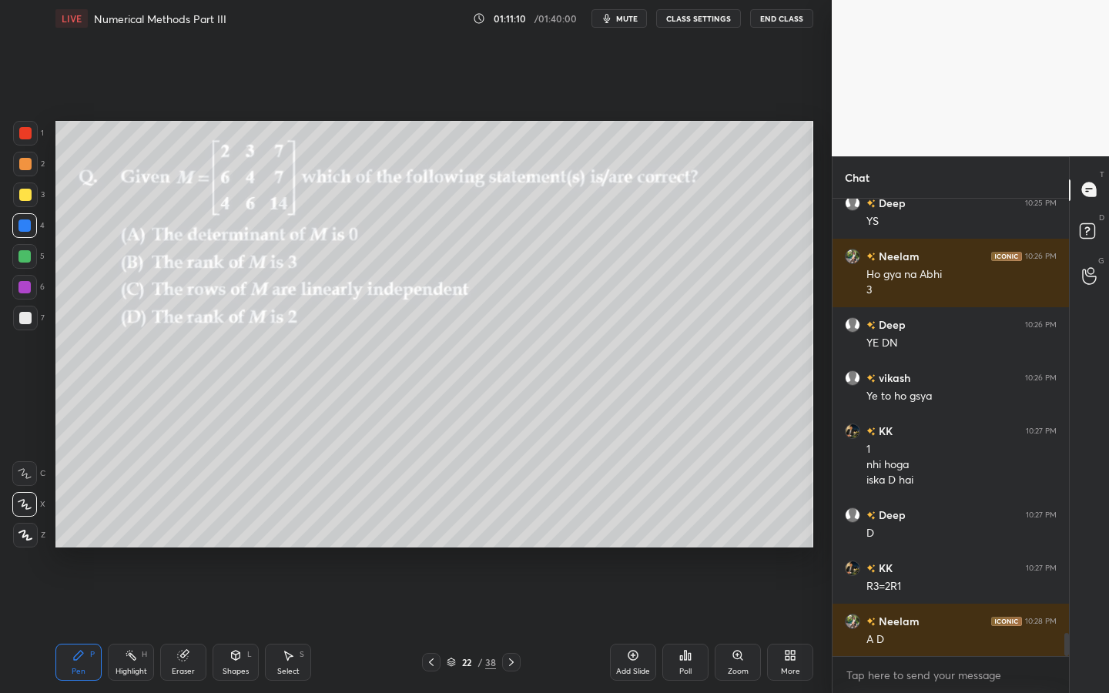
scroll to position [8565, 0]
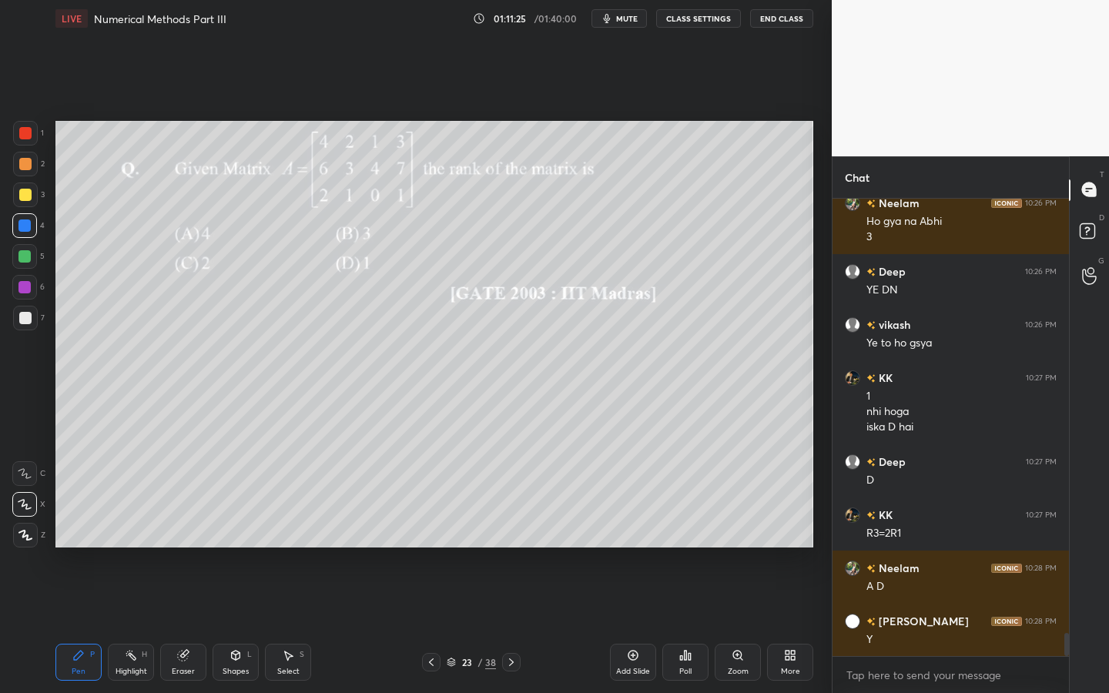
click at [669, 625] on div "Poll" at bounding box center [686, 662] width 46 height 37
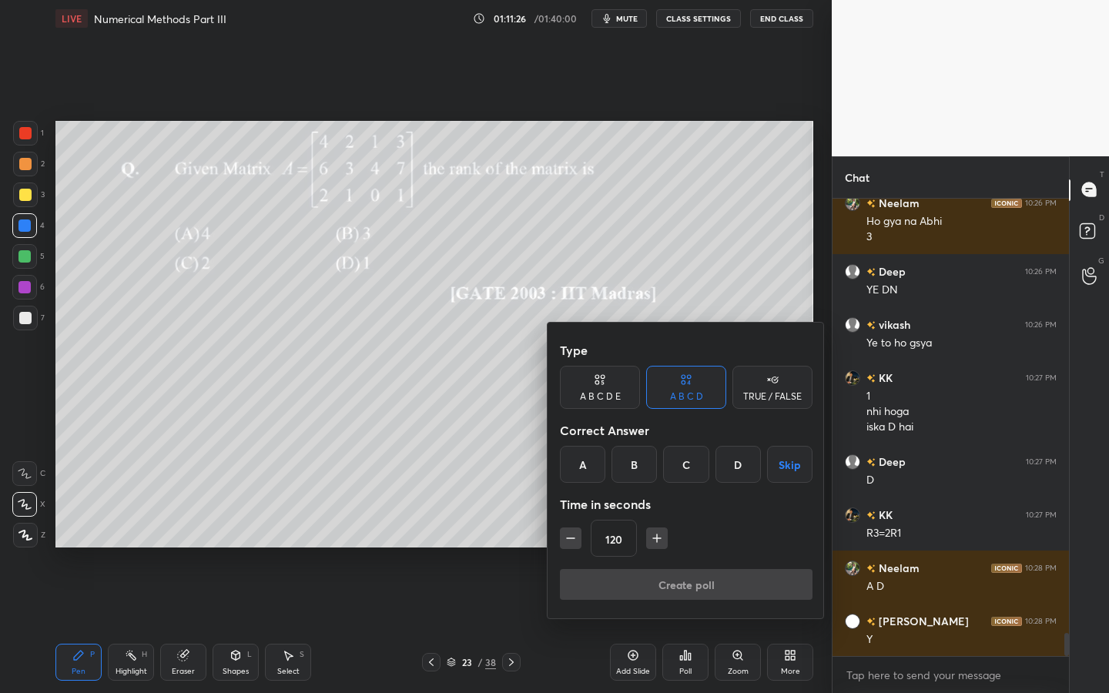
click at [662, 537] on icon "button" at bounding box center [657, 538] width 15 height 15
click at [691, 472] on div "C" at bounding box center [685, 464] width 45 height 37
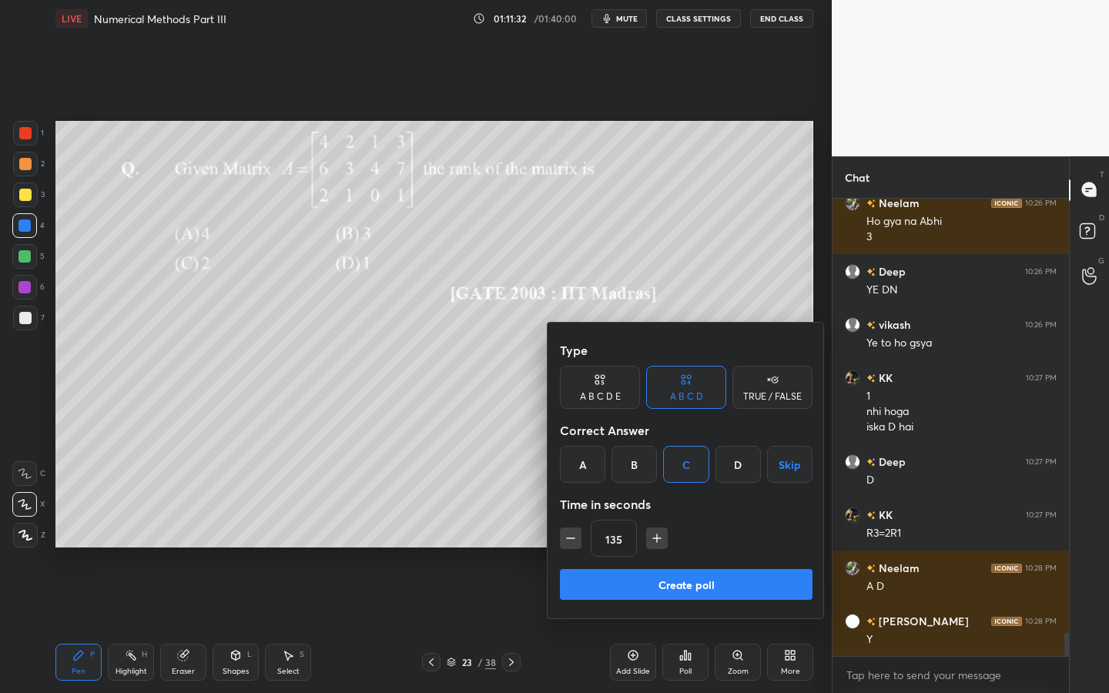
click at [655, 541] on icon "button" at bounding box center [657, 538] width 15 height 15
type input "150"
click at [680, 577] on button "Create poll" at bounding box center [686, 584] width 253 height 31
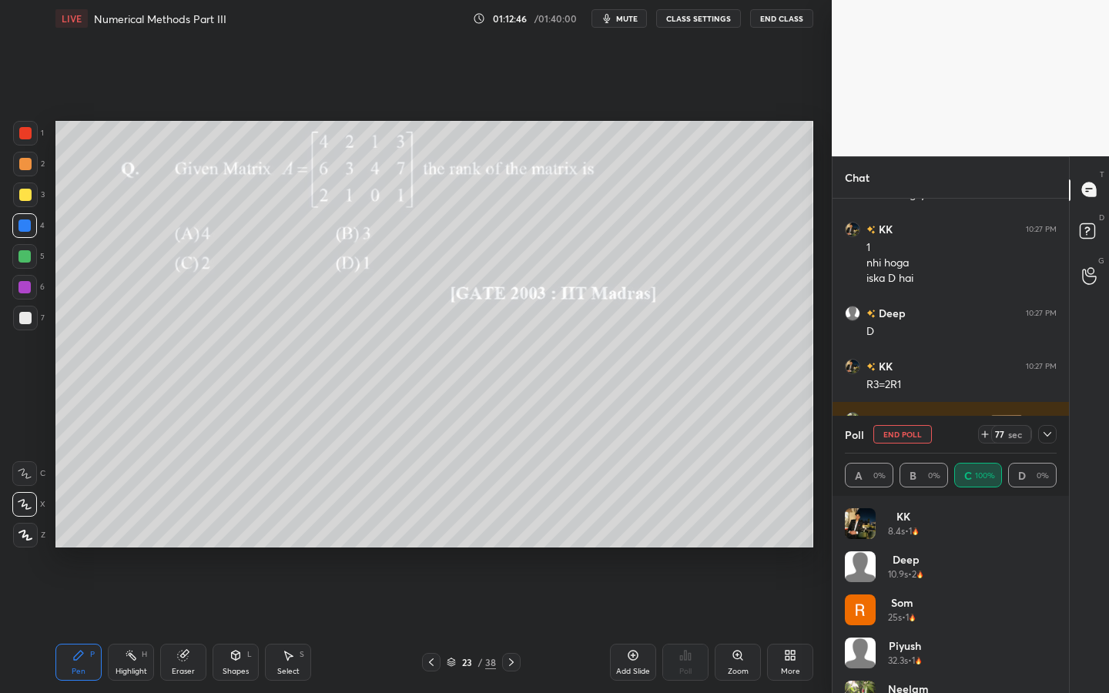
scroll to position [8780, 0]
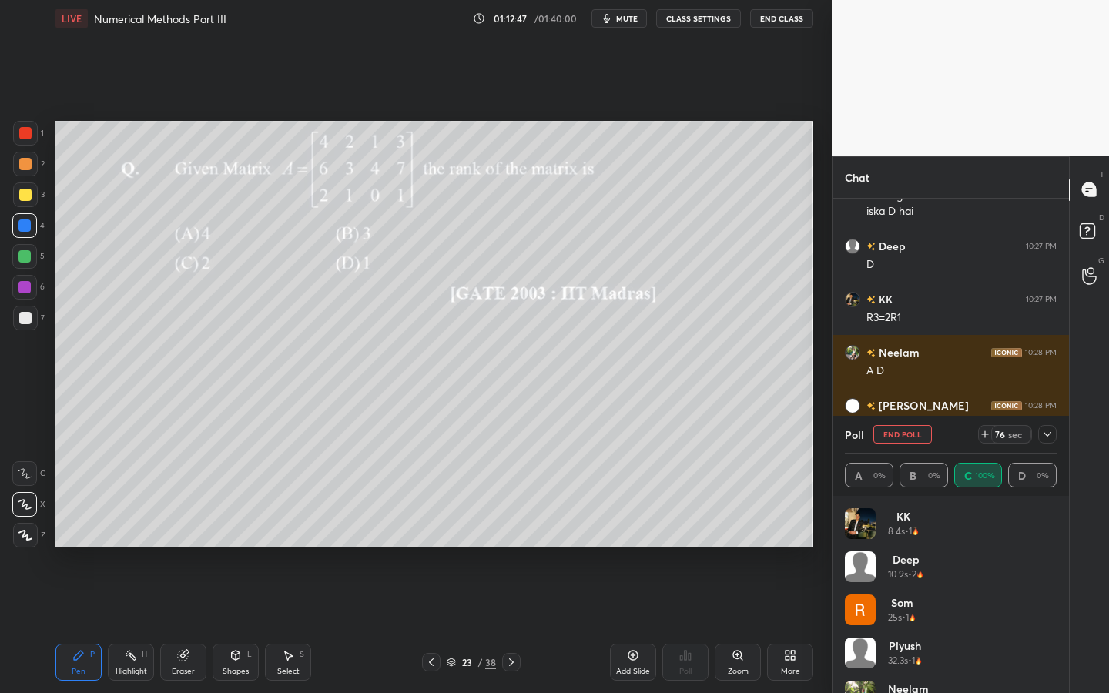
click at [31, 131] on div at bounding box center [25, 133] width 25 height 25
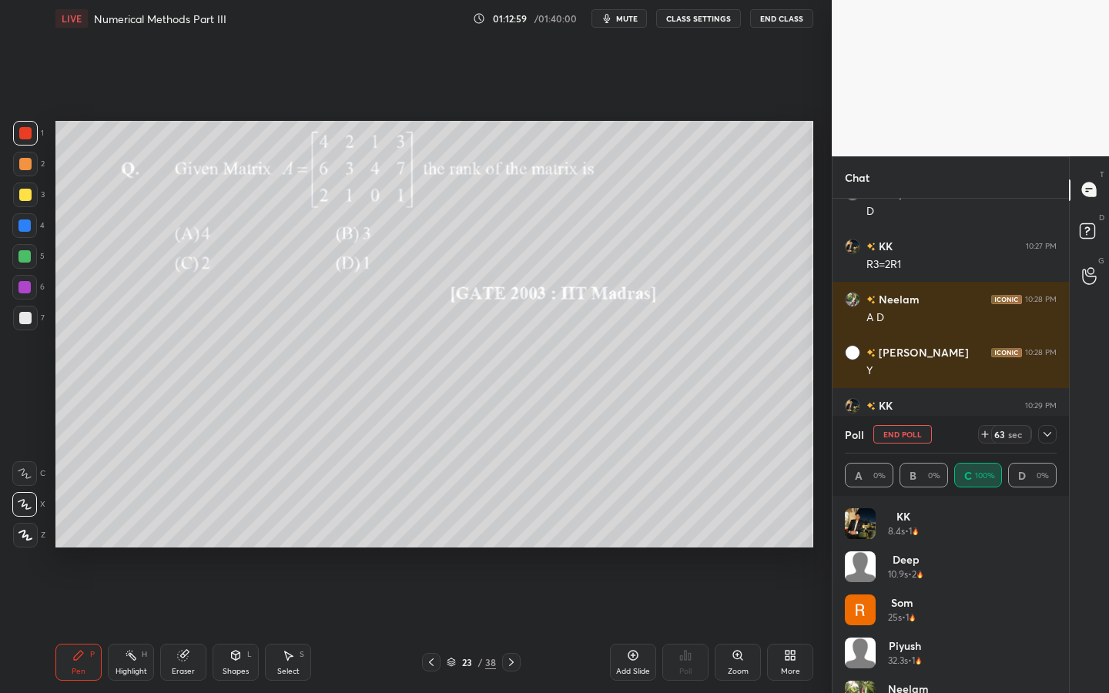
drag, startPoint x: 28, startPoint y: 229, endPoint x: 38, endPoint y: 221, distance: 12.6
click at [30, 225] on div at bounding box center [24, 226] width 12 height 12
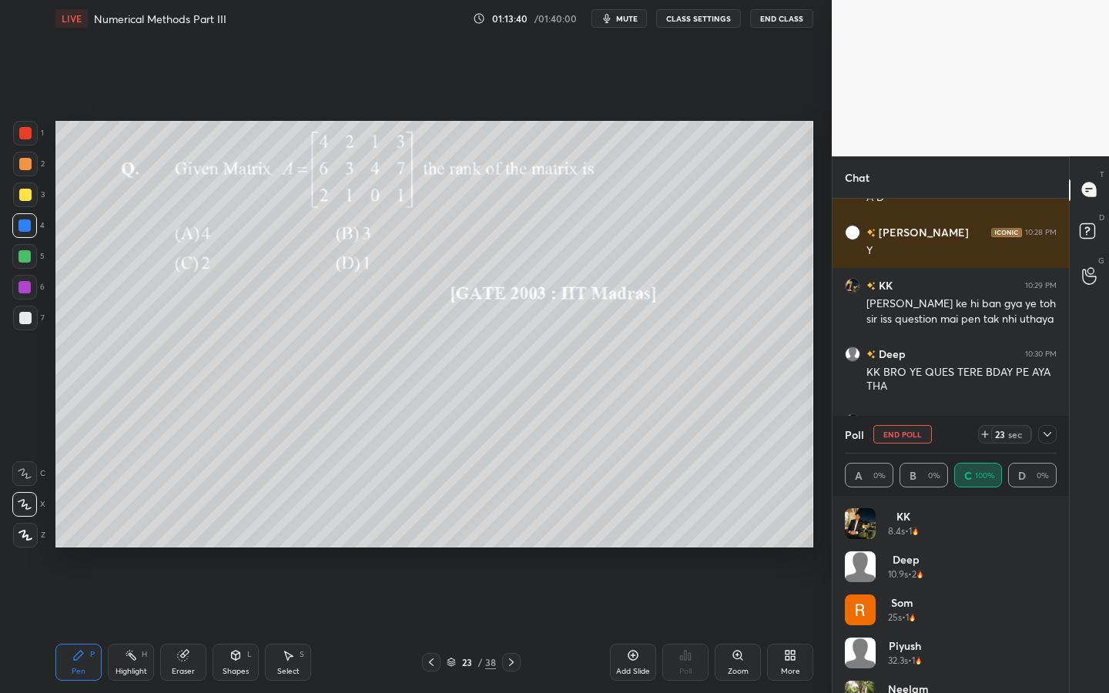
scroll to position [9007, 0]
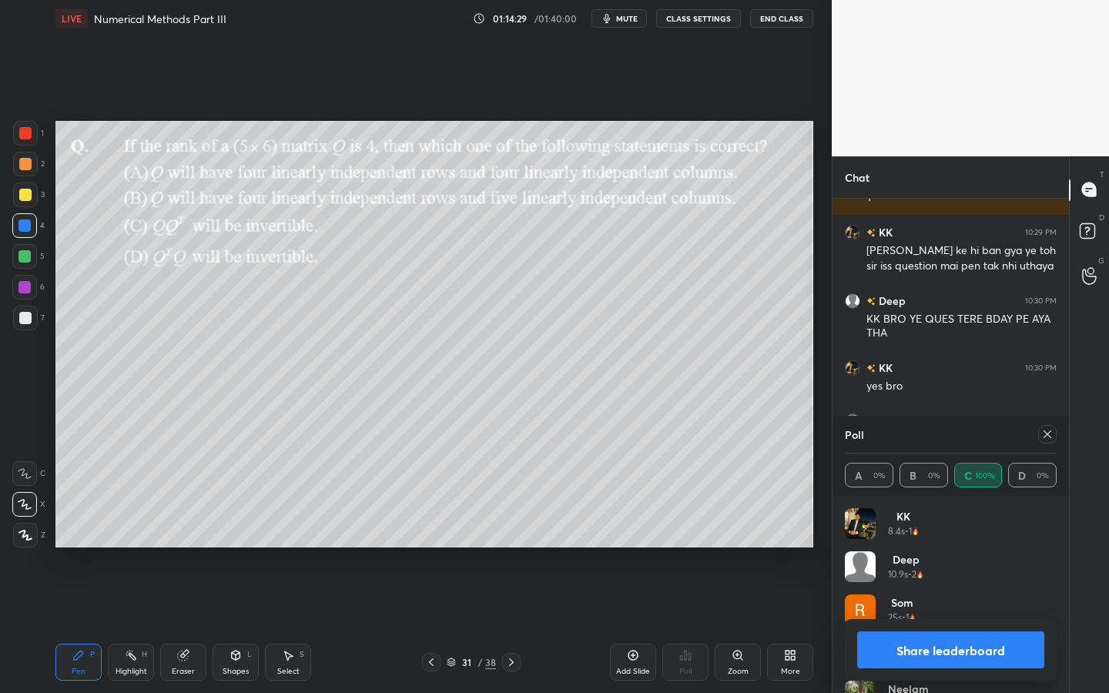
drag, startPoint x: 1051, startPoint y: 439, endPoint x: 1062, endPoint y: 439, distance: 11.6
click at [1050, 439] on icon at bounding box center [1048, 434] width 12 height 12
type textarea "x"
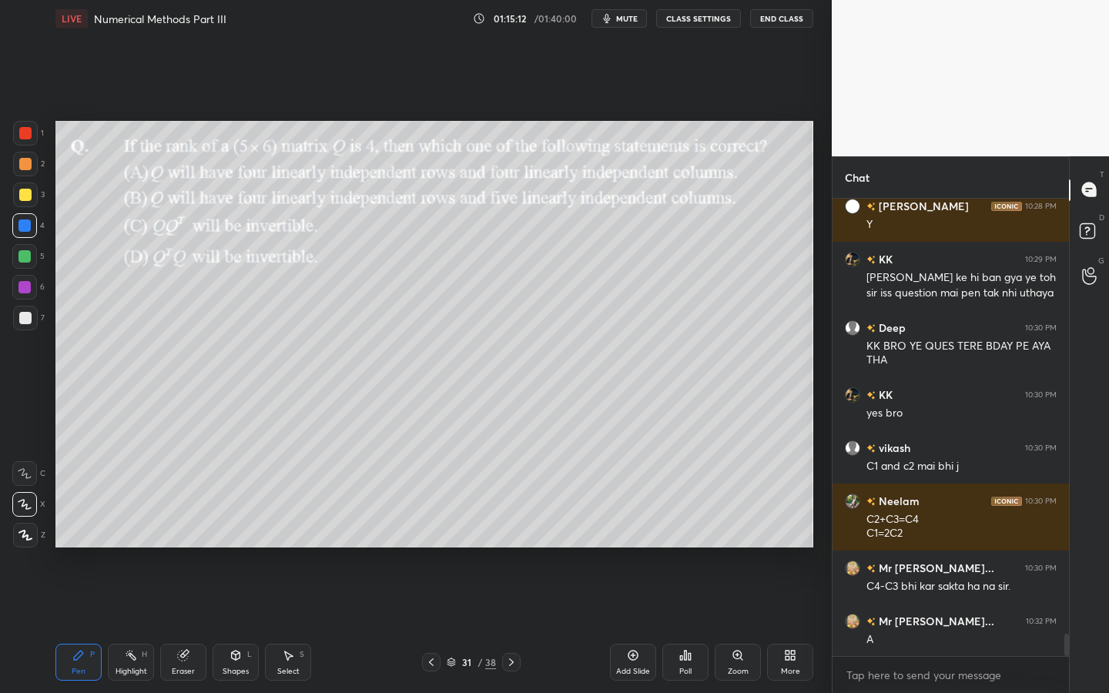
scroll to position [9033, 0]
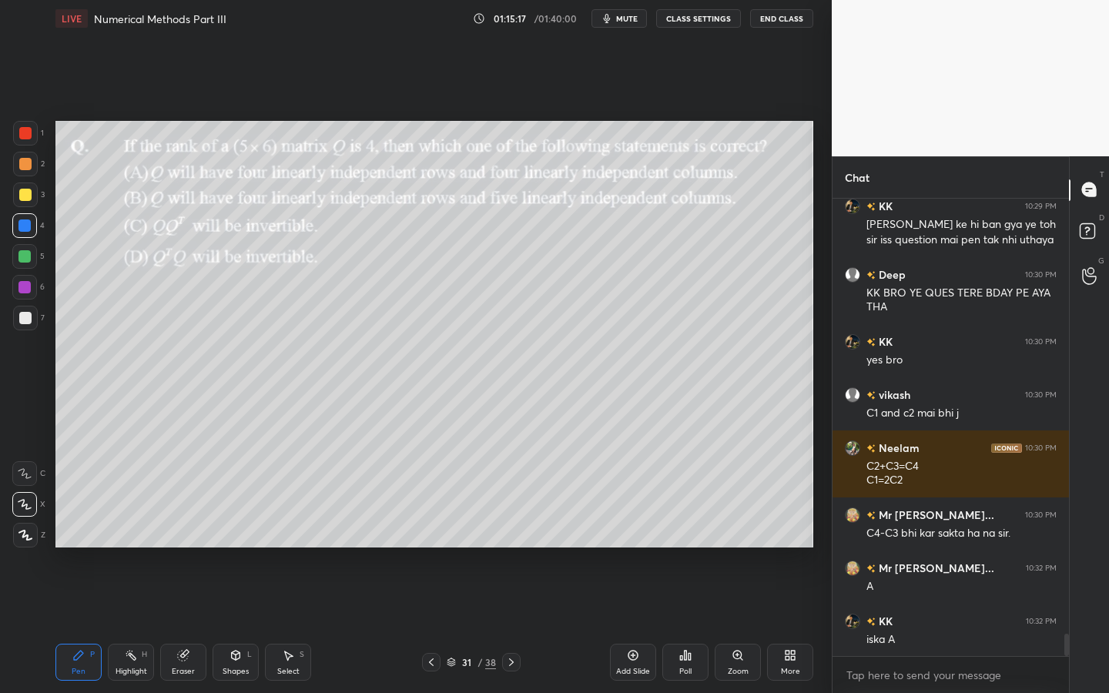
click at [32, 170] on div at bounding box center [25, 164] width 25 height 25
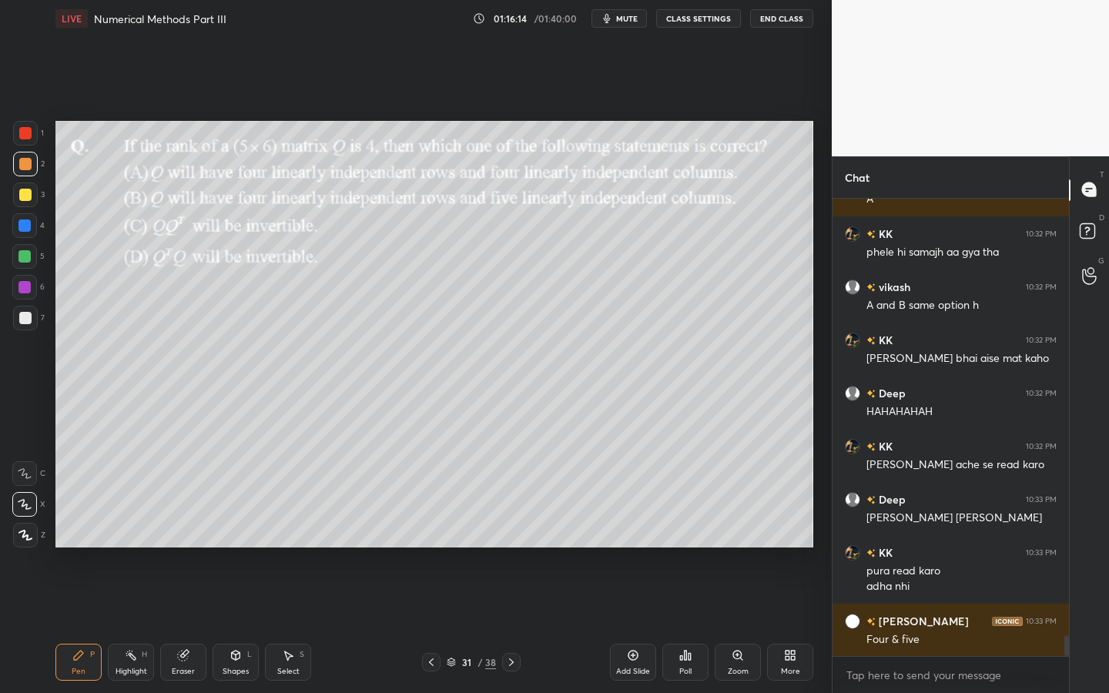
scroll to position [9580, 0]
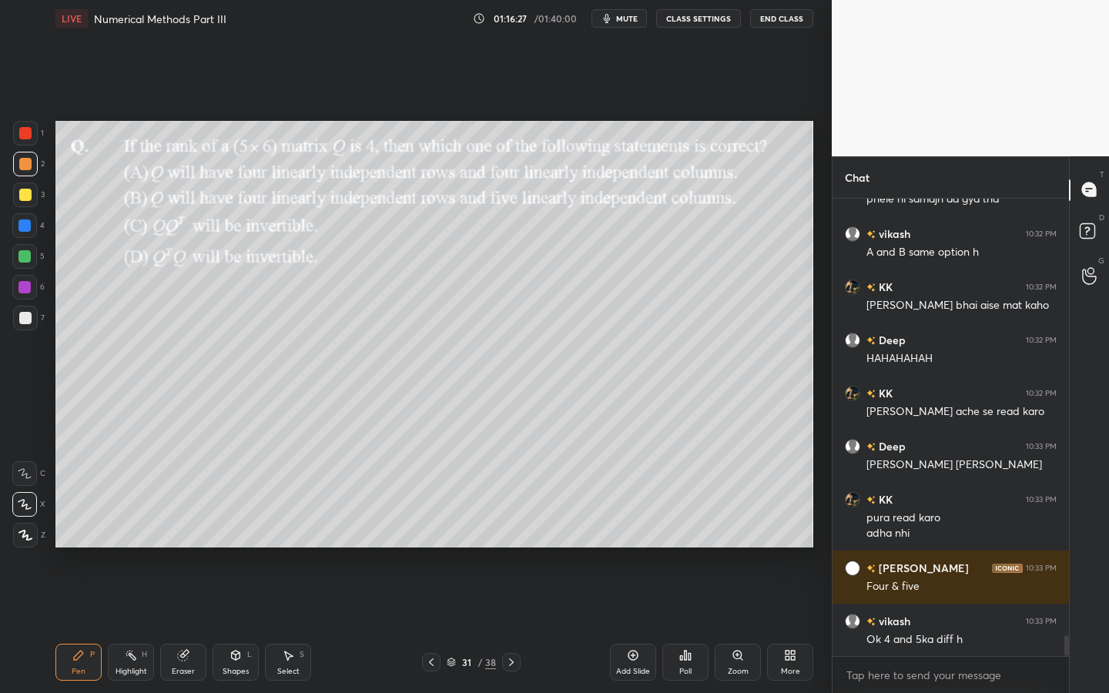
click at [39, 321] on div "7" at bounding box center [29, 318] width 32 height 25
click at [18, 264] on div at bounding box center [24, 256] width 25 height 25
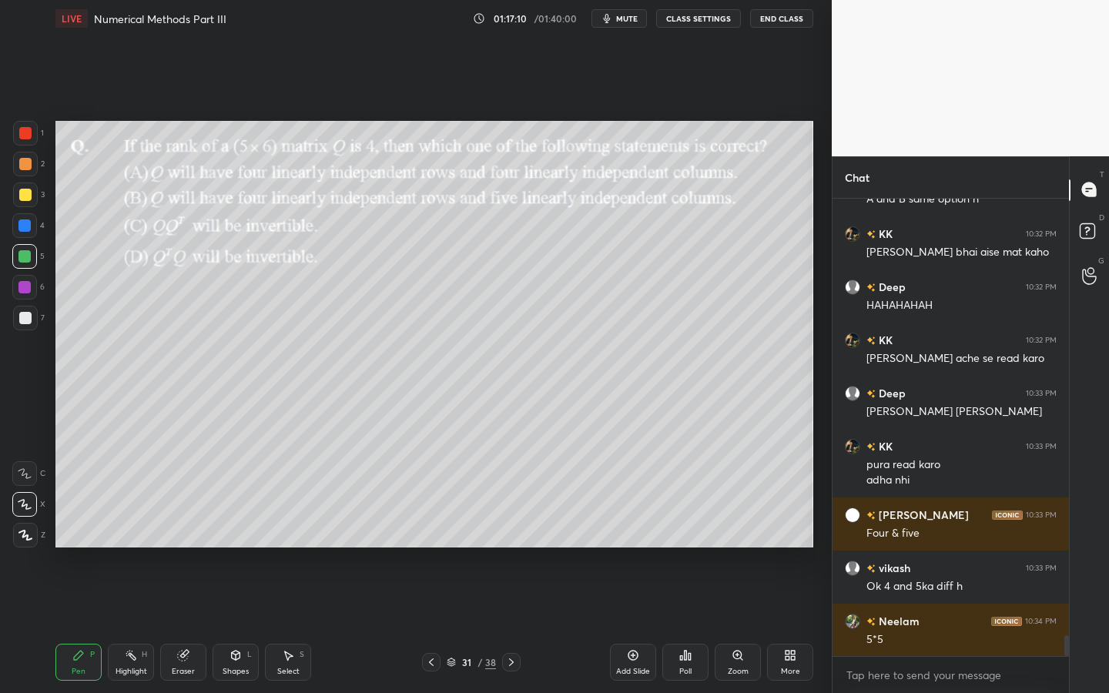
scroll to position [9686, 0]
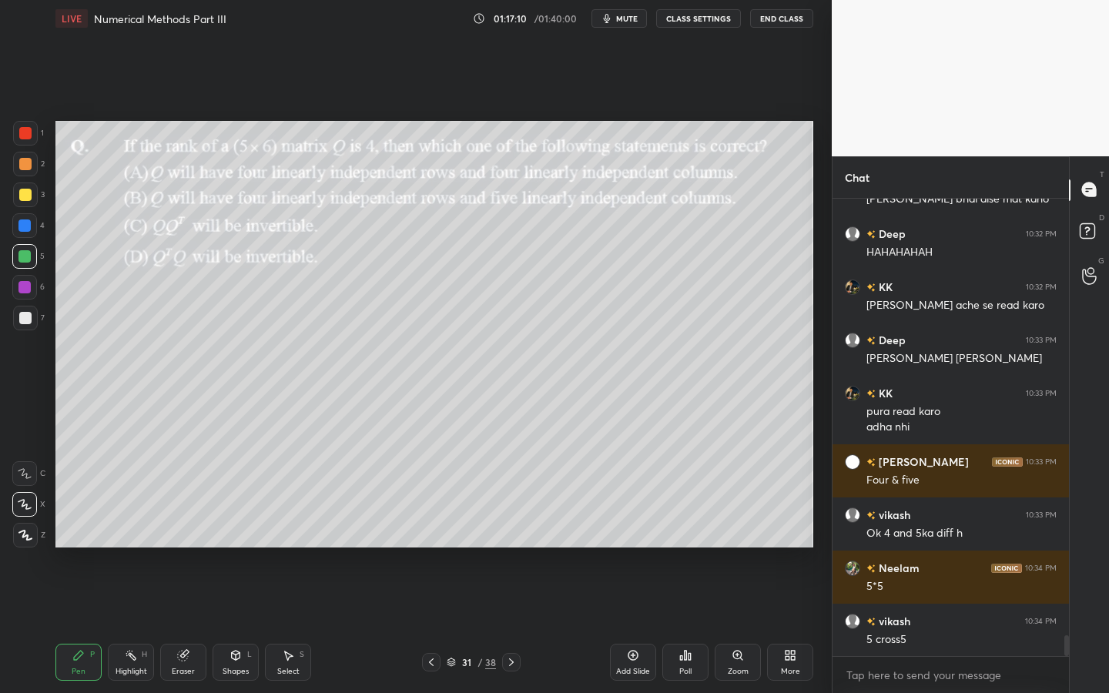
click at [35, 321] on div at bounding box center [25, 318] width 25 height 25
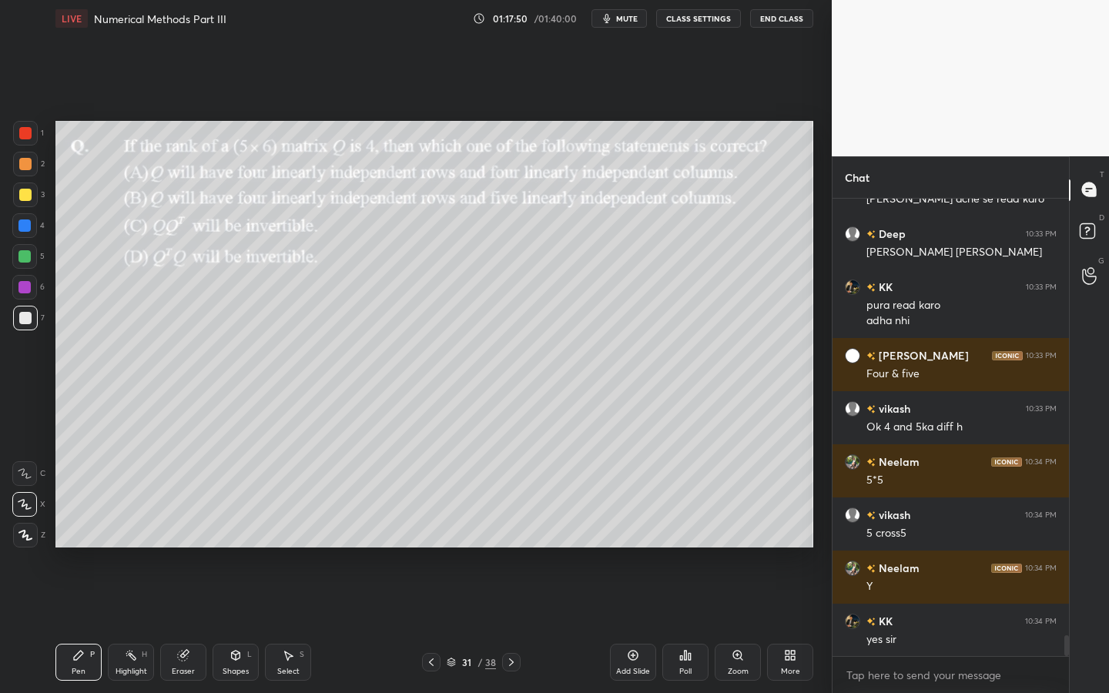
scroll to position [9846, 0]
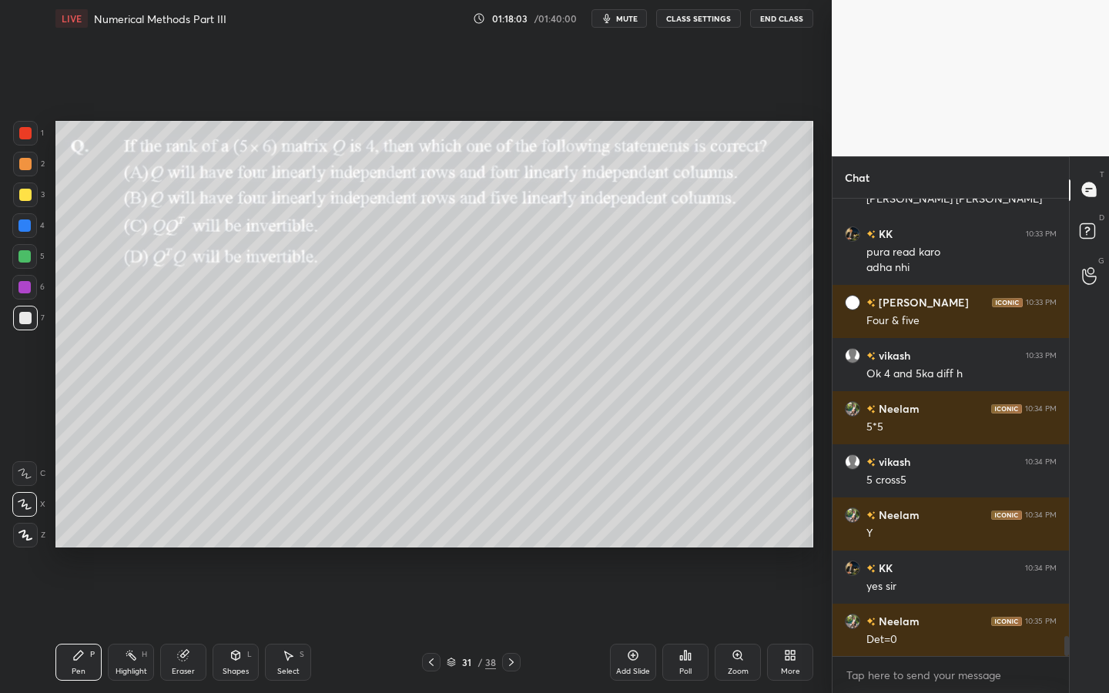
click at [30, 228] on div at bounding box center [24, 225] width 25 height 25
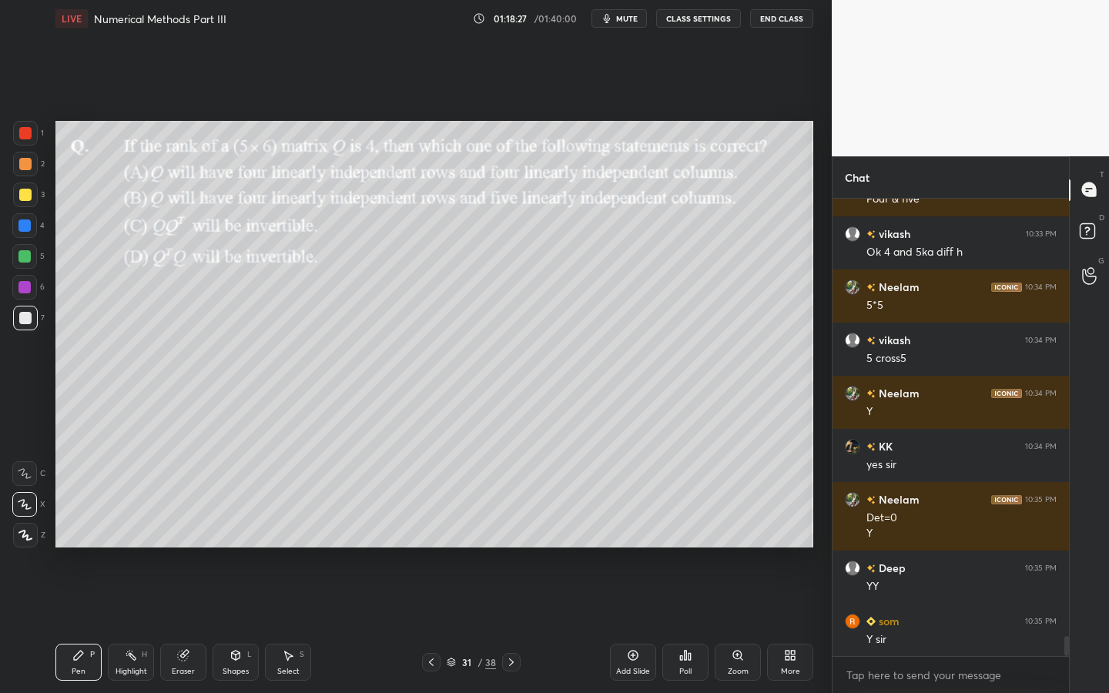
scroll to position [10021, 0]
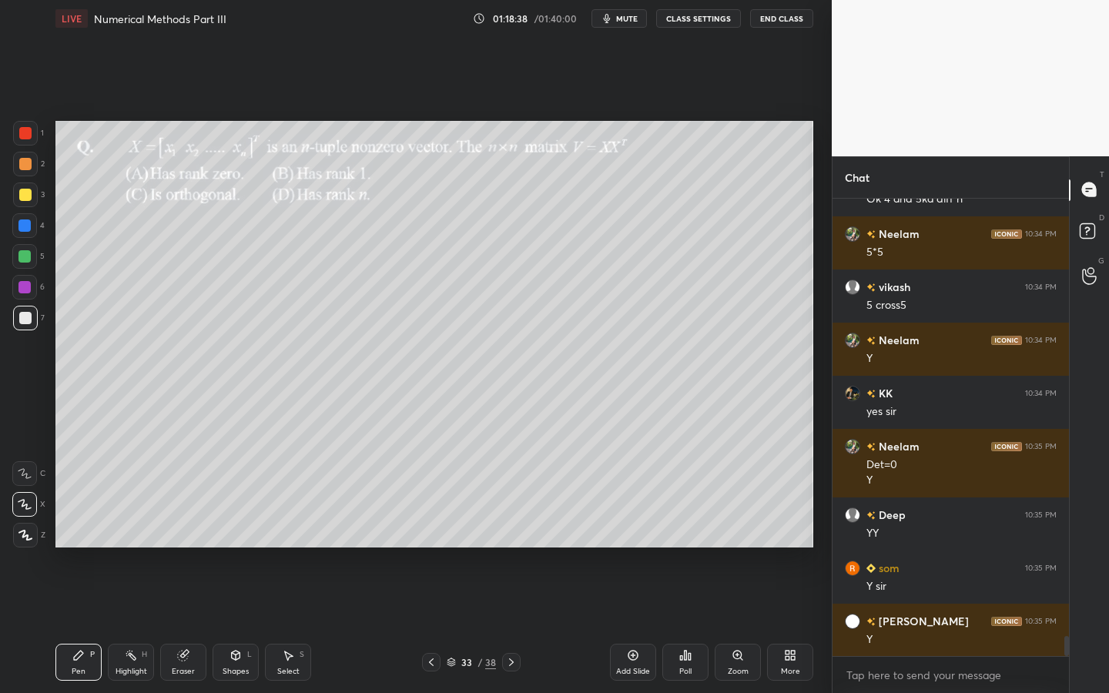
click at [31, 139] on div at bounding box center [25, 133] width 25 height 25
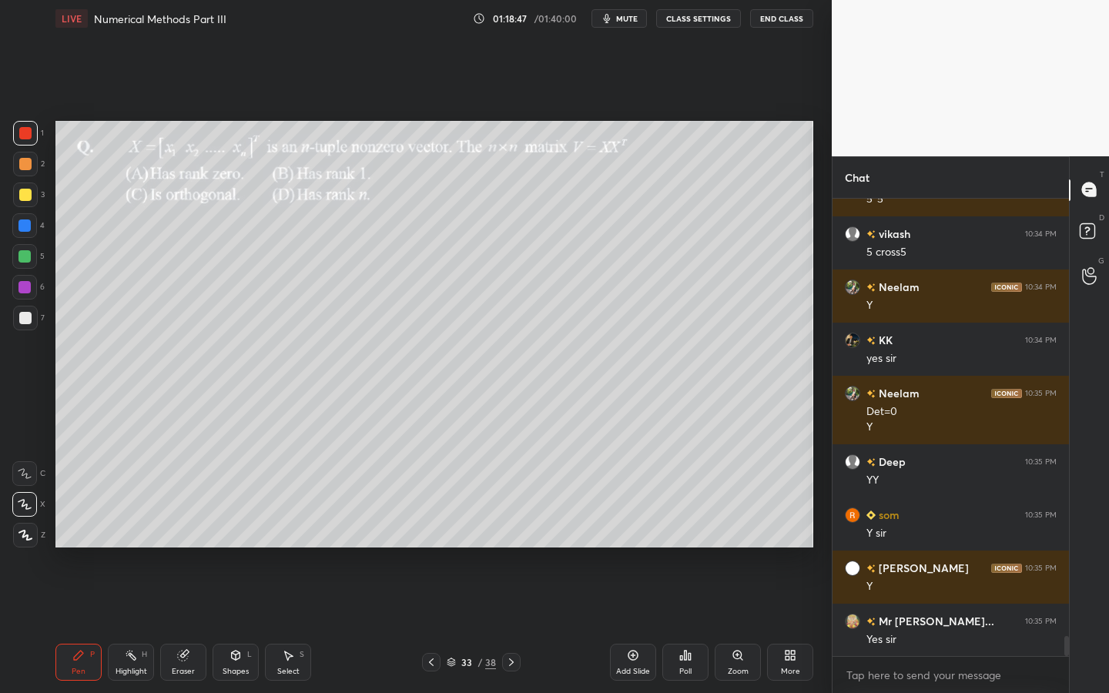
scroll to position [10111, 0]
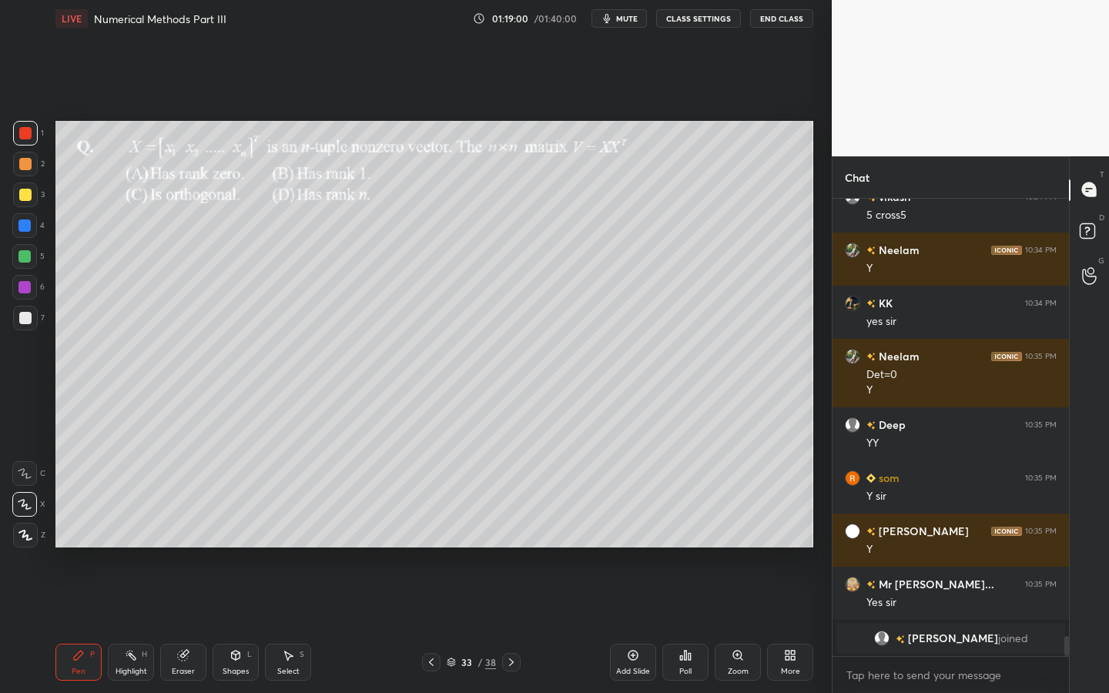
click at [689, 625] on div "Poll" at bounding box center [686, 662] width 46 height 37
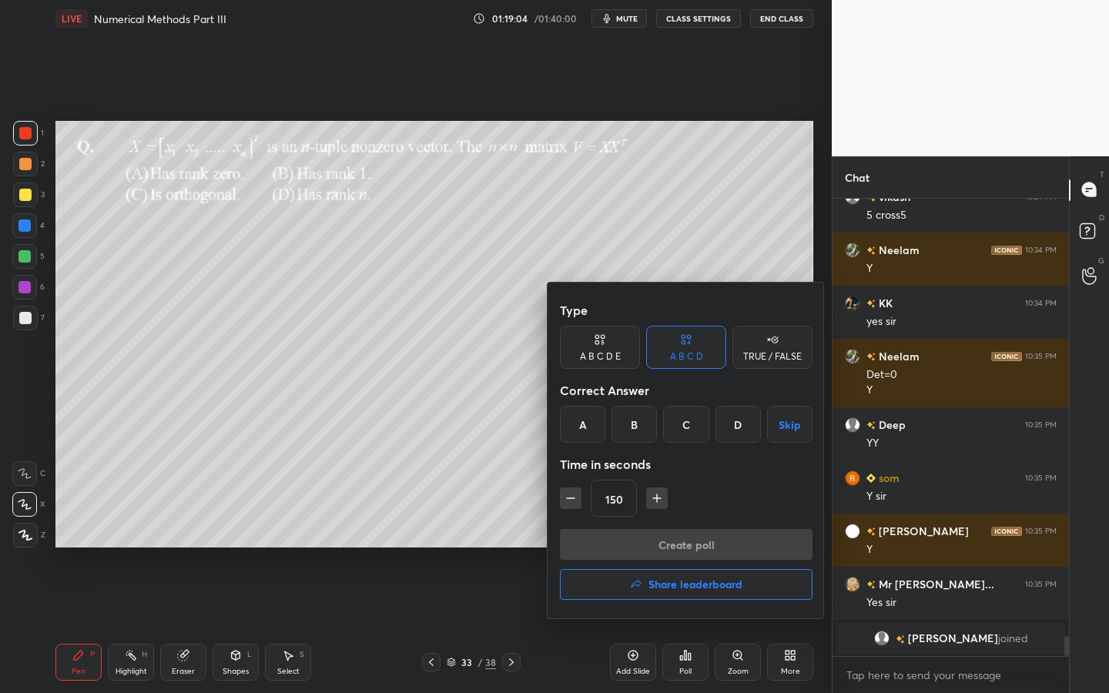
click at [632, 429] on div "B" at bounding box center [634, 424] width 45 height 37
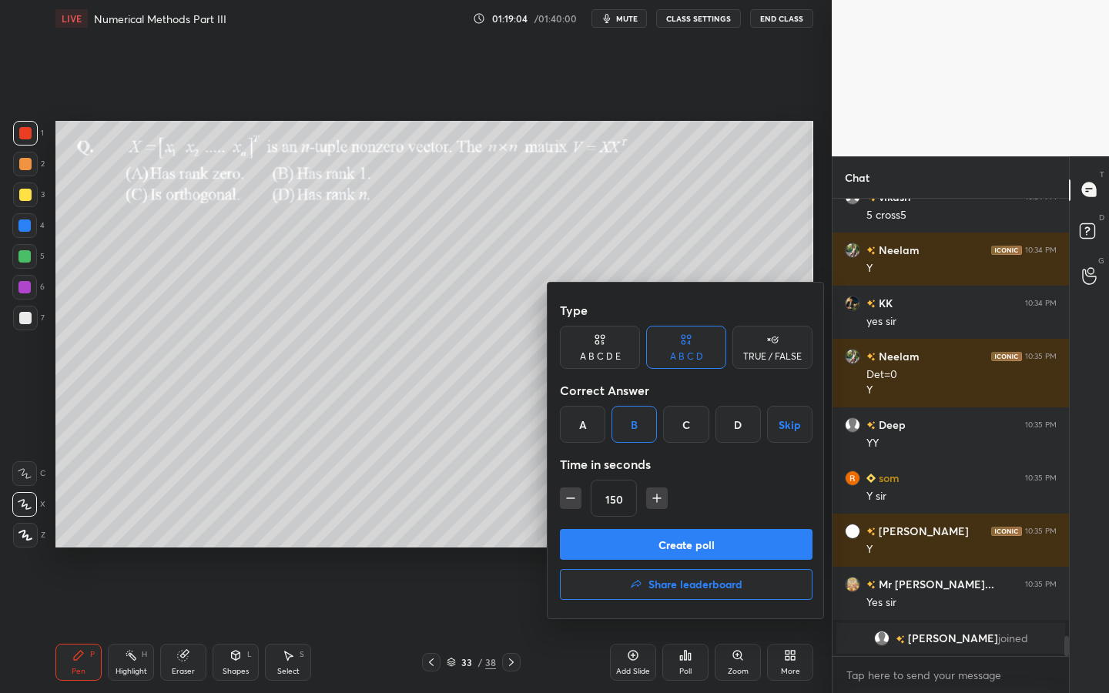
drag, startPoint x: 650, startPoint y: 500, endPoint x: 665, endPoint y: 492, distance: 17.2
click at [650, 500] on icon "button" at bounding box center [657, 498] width 15 height 15
type input "165"
drag, startPoint x: 673, startPoint y: 545, endPoint x: 697, endPoint y: 536, distance: 25.6
click at [673, 545] on button "Create poll" at bounding box center [686, 544] width 253 height 31
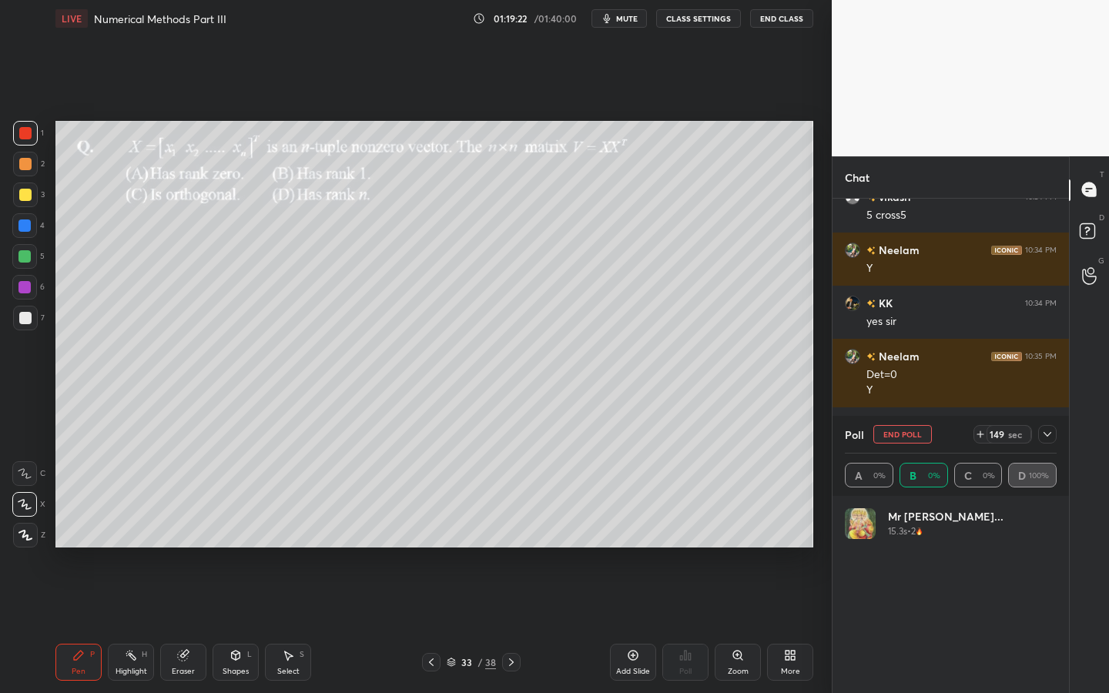
scroll to position [180, 207]
click at [34, 264] on div at bounding box center [24, 256] width 25 height 25
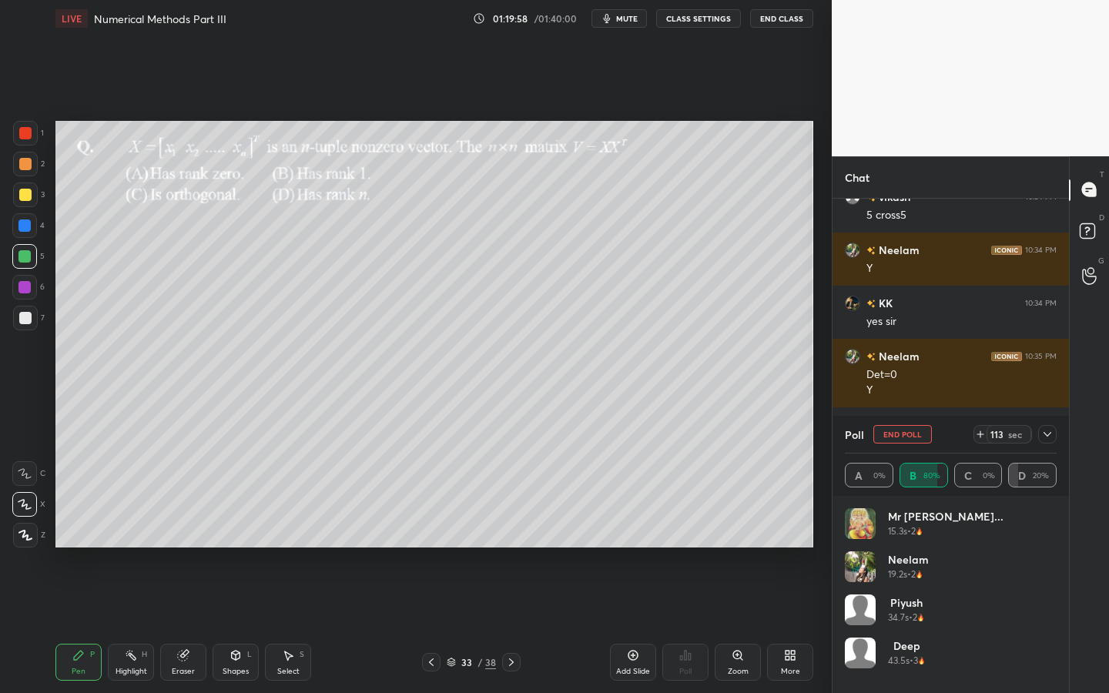
scroll to position [9290, 0]
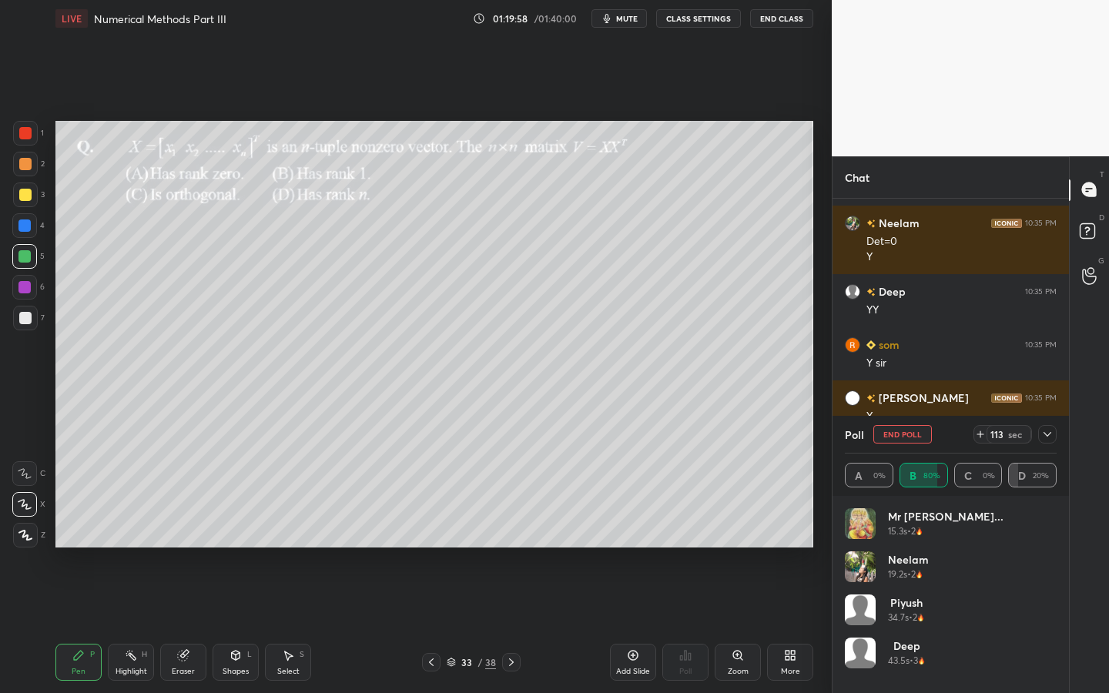
click at [192, 625] on div "Eraser" at bounding box center [183, 662] width 46 height 37
click at [78, 625] on icon at bounding box center [78, 655] width 9 height 9
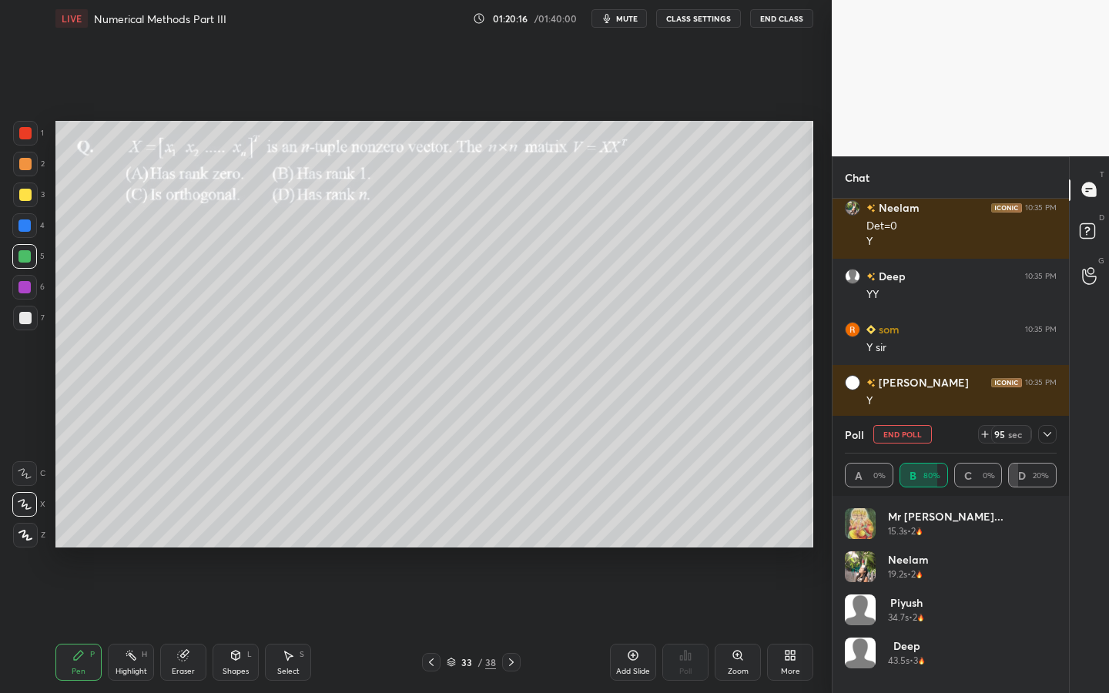
scroll to position [9359, 0]
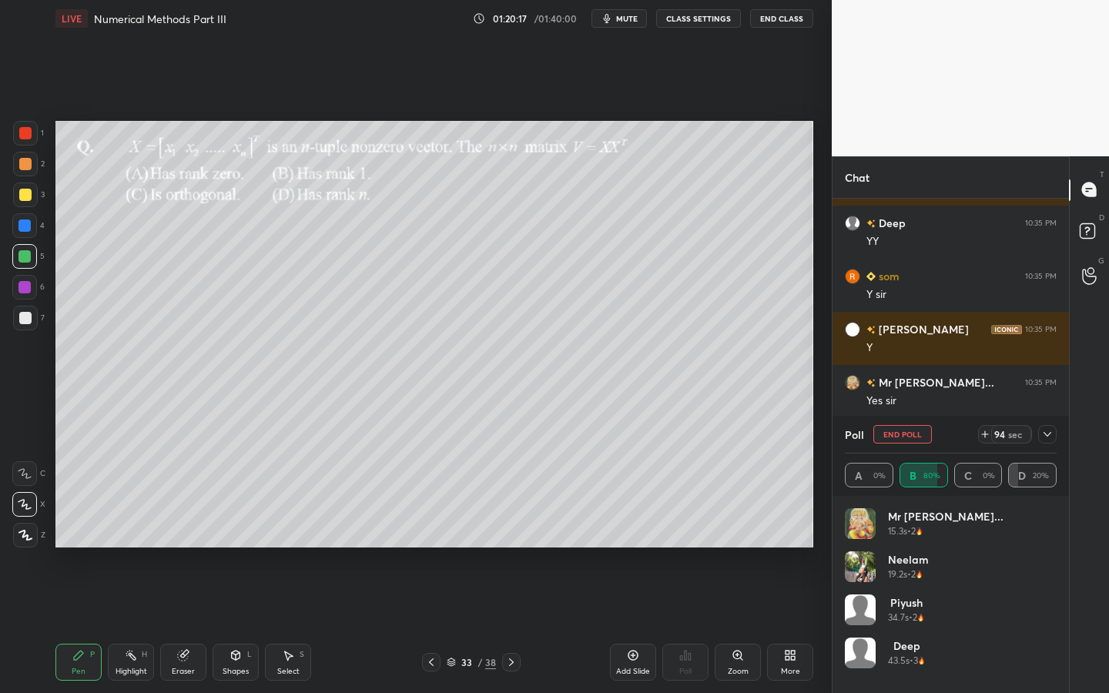
drag, startPoint x: 190, startPoint y: 660, endPoint x: 236, endPoint y: 569, distance: 102.0
click at [190, 625] on div "Eraser" at bounding box center [183, 662] width 46 height 37
click at [87, 625] on div "Pen P" at bounding box center [78, 662] width 46 height 37
click at [177, 625] on icon at bounding box center [183, 656] width 12 height 12
click at [82, 625] on icon at bounding box center [78, 656] width 12 height 12
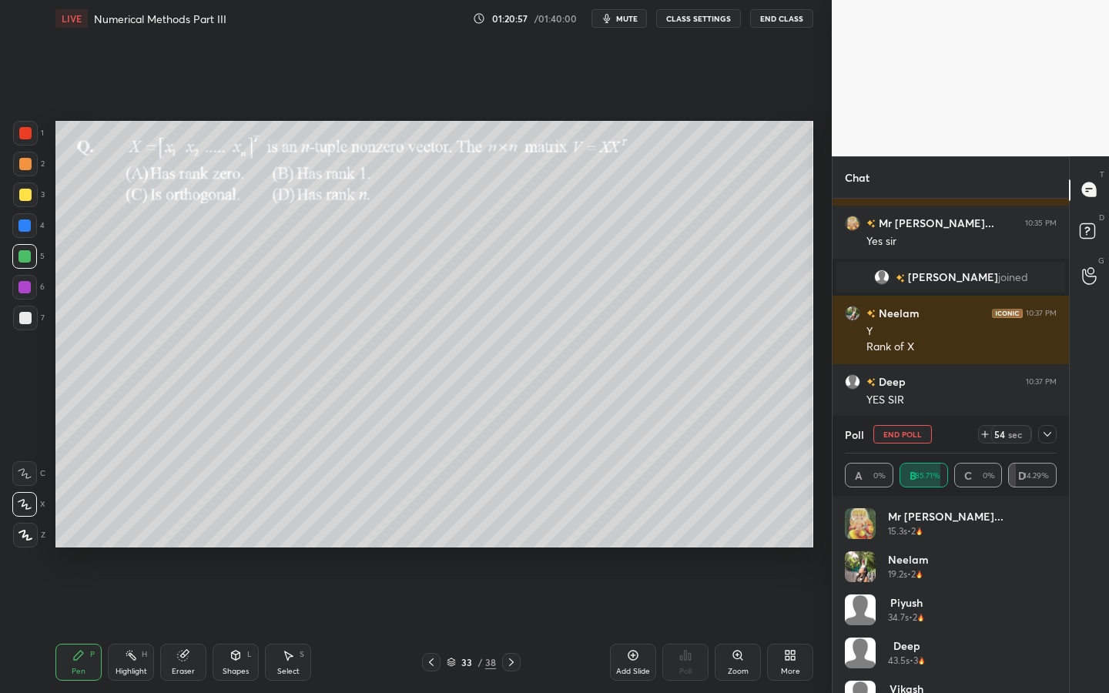
scroll to position [9572, 0]
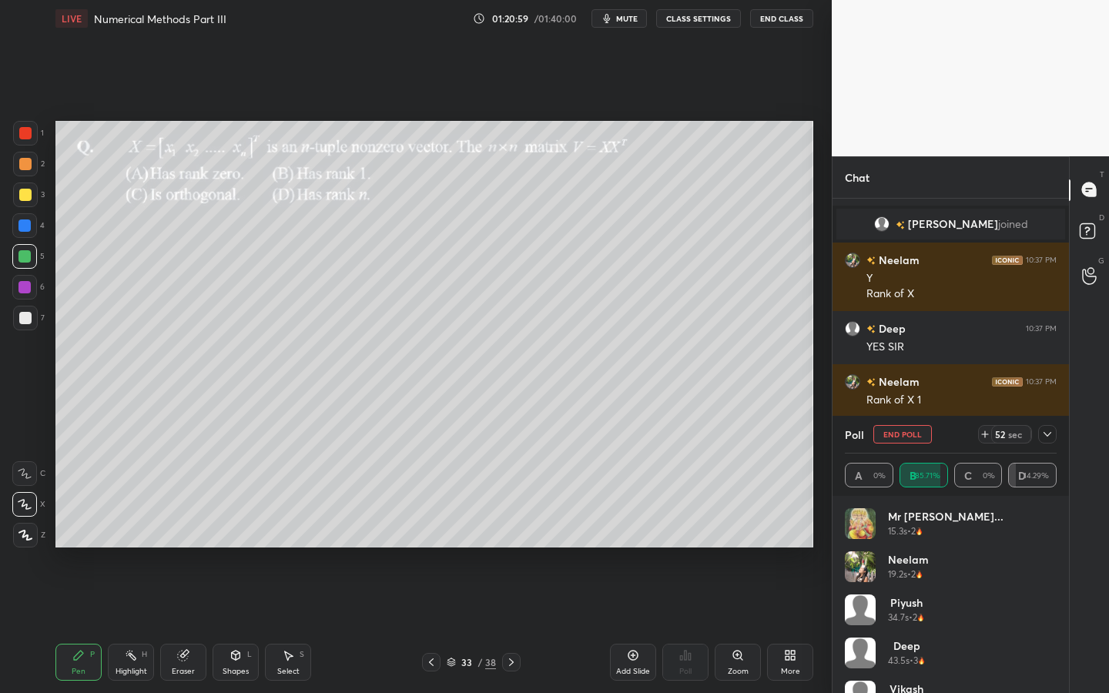
click at [164, 625] on div "Eraser" at bounding box center [183, 662] width 46 height 37
click at [121, 625] on div "Highlight H" at bounding box center [131, 662] width 46 height 37
click at [92, 625] on div "Pen P" at bounding box center [78, 662] width 46 height 37
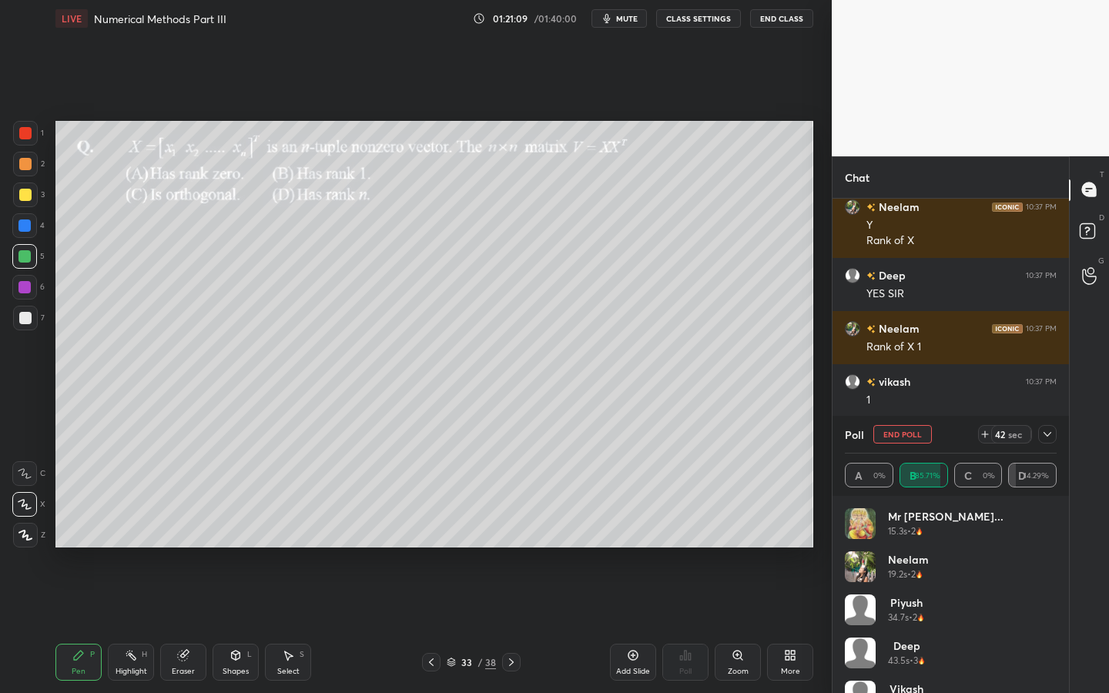
click at [26, 321] on div at bounding box center [25, 318] width 25 height 25
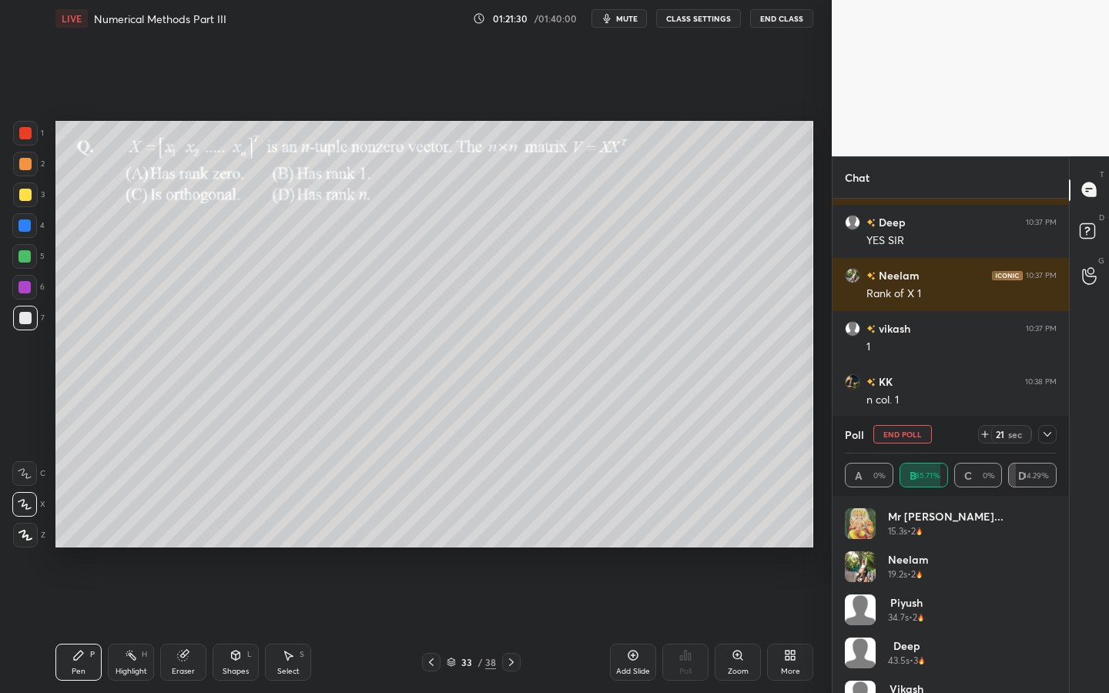
drag, startPoint x: 18, startPoint y: 286, endPoint x: 48, endPoint y: 287, distance: 30.1
click at [18, 286] on div at bounding box center [24, 287] width 12 height 12
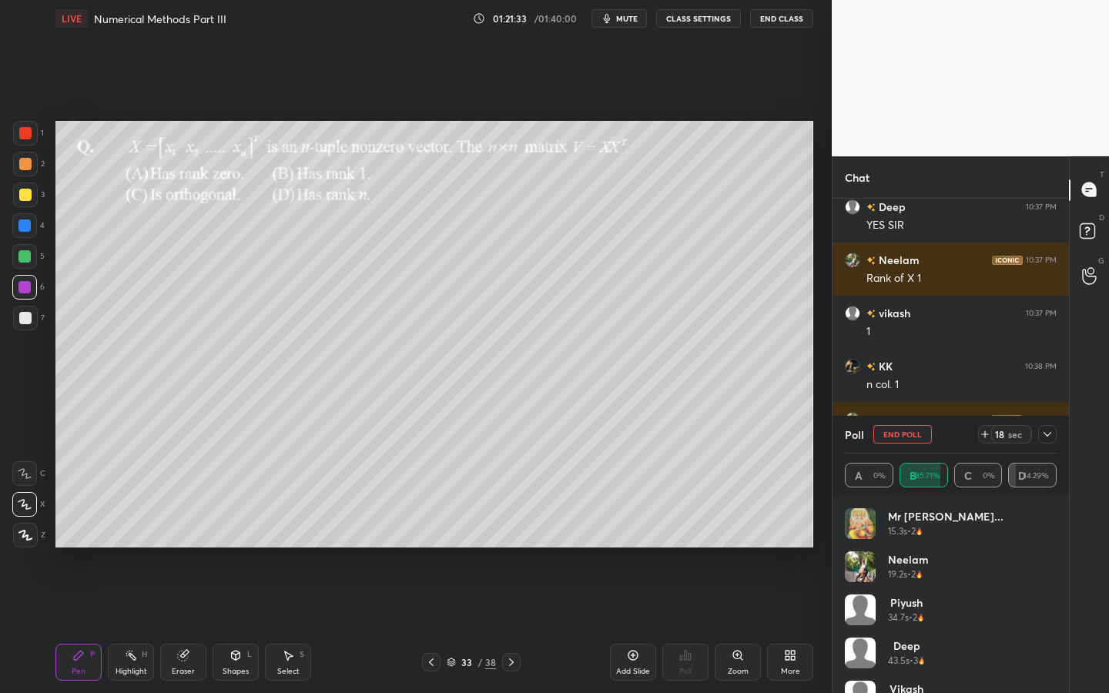
click at [902, 440] on button "End Poll" at bounding box center [903, 434] width 59 height 18
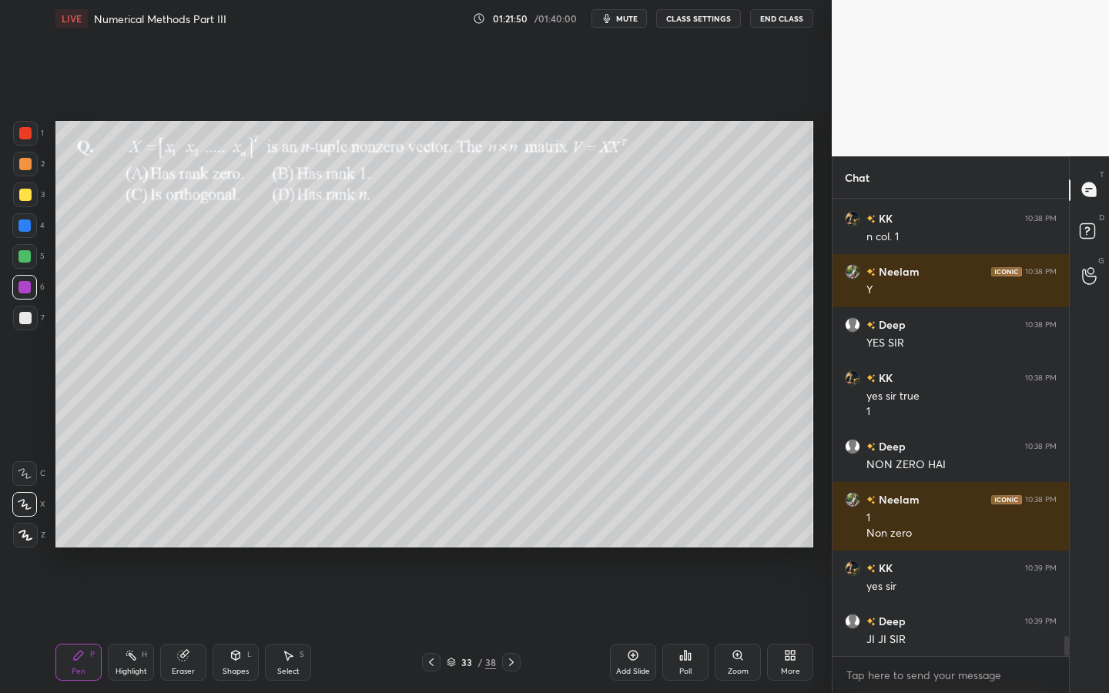
scroll to position [9894, 0]
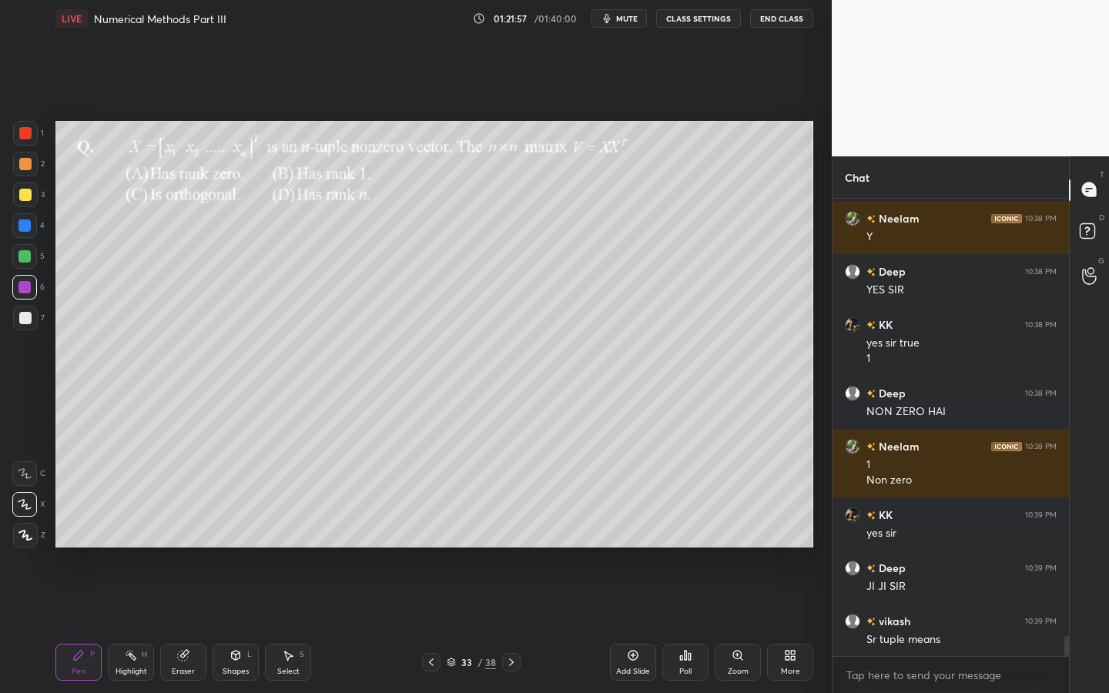
drag, startPoint x: 645, startPoint y: 645, endPoint x: 655, endPoint y: 646, distance: 10.1
click at [645, 625] on div "Add Slide" at bounding box center [633, 662] width 46 height 37
click at [35, 323] on div at bounding box center [25, 318] width 25 height 25
click at [242, 625] on div "Shapes L" at bounding box center [236, 662] width 46 height 37
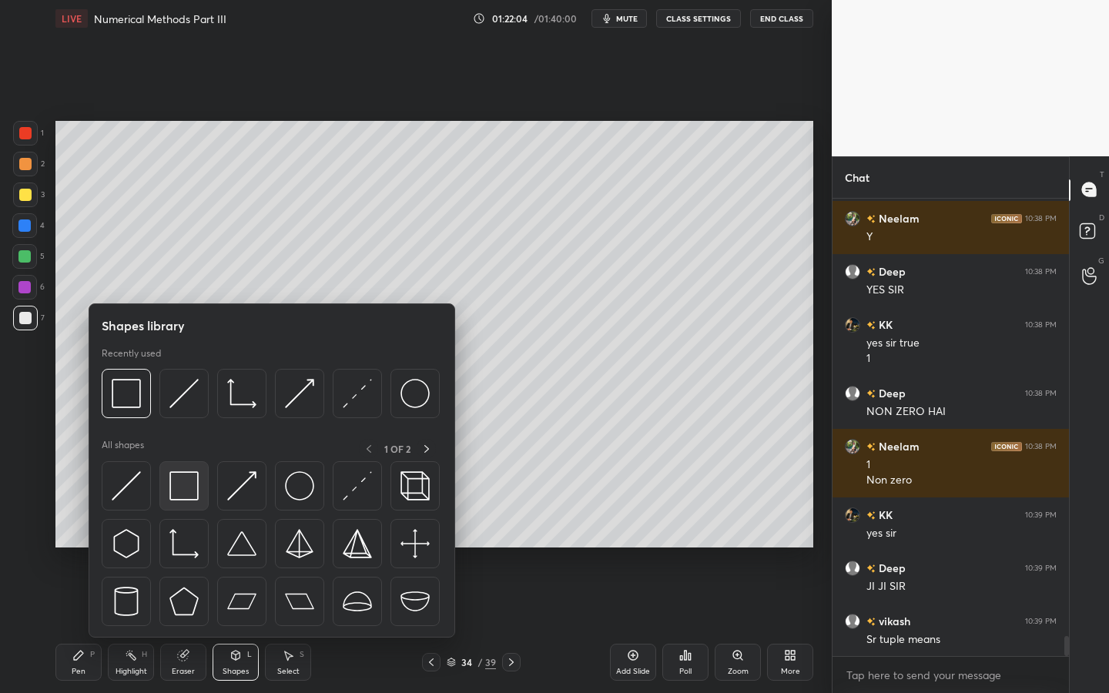
click at [186, 492] on img at bounding box center [184, 486] width 29 height 29
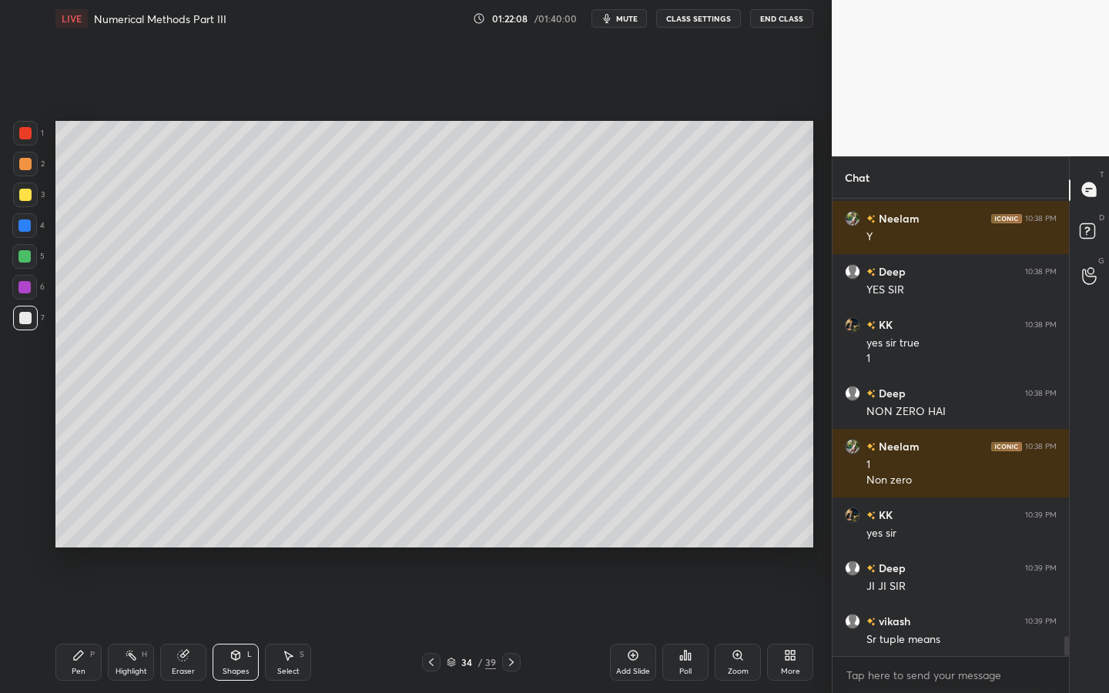
drag, startPoint x: 58, startPoint y: 657, endPoint x: 70, endPoint y: 646, distance: 16.4
click at [62, 625] on div "Pen P" at bounding box center [78, 662] width 46 height 37
click at [29, 292] on div at bounding box center [24, 287] width 25 height 25
click at [29, 223] on div at bounding box center [24, 226] width 12 height 12
click at [290, 625] on icon at bounding box center [288, 656] width 12 height 12
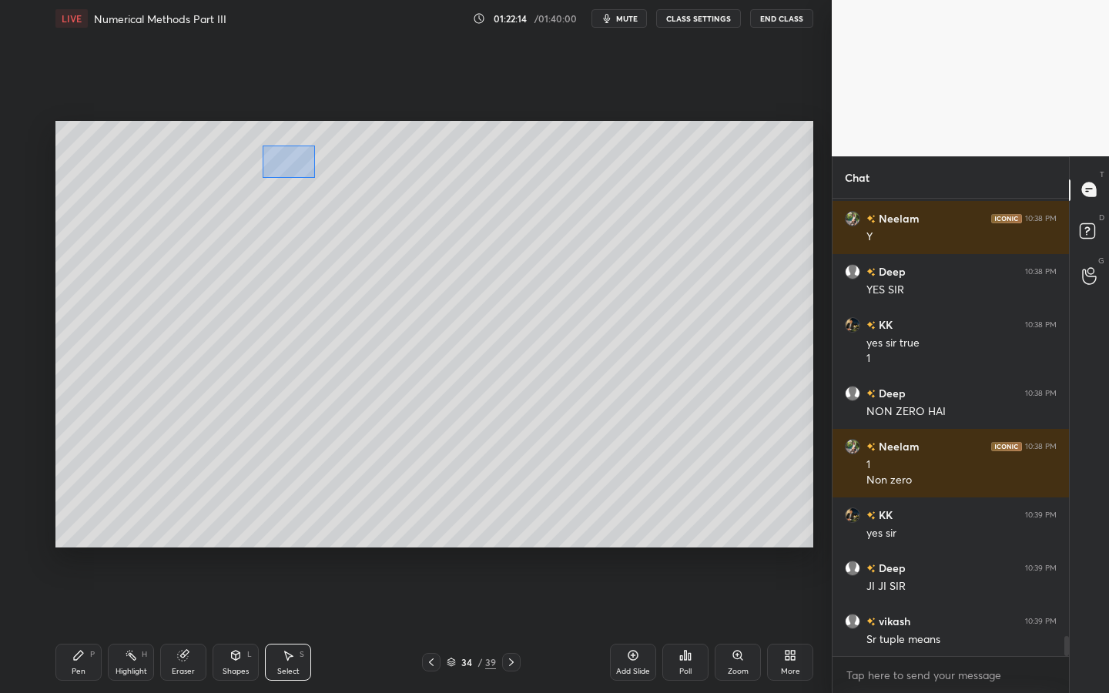
drag, startPoint x: 263, startPoint y: 145, endPoint x: 313, endPoint y: 176, distance: 59.2
click at [313, 177] on div "0 ° Undo Copy Duplicate Duplicate to new slide Delete" at bounding box center [434, 334] width 758 height 427
drag, startPoint x: 291, startPoint y: 170, endPoint x: 311, endPoint y: 186, distance: 24.7
click at [291, 190] on div "0 ° Undo Copy Duplicate Duplicate to new slide Delete" at bounding box center [434, 334] width 758 height 427
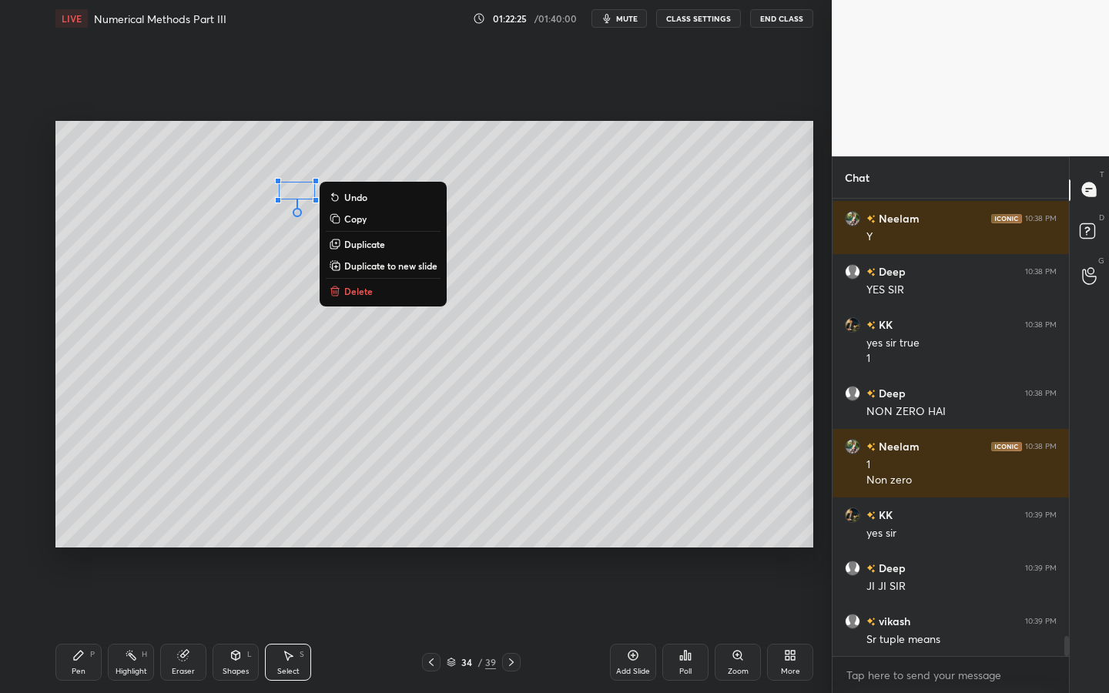
drag, startPoint x: 180, startPoint y: 666, endPoint x: 201, endPoint y: 620, distance: 50.3
click at [181, 625] on div "Eraser" at bounding box center [183, 662] width 46 height 37
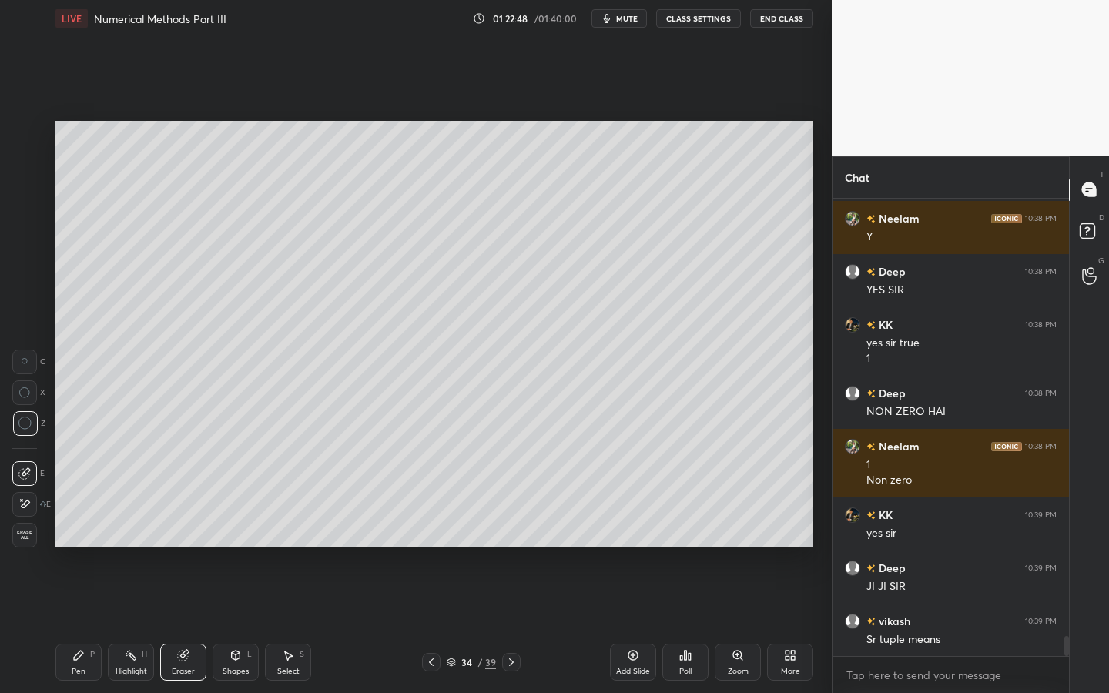
click at [78, 625] on div "Pen P" at bounding box center [78, 662] width 46 height 37
drag, startPoint x: 29, startPoint y: 195, endPoint x: 49, endPoint y: 188, distance: 20.5
click at [29, 195] on div at bounding box center [25, 195] width 12 height 12
click at [26, 317] on div at bounding box center [25, 318] width 25 height 25
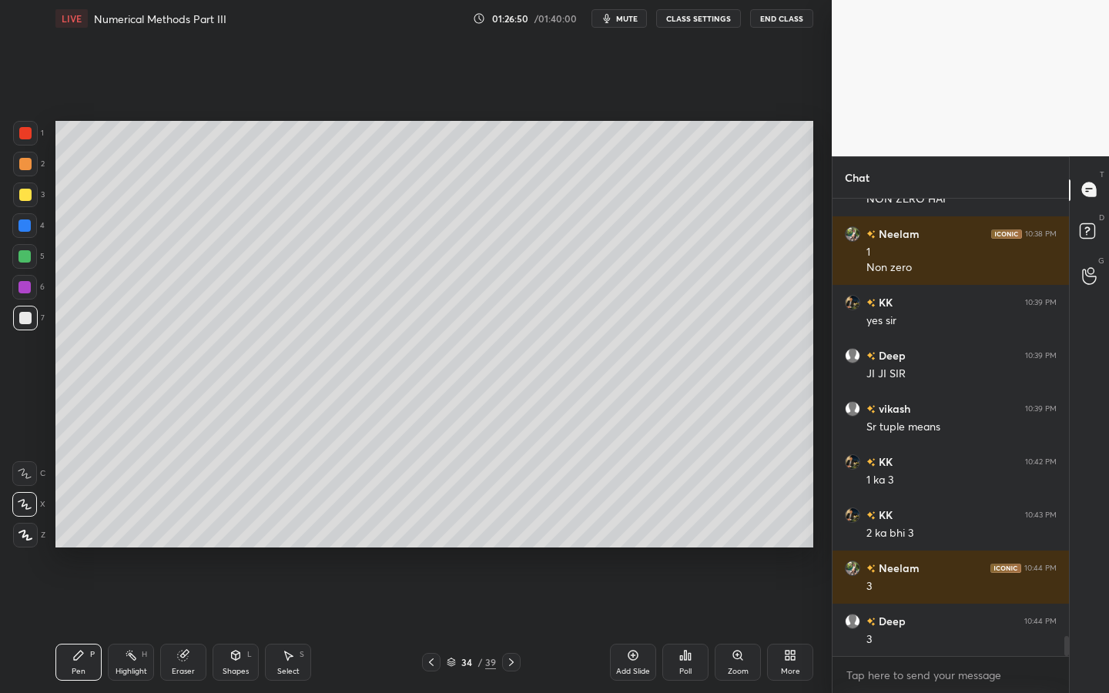
scroll to position [10160, 0]
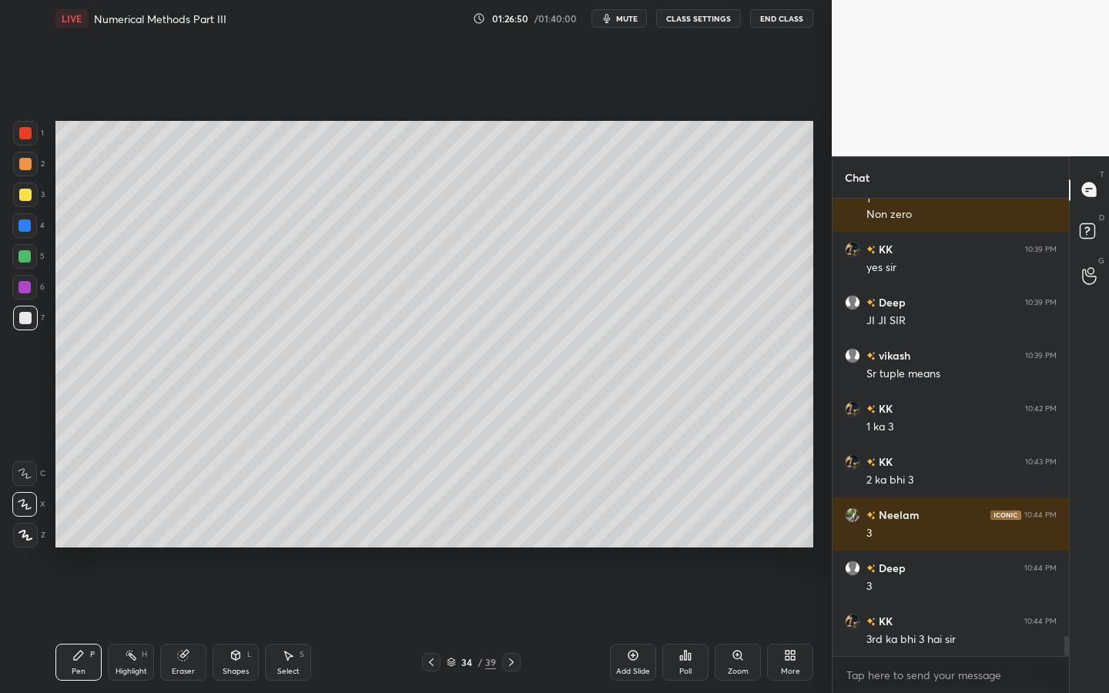
click at [32, 131] on div at bounding box center [25, 133] width 25 height 25
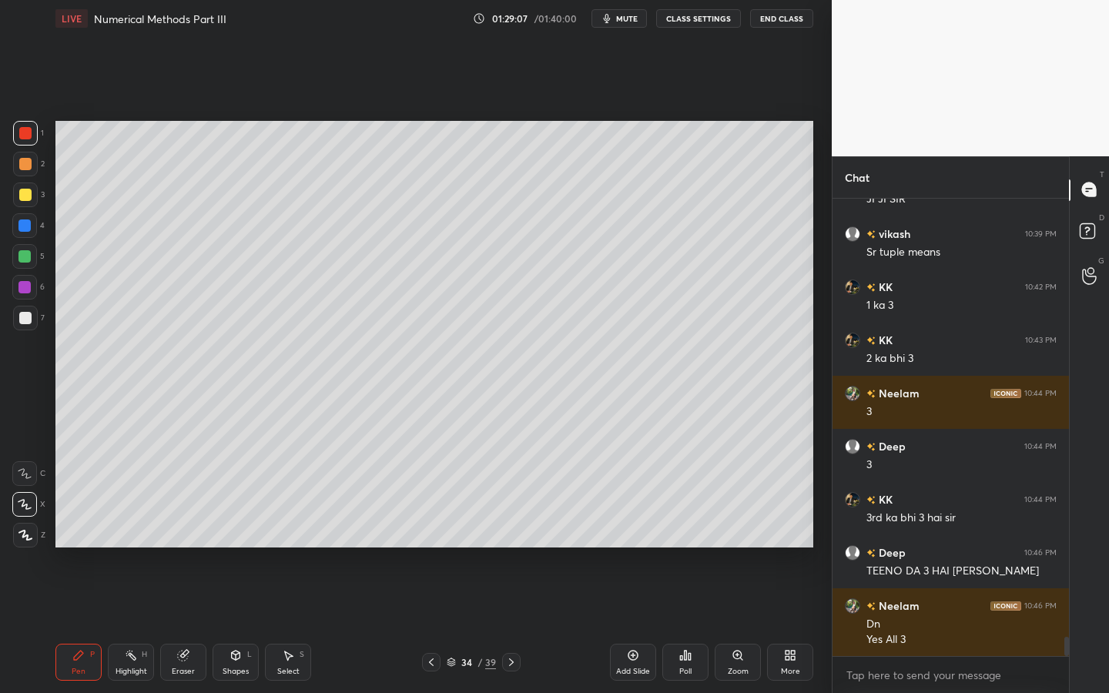
scroll to position [10335, 0]
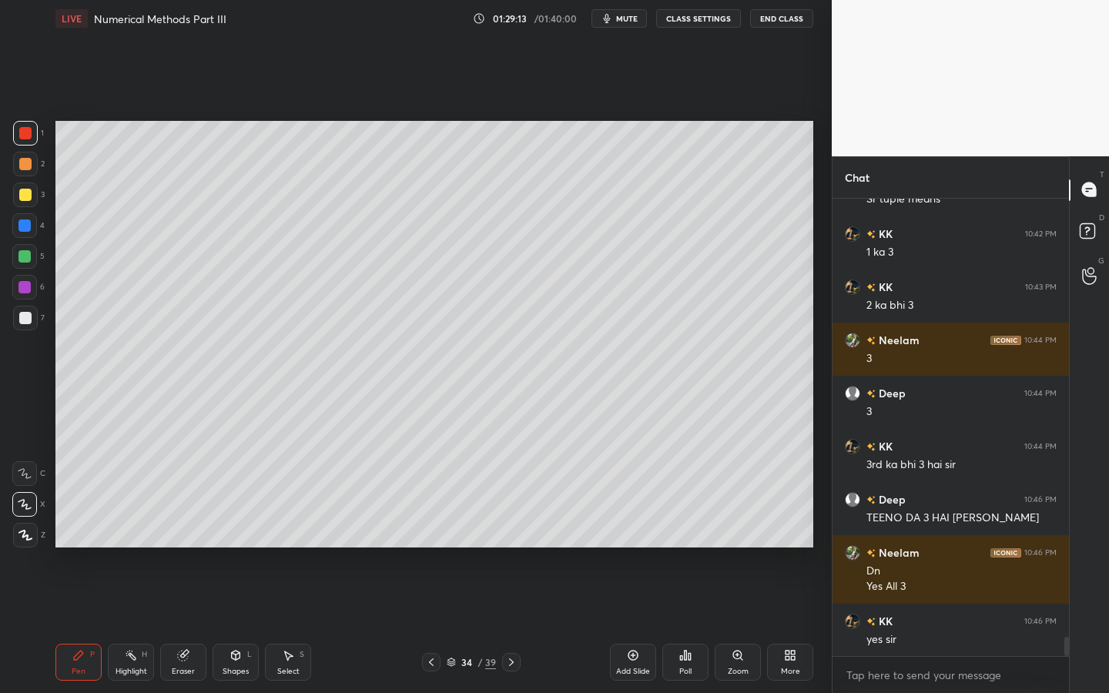
click at [32, 293] on div at bounding box center [24, 287] width 25 height 25
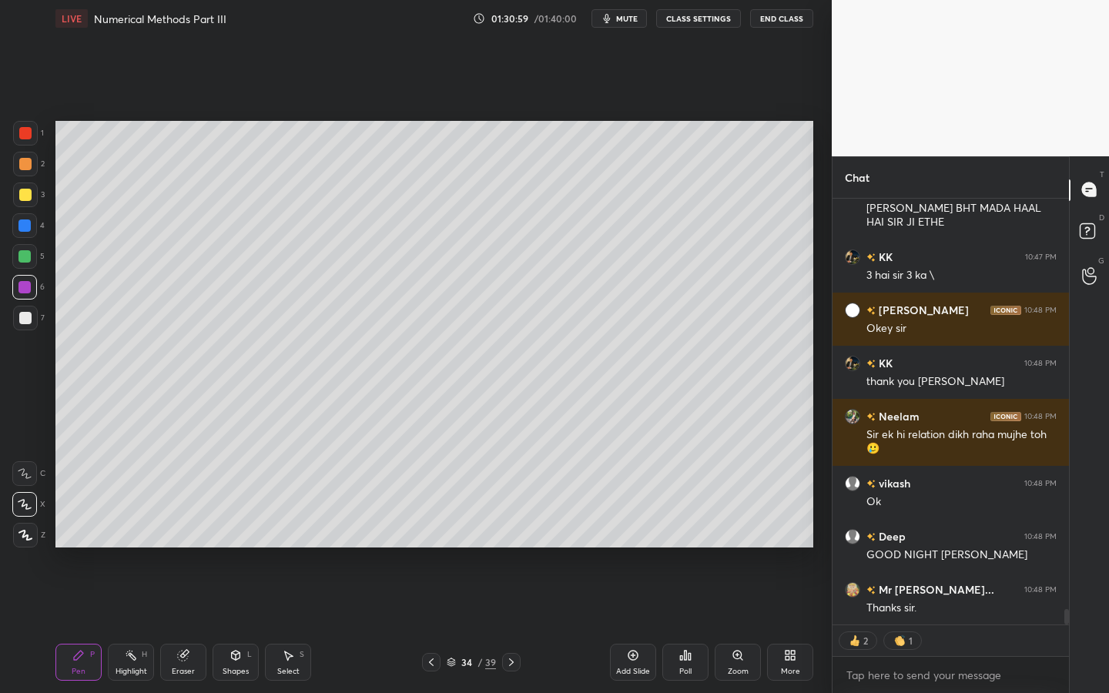
scroll to position [11357, 0]
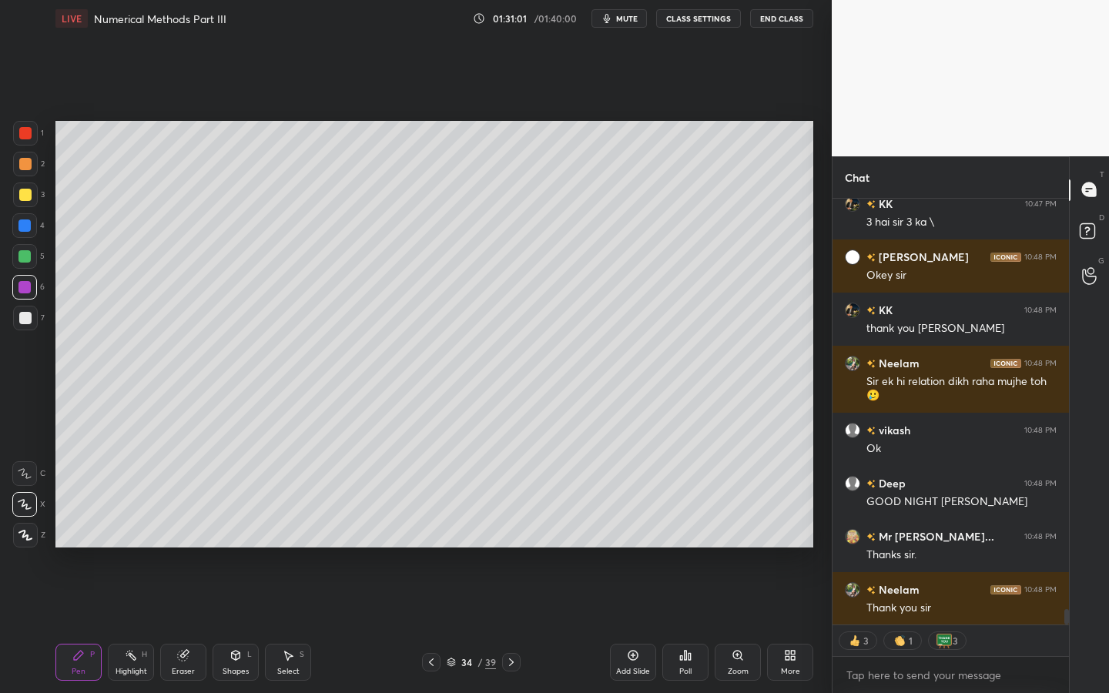
click at [780, 23] on button "End Class" at bounding box center [781, 18] width 63 height 18
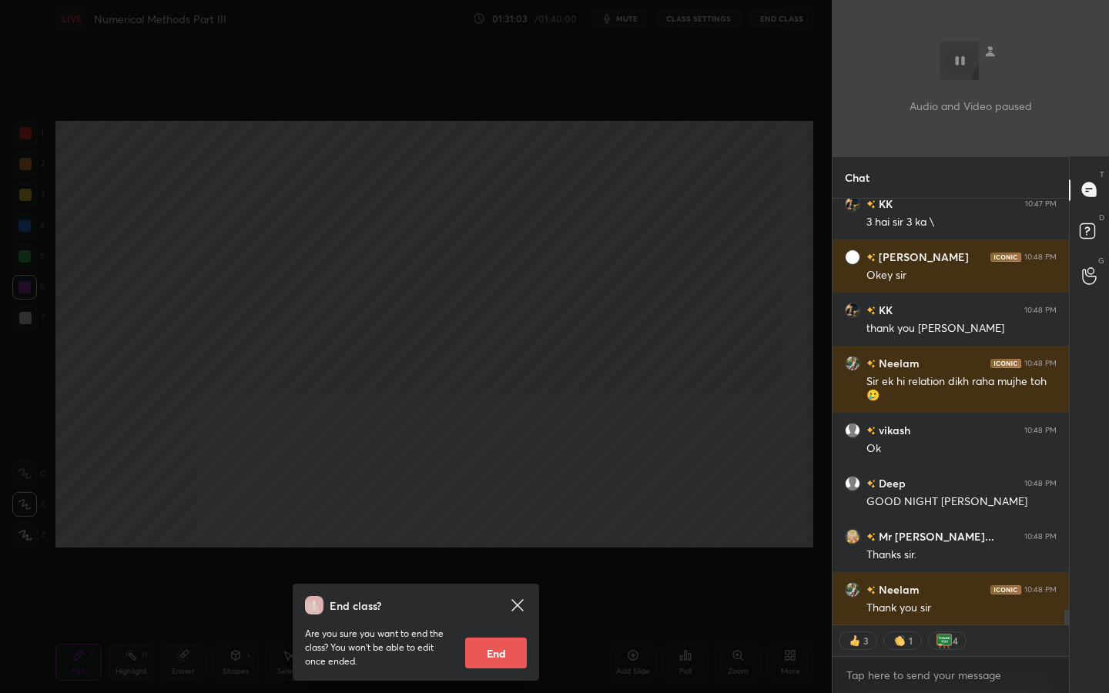
click at [482, 625] on button "End" at bounding box center [496, 653] width 62 height 31
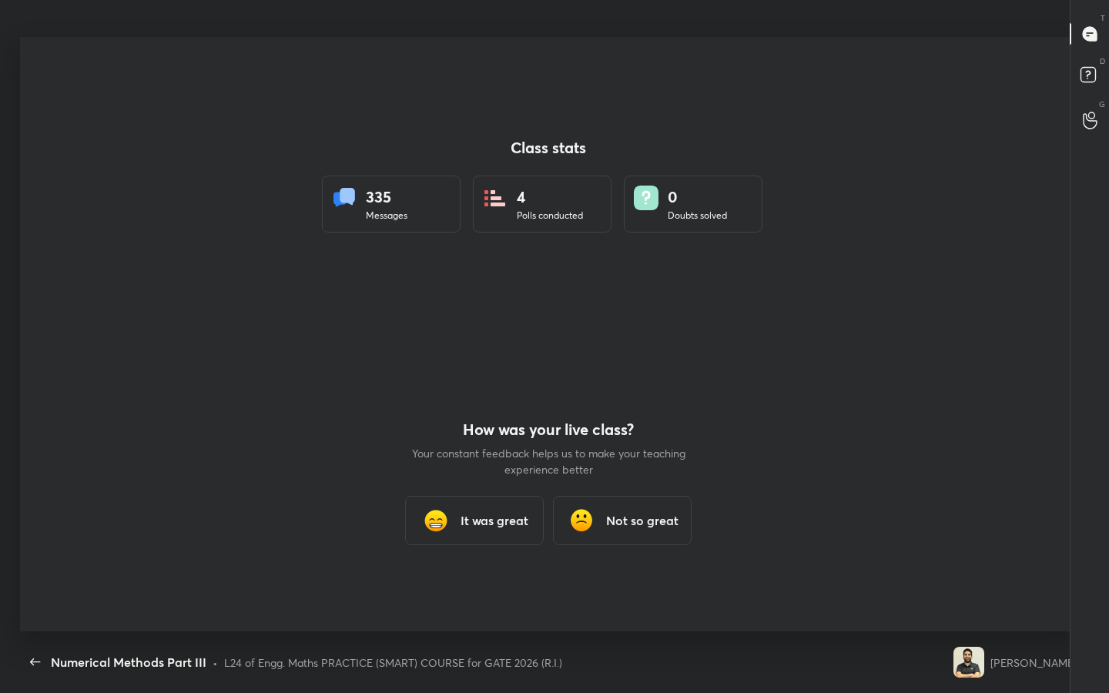
scroll to position [595, 1097]
click at [435, 527] on img at bounding box center [436, 520] width 31 height 31
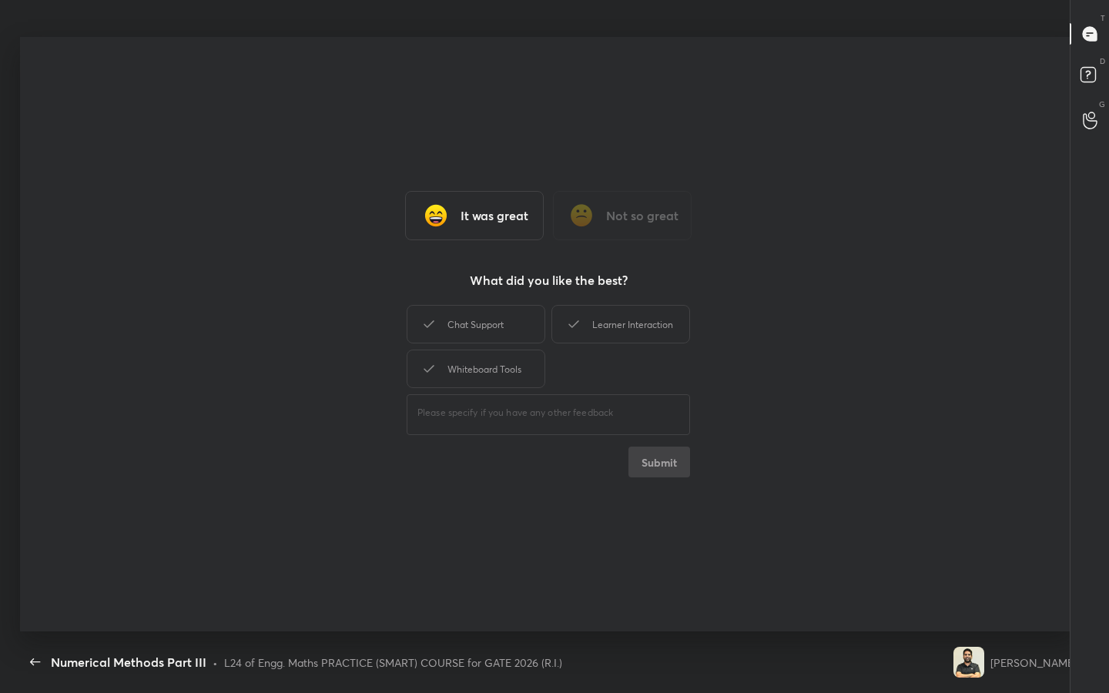
type textarea "x"
click at [512, 327] on div "Chat Support" at bounding box center [476, 324] width 139 height 39
click at [528, 371] on div "Whiteboard Tools" at bounding box center [476, 369] width 139 height 39
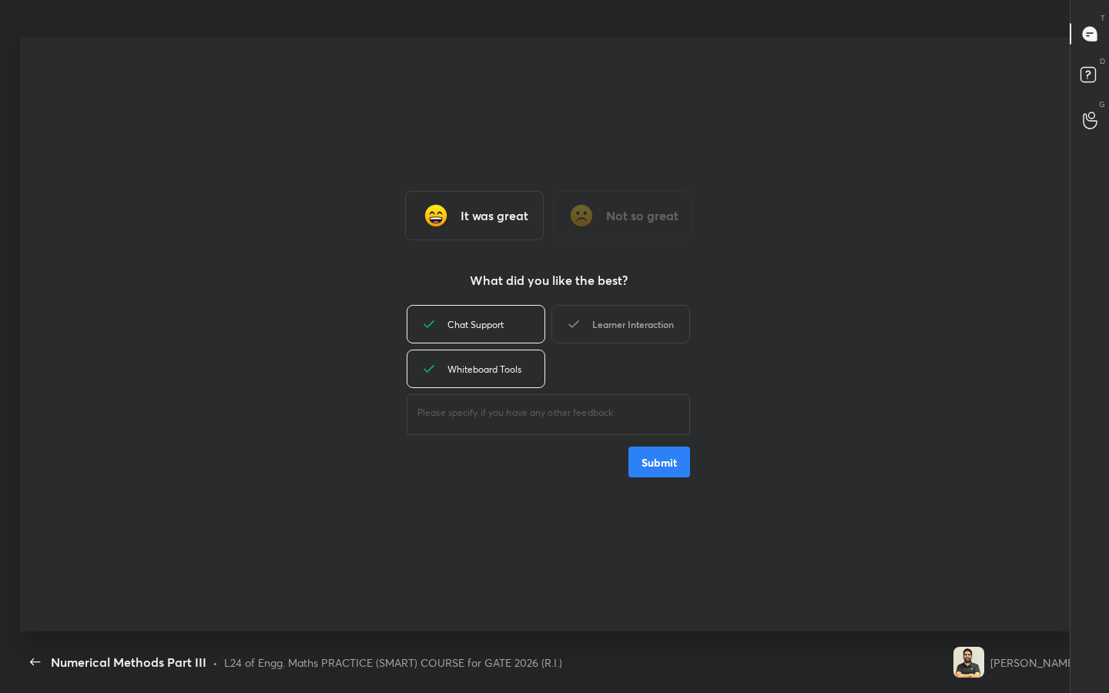
click at [594, 314] on div "Learner Interaction" at bounding box center [621, 324] width 139 height 39
click at [663, 472] on button "Submit" at bounding box center [660, 462] width 62 height 31
